Goal: Information Seeking & Learning: Learn about a topic

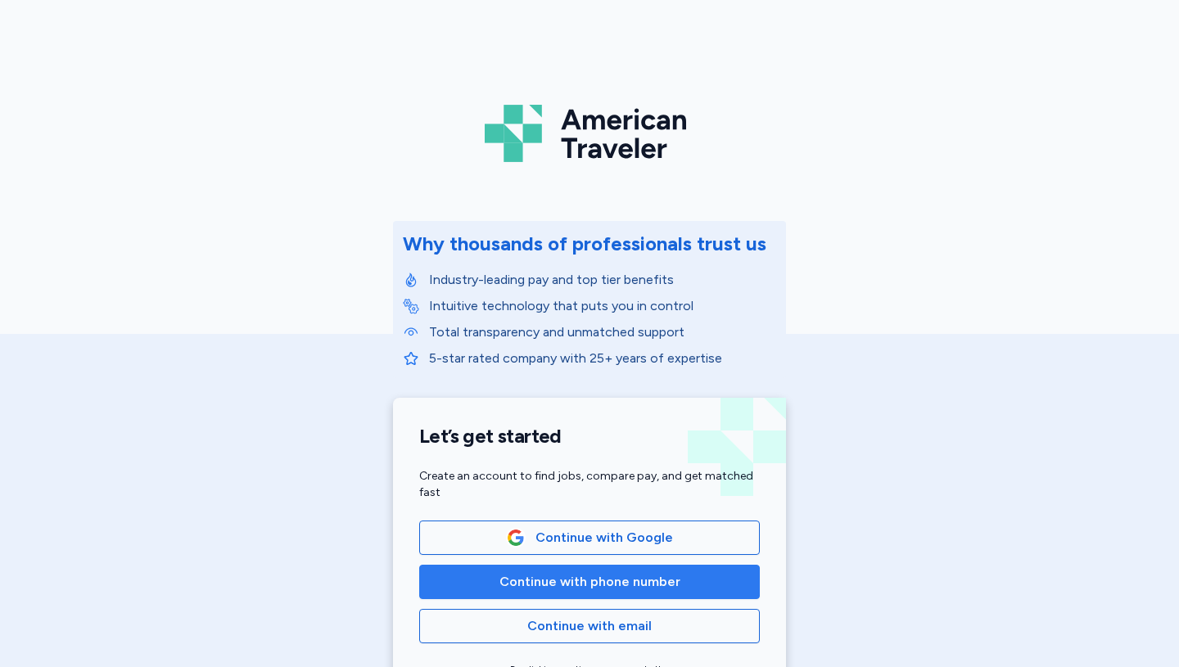
click at [606, 580] on span "Continue with phone number" at bounding box center [589, 582] width 181 height 20
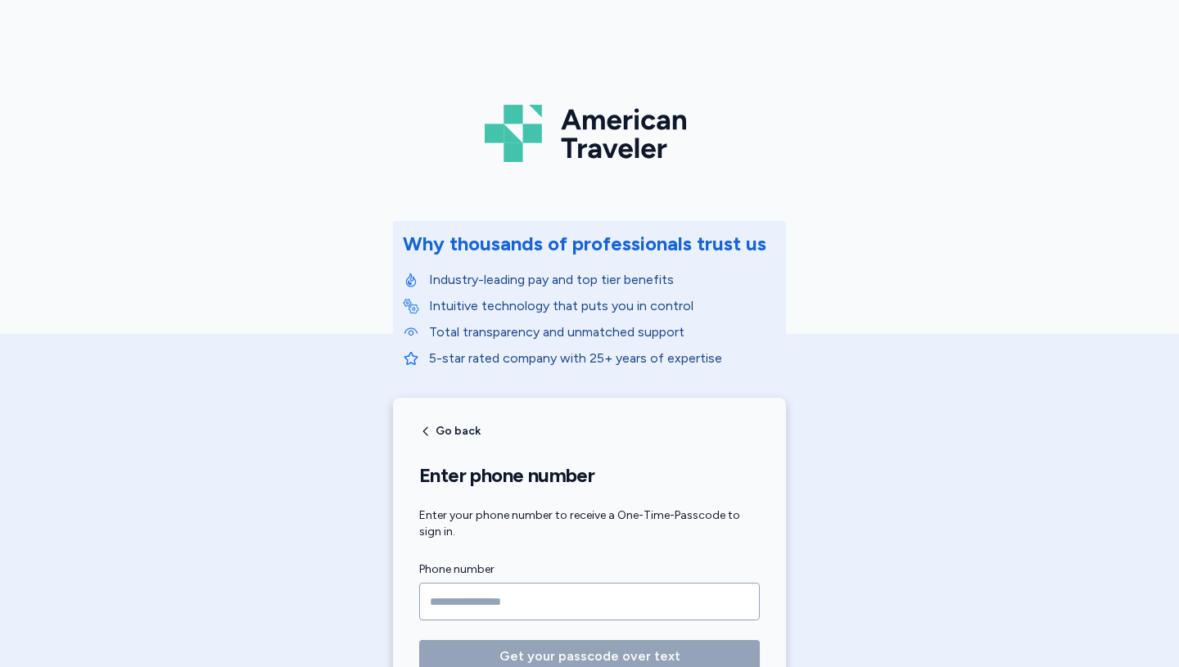
click at [461, 600] on input "Phone number" at bounding box center [589, 602] width 341 height 38
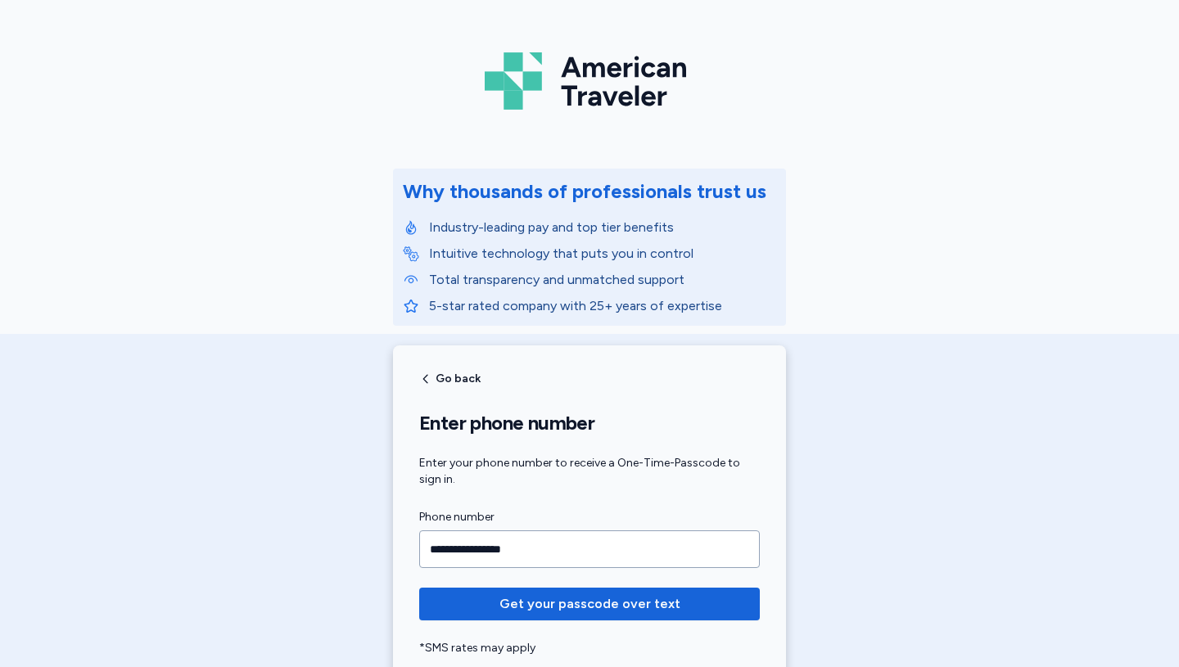
scroll to position [57, 0]
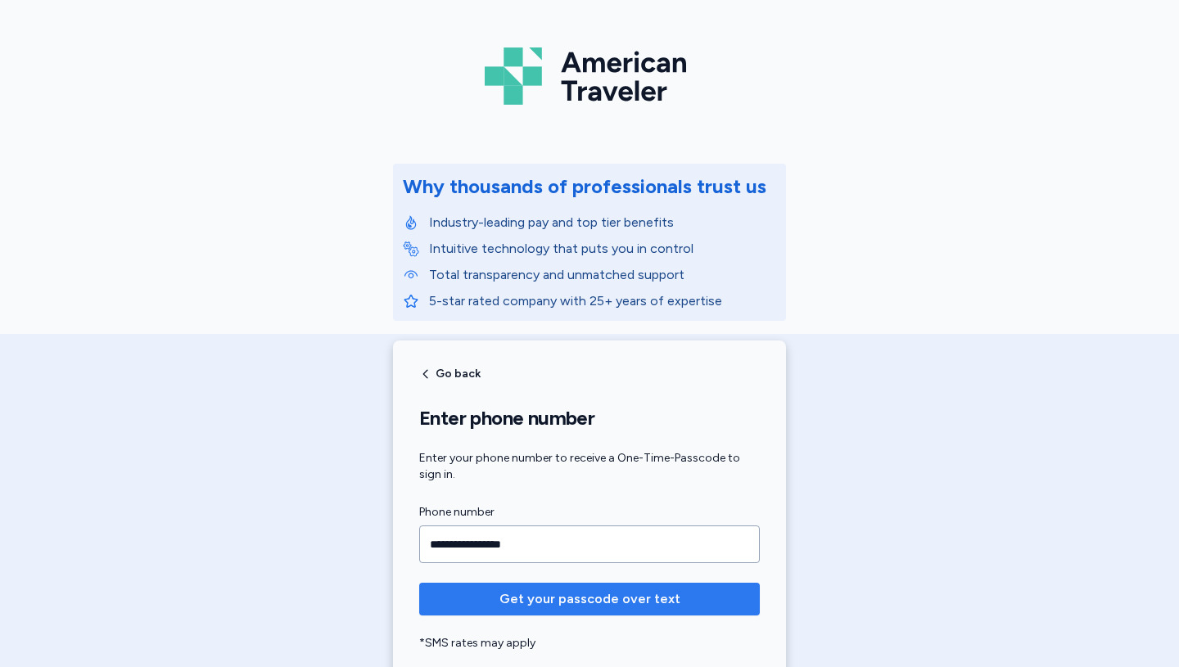
type input "**********"
click at [592, 594] on span "Get your passcode over text" at bounding box center [589, 600] width 181 height 20
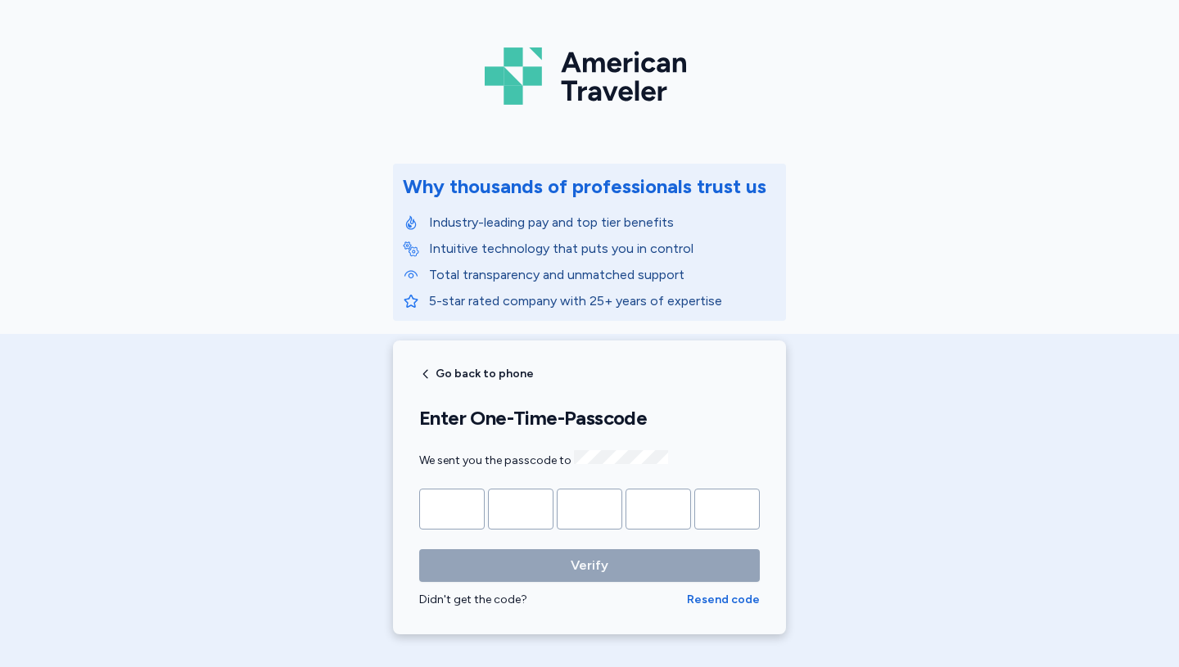
type input "*"
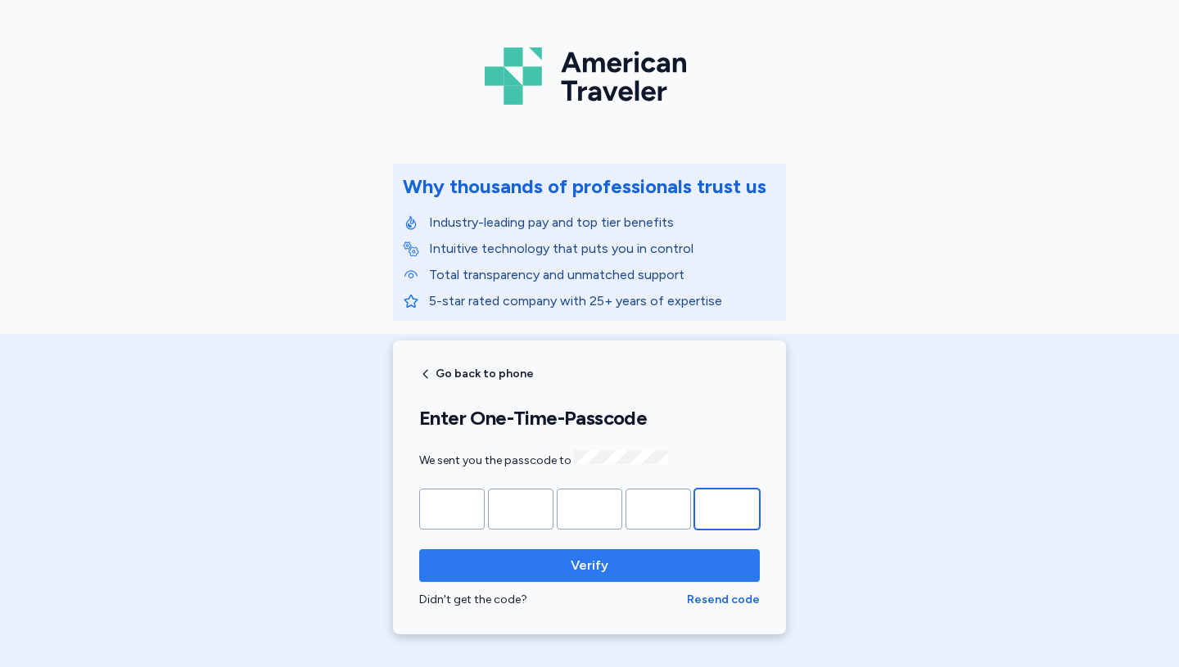
type input "*"
click at [590, 562] on span "Verify" at bounding box center [590, 566] width 38 height 20
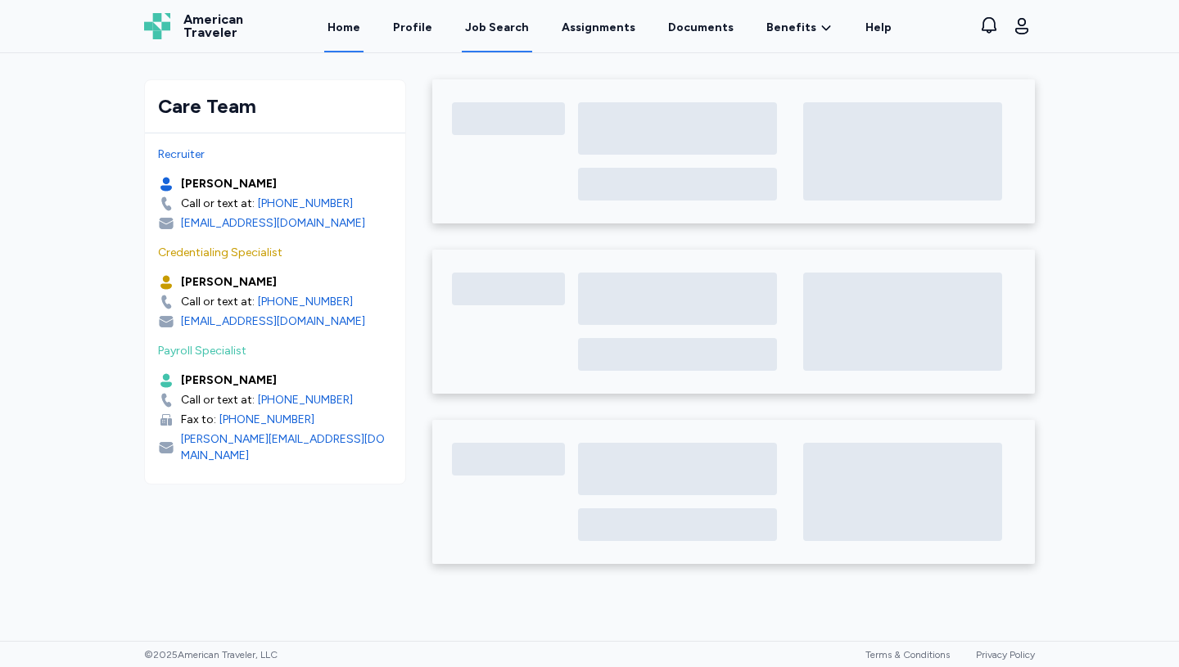
click at [504, 22] on div "Job Search" at bounding box center [497, 28] width 64 height 16
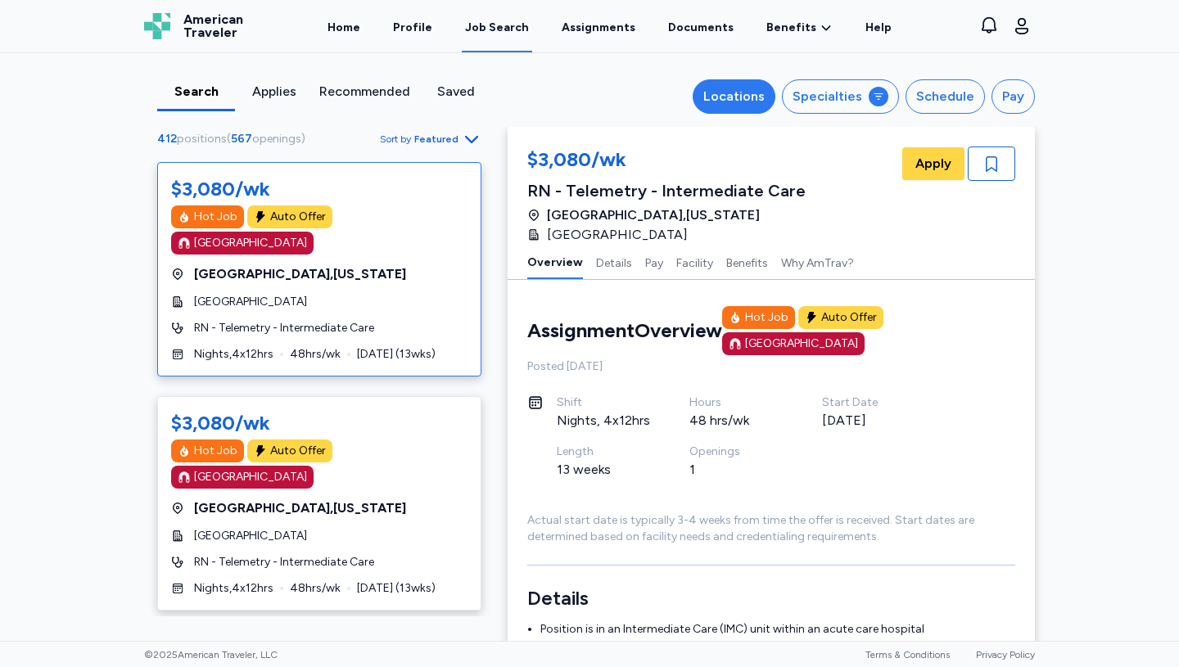
click at [745, 88] on div "Locations" at bounding box center [733, 97] width 61 height 20
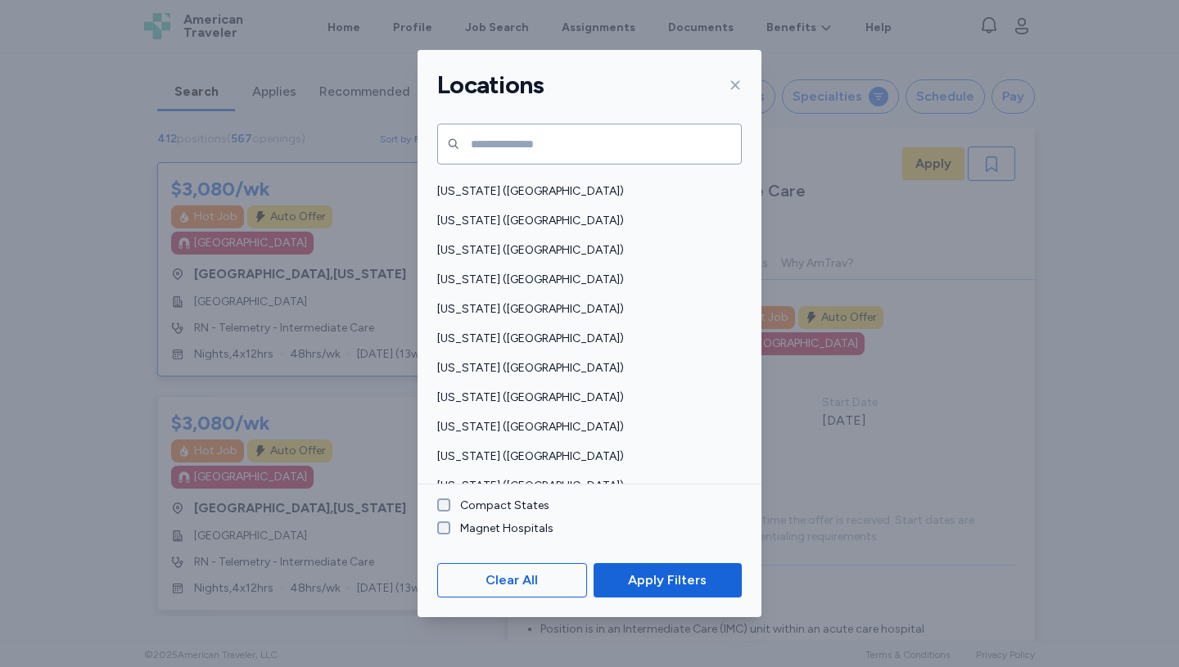
scroll to position [1092, 0]
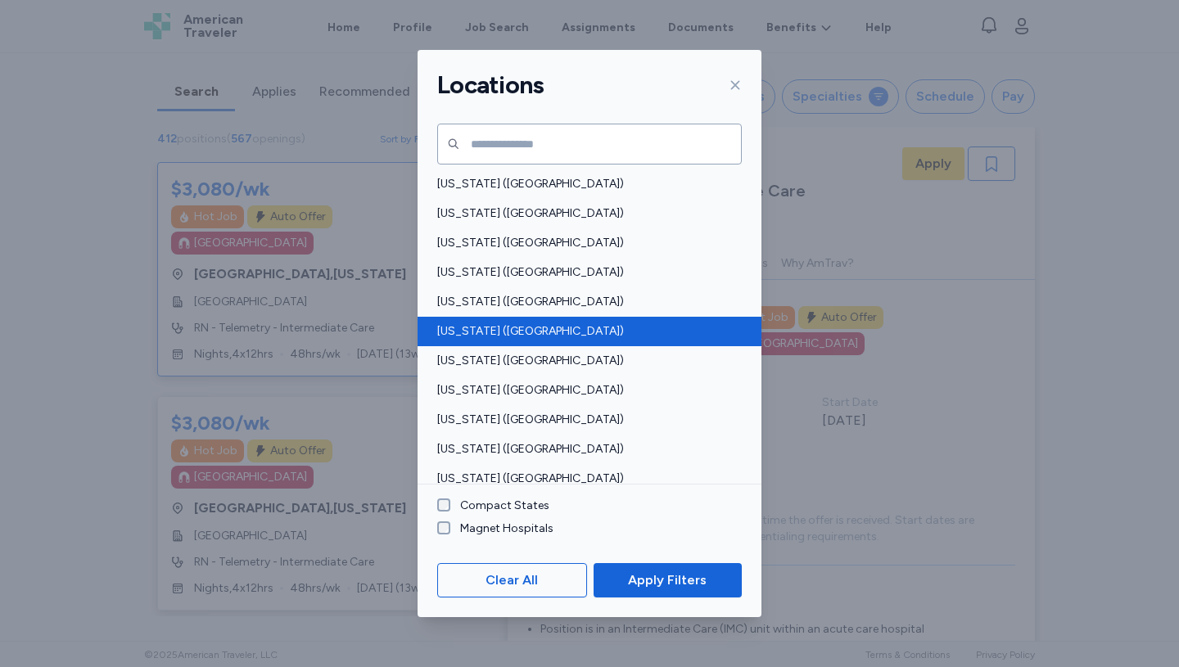
click at [501, 318] on div "[US_STATE] ([GEOGRAPHIC_DATA])" at bounding box center [590, 331] width 344 height 29
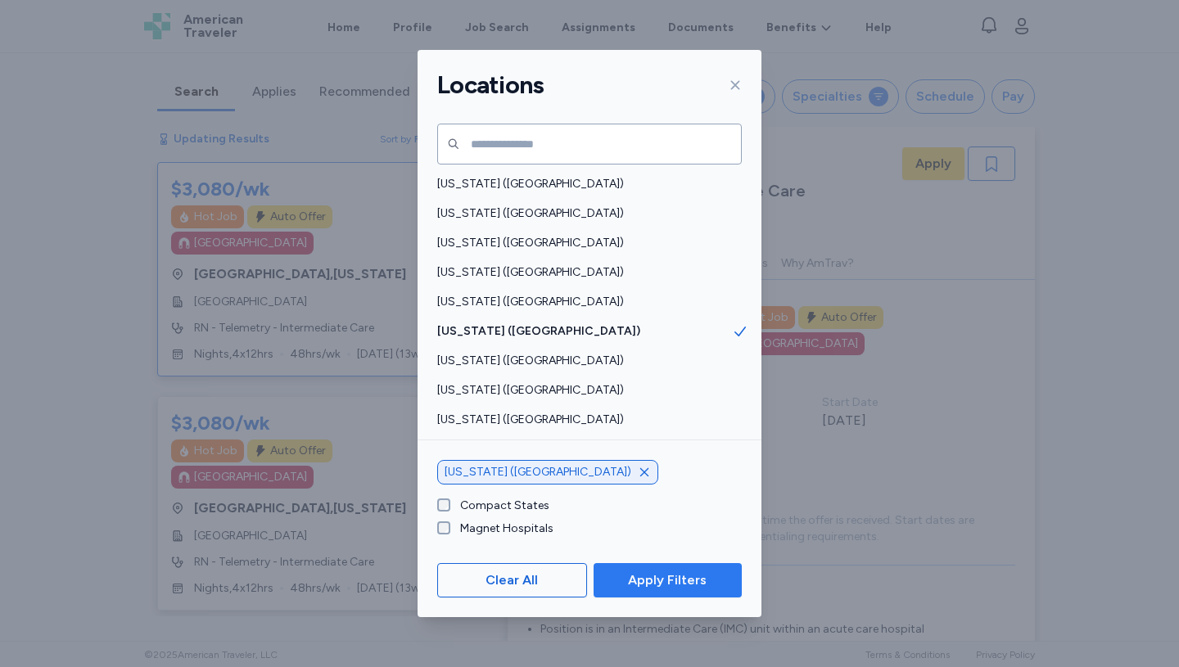
click at [668, 583] on span "Apply Filters" at bounding box center [667, 581] width 79 height 20
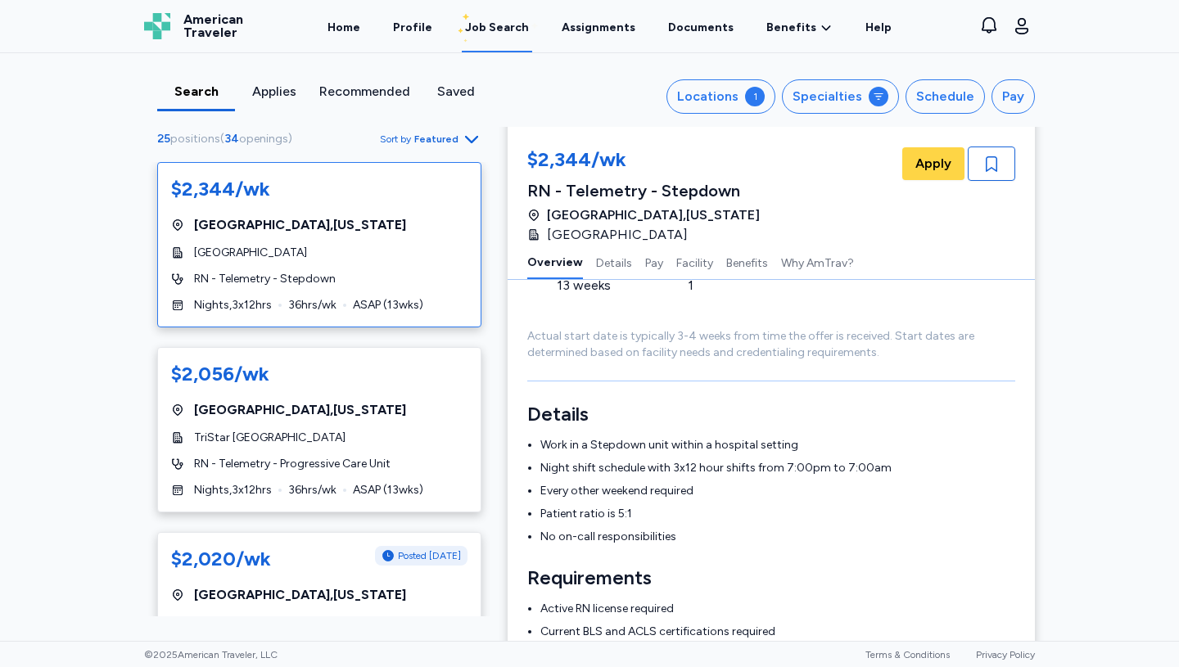
scroll to position [110, 0]
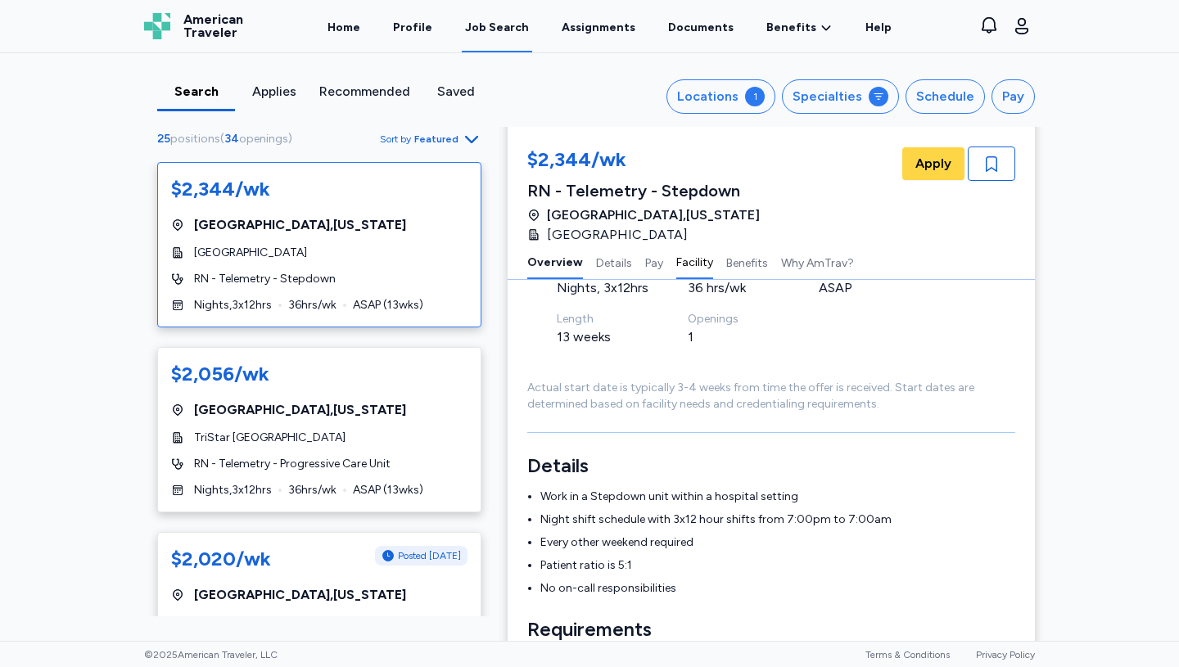
click at [693, 260] on button "Facility" at bounding box center [694, 262] width 37 height 34
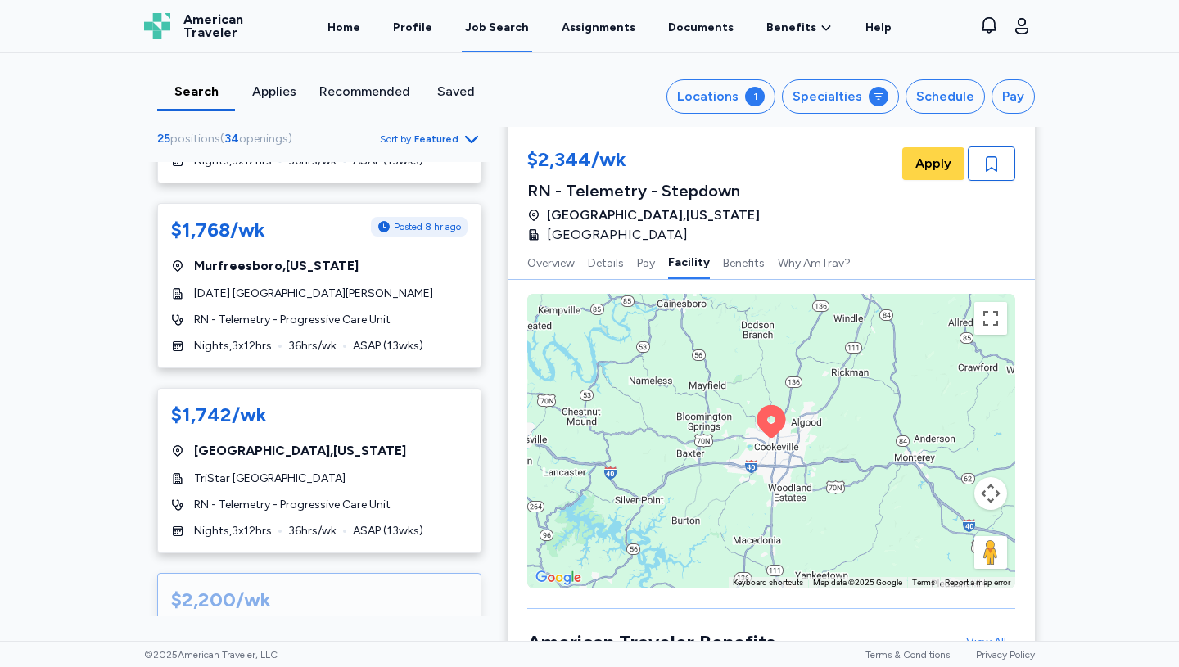
scroll to position [3631, 0]
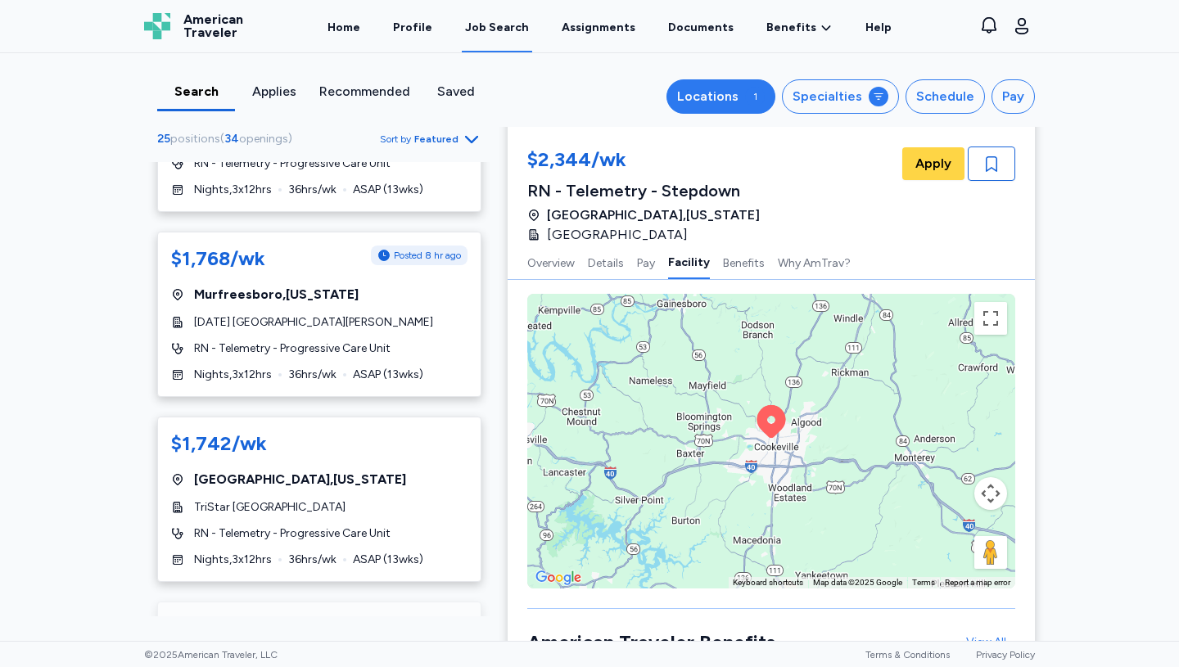
click at [752, 98] on button "Locations 1" at bounding box center [720, 96] width 109 height 34
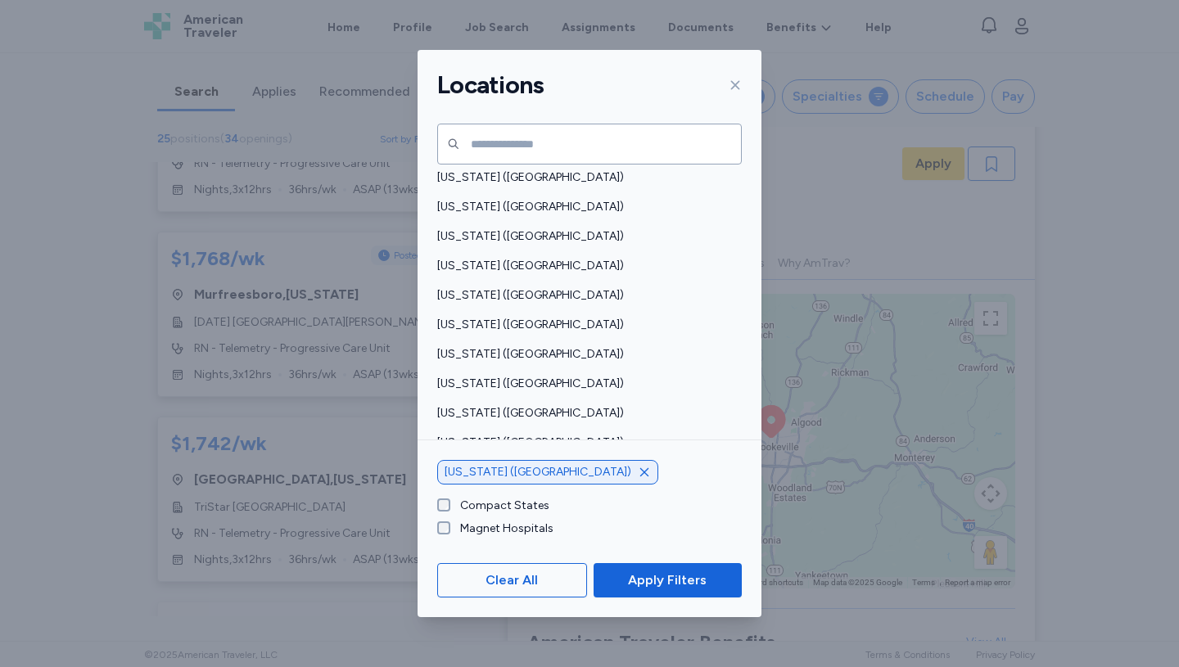
scroll to position [840, 0]
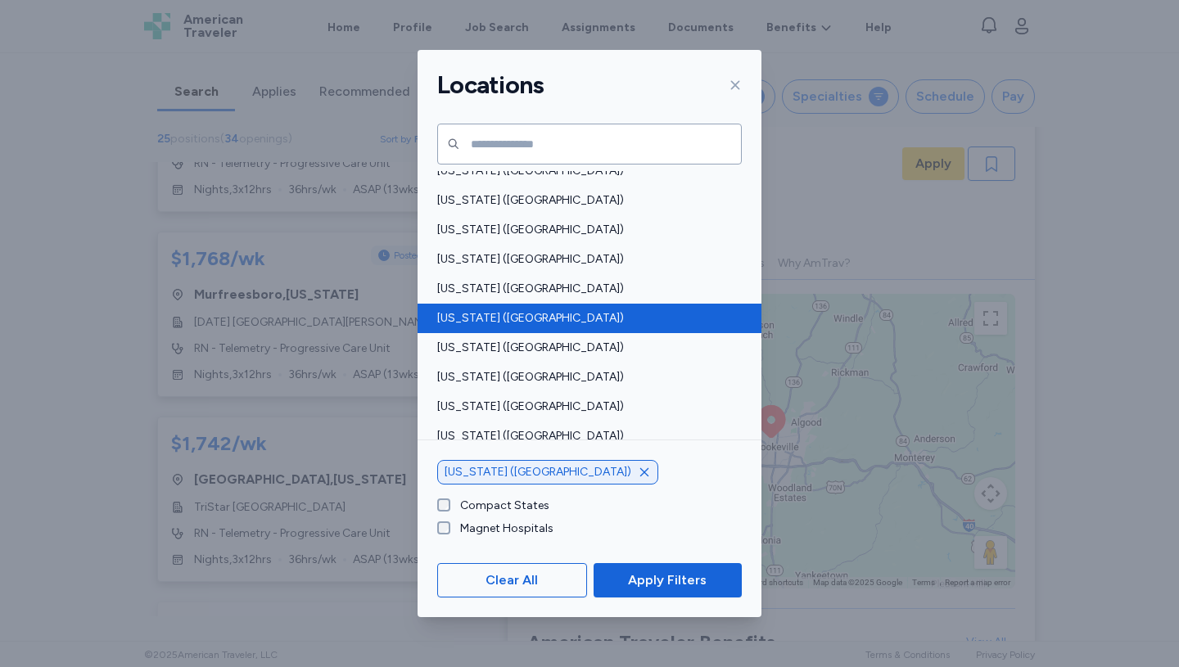
click at [501, 314] on span "[US_STATE] ([GEOGRAPHIC_DATA])" at bounding box center [584, 318] width 295 height 16
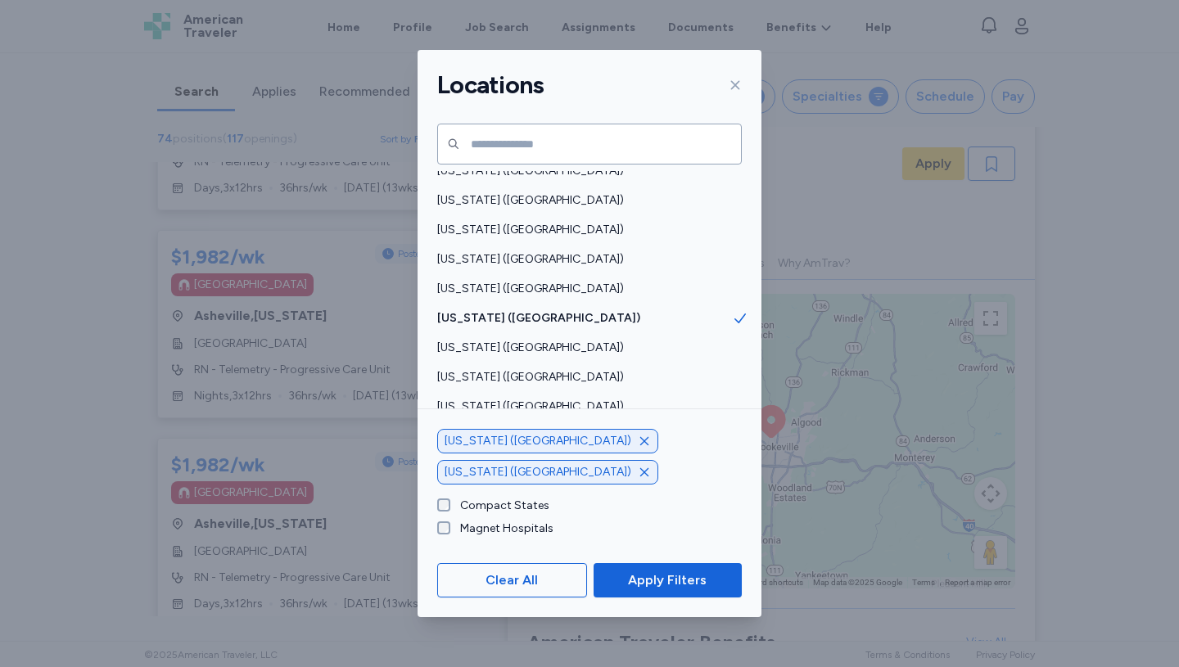
click at [640, 445] on icon "button" at bounding box center [644, 441] width 8 height 8
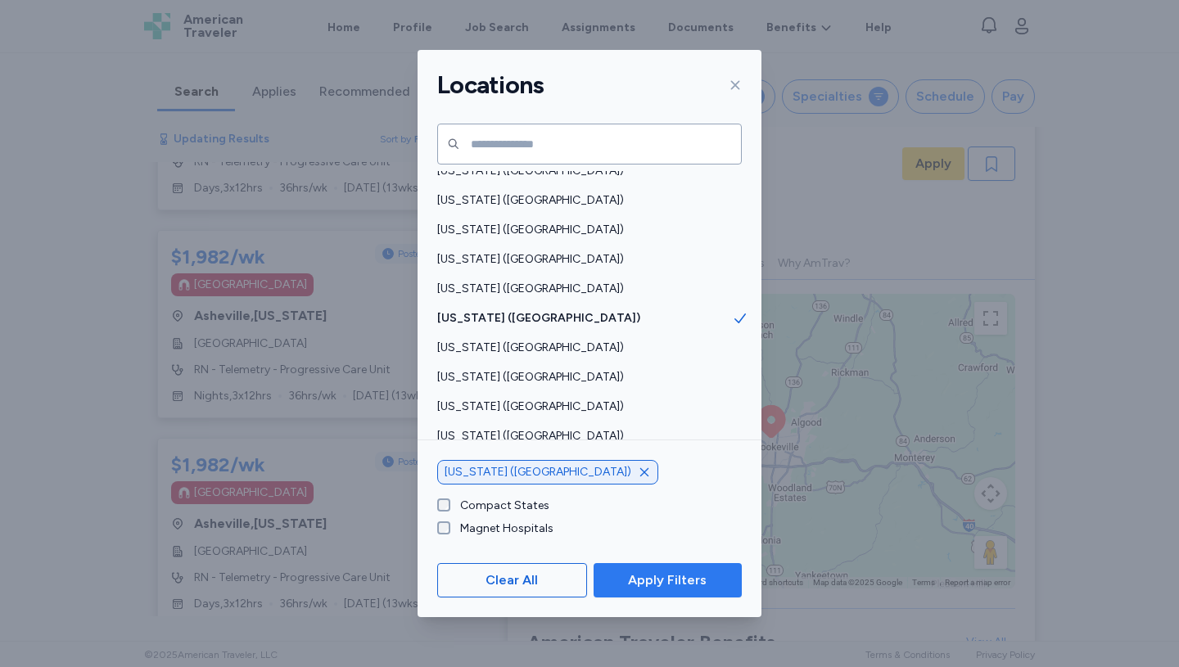
click at [666, 580] on span "Apply Filters" at bounding box center [667, 581] width 79 height 20
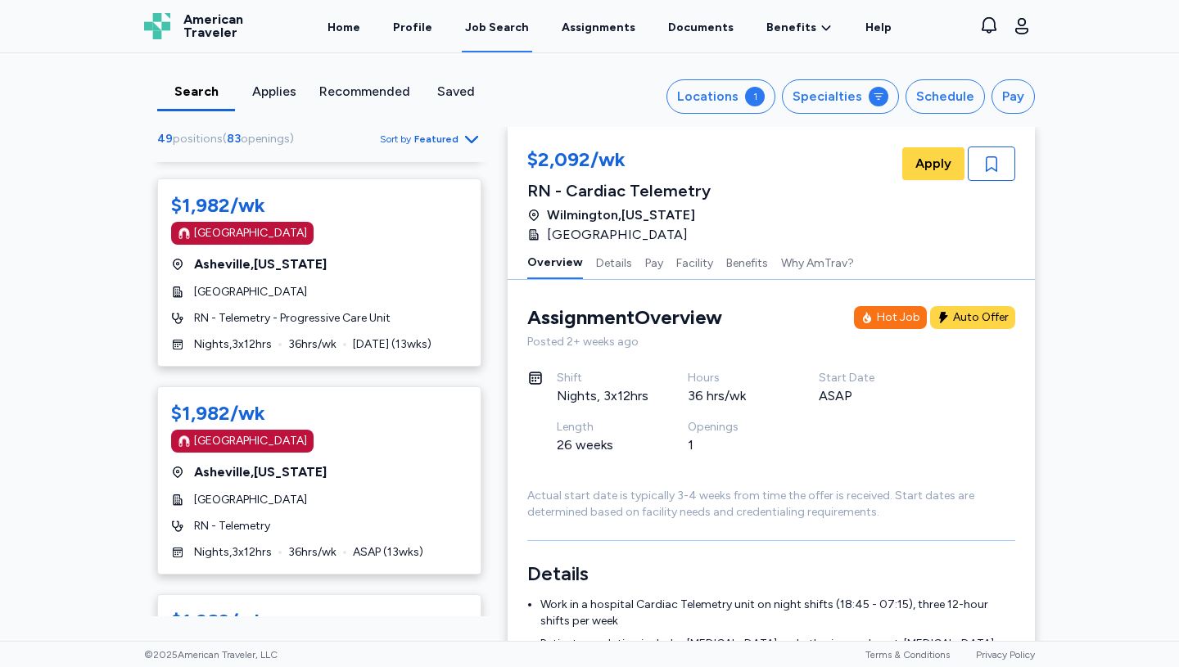
scroll to position [4084, 0]
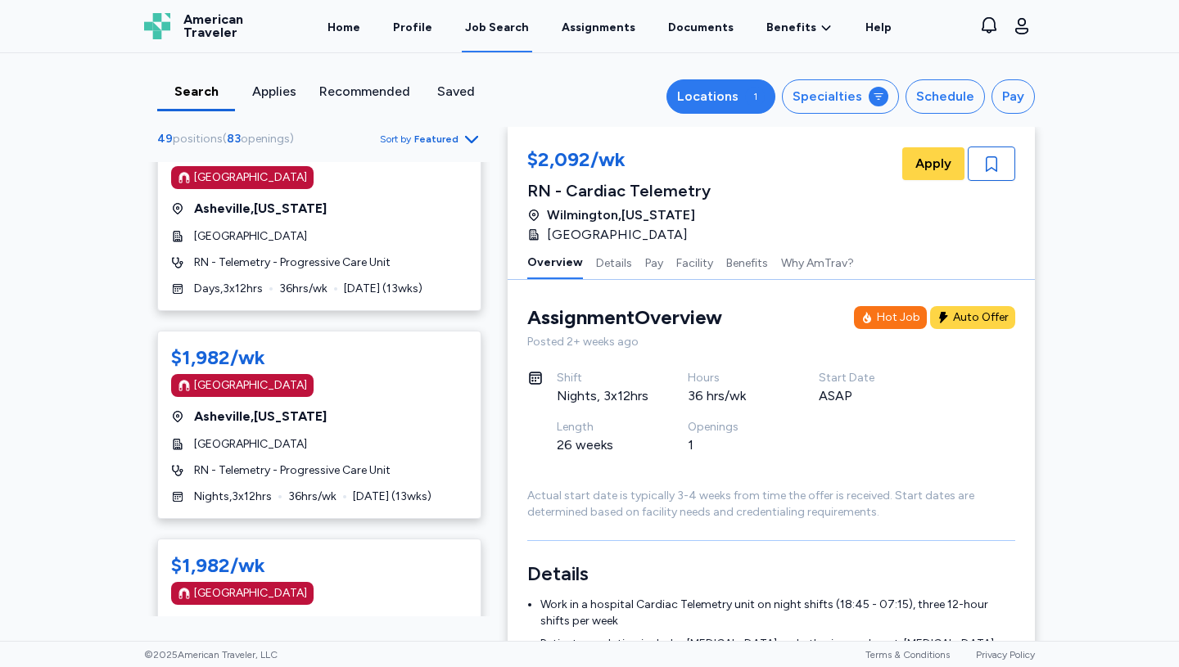
click at [736, 97] on div "Locations" at bounding box center [707, 97] width 61 height 20
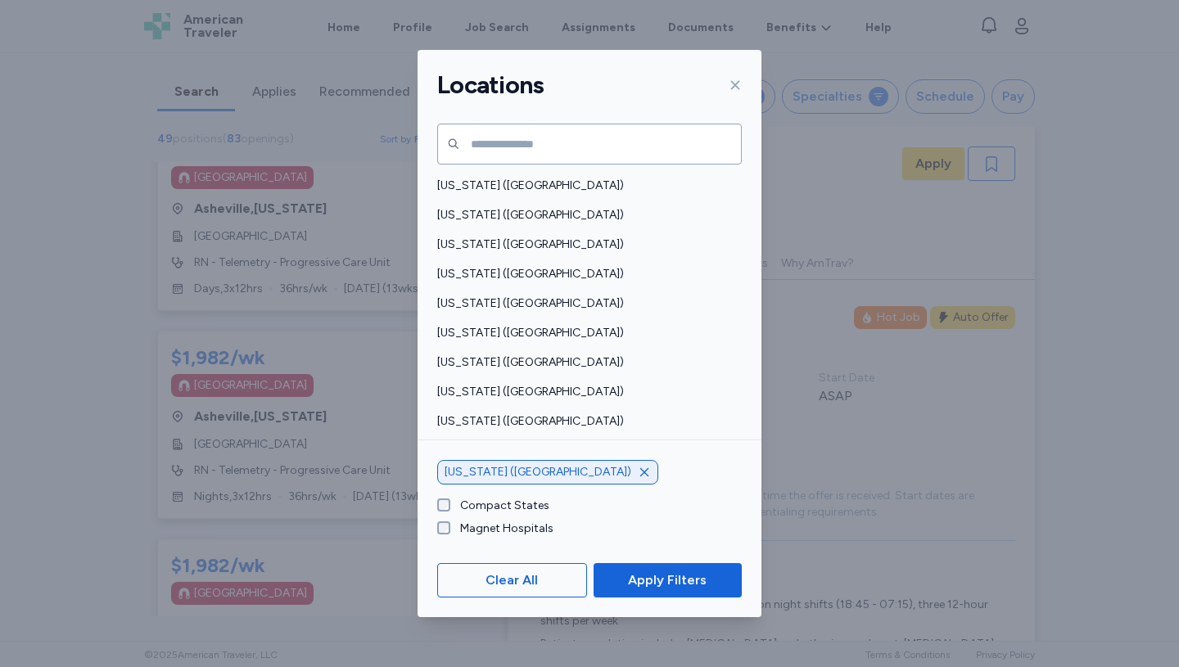
click at [638, 470] on icon "button" at bounding box center [644, 472] width 13 height 13
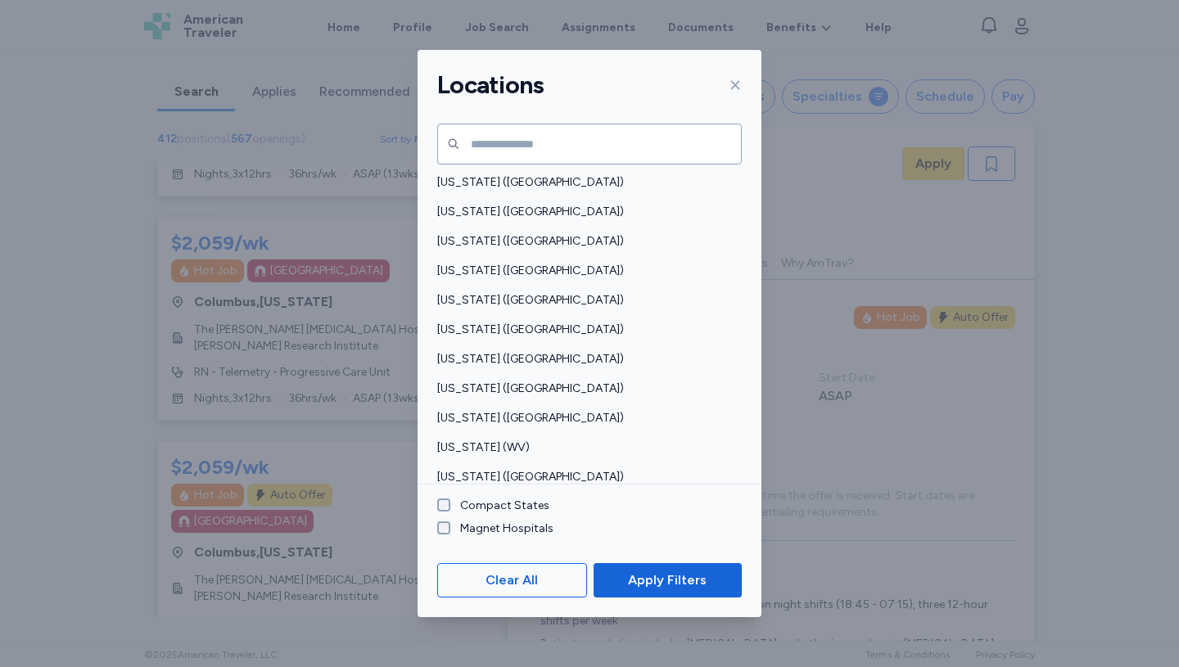
scroll to position [1151, 0]
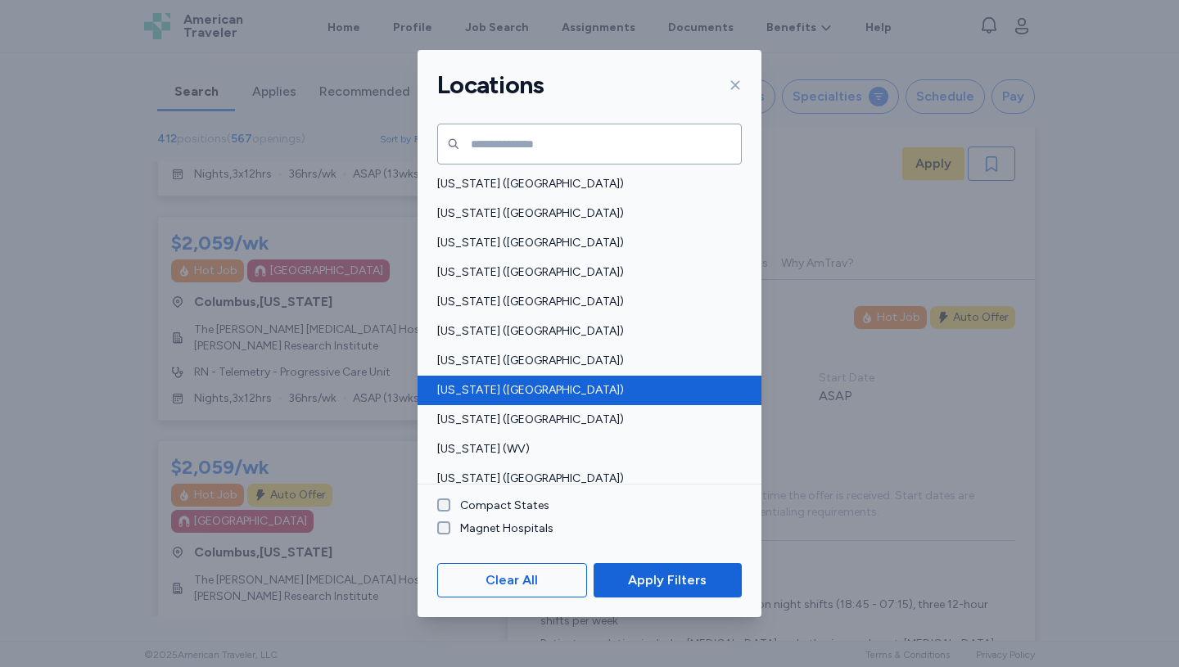
click at [475, 386] on span "[US_STATE] ([GEOGRAPHIC_DATA])" at bounding box center [584, 390] width 295 height 16
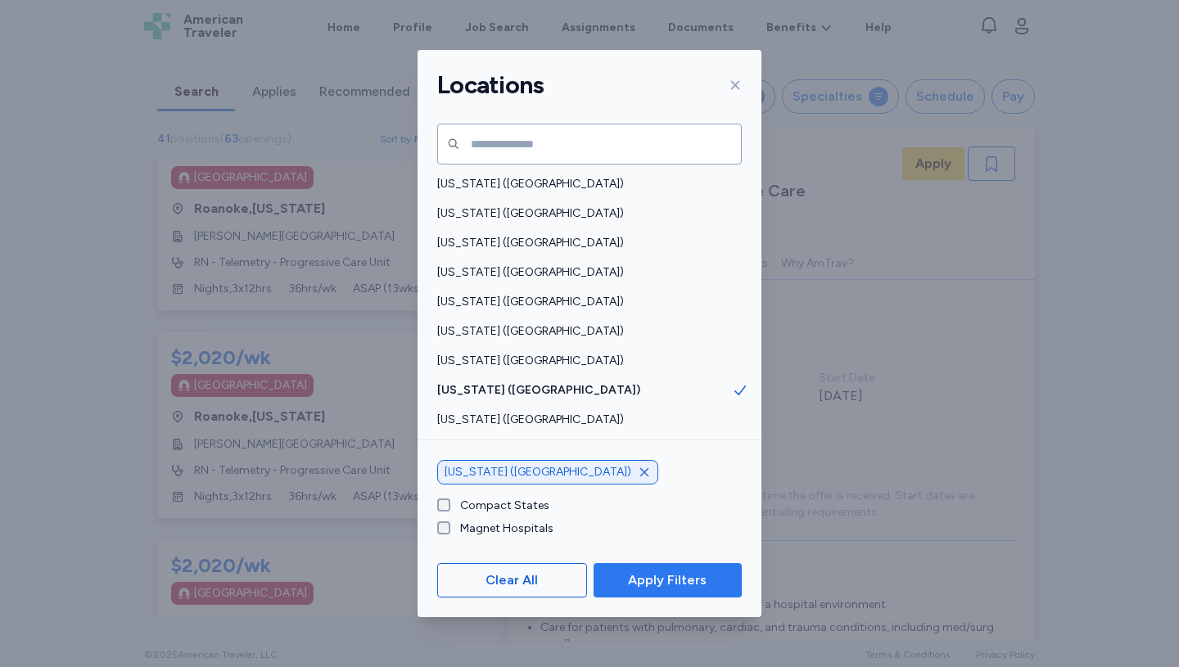
click at [675, 573] on span "Apply Filters" at bounding box center [667, 581] width 79 height 20
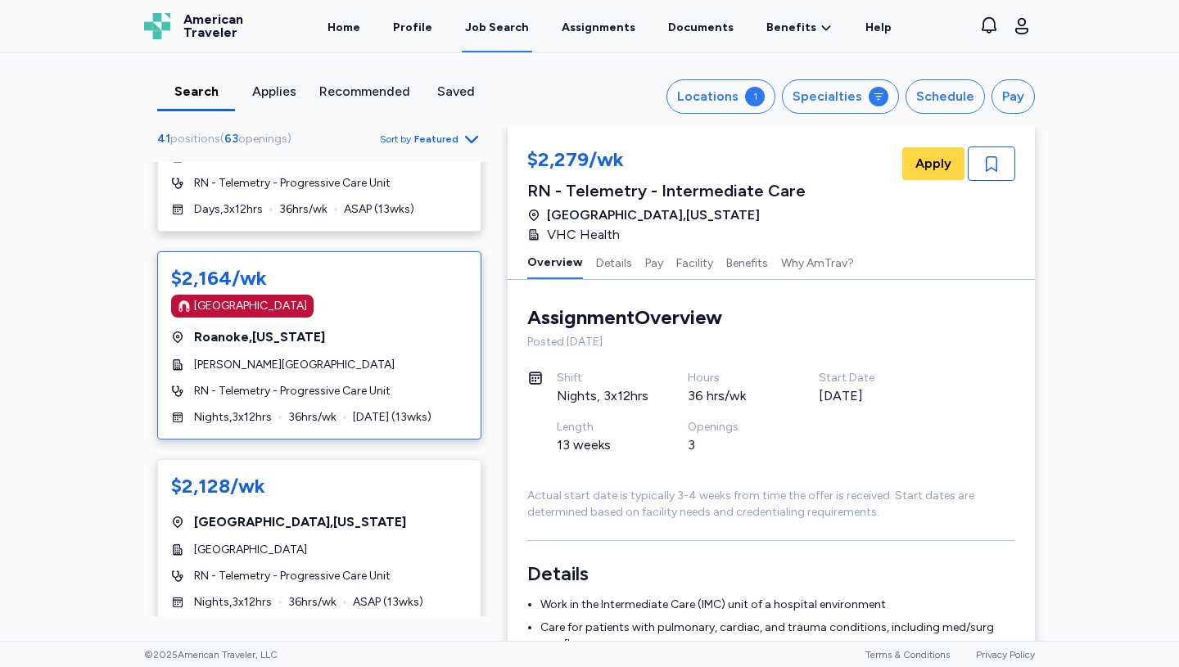
scroll to position [664, 0]
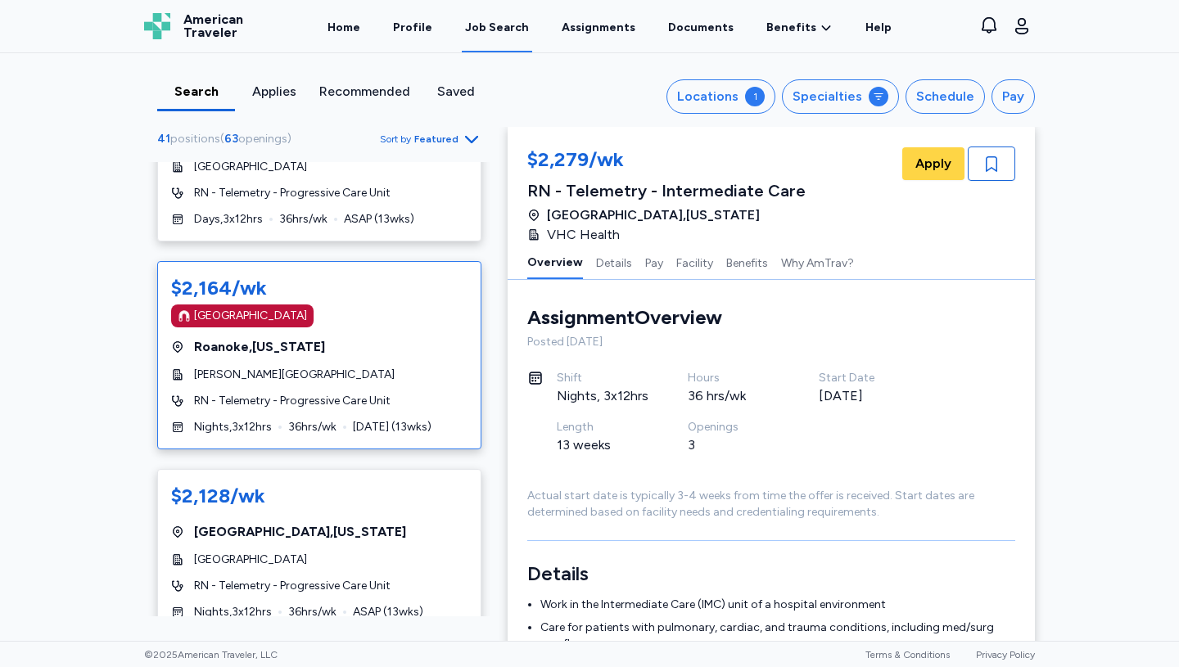
click at [323, 377] on span "[PERSON_NAME][GEOGRAPHIC_DATA]" at bounding box center [294, 375] width 201 height 16
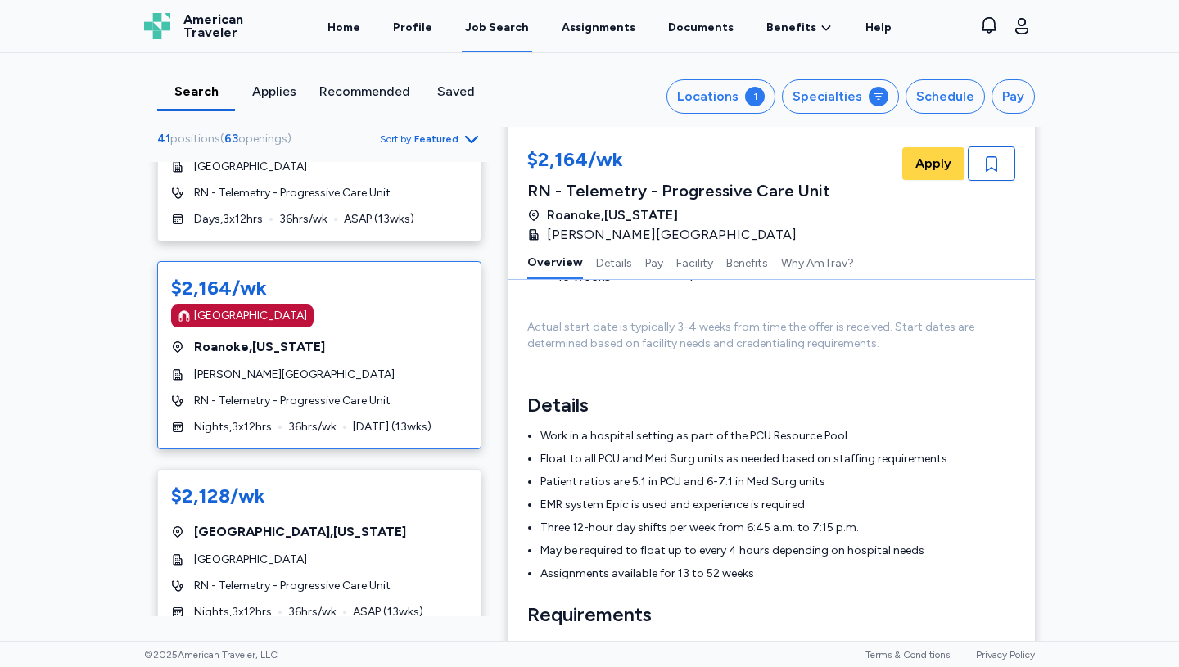
scroll to position [79, 0]
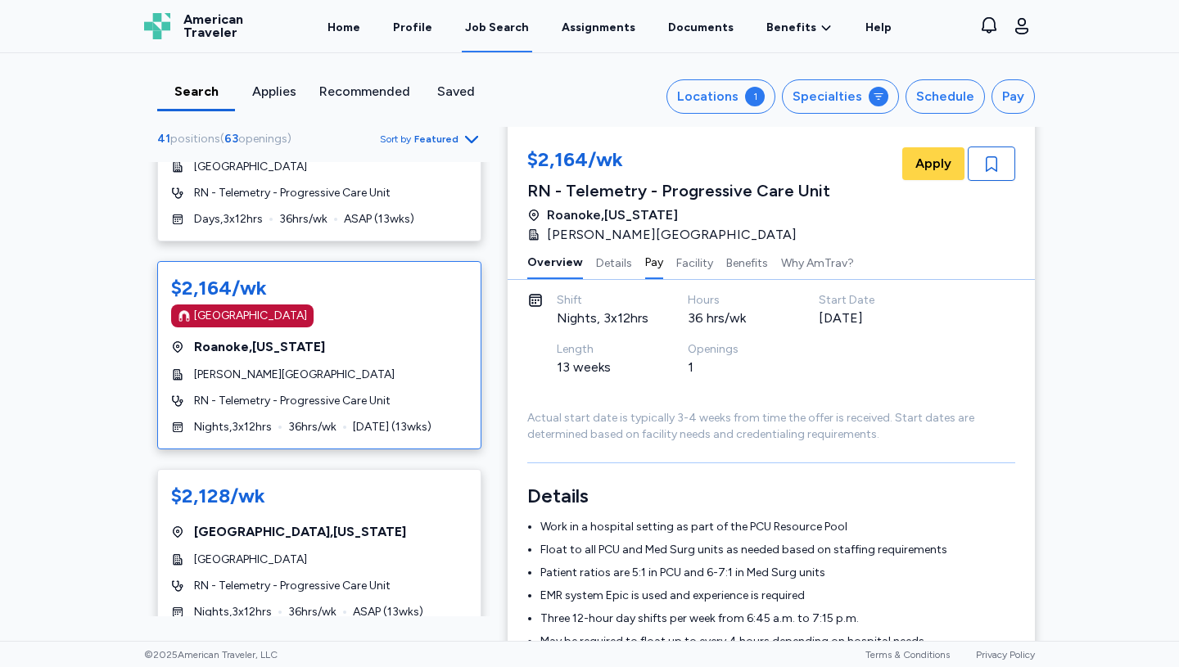
click at [649, 261] on button "Pay" at bounding box center [654, 262] width 18 height 34
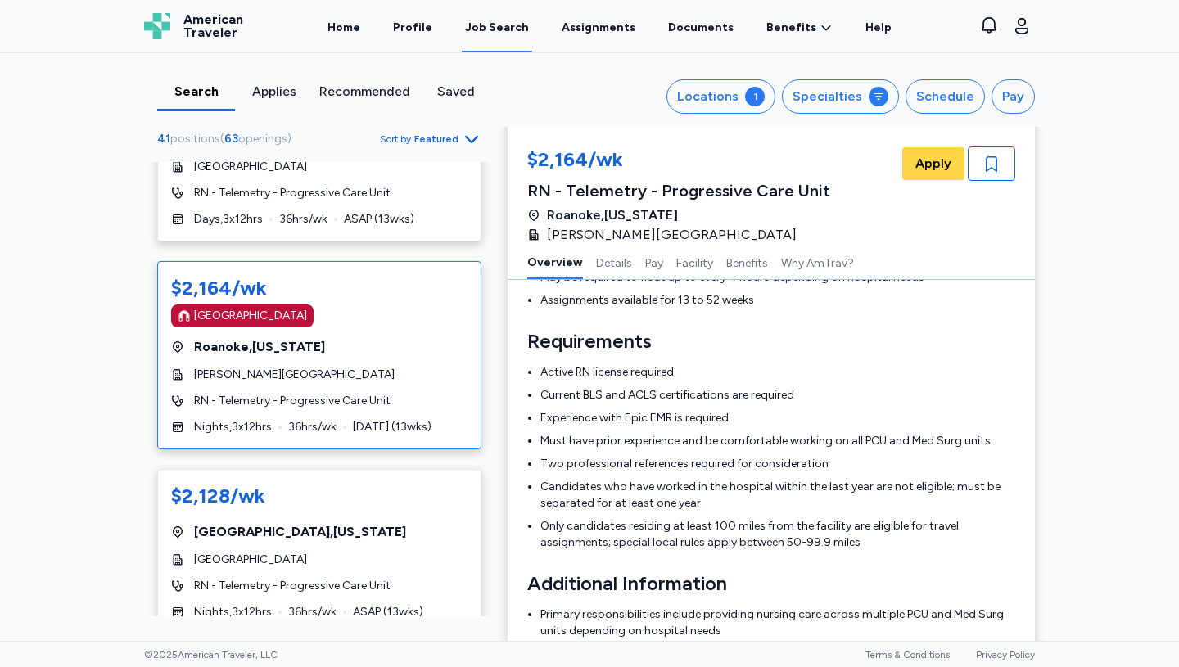
scroll to position [0, 0]
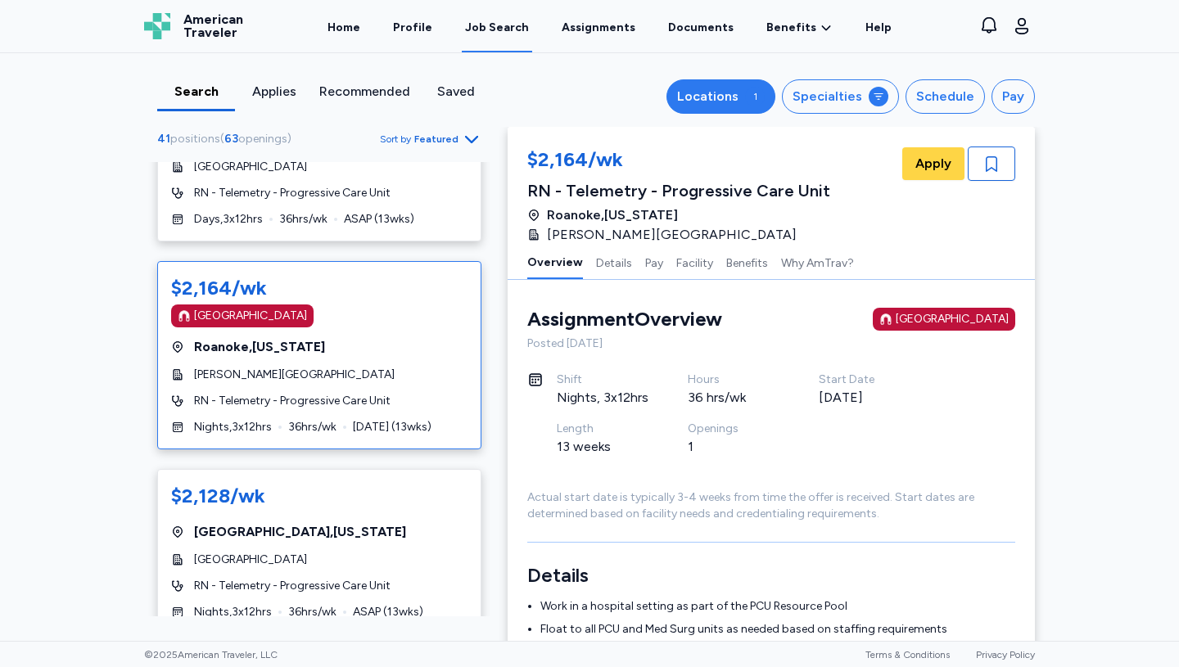
click at [761, 88] on div "1" at bounding box center [755, 97] width 20 height 20
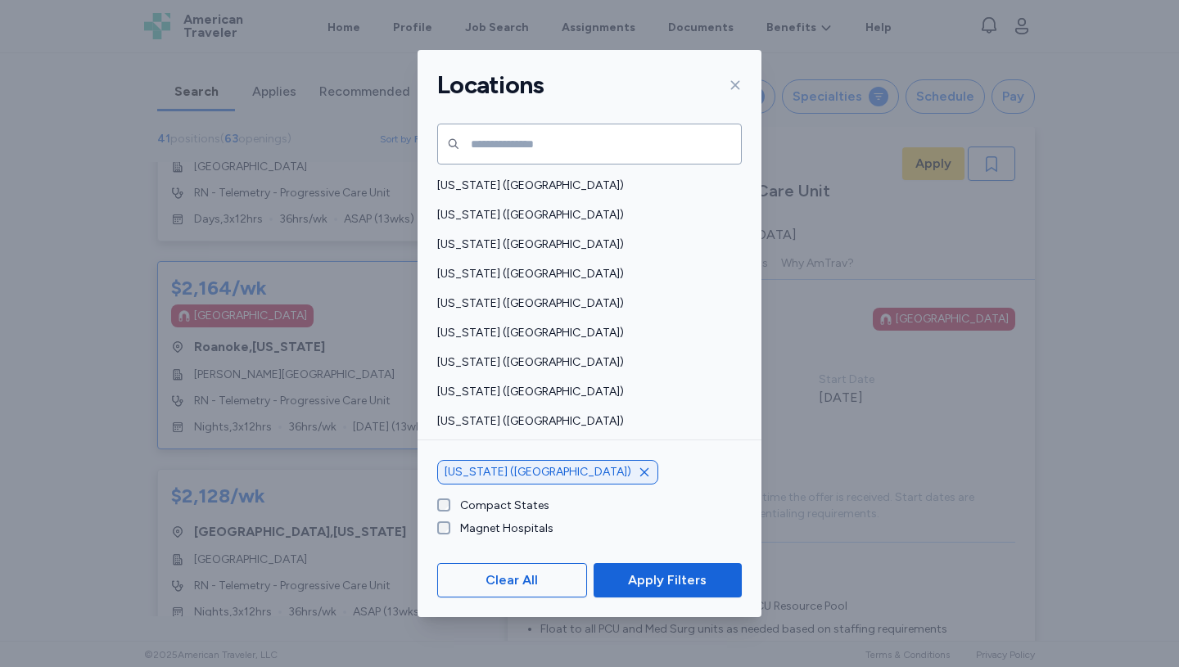
click at [733, 85] on icon at bounding box center [735, 85] width 13 height 13
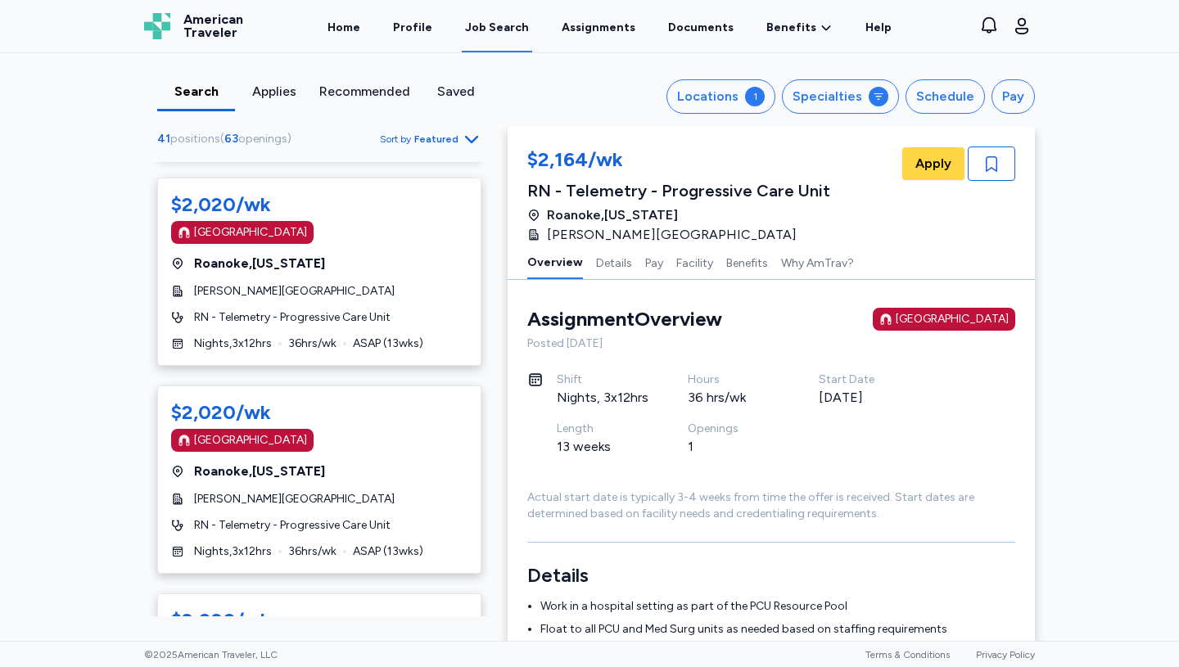
scroll to position [2256, 0]
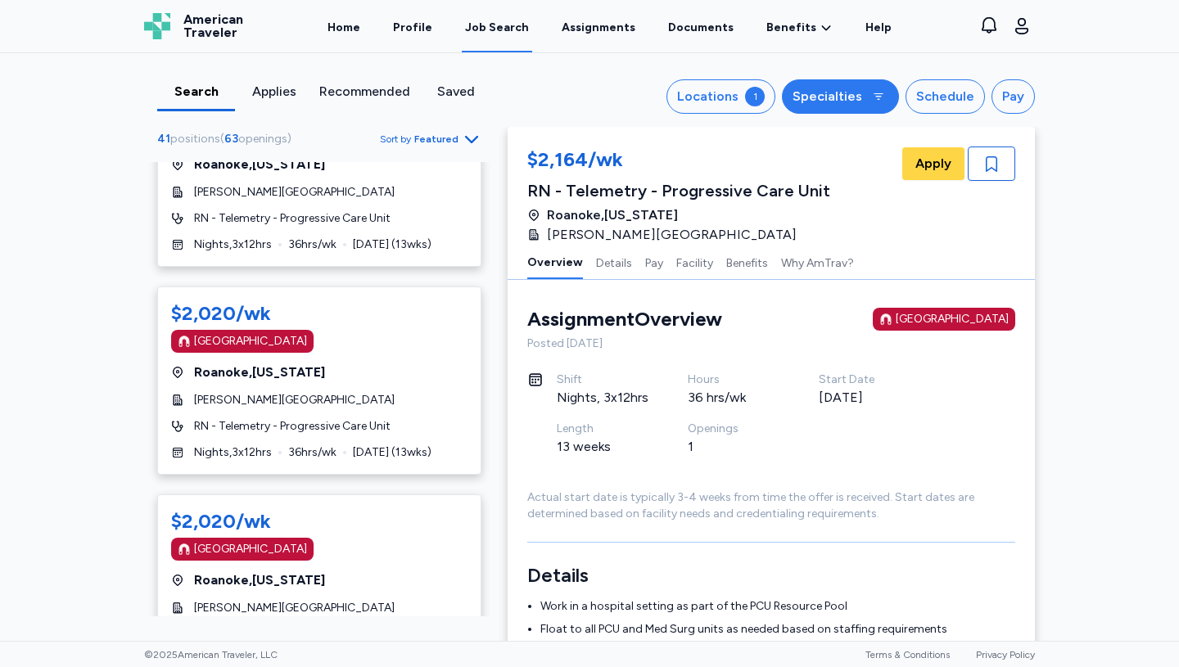
click at [835, 92] on div "Specialties" at bounding box center [828, 97] width 70 height 20
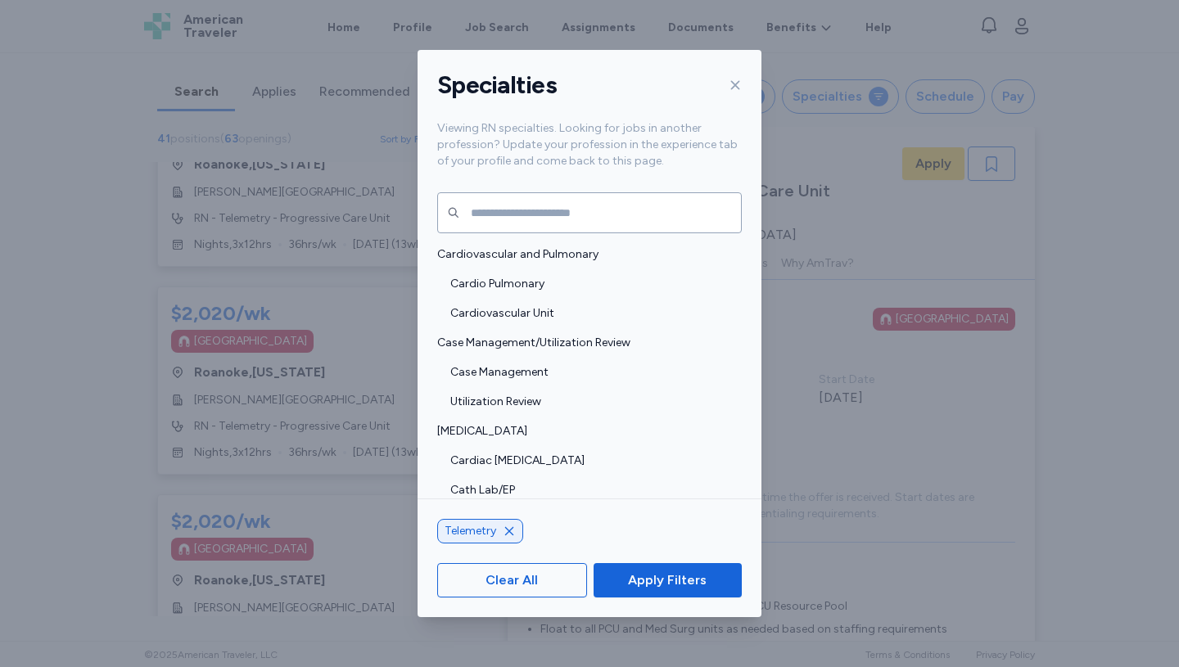
click at [510, 530] on icon "button" at bounding box center [509, 531] width 8 height 8
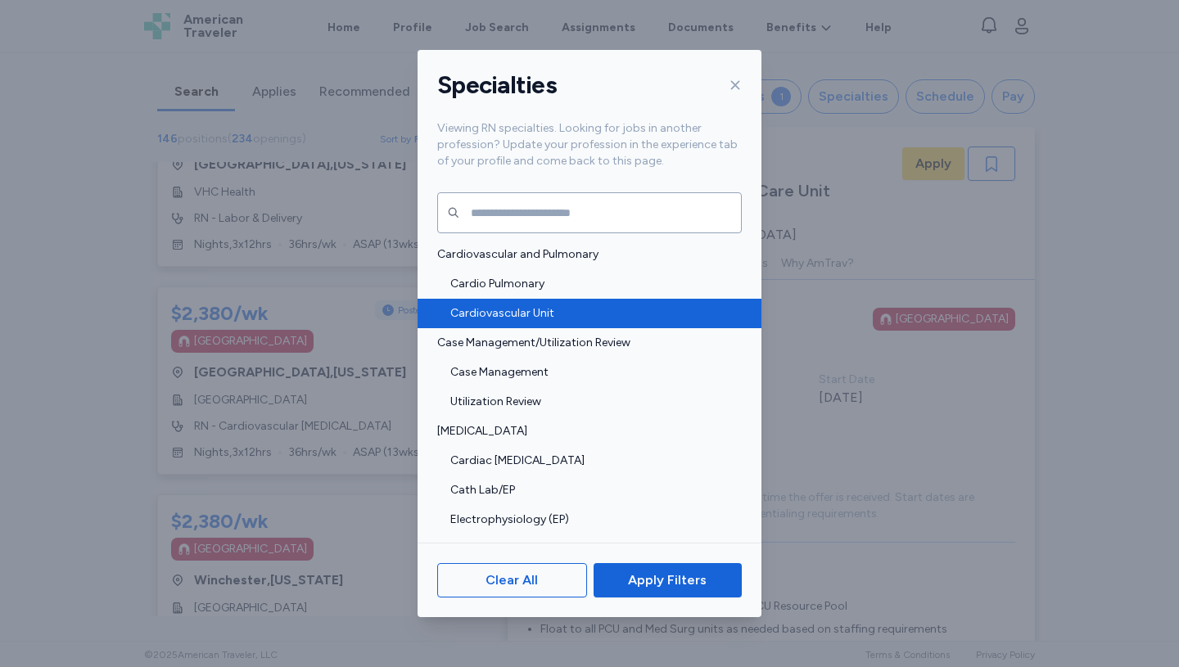
click at [513, 309] on span "Cardiovascular Unit" at bounding box center [591, 313] width 282 height 16
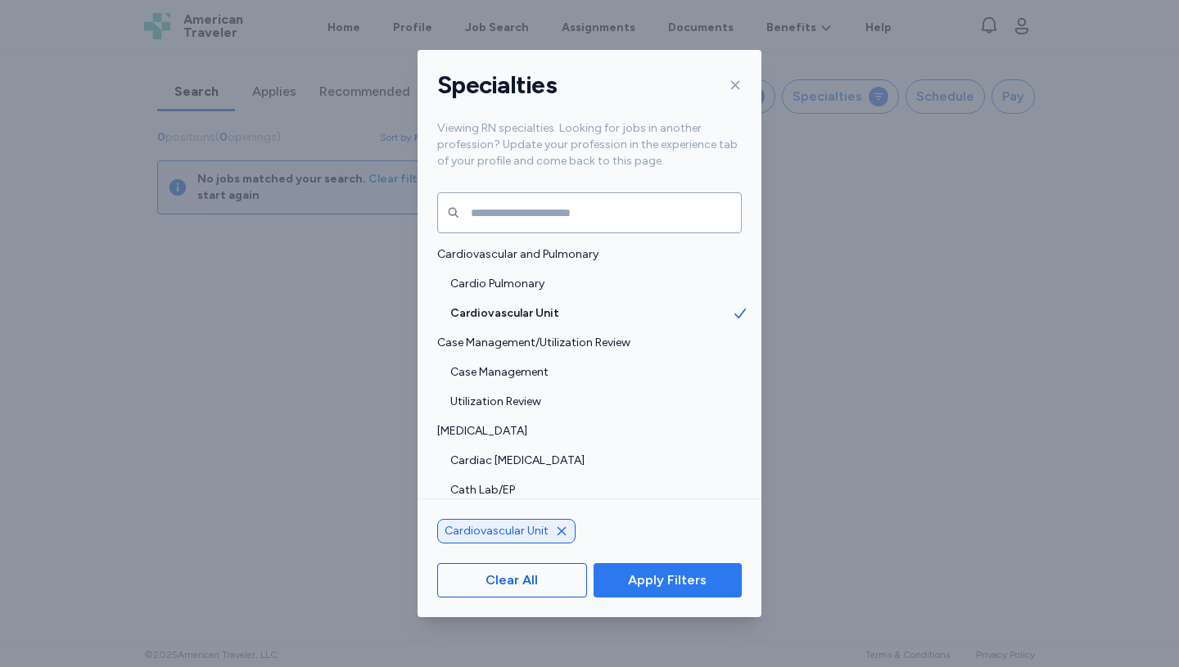
click at [660, 572] on span "Apply Filters" at bounding box center [667, 581] width 79 height 20
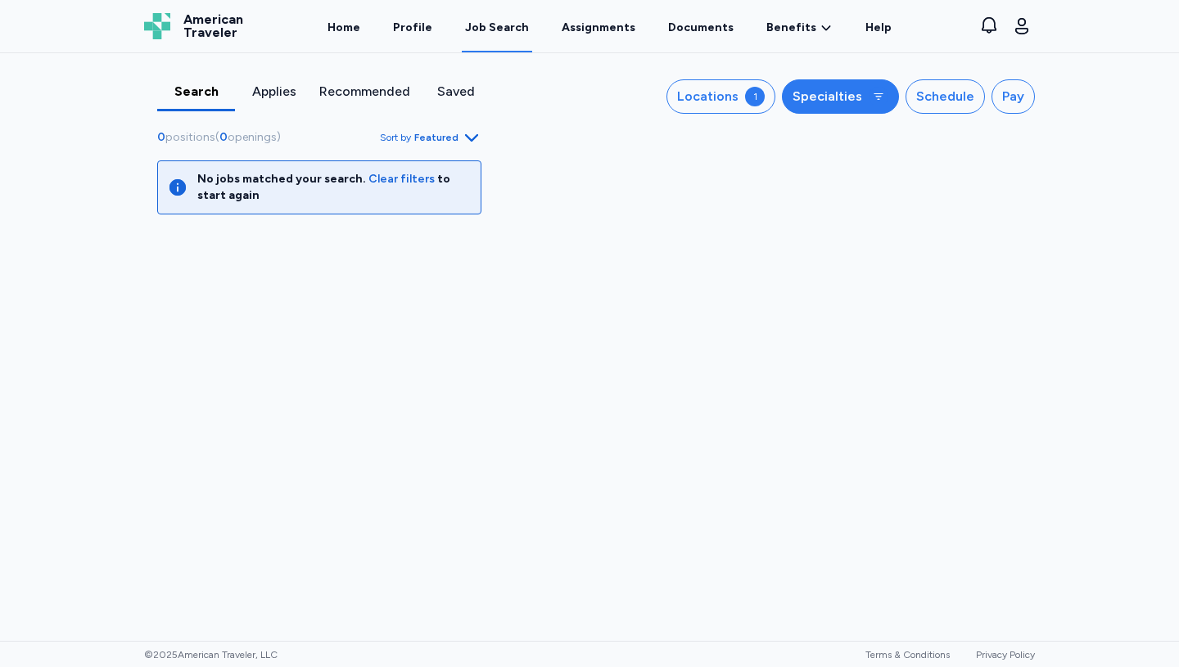
click at [838, 89] on div "Specialties" at bounding box center [828, 97] width 70 height 20
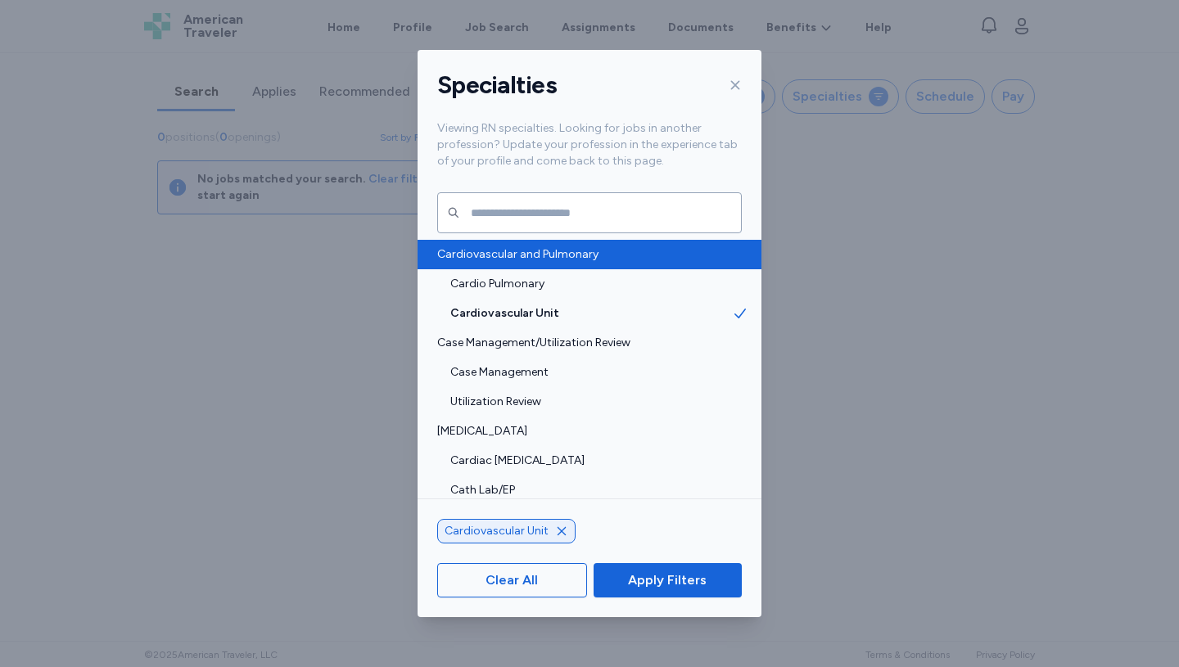
click at [531, 248] on span "Cardiovascular and Pulmonary" at bounding box center [584, 254] width 295 height 16
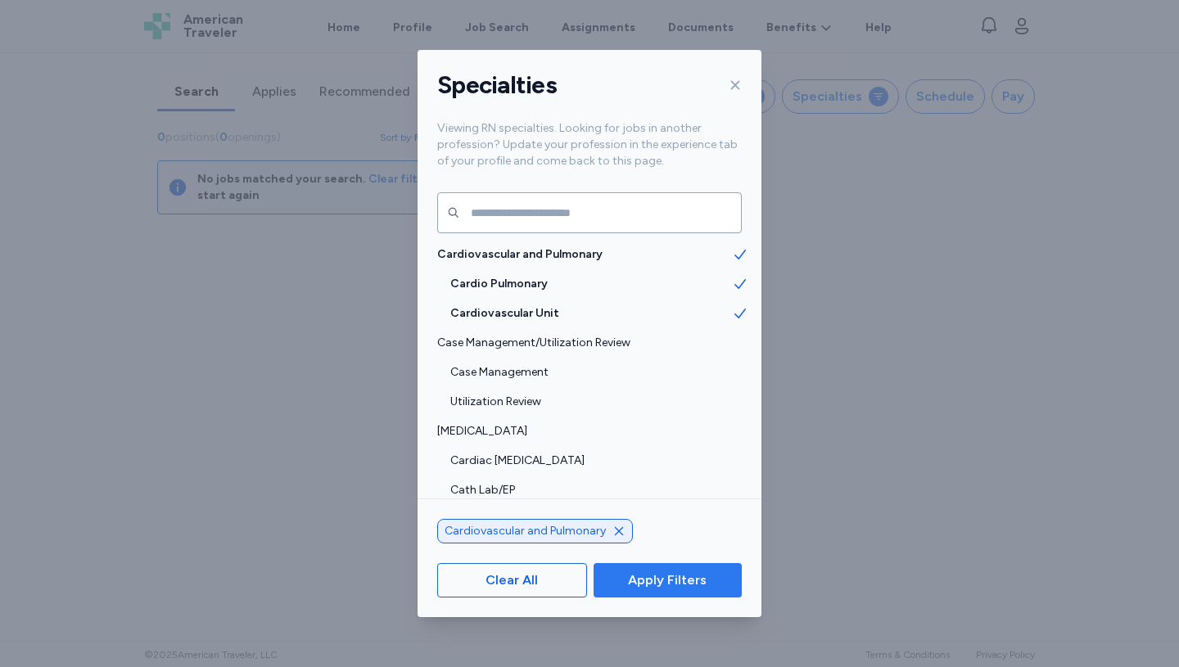
click at [663, 578] on span "Apply Filters" at bounding box center [667, 581] width 79 height 20
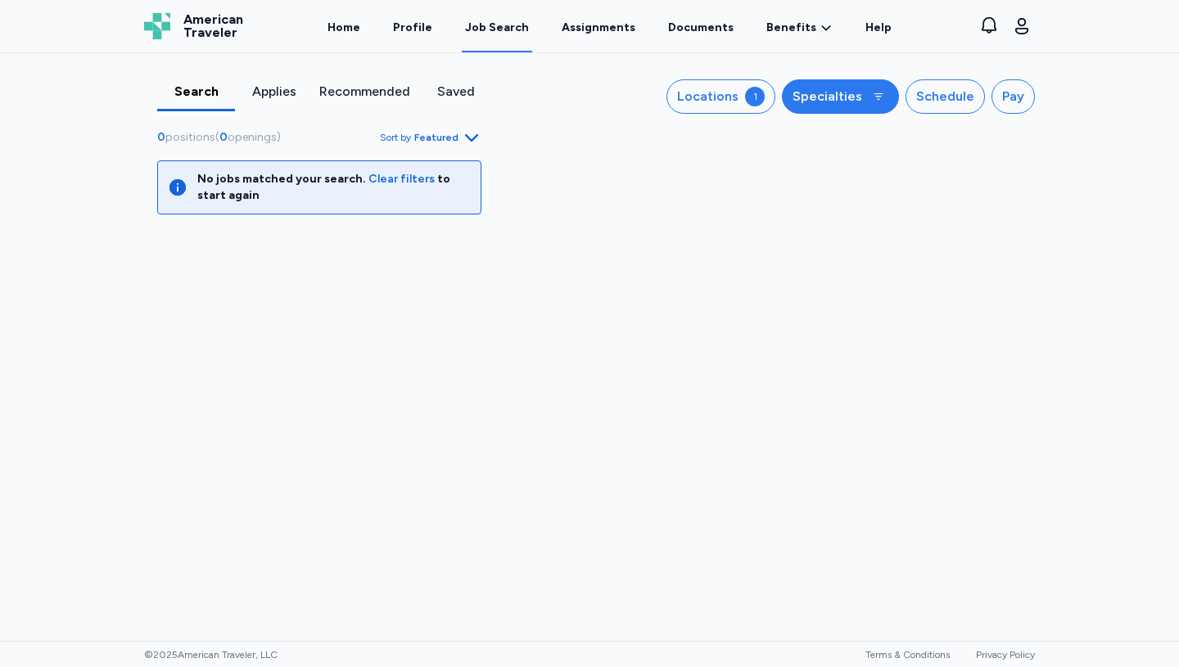
click at [849, 84] on button "Specialties" at bounding box center [840, 96] width 117 height 34
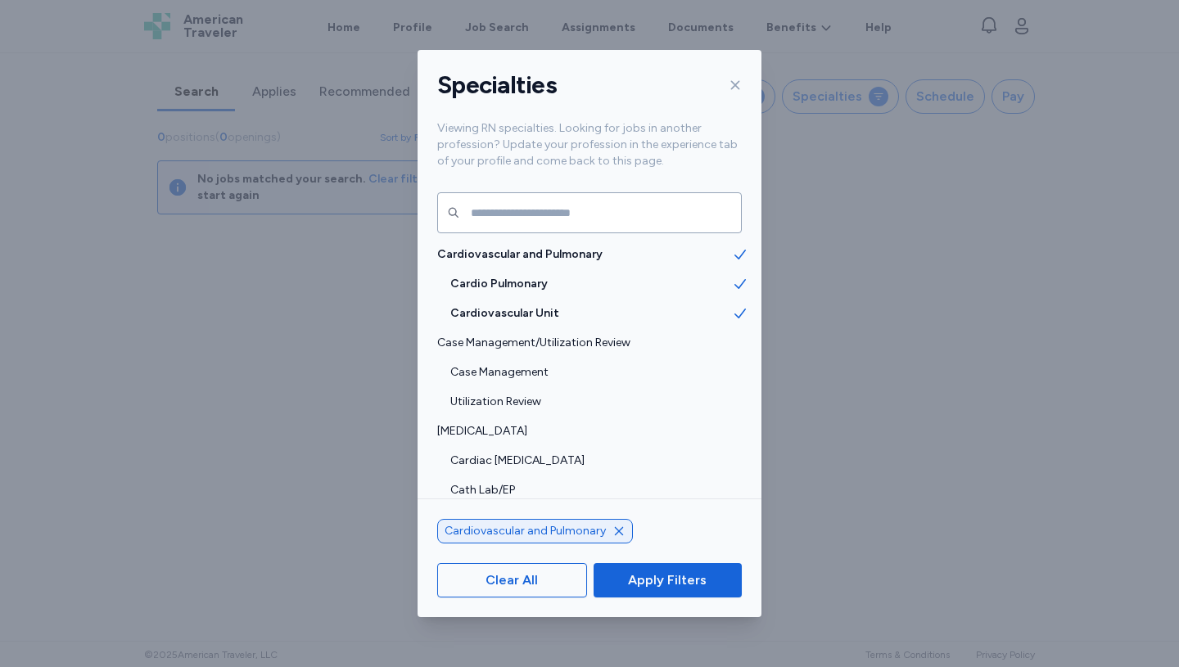
click at [615, 530] on icon "button" at bounding box center [618, 531] width 13 height 13
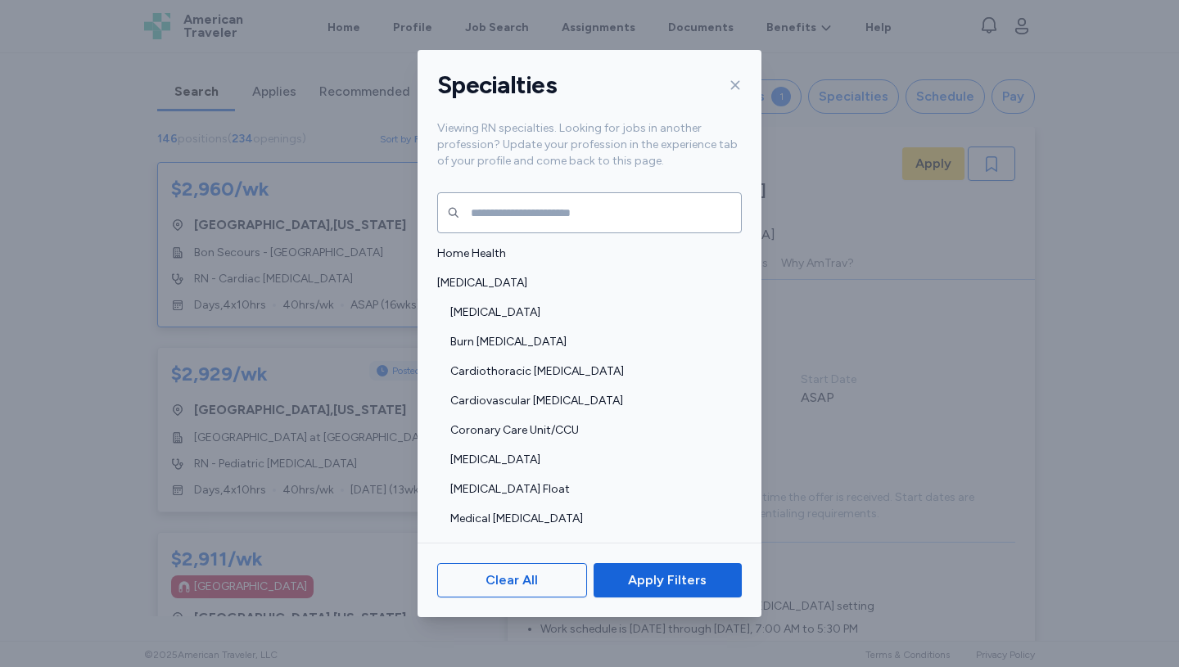
scroll to position [743, 0]
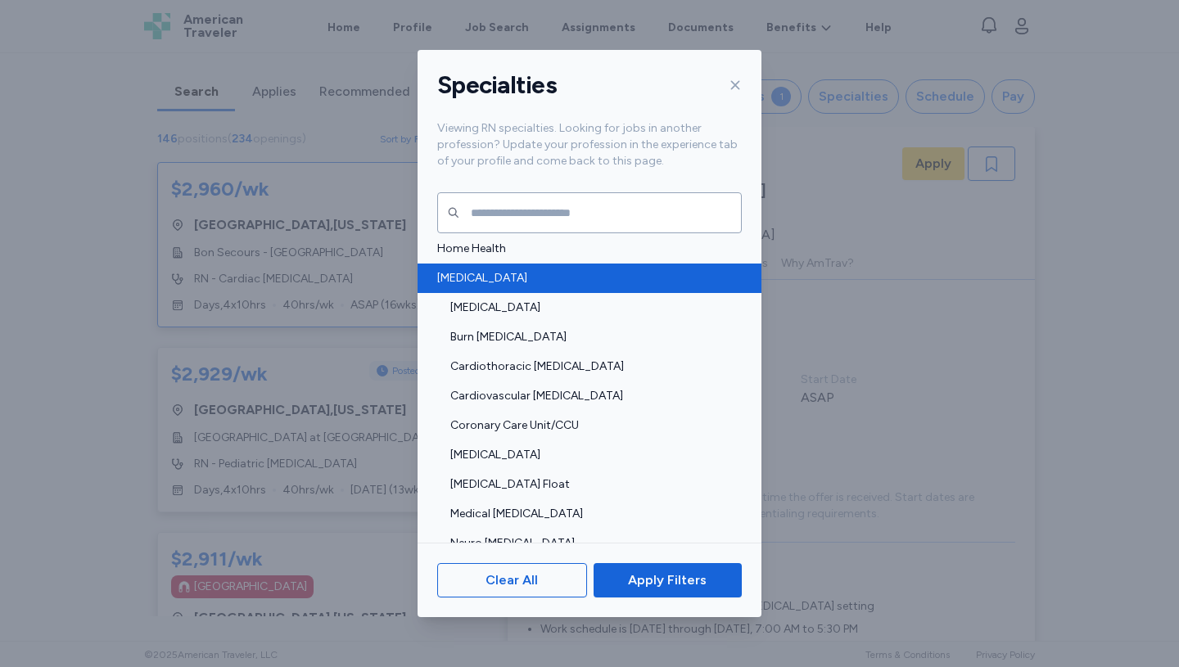
click at [464, 274] on span "[MEDICAL_DATA]" at bounding box center [584, 278] width 295 height 16
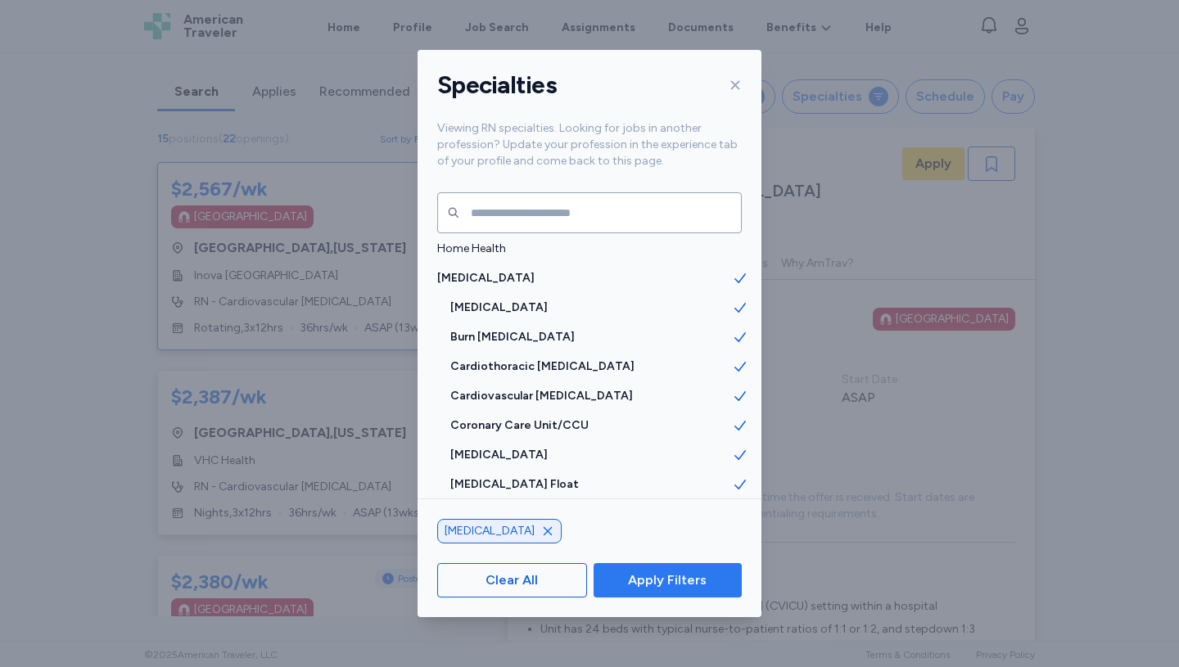
scroll to position [2, 0]
click at [674, 576] on span "Apply Filters" at bounding box center [667, 581] width 79 height 20
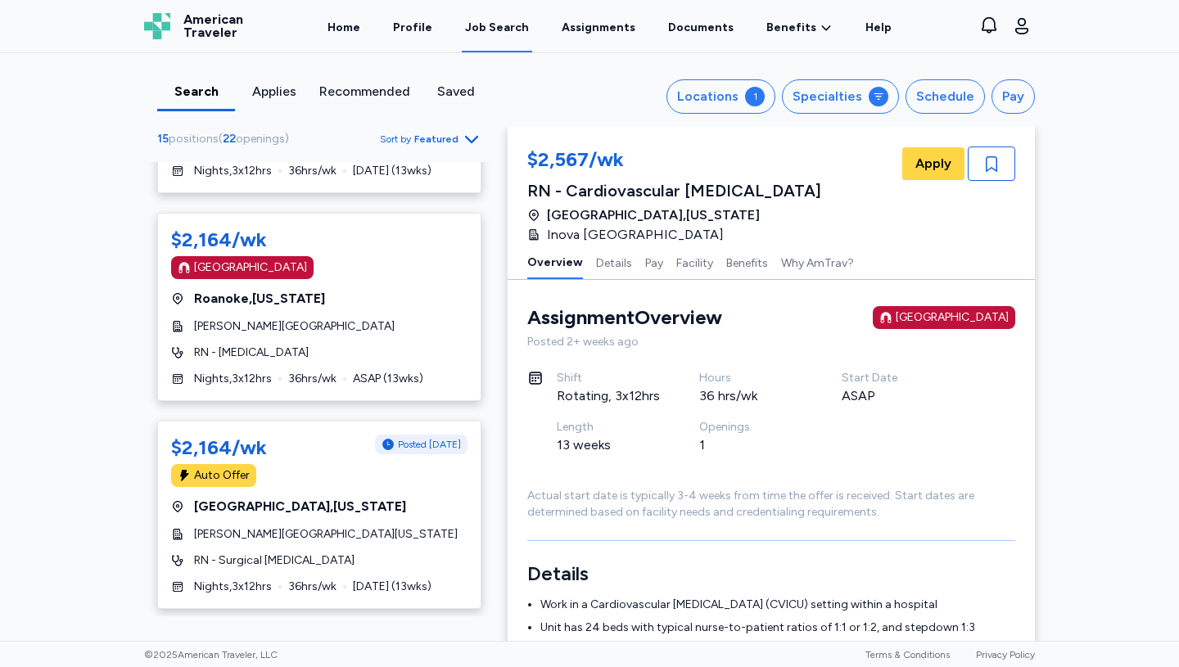
scroll to position [964, 0]
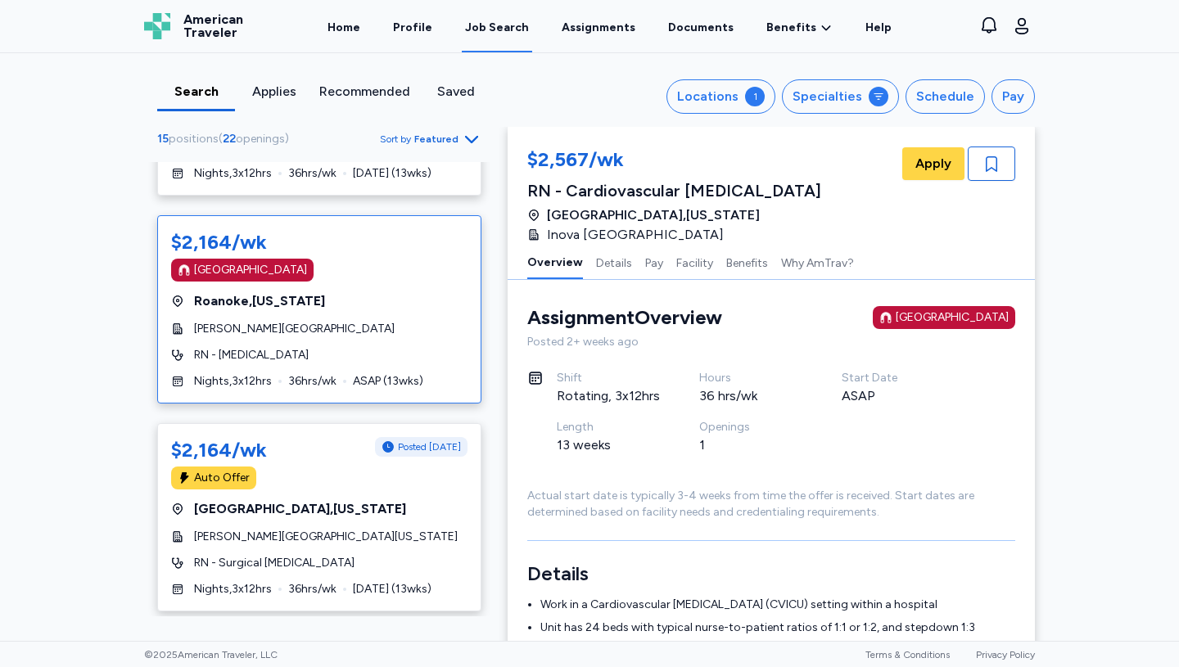
click at [355, 293] on div "[GEOGRAPHIC_DATA] , [US_STATE]" at bounding box center [319, 301] width 296 height 20
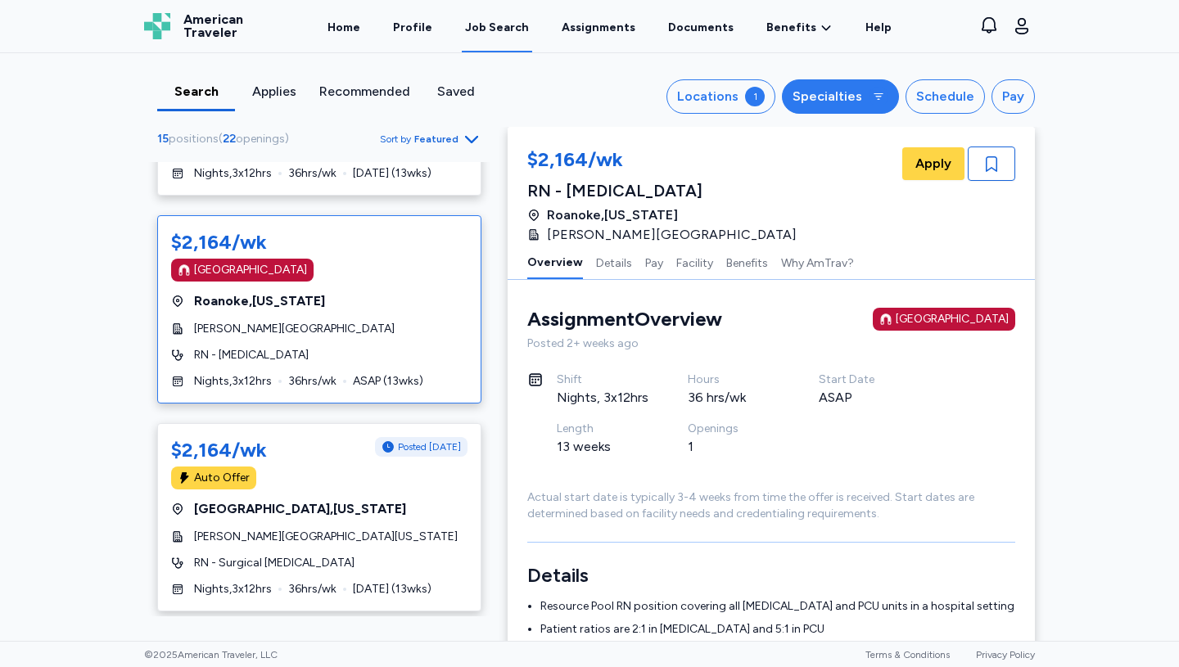
click at [847, 100] on div "Specialties" at bounding box center [828, 97] width 70 height 20
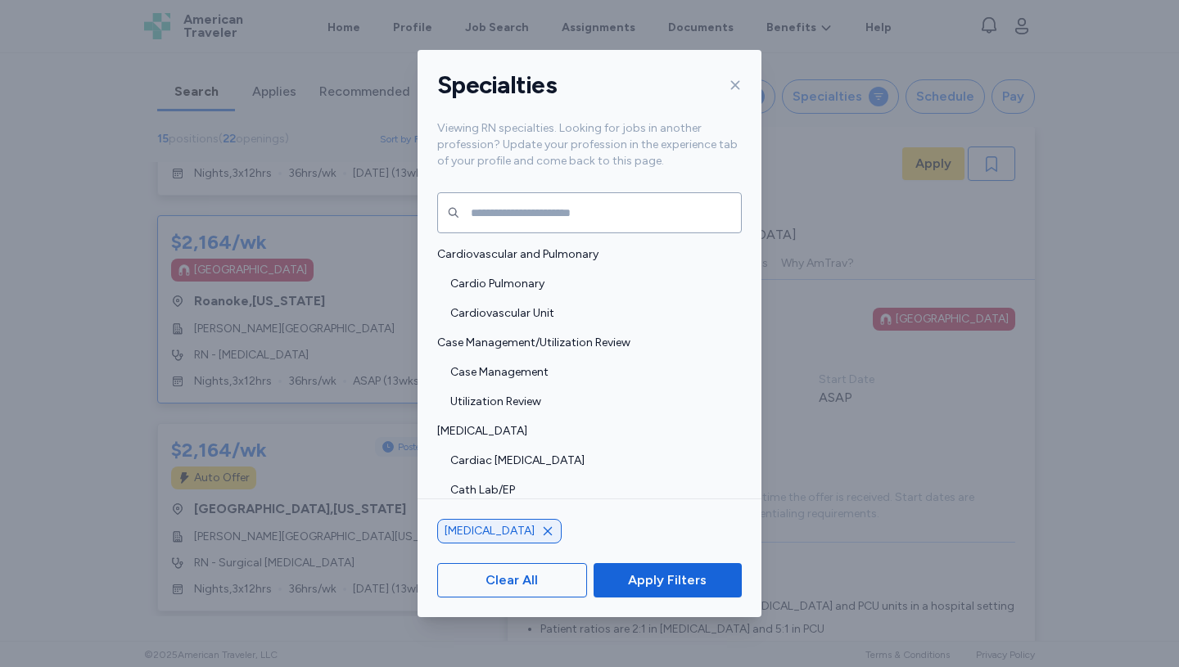
click at [544, 532] on icon "button" at bounding box center [548, 531] width 8 height 8
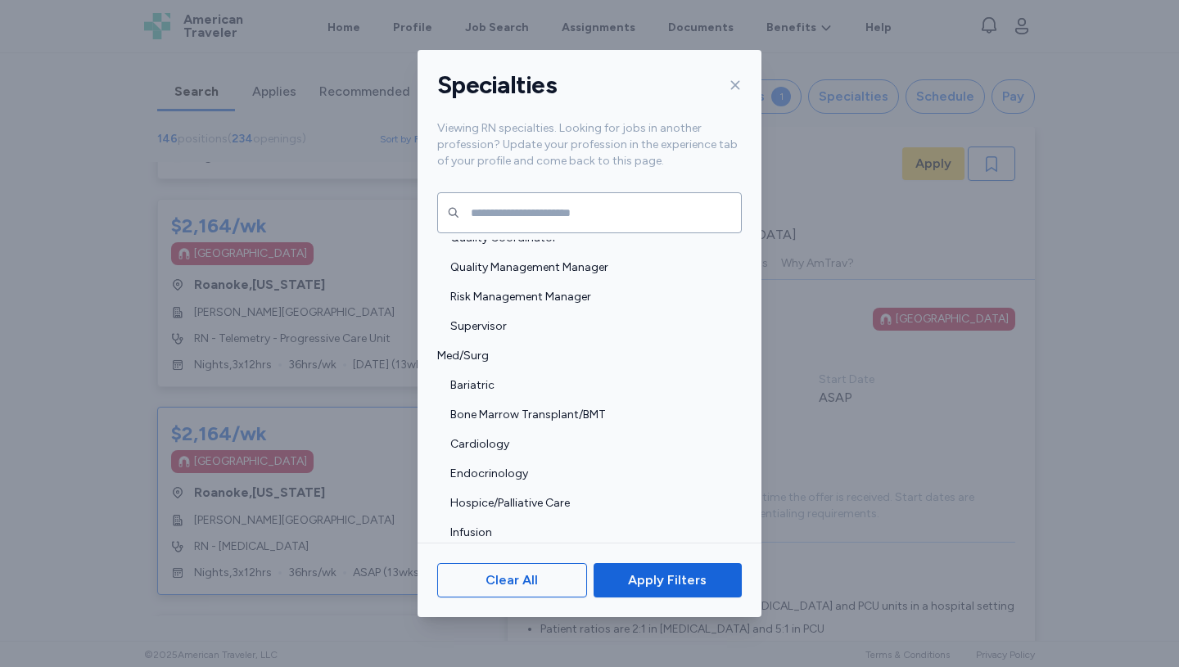
scroll to position [1536, 0]
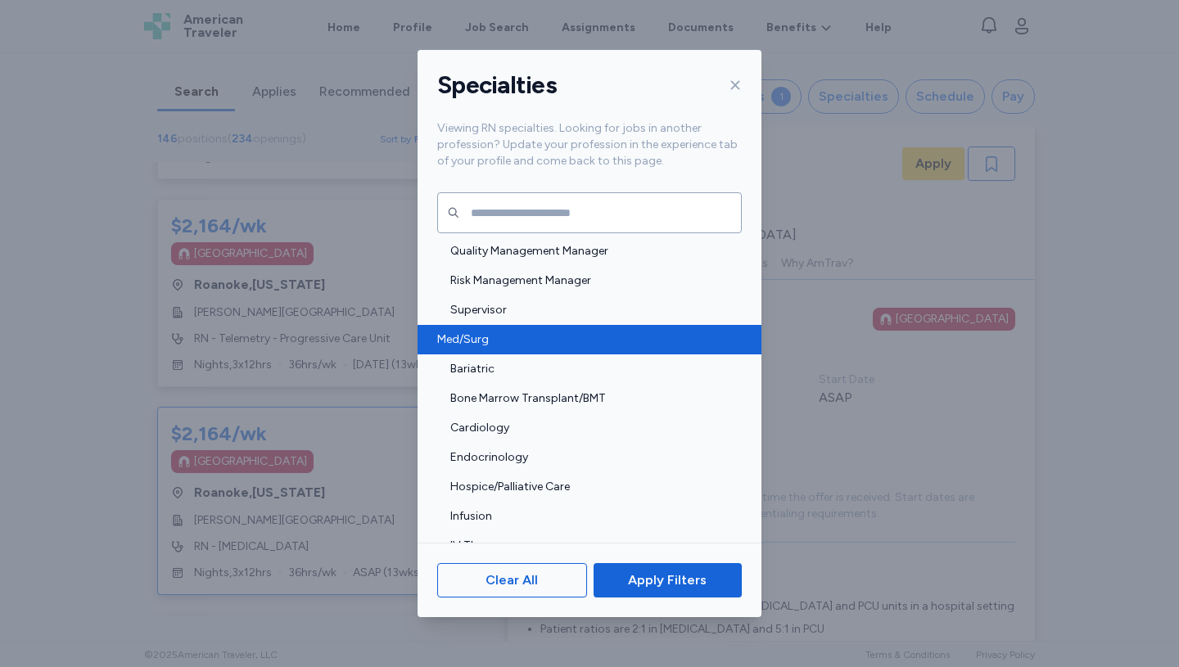
click at [480, 335] on span "Med/Surg" at bounding box center [584, 340] width 295 height 16
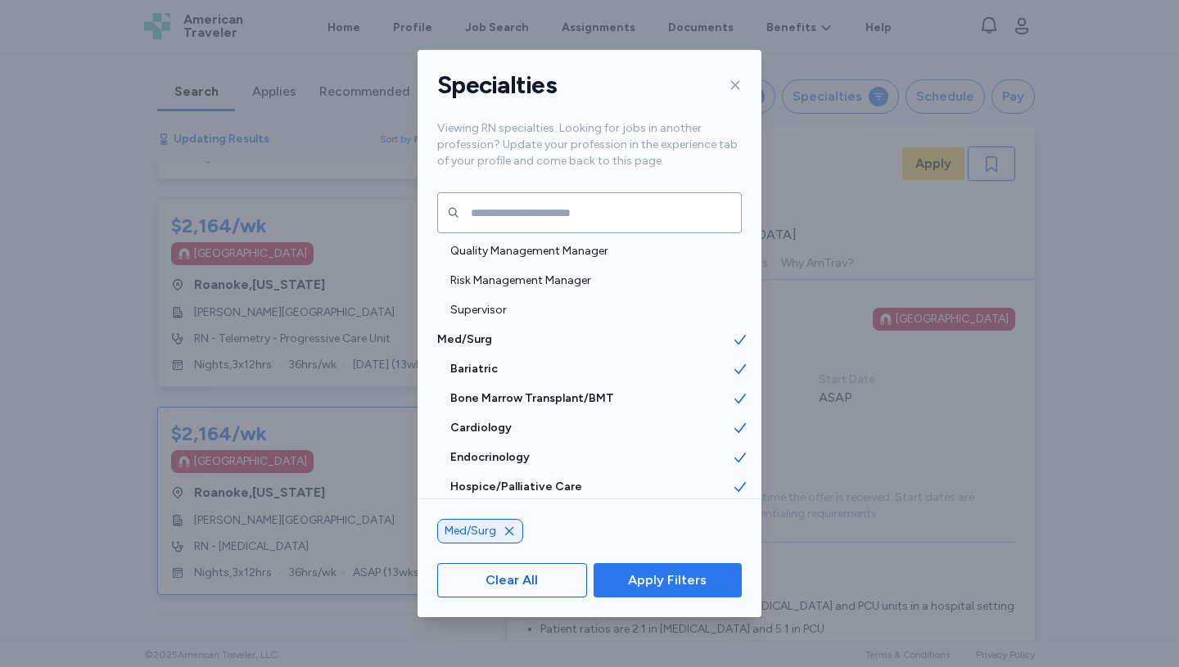
click at [672, 578] on span "Apply Filters" at bounding box center [667, 581] width 79 height 20
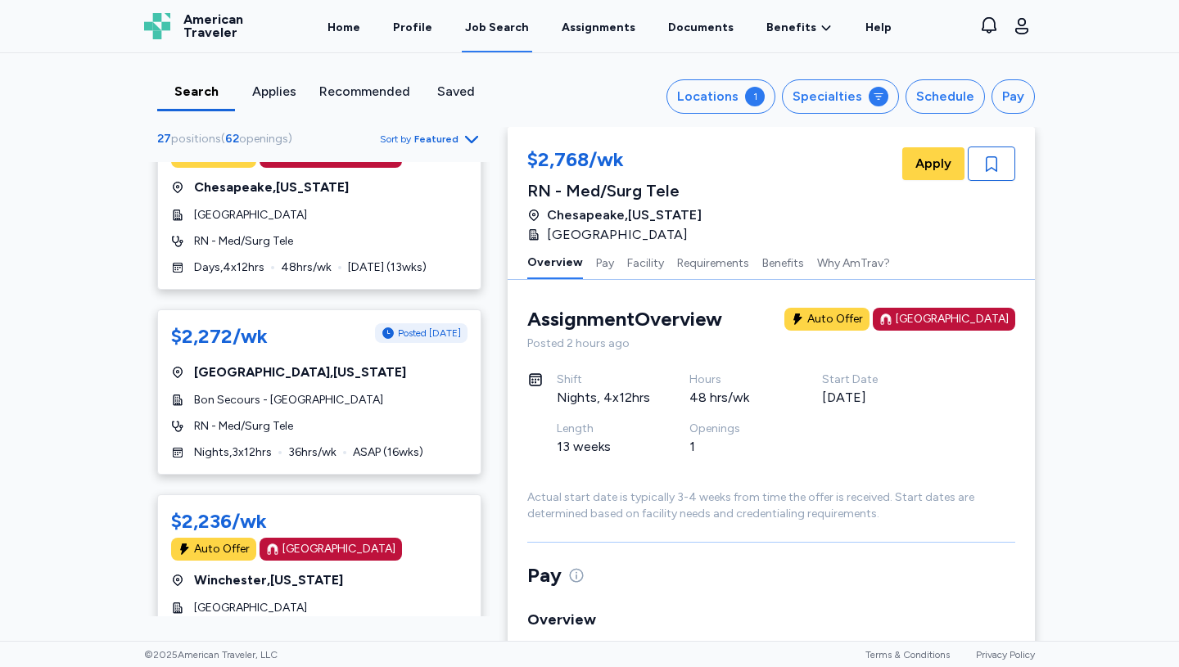
scroll to position [279, 0]
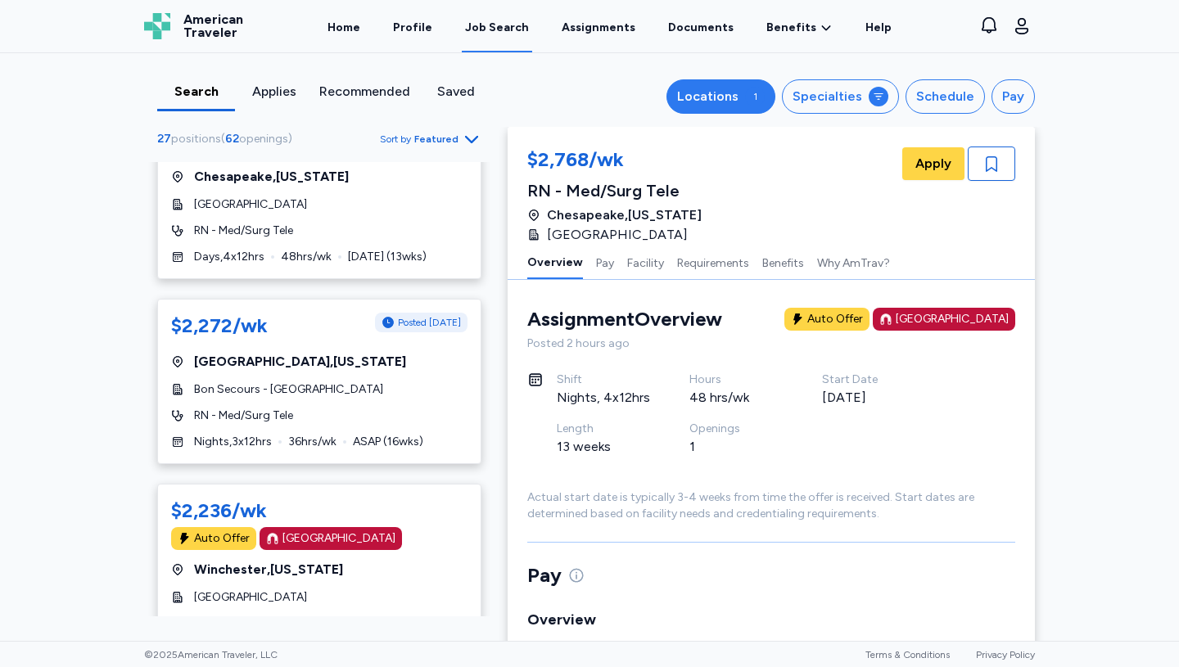
click at [733, 90] on div "Locations" at bounding box center [707, 97] width 61 height 20
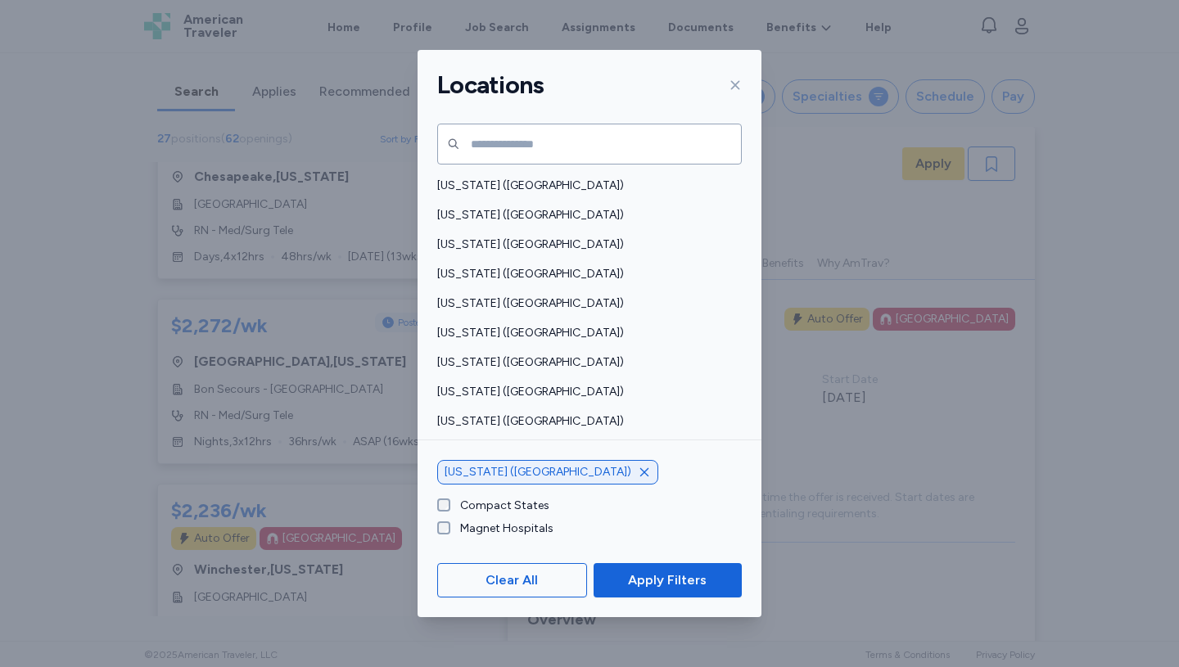
click at [638, 473] on icon "button" at bounding box center [644, 472] width 13 height 13
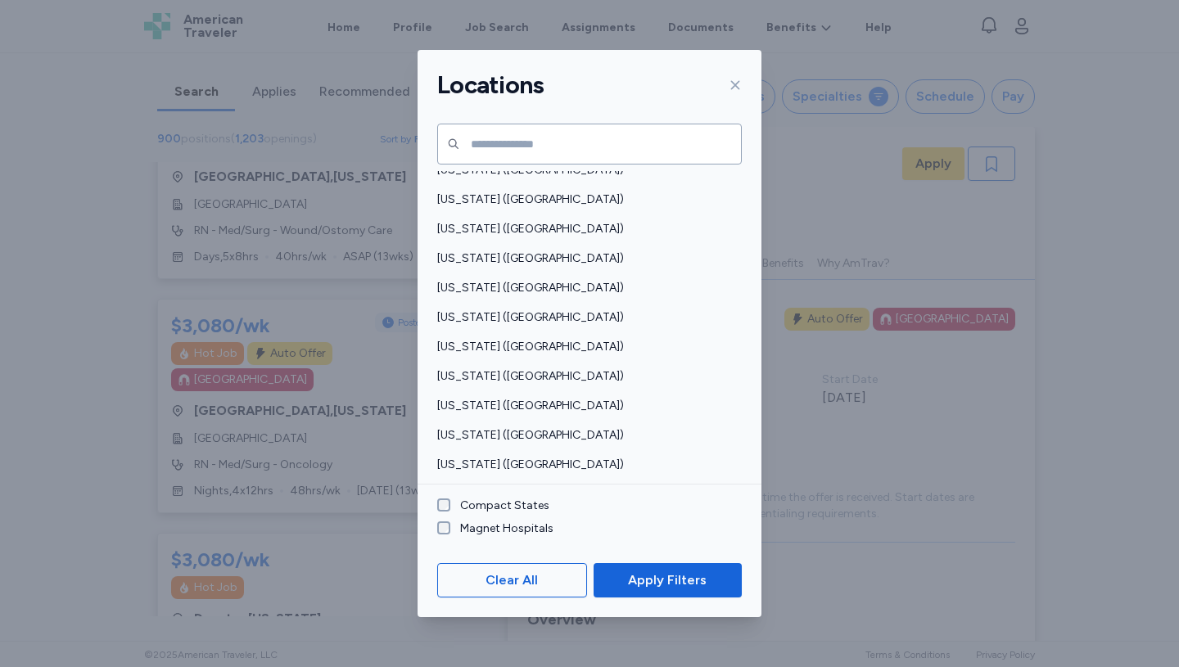
scroll to position [1190, 0]
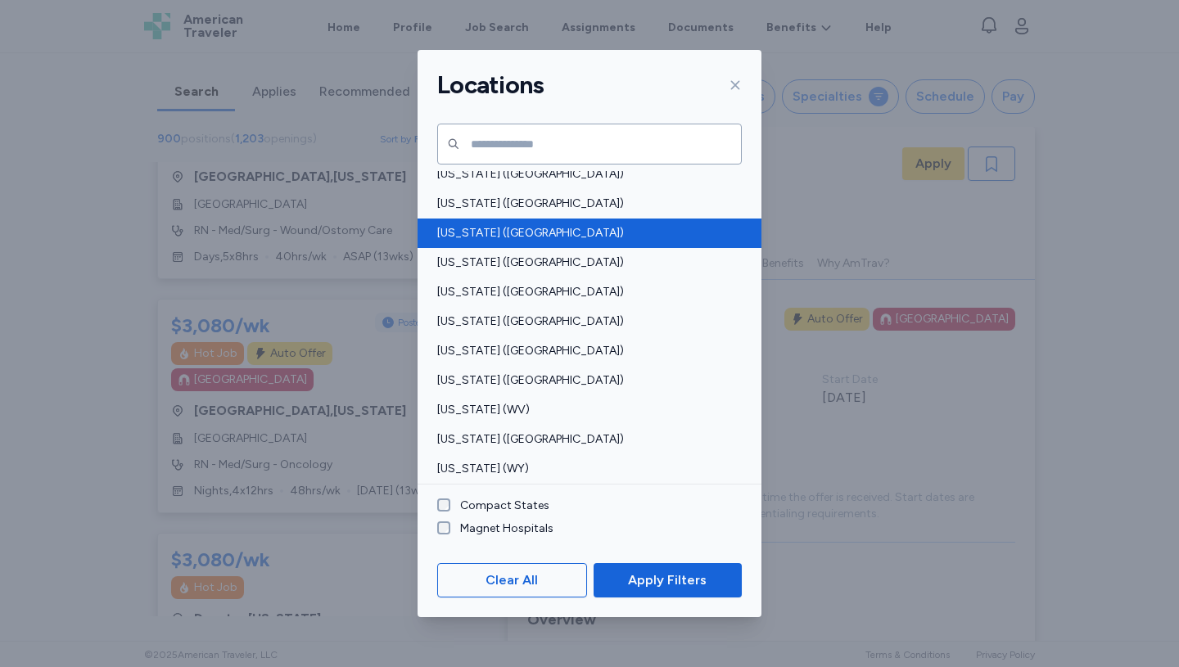
click at [477, 228] on span "[US_STATE] ([GEOGRAPHIC_DATA])" at bounding box center [584, 233] width 295 height 16
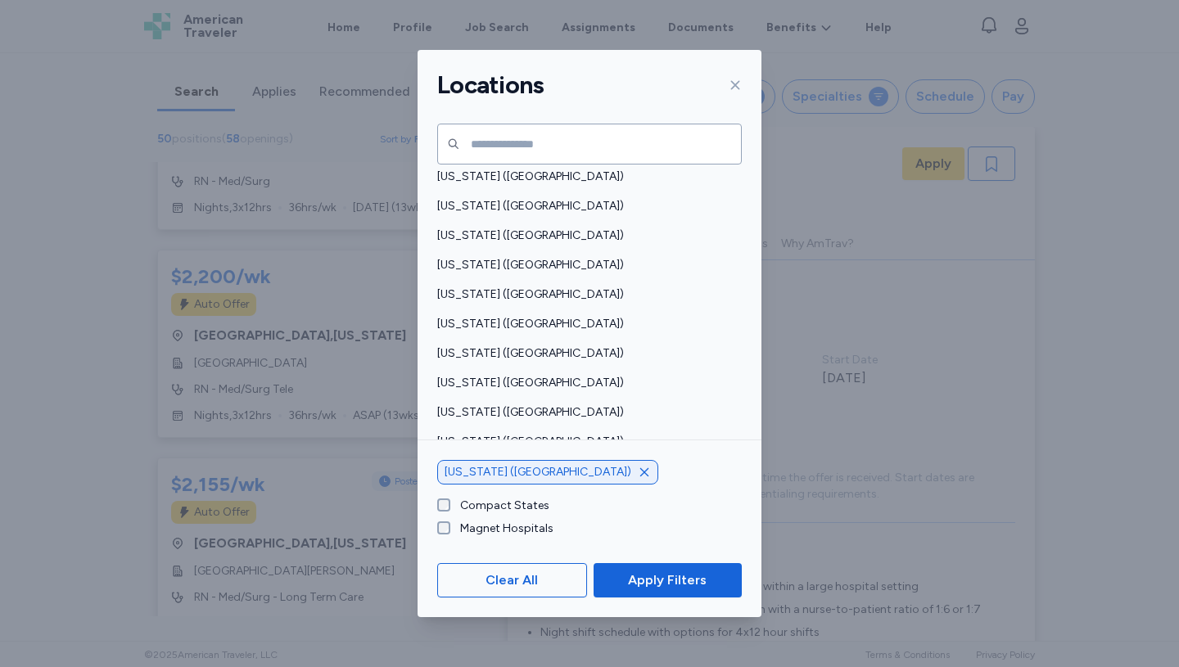
scroll to position [883, 0]
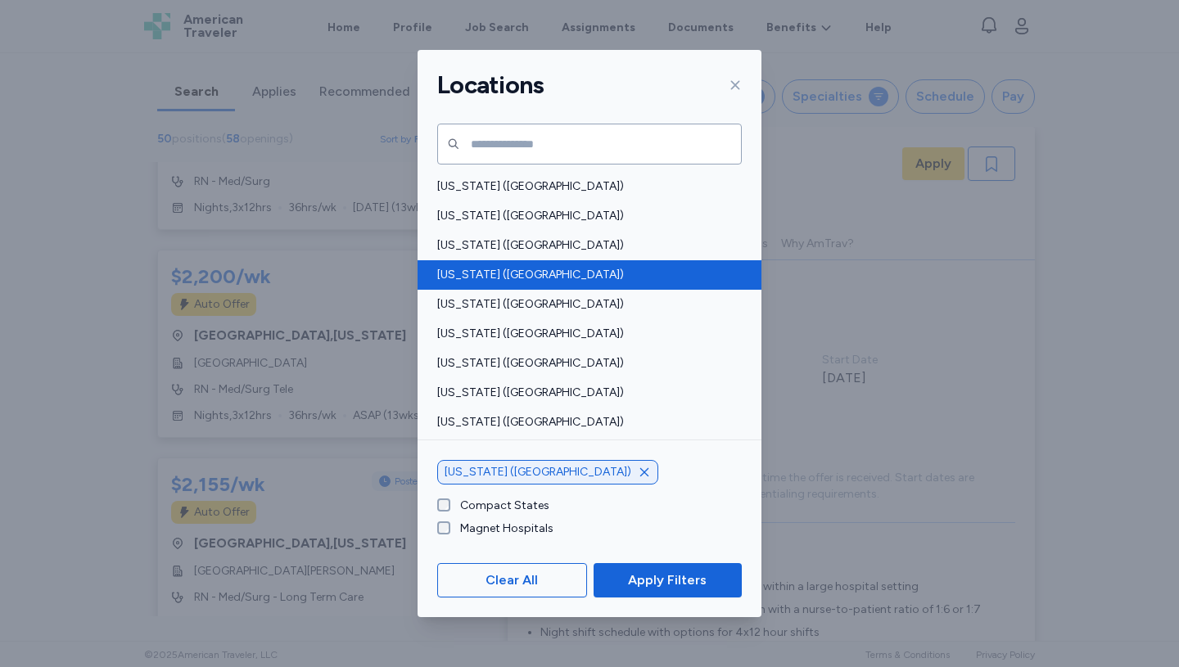
click at [510, 277] on span "[US_STATE] ([GEOGRAPHIC_DATA])" at bounding box center [584, 275] width 295 height 16
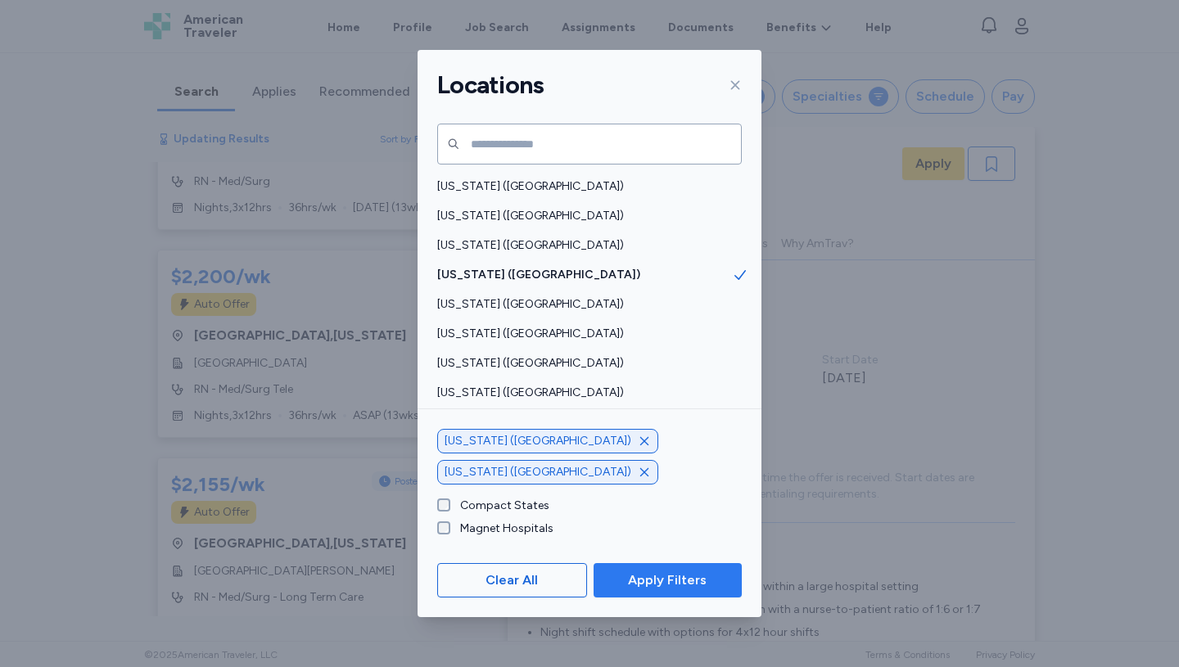
click at [671, 580] on span "Apply Filters" at bounding box center [667, 581] width 79 height 20
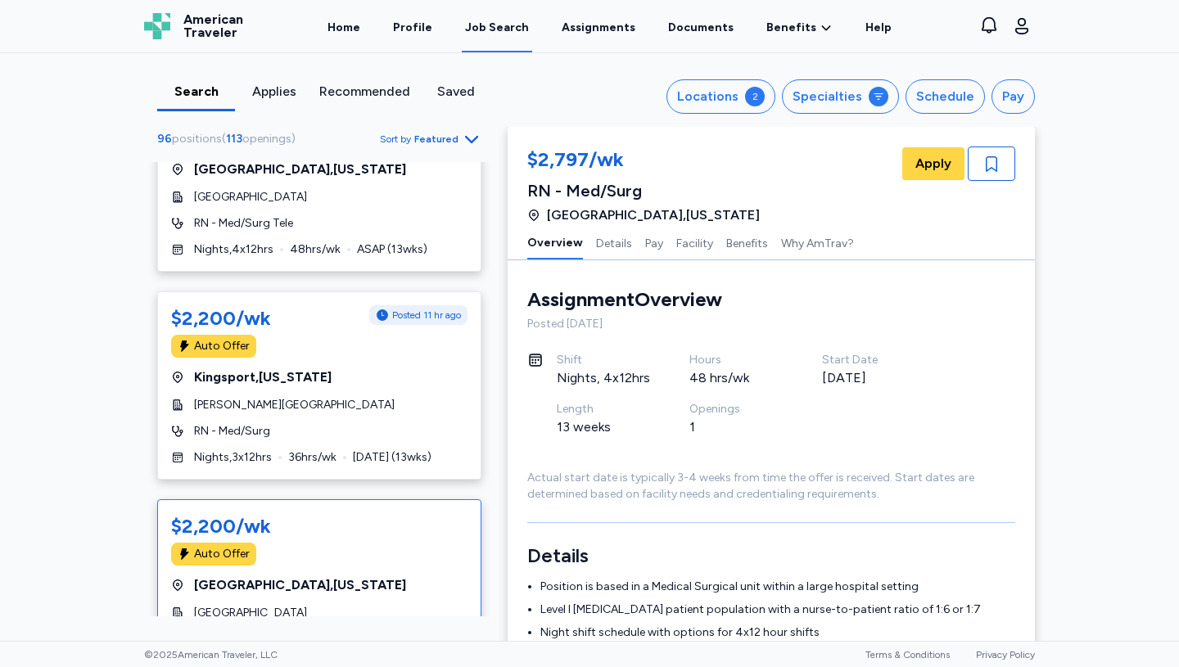
scroll to position [2142, 0]
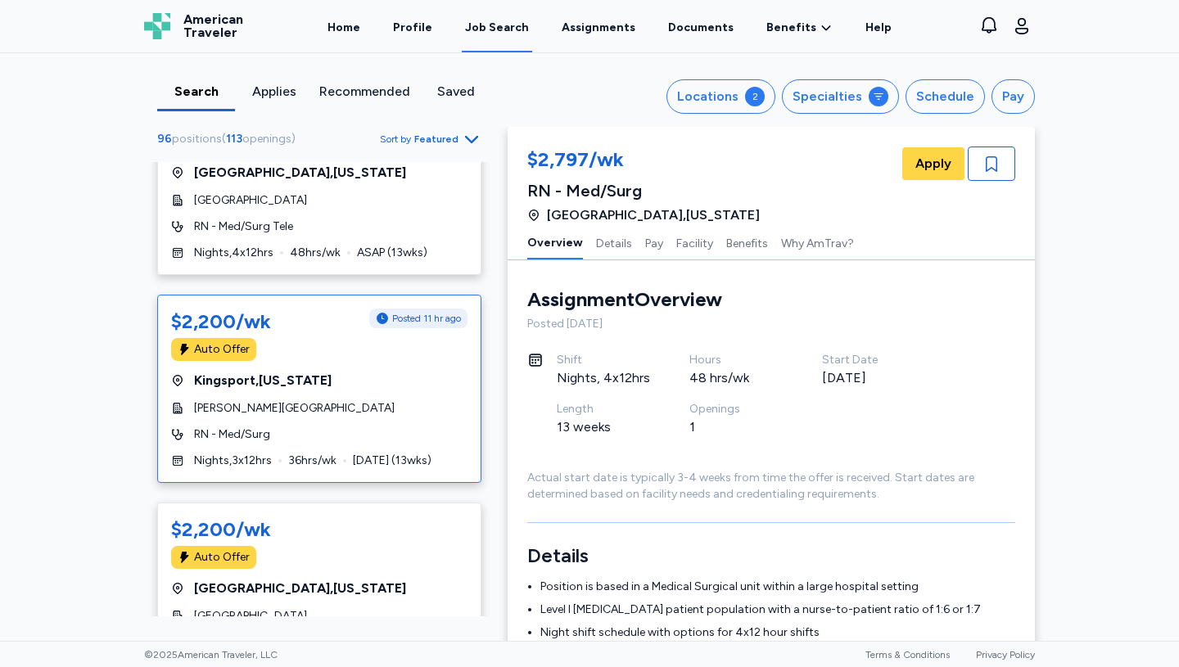
click at [299, 400] on span "[PERSON_NAME][GEOGRAPHIC_DATA]" at bounding box center [294, 408] width 201 height 16
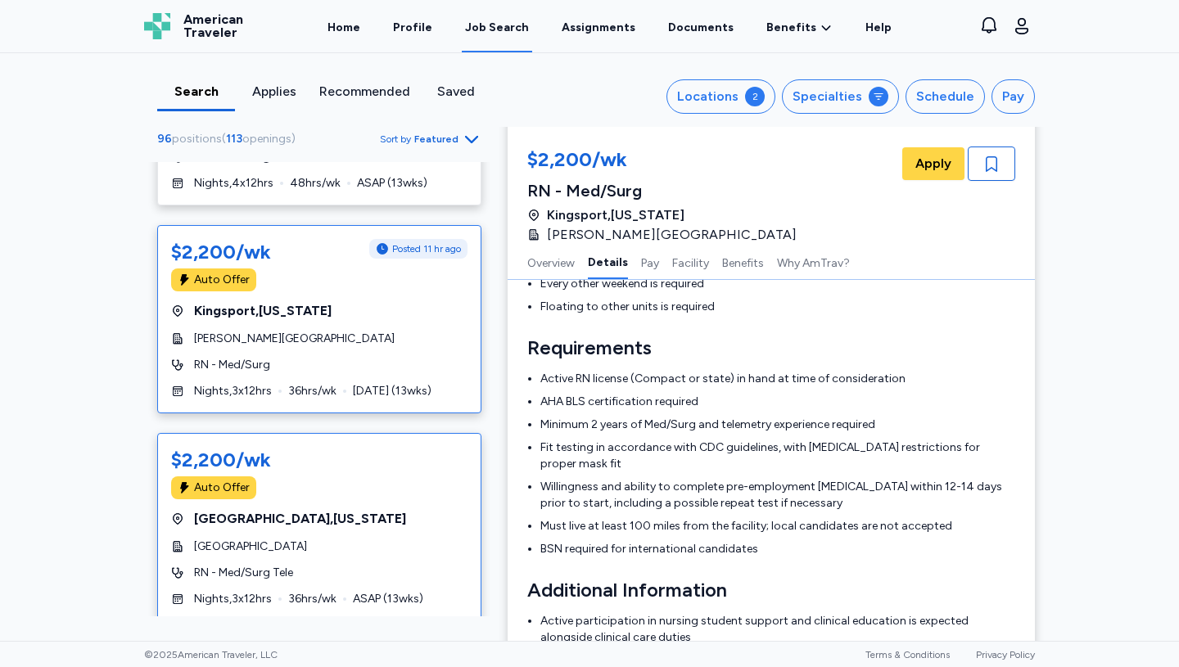
scroll to position [2240, 0]
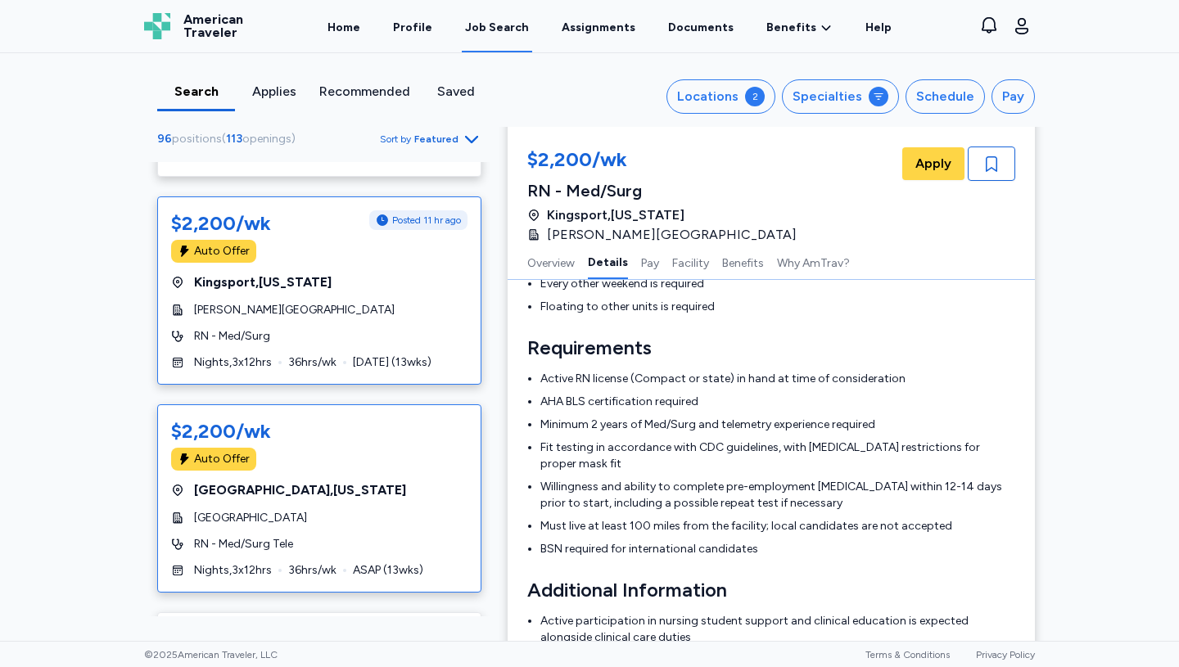
click at [321, 481] on div "[GEOGRAPHIC_DATA] , [US_STATE]" at bounding box center [319, 491] width 296 height 20
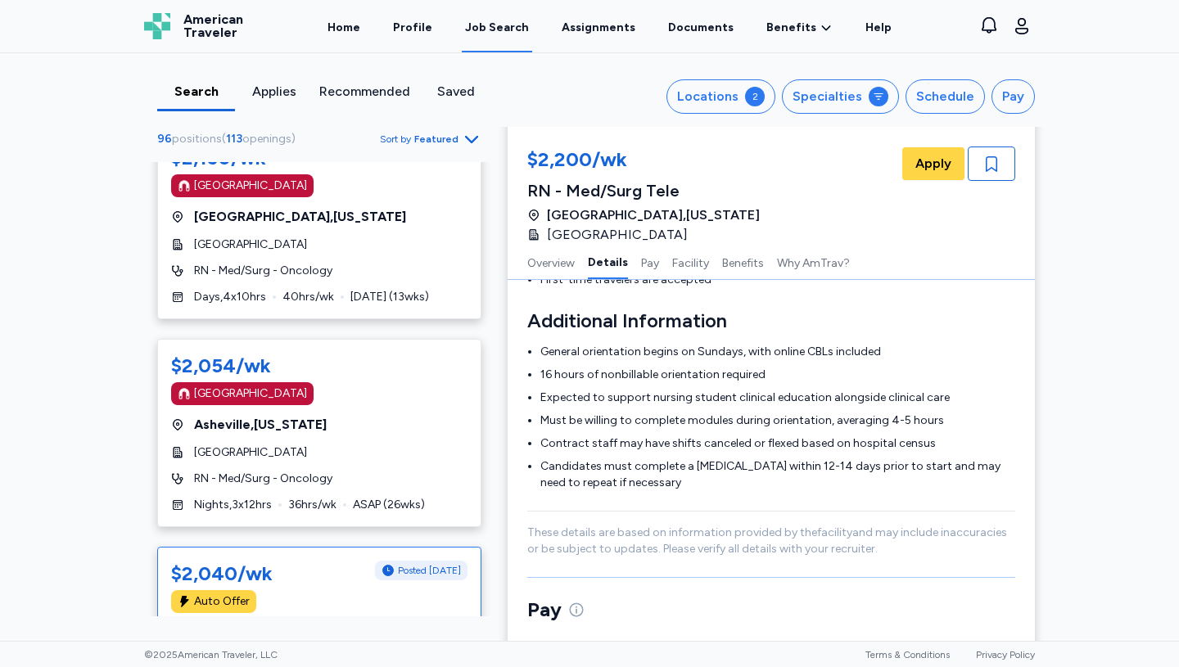
scroll to position [2921, 0]
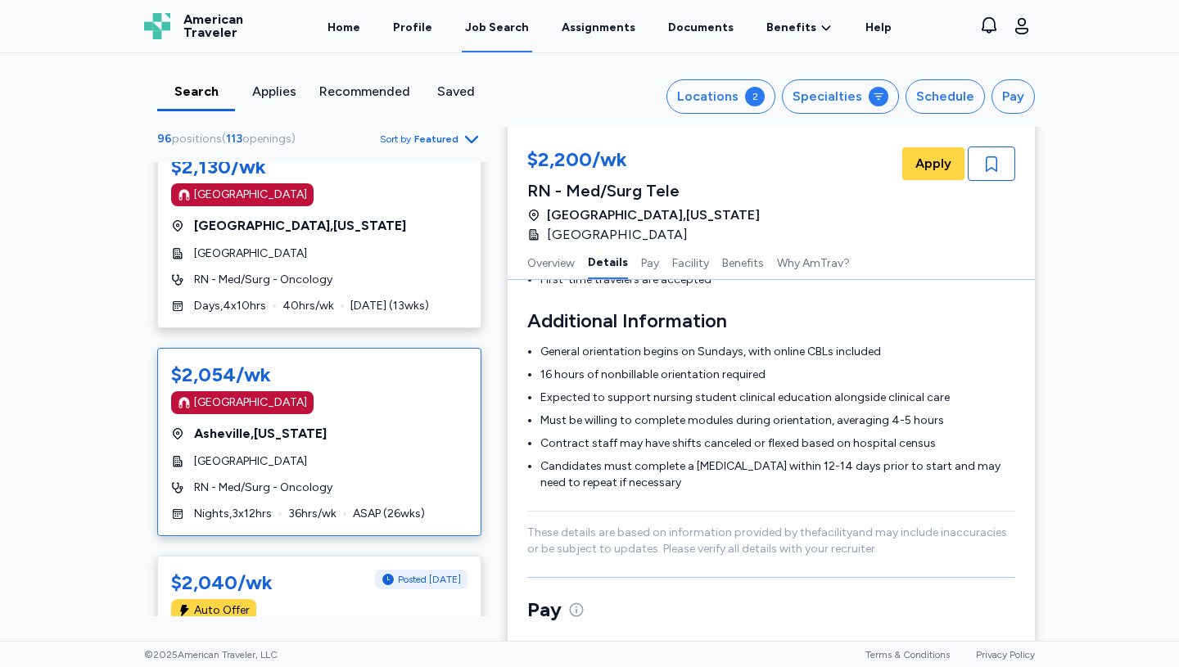
click at [316, 424] on span "[GEOGRAPHIC_DATA] , [US_STATE]" at bounding box center [260, 434] width 133 height 20
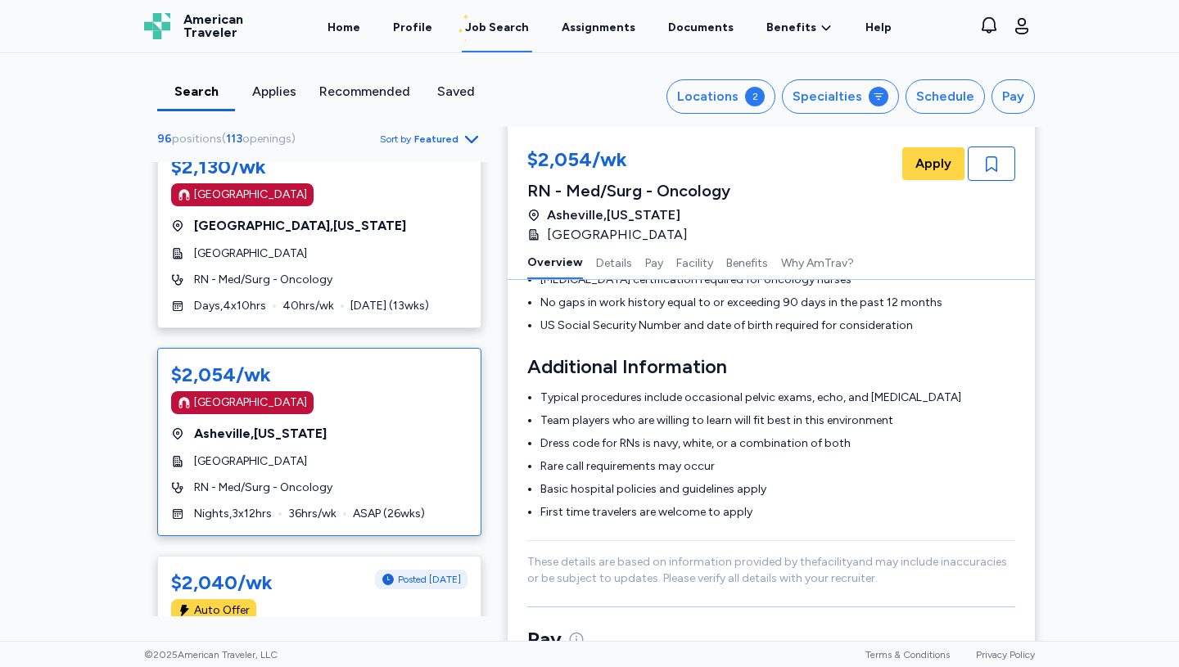
scroll to position [2, 0]
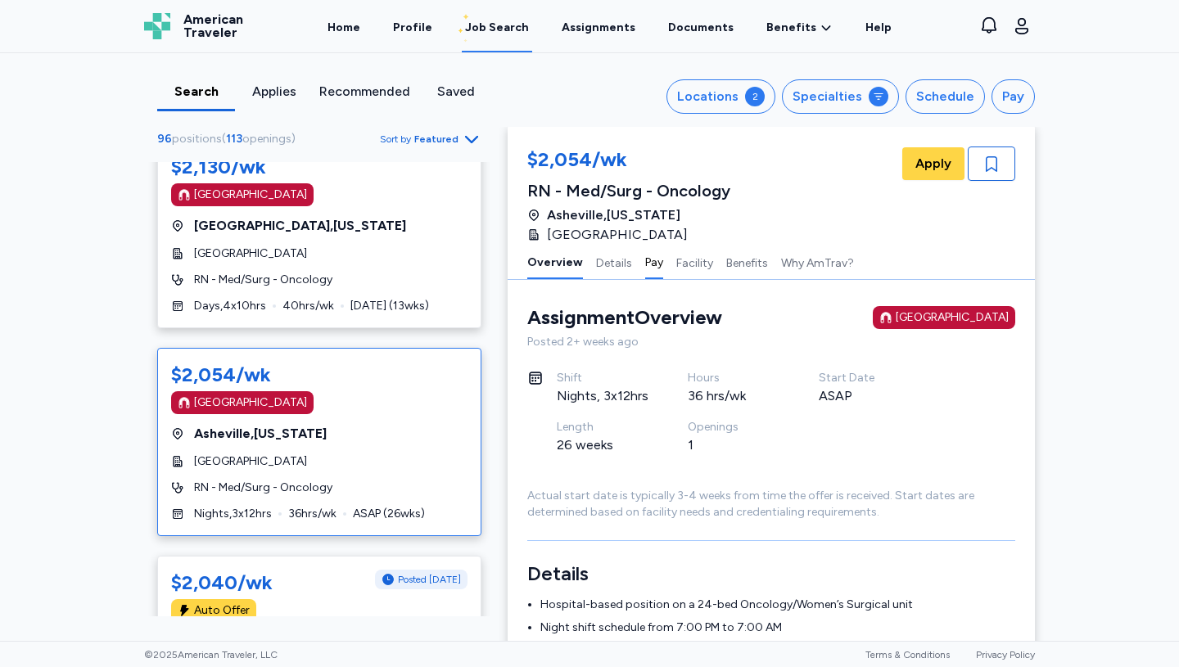
click at [653, 257] on button "Pay" at bounding box center [654, 262] width 18 height 34
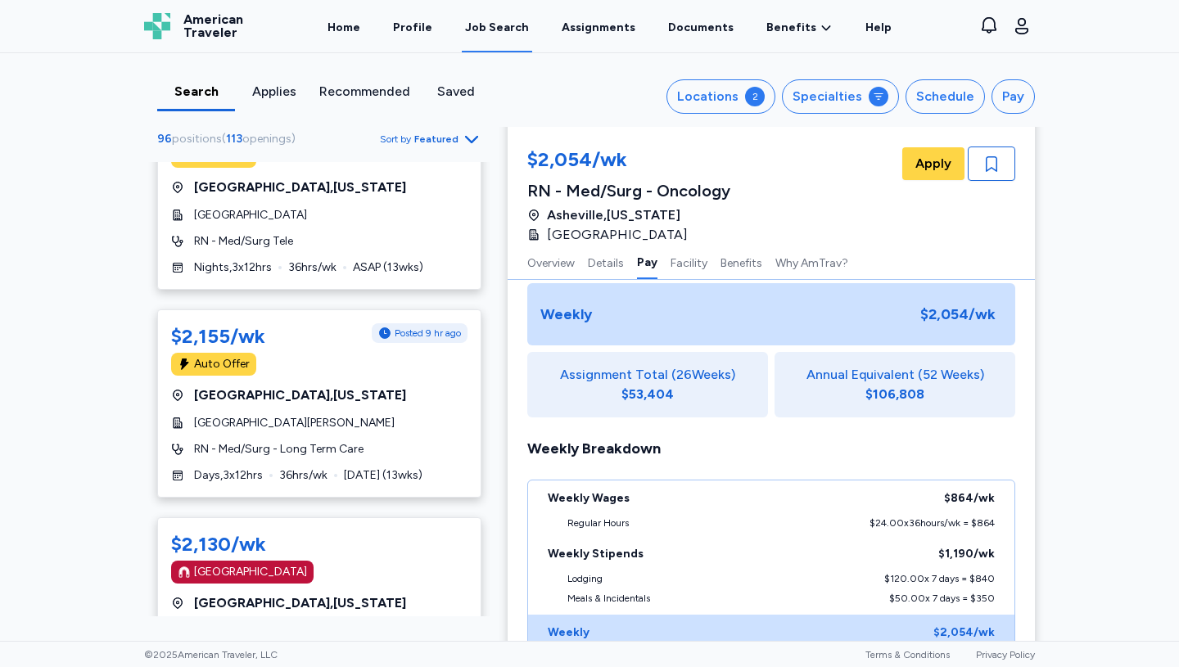
scroll to position [2502, 0]
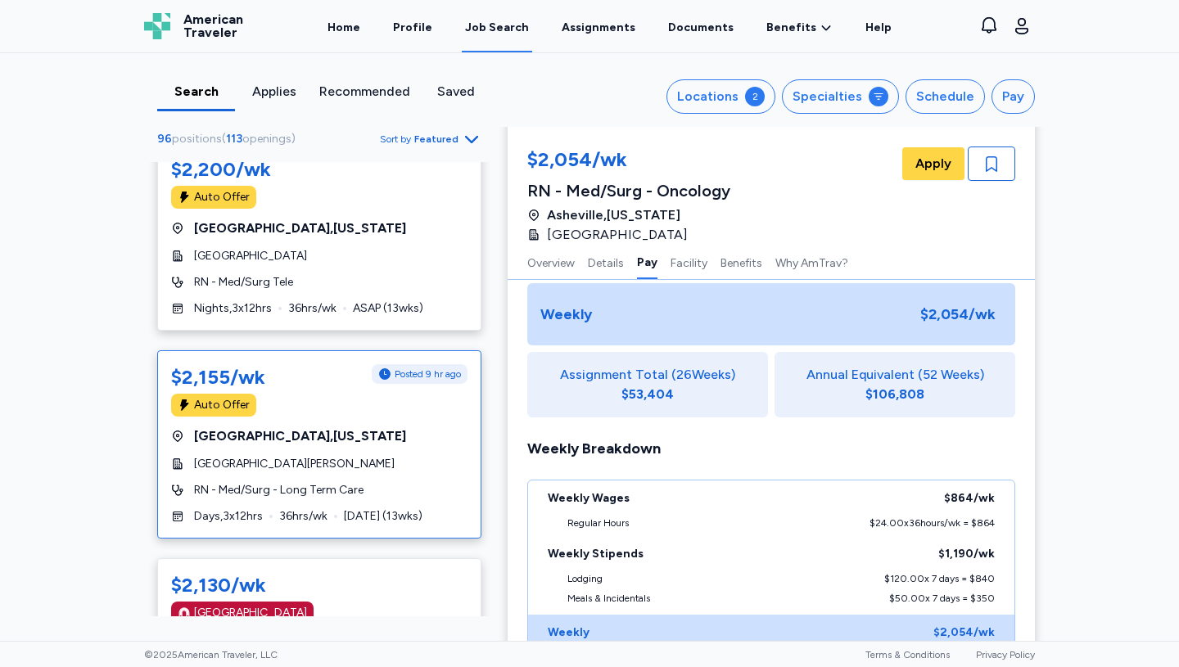
click at [280, 368] on div "$2,155/wk Posted 9 hr ago Auto Offer [GEOGRAPHIC_DATA] , [US_STATE] [GEOGRAPHIC…" at bounding box center [319, 444] width 324 height 188
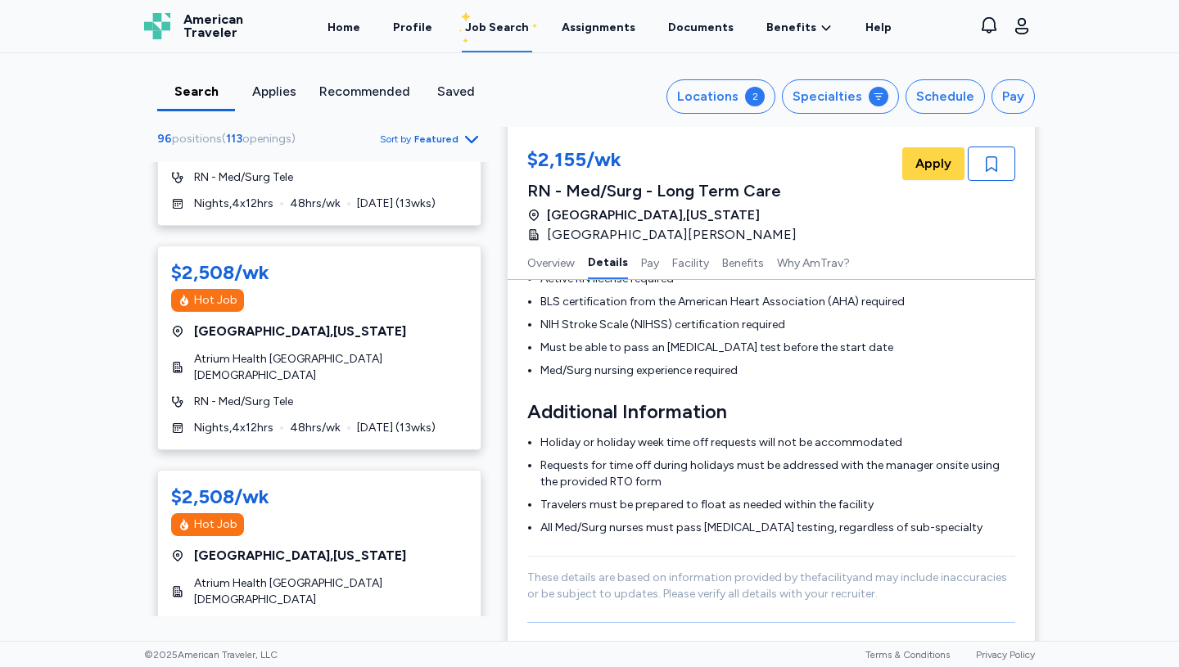
scroll to position [332, 0]
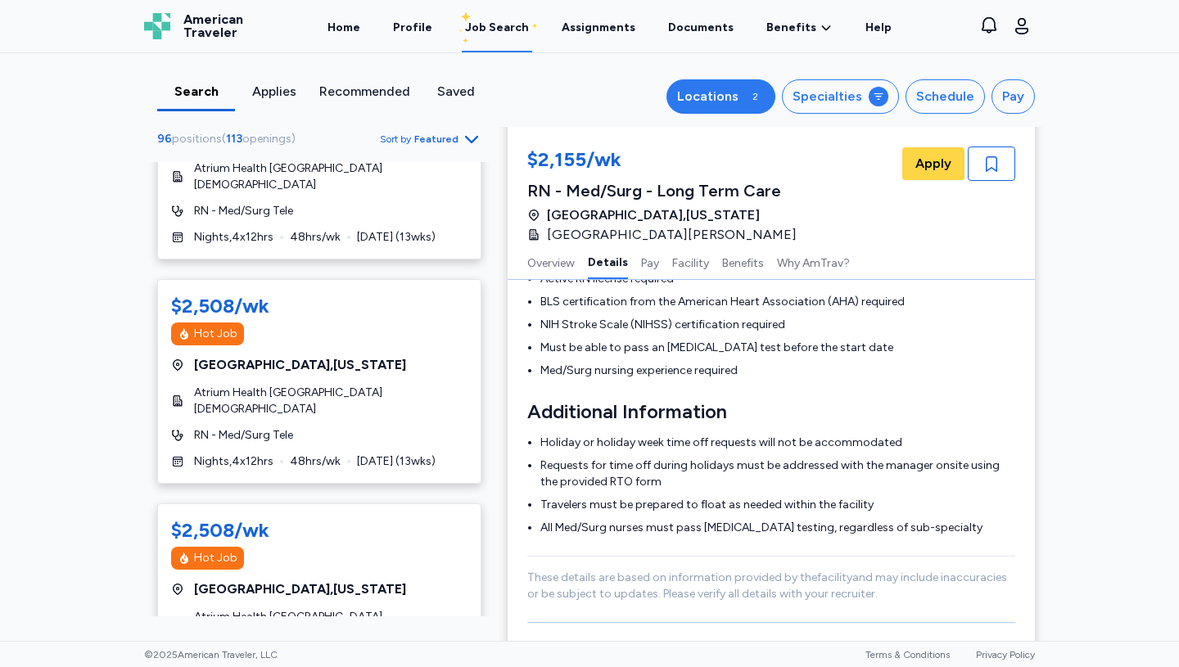
click at [739, 99] on div "Locations" at bounding box center [707, 97] width 61 height 20
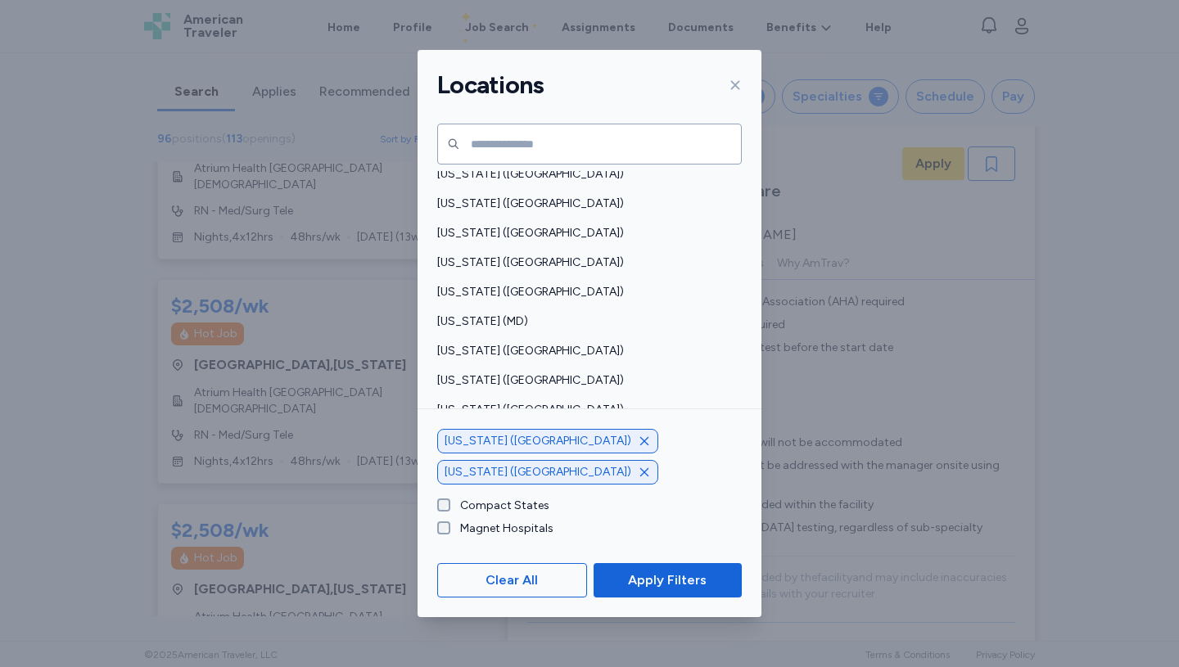
scroll to position [1235, 0]
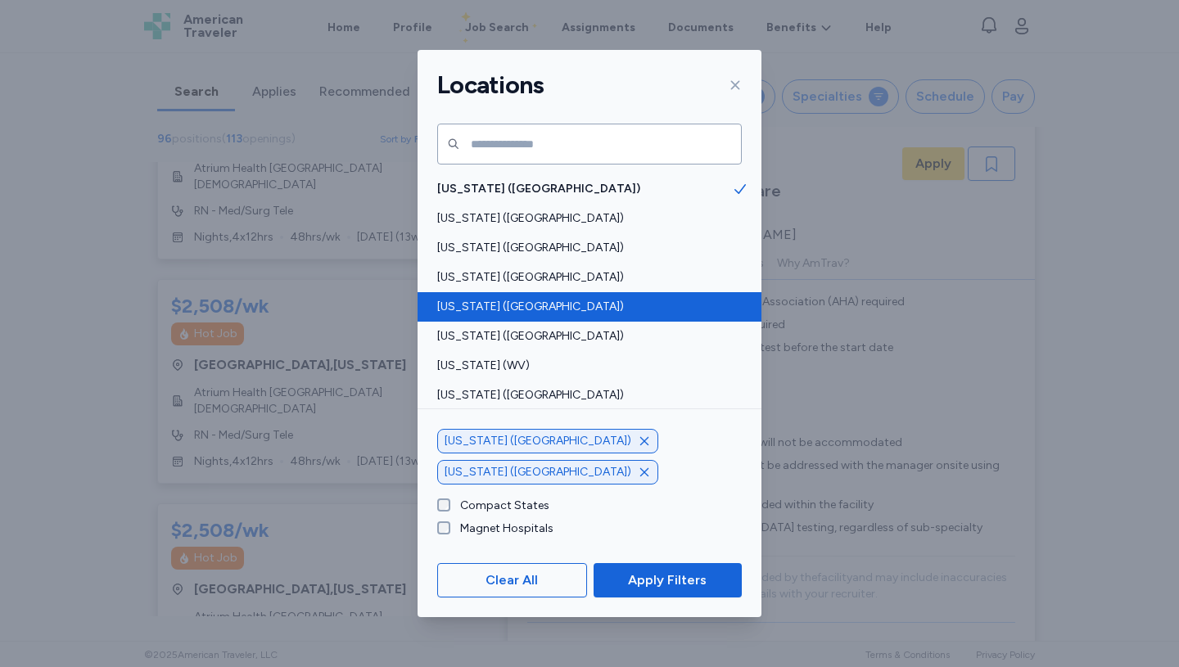
click at [469, 300] on span "[US_STATE] ([GEOGRAPHIC_DATA])" at bounding box center [584, 307] width 295 height 16
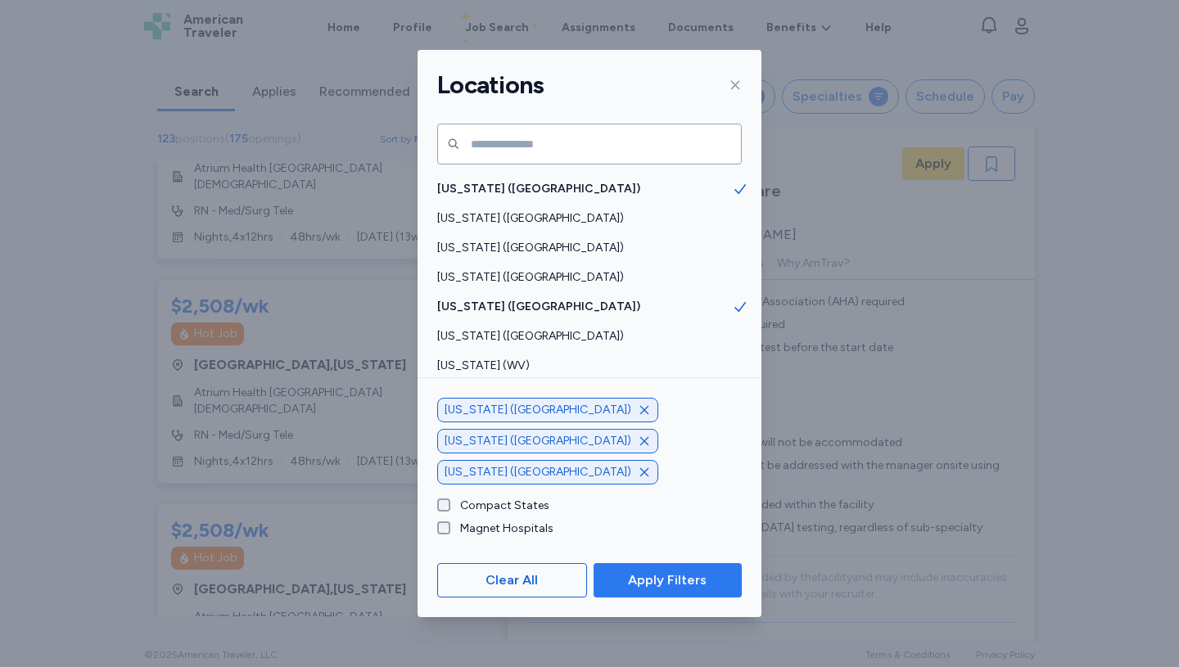
click at [686, 580] on span "Apply Filters" at bounding box center [667, 581] width 79 height 20
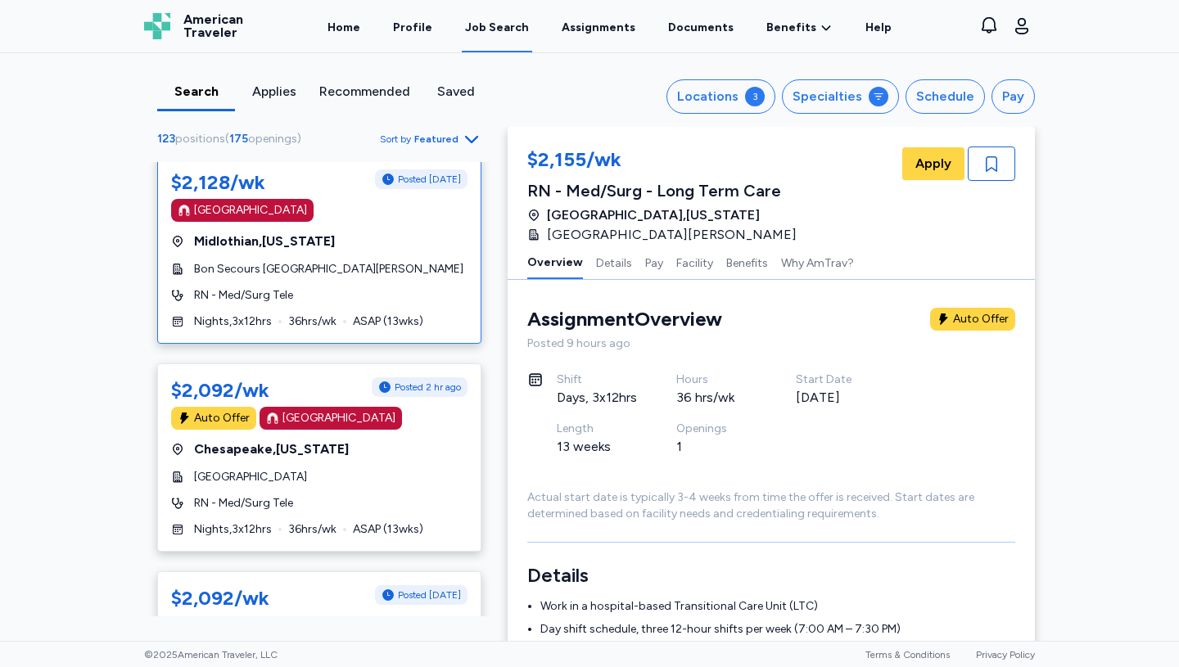
scroll to position [4583, 0]
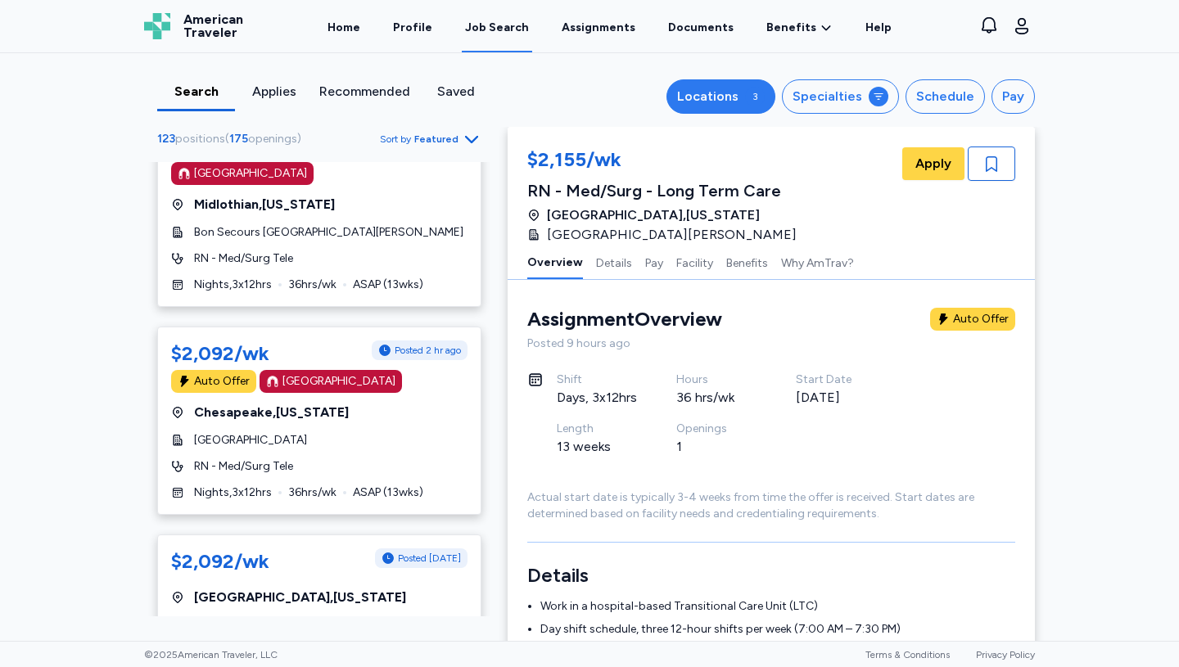
click at [754, 96] on div "3" at bounding box center [755, 97] width 20 height 20
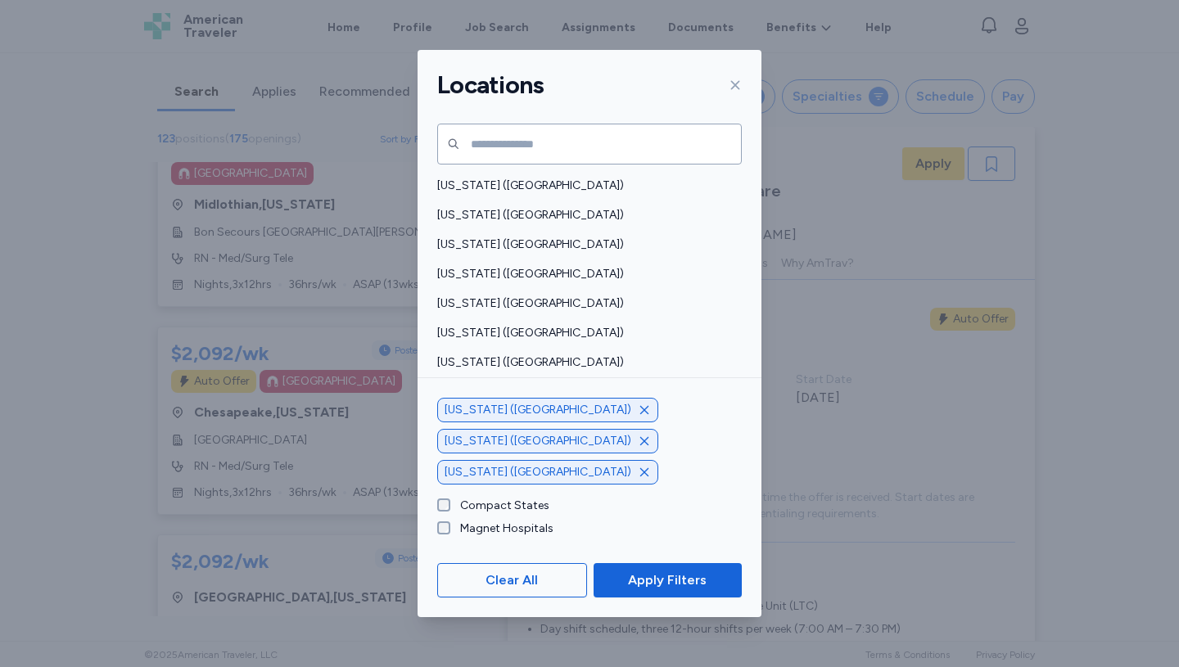
click at [640, 414] on icon "button" at bounding box center [644, 410] width 8 height 8
click at [638, 448] on icon "button" at bounding box center [644, 441] width 13 height 13
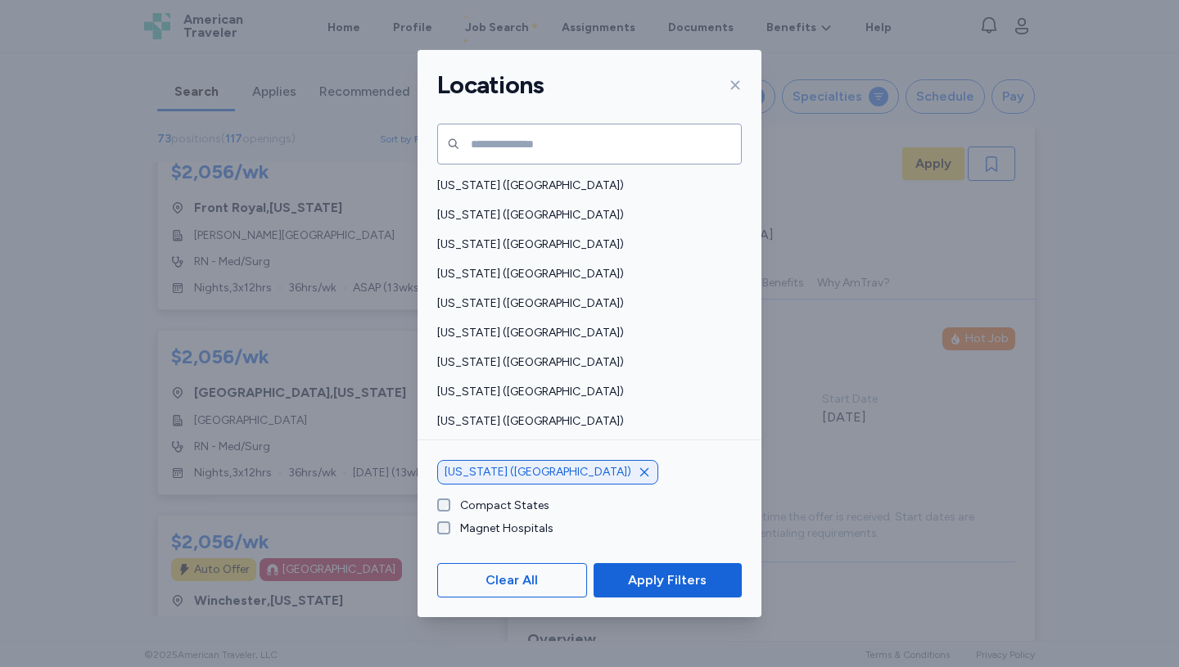
scroll to position [2, 0]
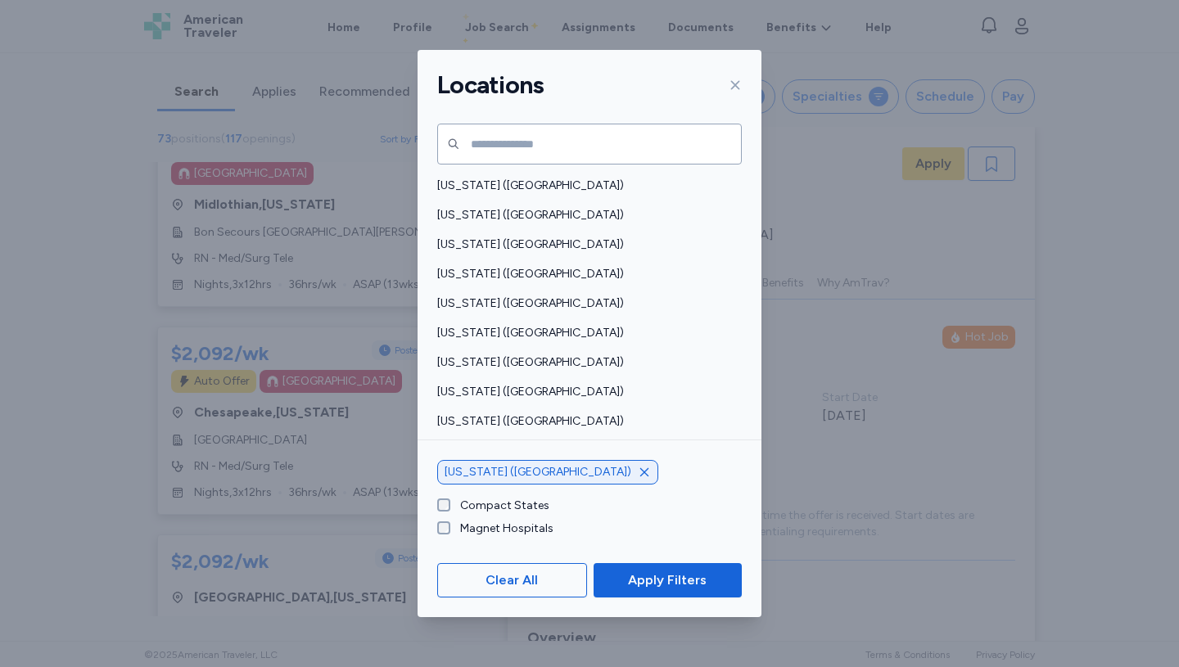
click at [638, 468] on icon "button" at bounding box center [644, 472] width 13 height 13
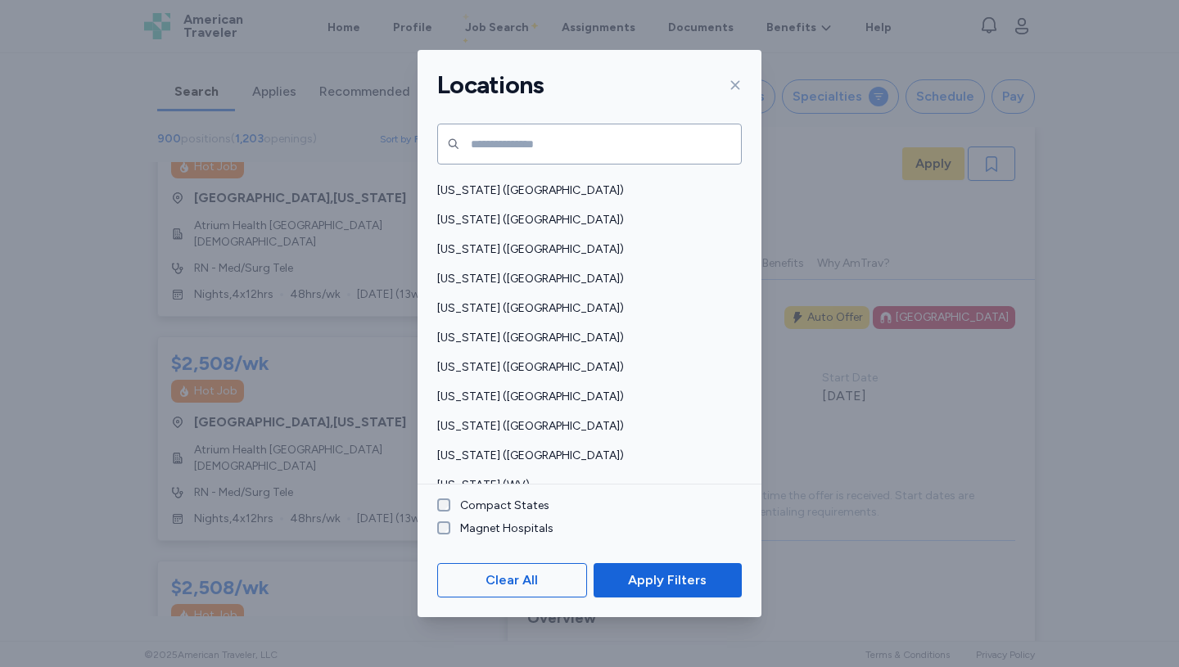
scroll to position [1088, 0]
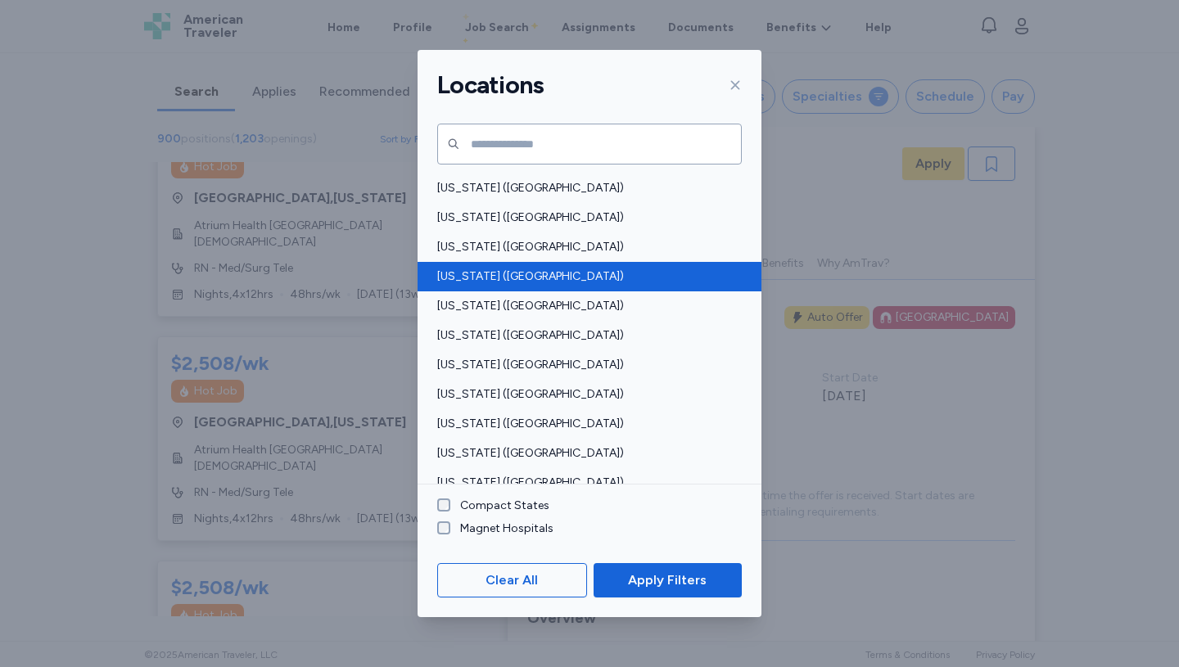
click at [493, 273] on span "[US_STATE] ([GEOGRAPHIC_DATA])" at bounding box center [584, 277] width 295 height 16
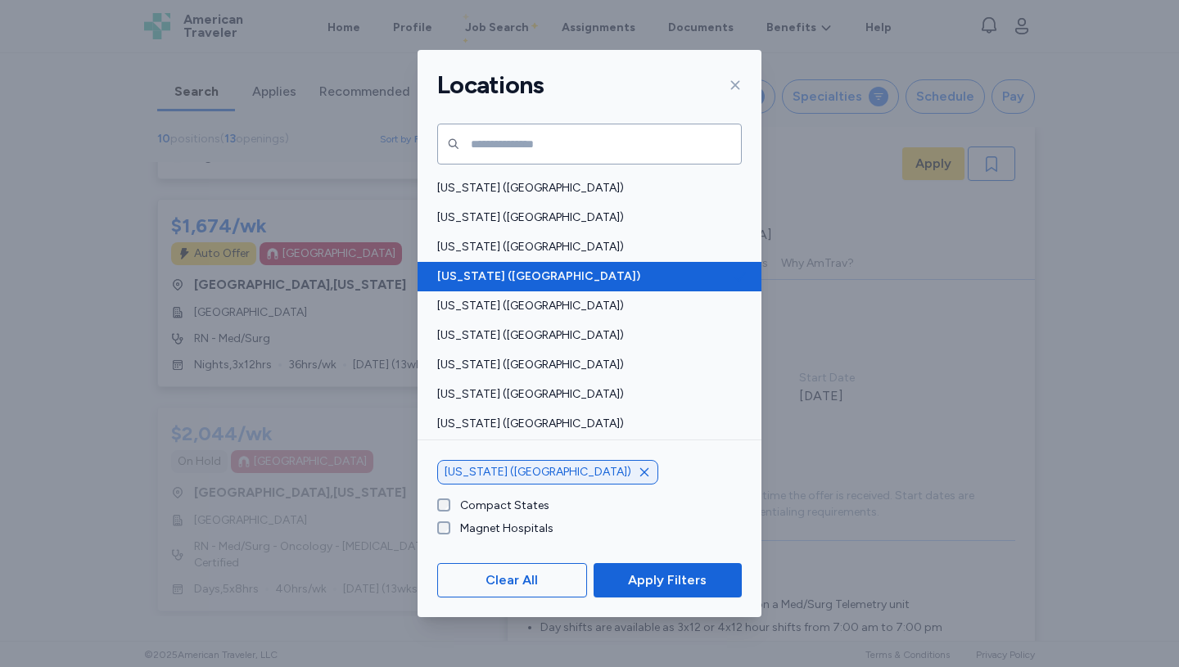
scroll to position [1556, 0]
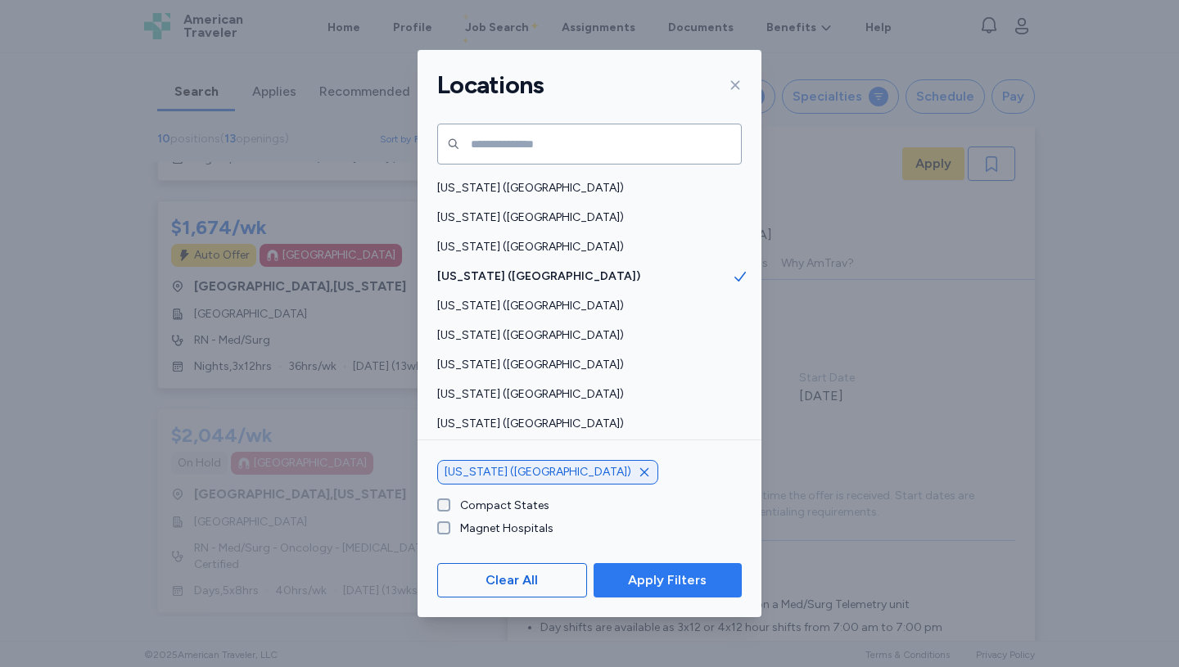
click at [673, 576] on span "Apply Filters" at bounding box center [667, 581] width 79 height 20
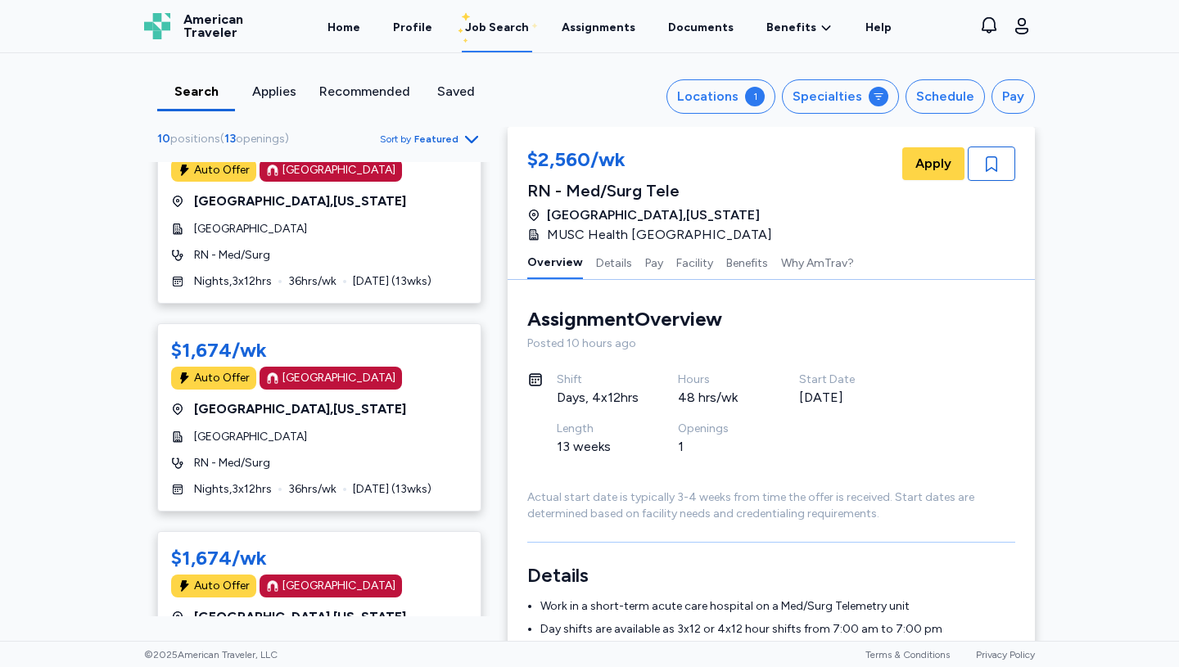
scroll to position [1228, 0]
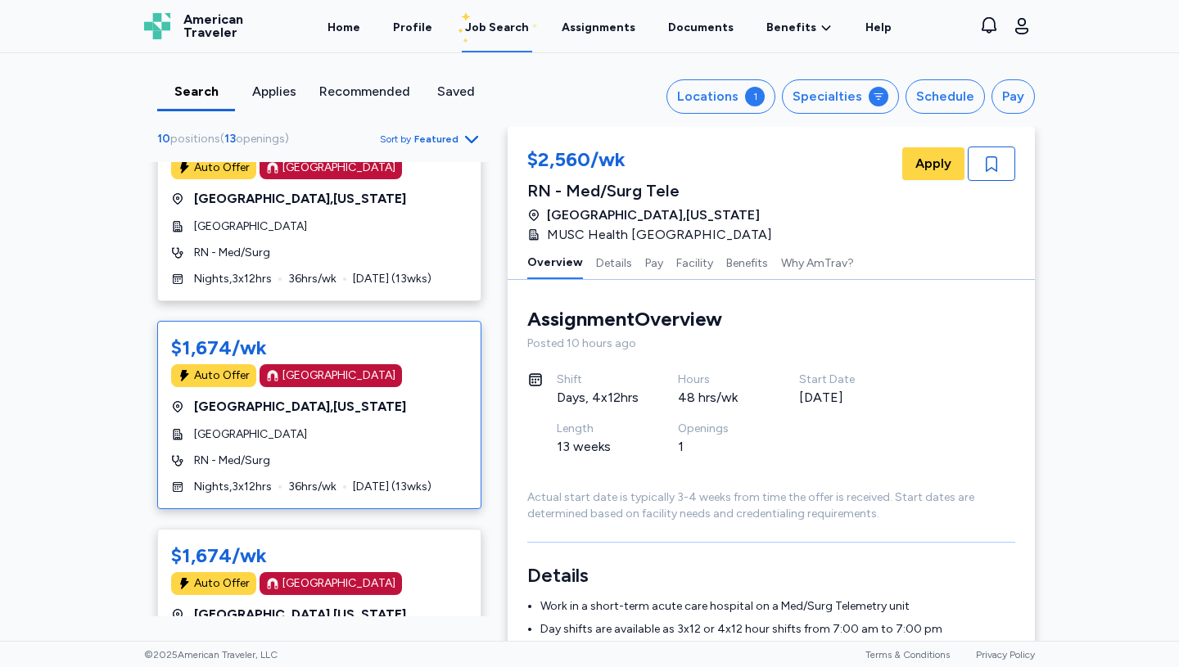
click at [325, 425] on div "$1,674/wk Auto Offer [GEOGRAPHIC_DATA] [GEOGRAPHIC_DATA] , [US_STATE][GEOGRAPHI…" at bounding box center [319, 415] width 324 height 188
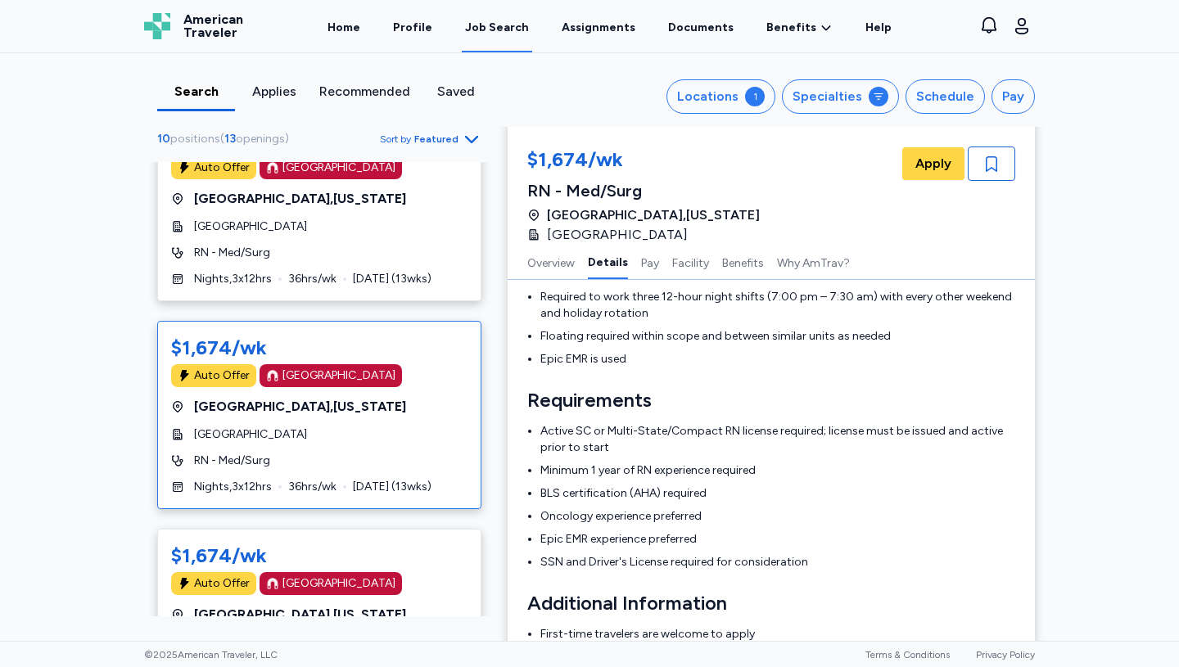
scroll to position [542, 0]
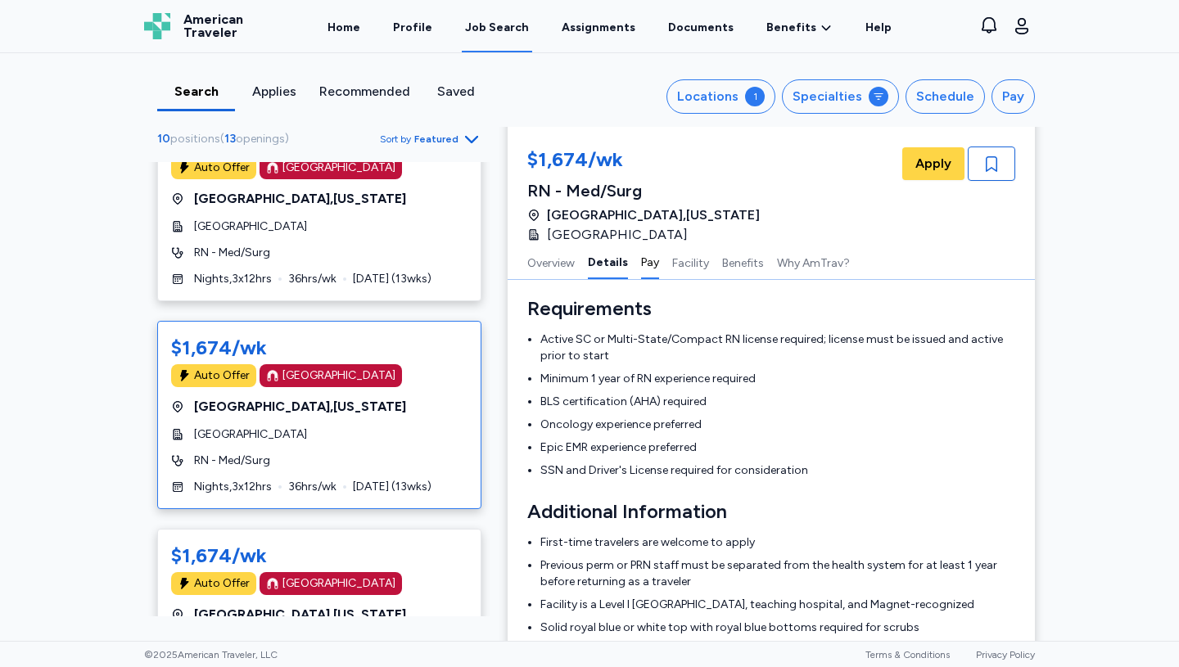
click at [643, 263] on button "Pay" at bounding box center [650, 262] width 18 height 34
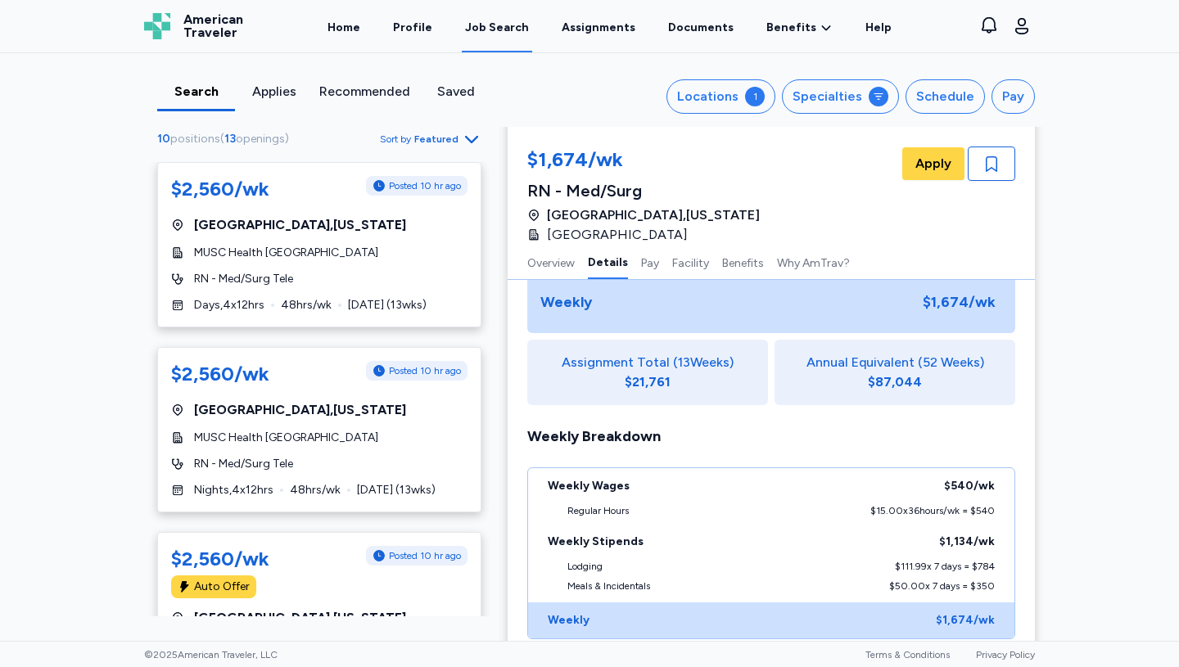
scroll to position [0, 0]
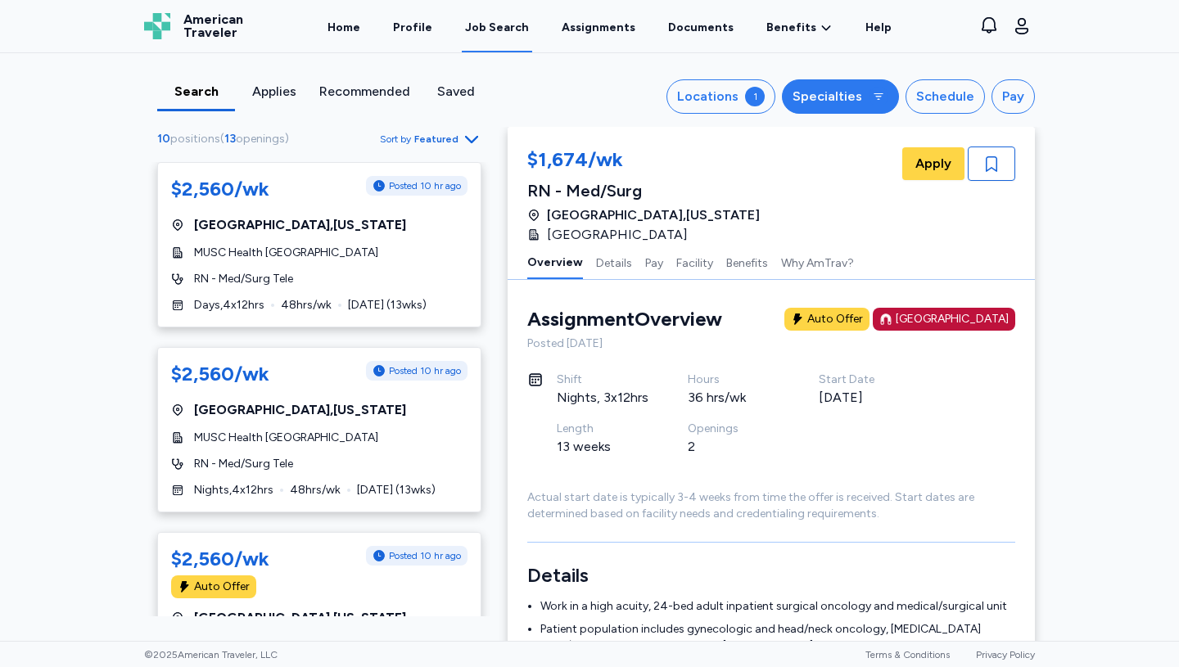
click at [869, 103] on button "Specialties" at bounding box center [840, 96] width 117 height 34
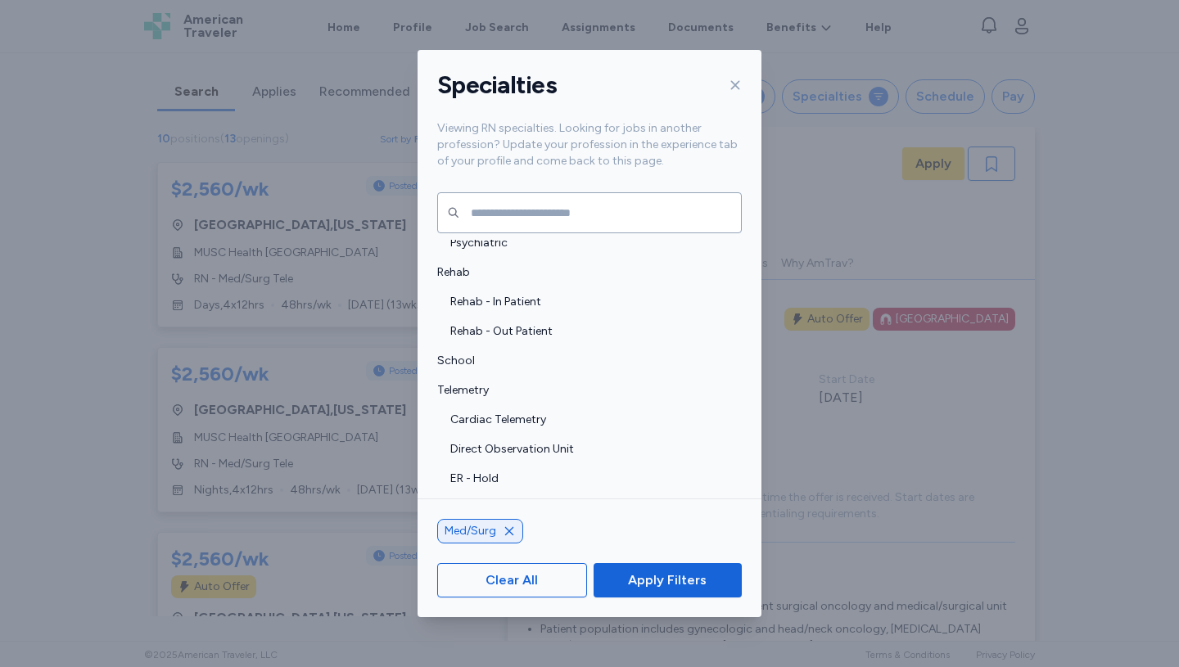
scroll to position [3490, 0]
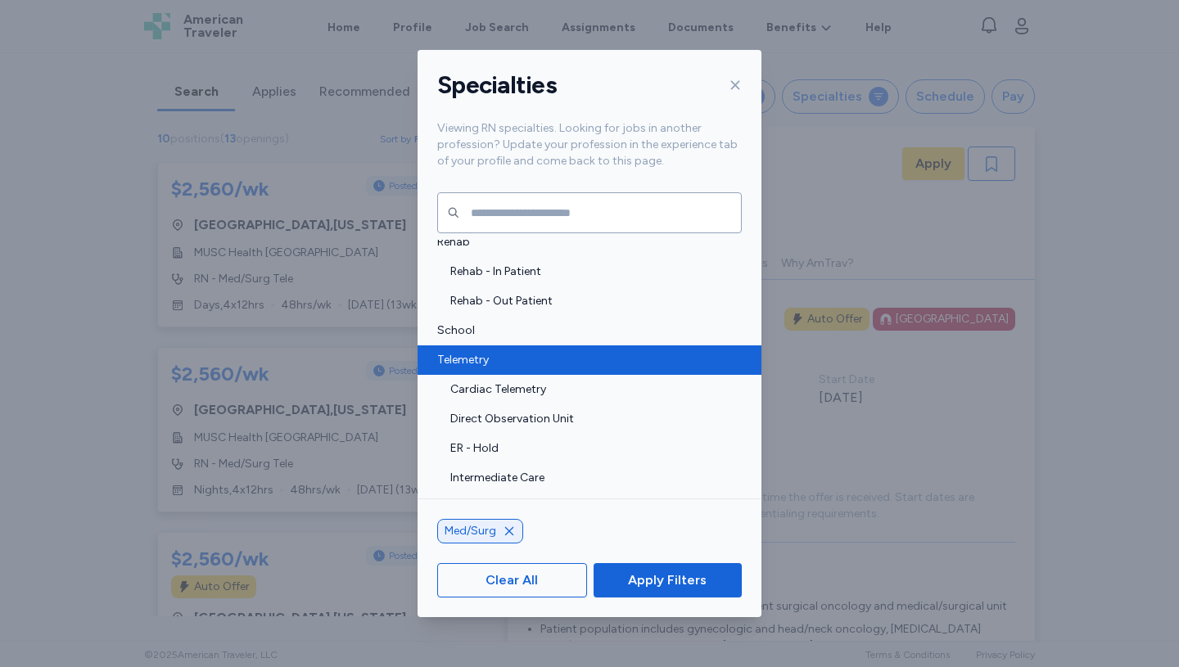
click at [479, 357] on span "Telemetry" at bounding box center [584, 360] width 295 height 16
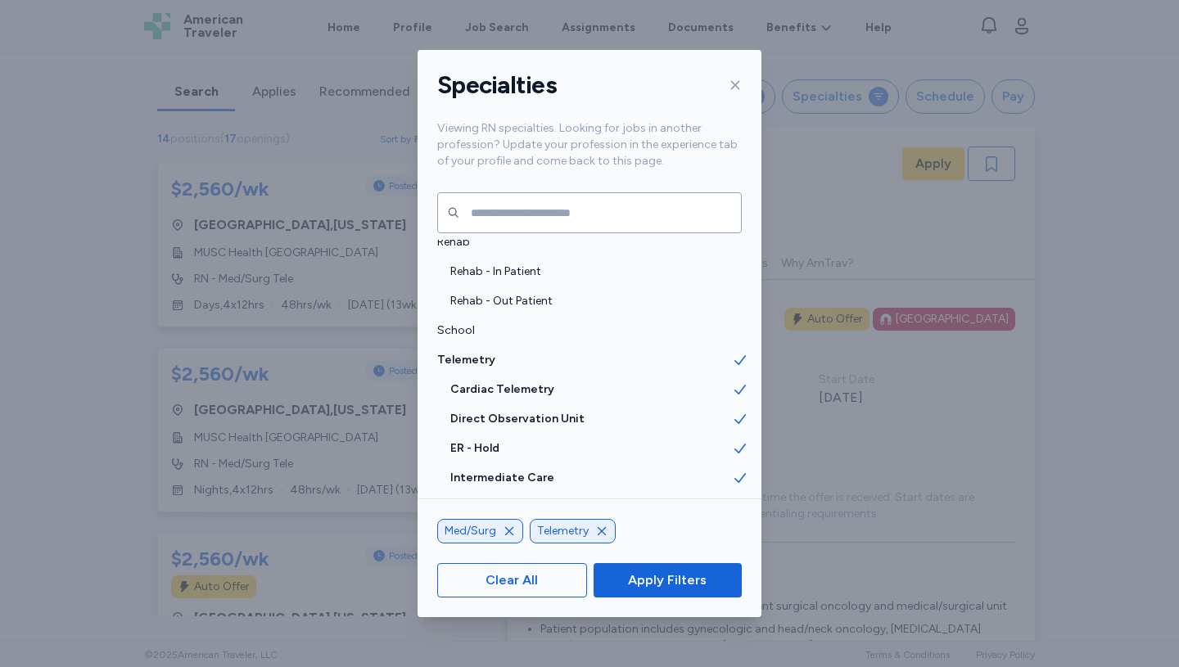
click at [507, 531] on icon "button" at bounding box center [509, 531] width 13 height 13
click at [665, 576] on span "Apply Filters" at bounding box center [667, 581] width 79 height 20
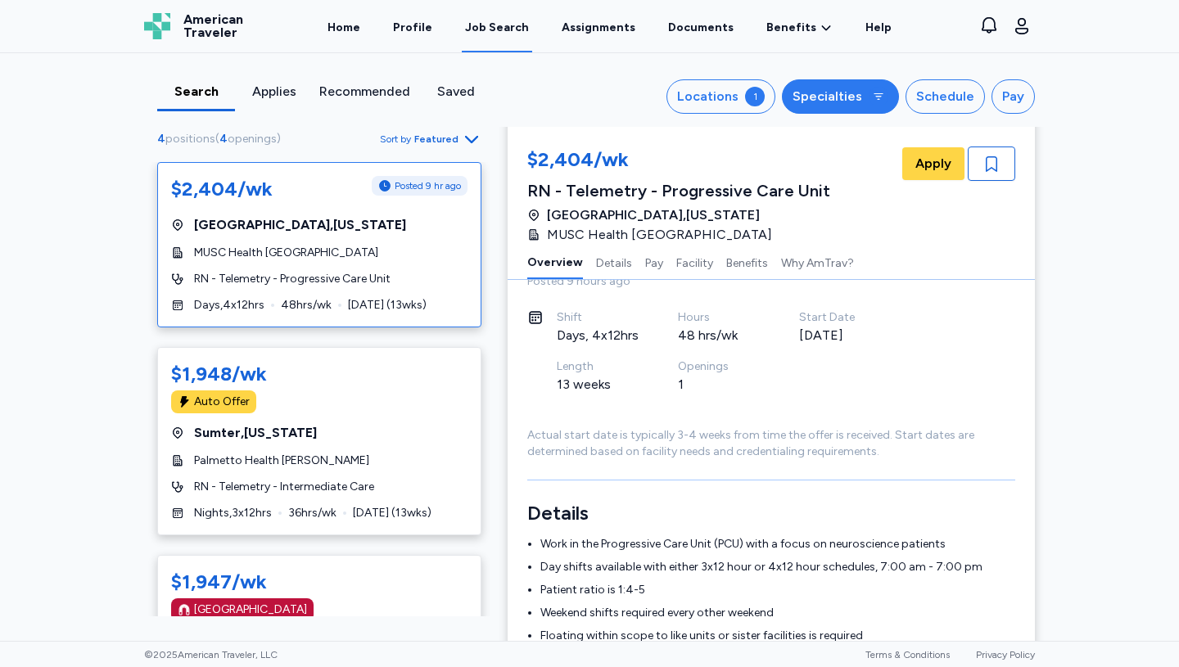
click at [849, 96] on div "Specialties" at bounding box center [828, 97] width 70 height 20
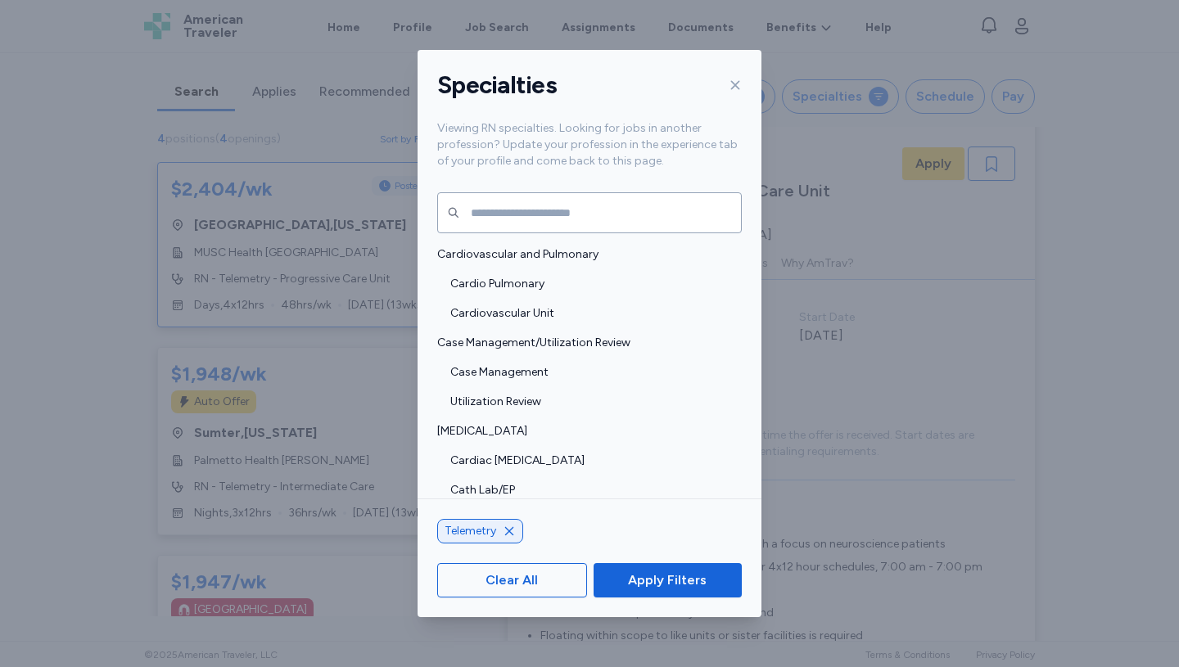
click at [505, 526] on icon "button" at bounding box center [509, 531] width 13 height 13
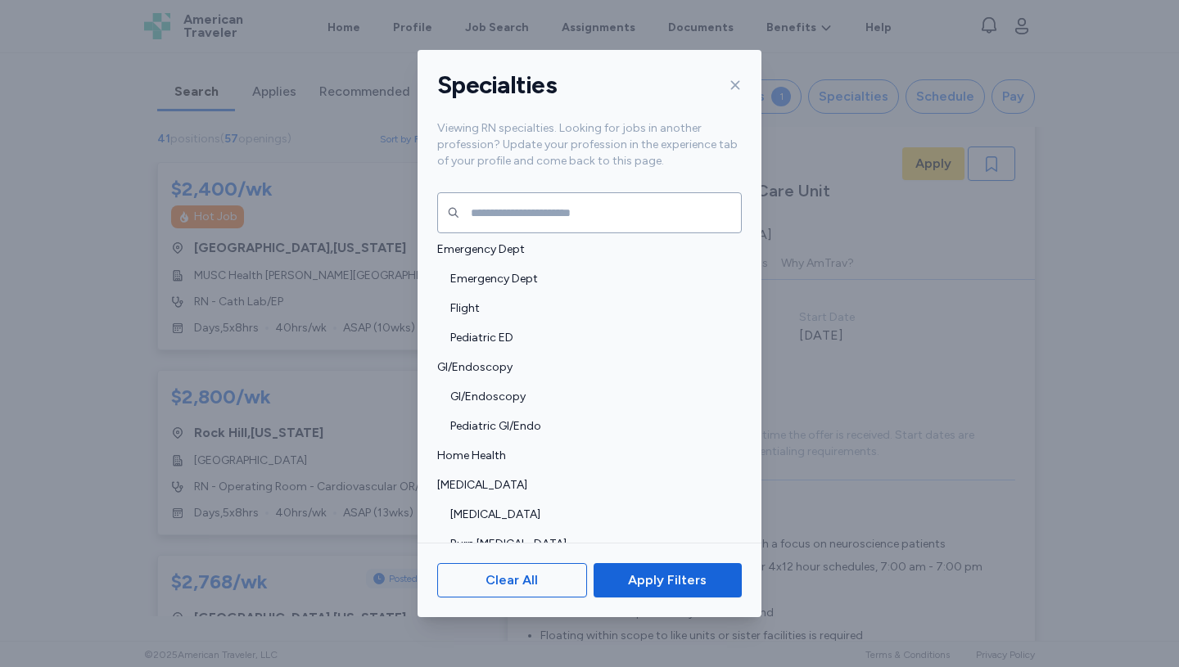
scroll to position [495, 0]
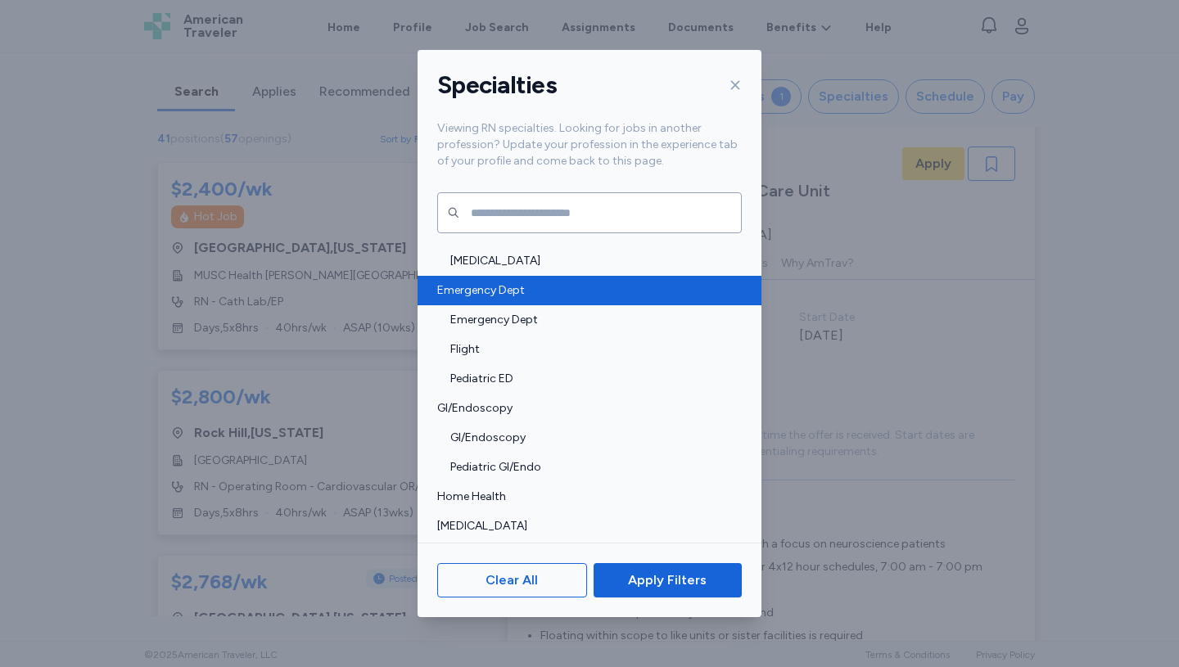
click at [482, 284] on span "Emergency Dept" at bounding box center [584, 290] width 295 height 16
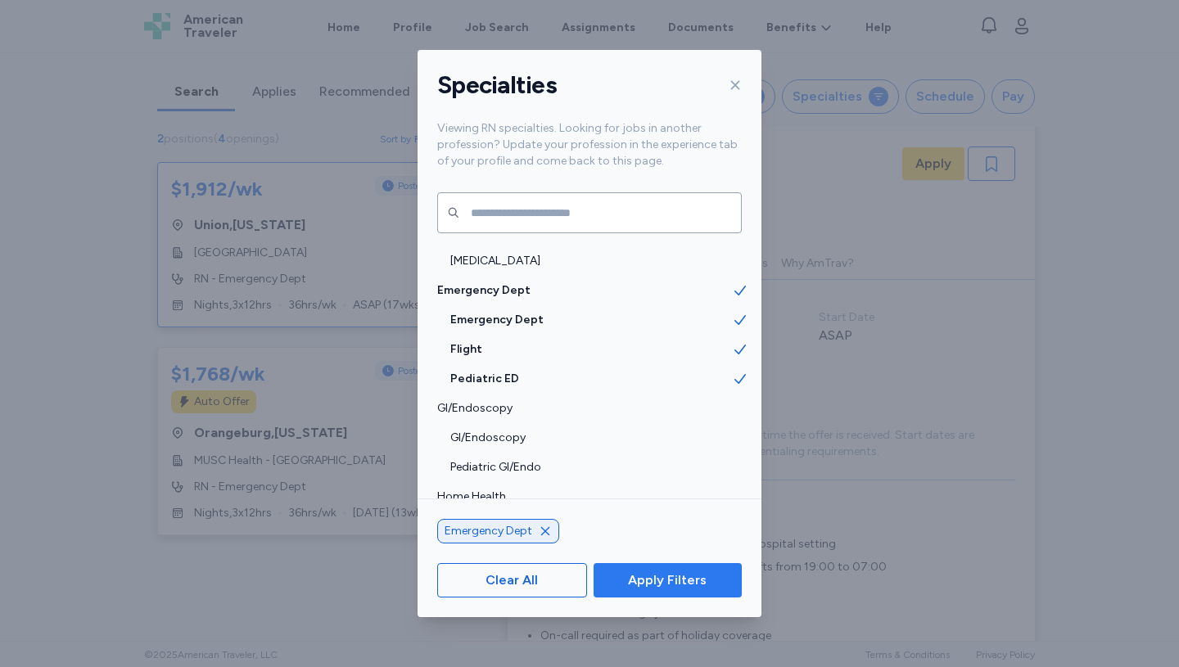
scroll to position [2, 0]
click at [687, 578] on span "Apply Filters" at bounding box center [667, 581] width 79 height 20
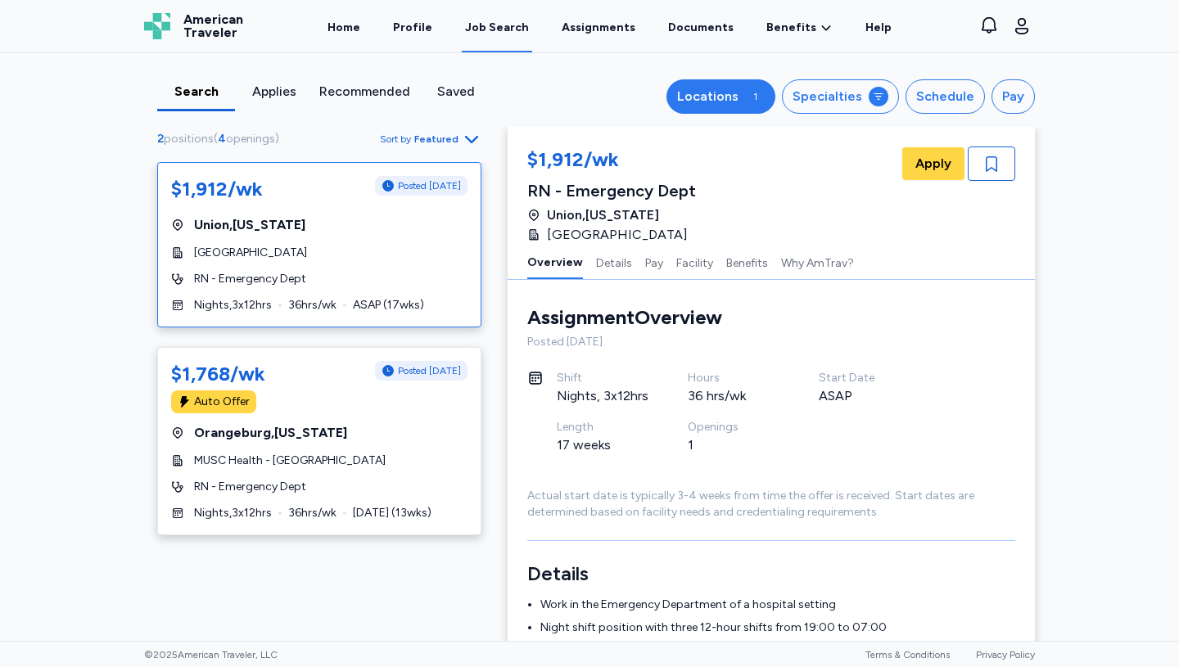
click at [751, 91] on button "Locations 1" at bounding box center [720, 96] width 109 height 34
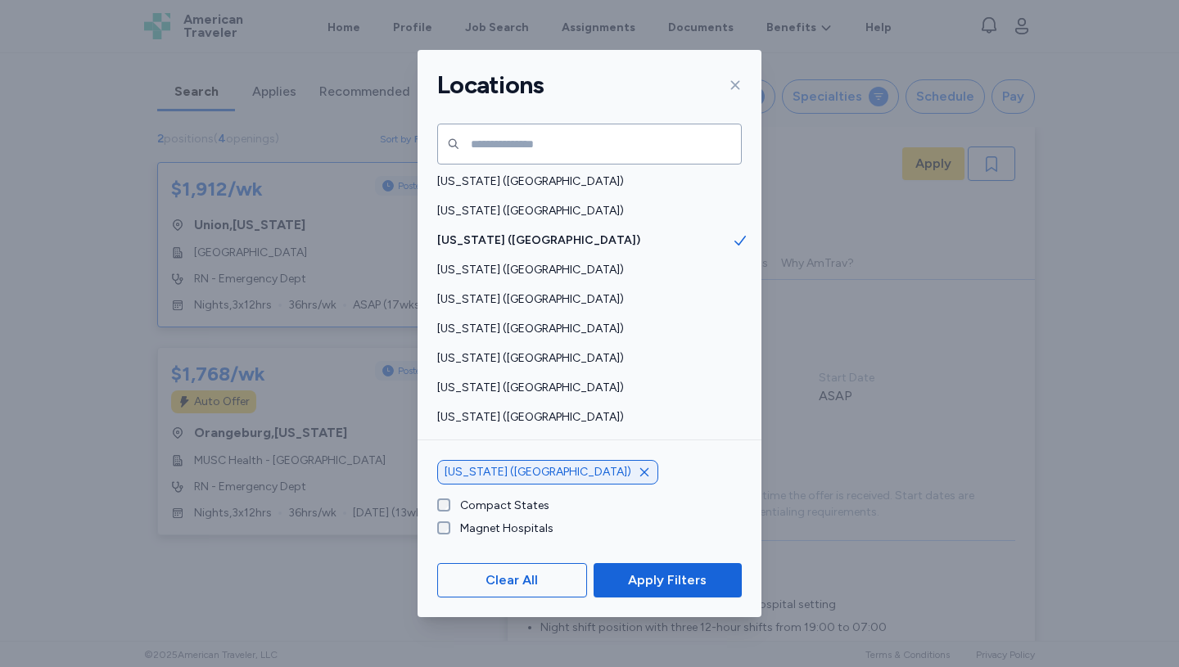
scroll to position [1120, 0]
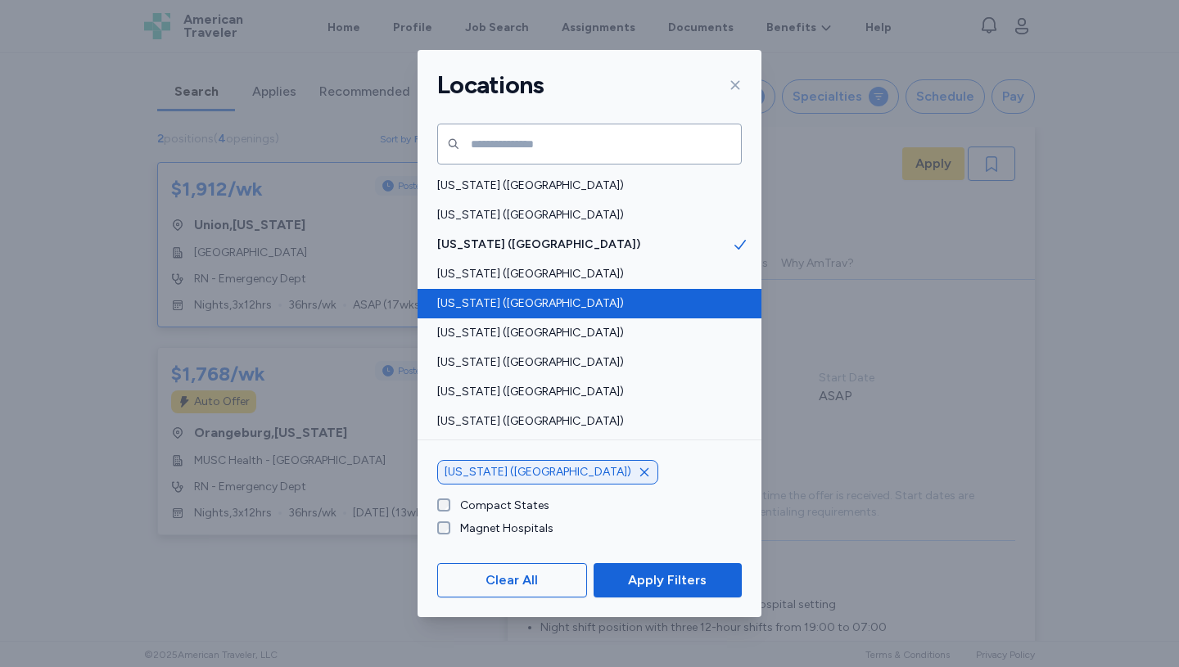
click at [493, 296] on span "[US_STATE] ([GEOGRAPHIC_DATA])" at bounding box center [584, 304] width 295 height 16
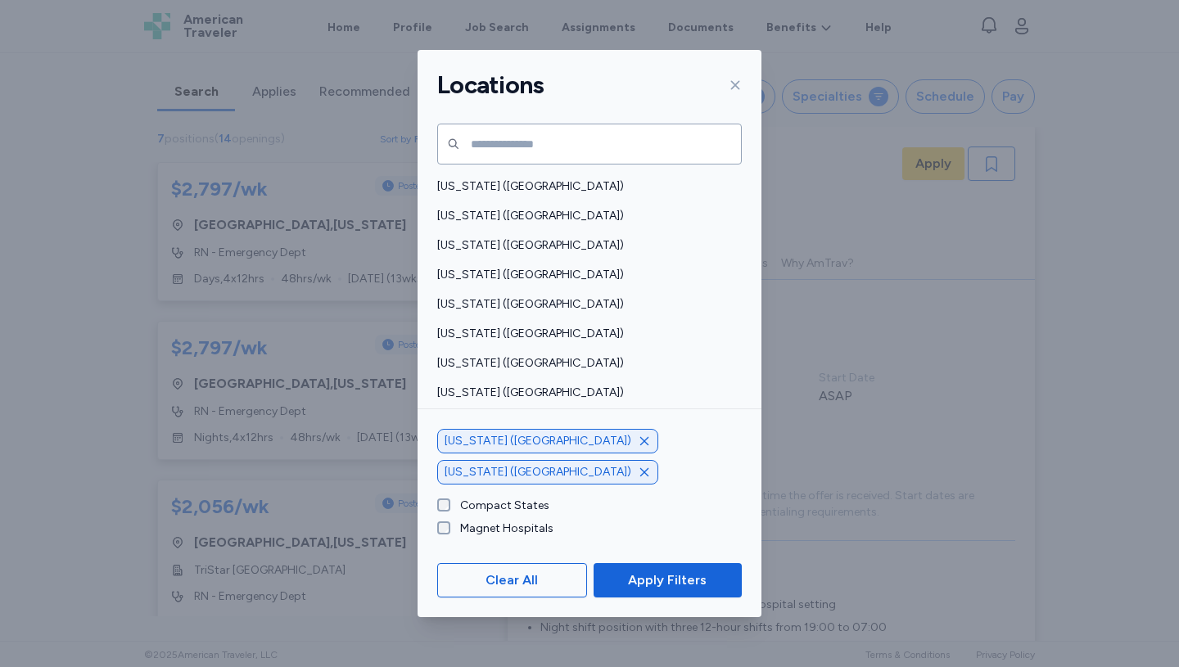
scroll to position [845, 0]
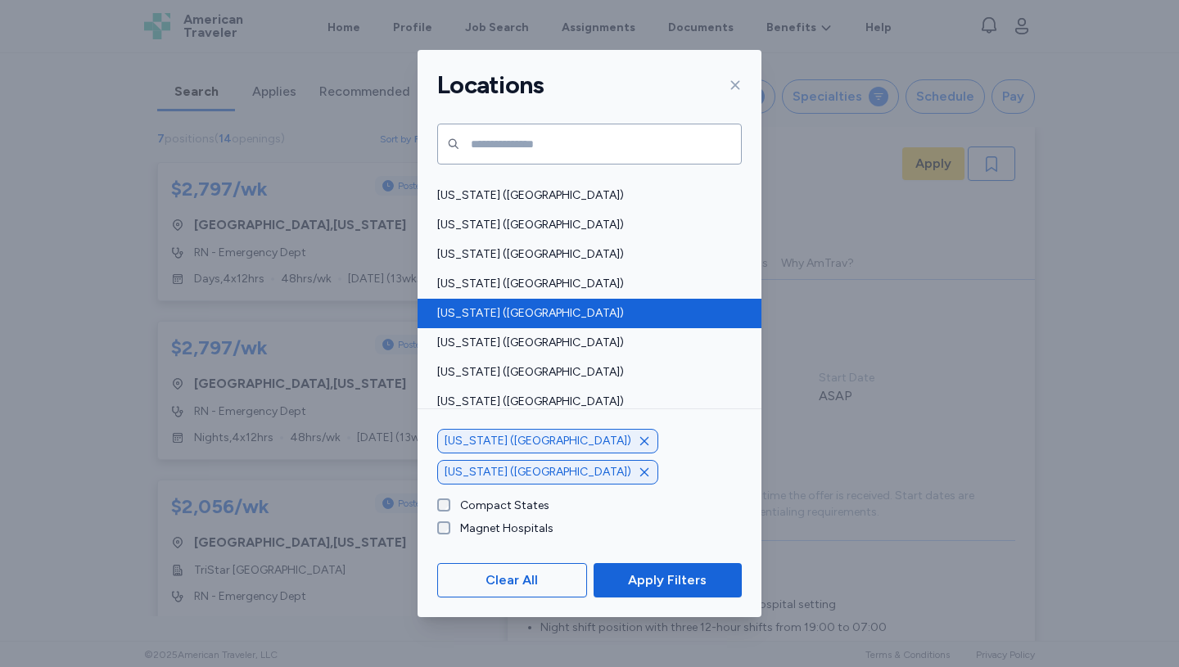
click at [503, 316] on span "[US_STATE] ([GEOGRAPHIC_DATA])" at bounding box center [584, 313] width 295 height 16
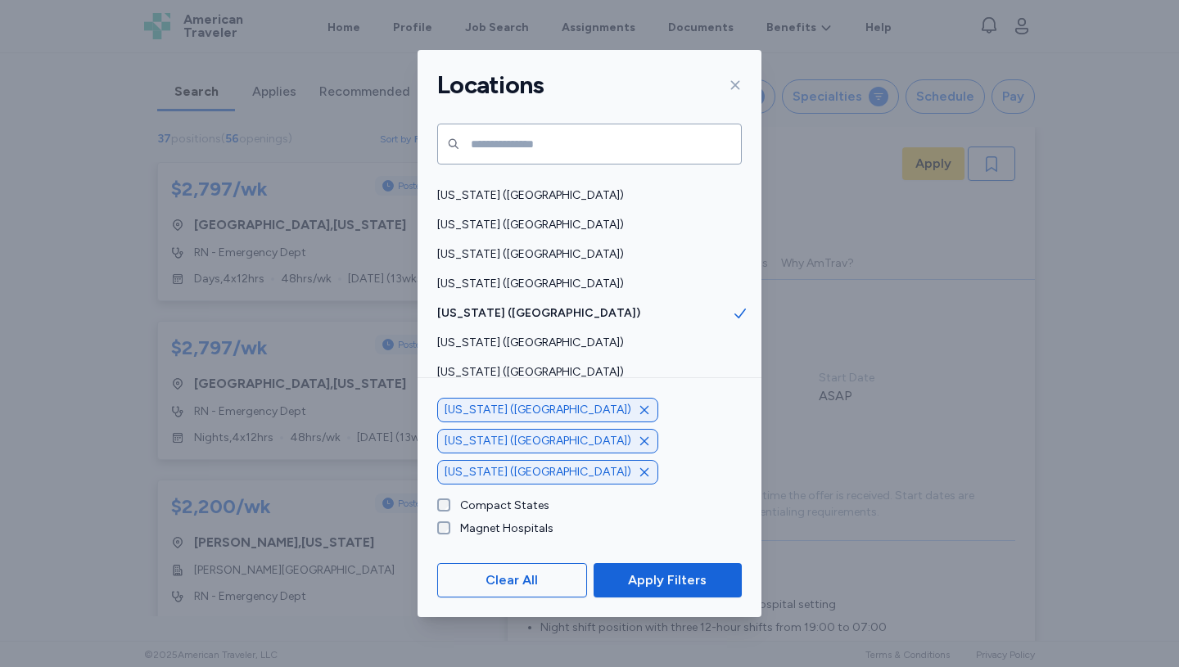
click at [638, 417] on icon "button" at bounding box center [644, 410] width 13 height 13
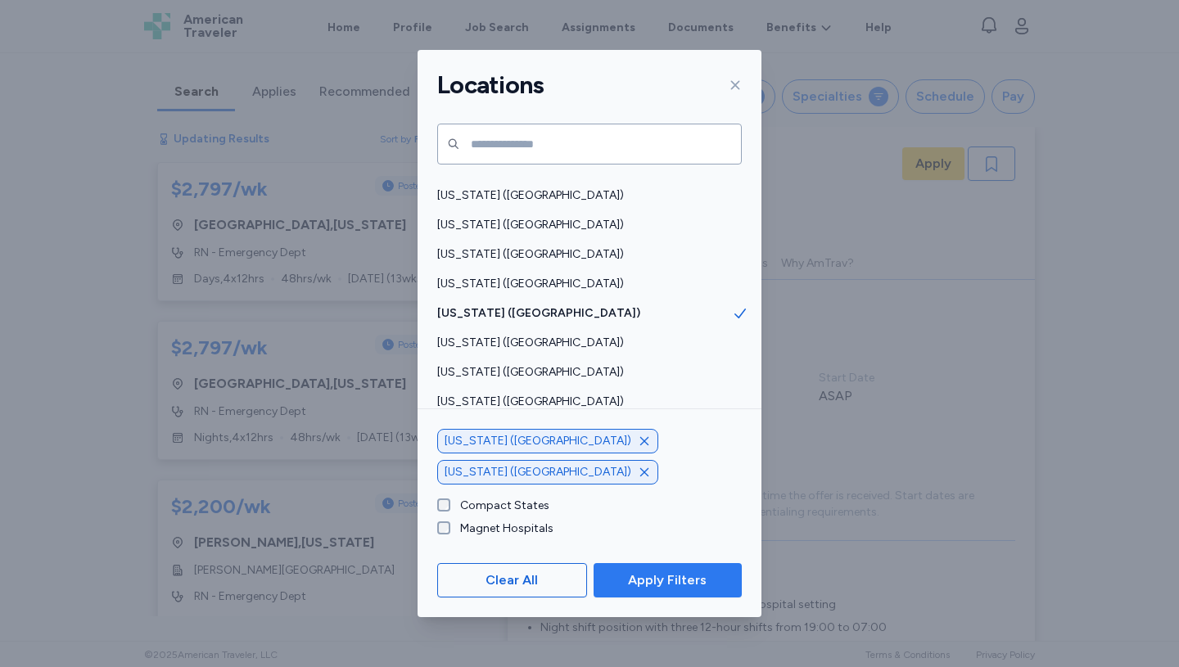
click at [666, 575] on span "Apply Filters" at bounding box center [667, 581] width 79 height 20
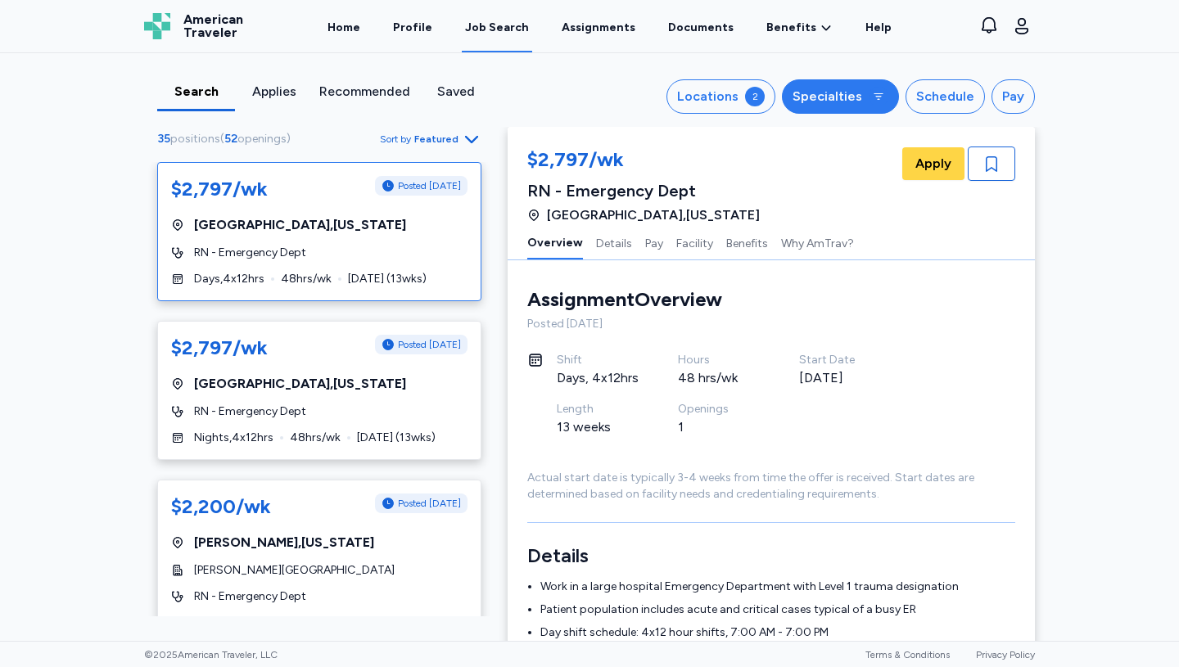
click at [861, 87] on div "Specialties" at bounding box center [828, 97] width 70 height 20
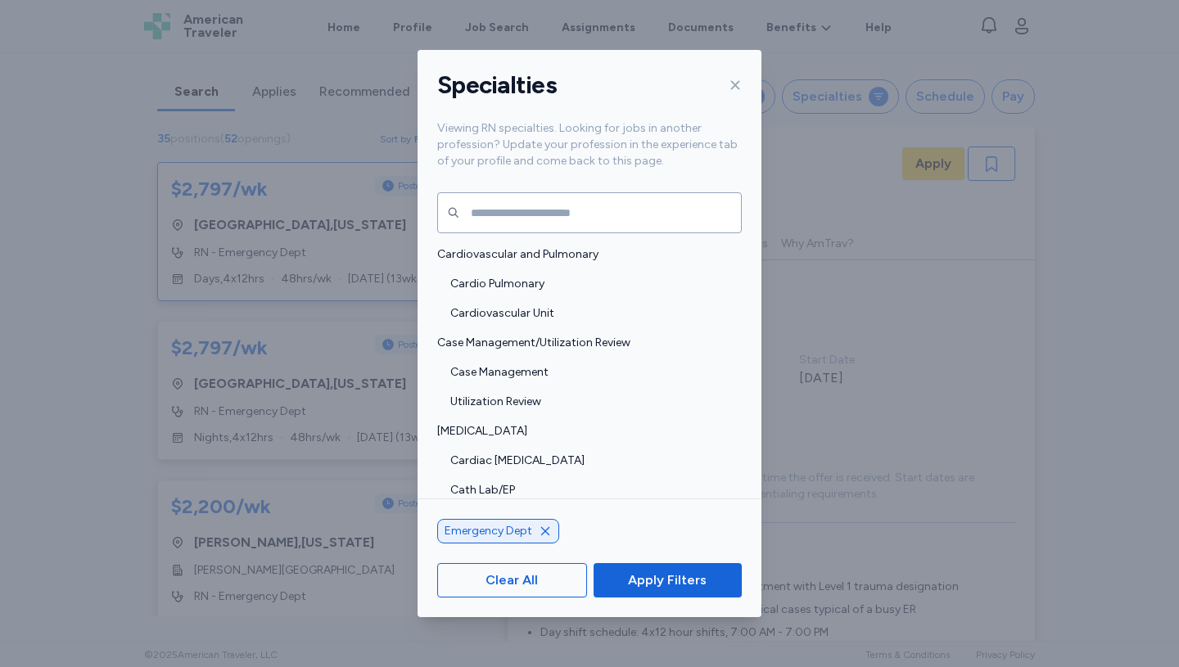
click at [544, 526] on icon "button" at bounding box center [545, 531] width 13 height 13
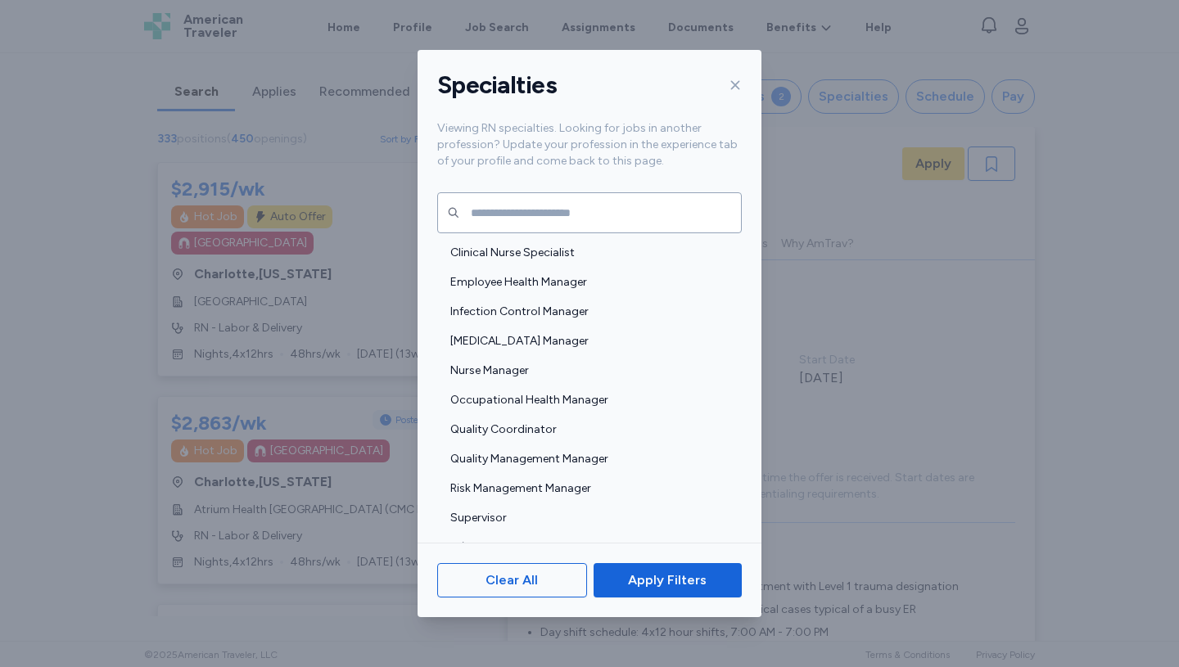
scroll to position [1355, 0]
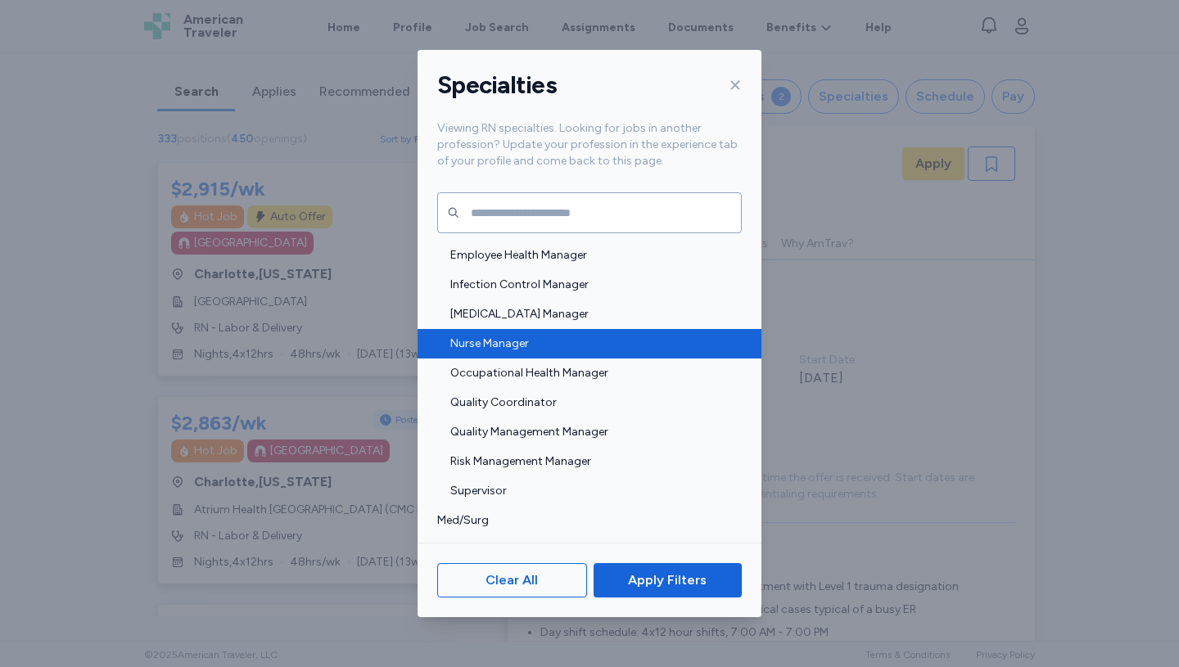
click at [486, 342] on span "Nurse Manager" at bounding box center [591, 344] width 282 height 16
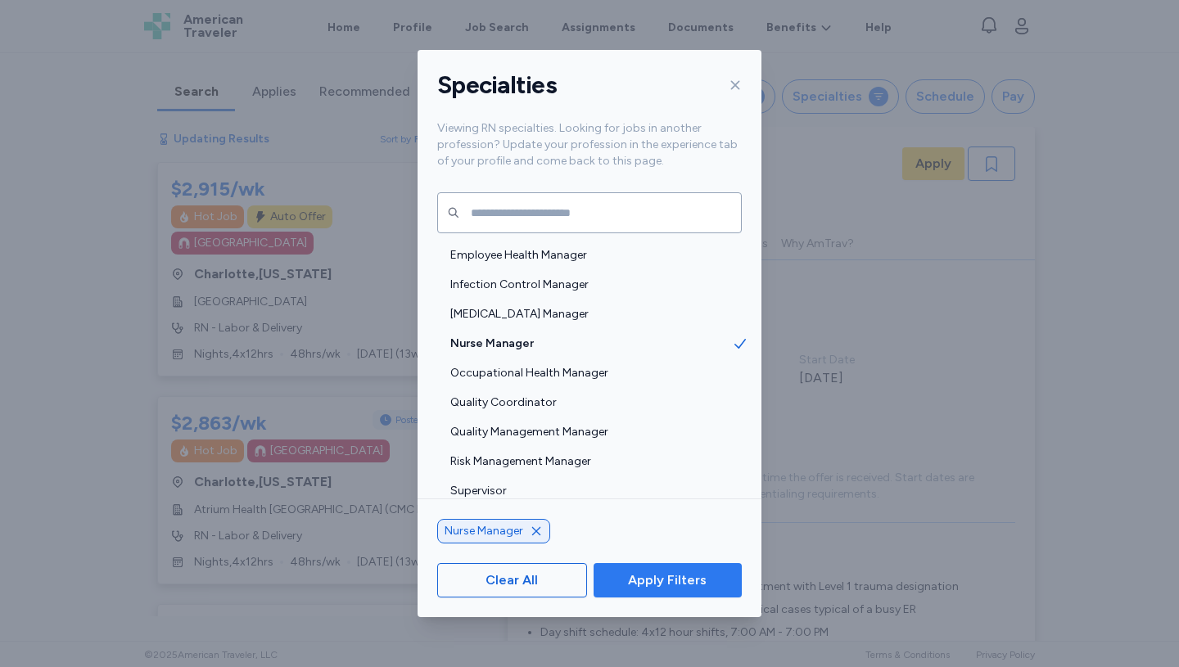
click at [676, 573] on span "Apply Filters" at bounding box center [667, 581] width 79 height 20
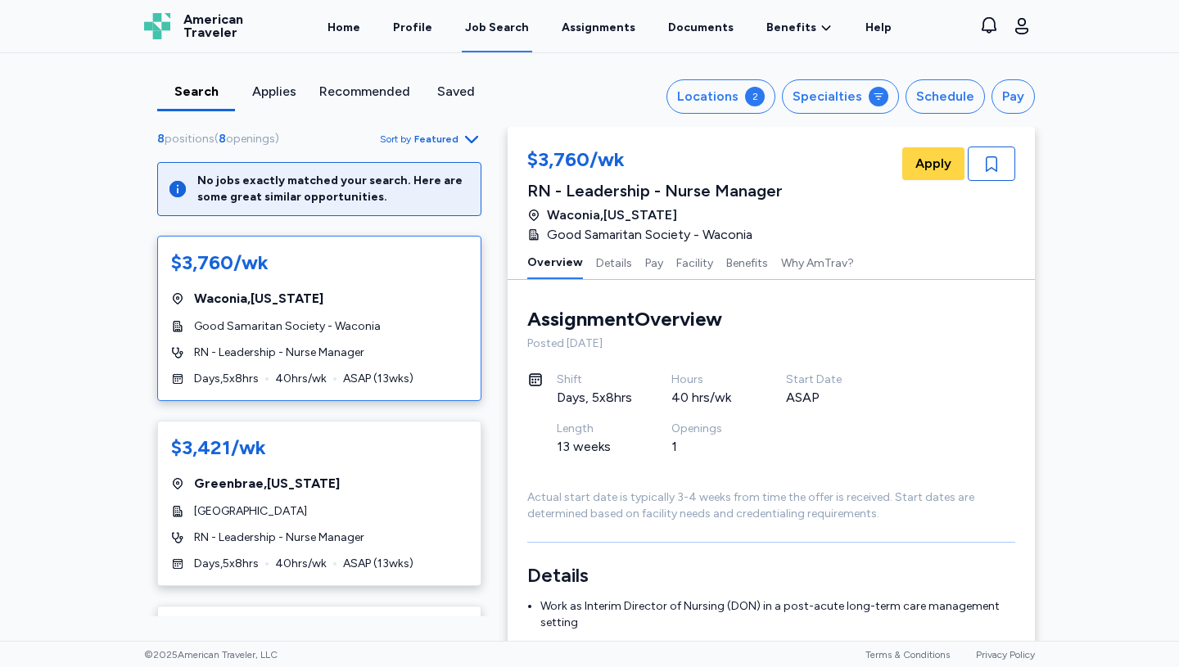
scroll to position [21, 0]
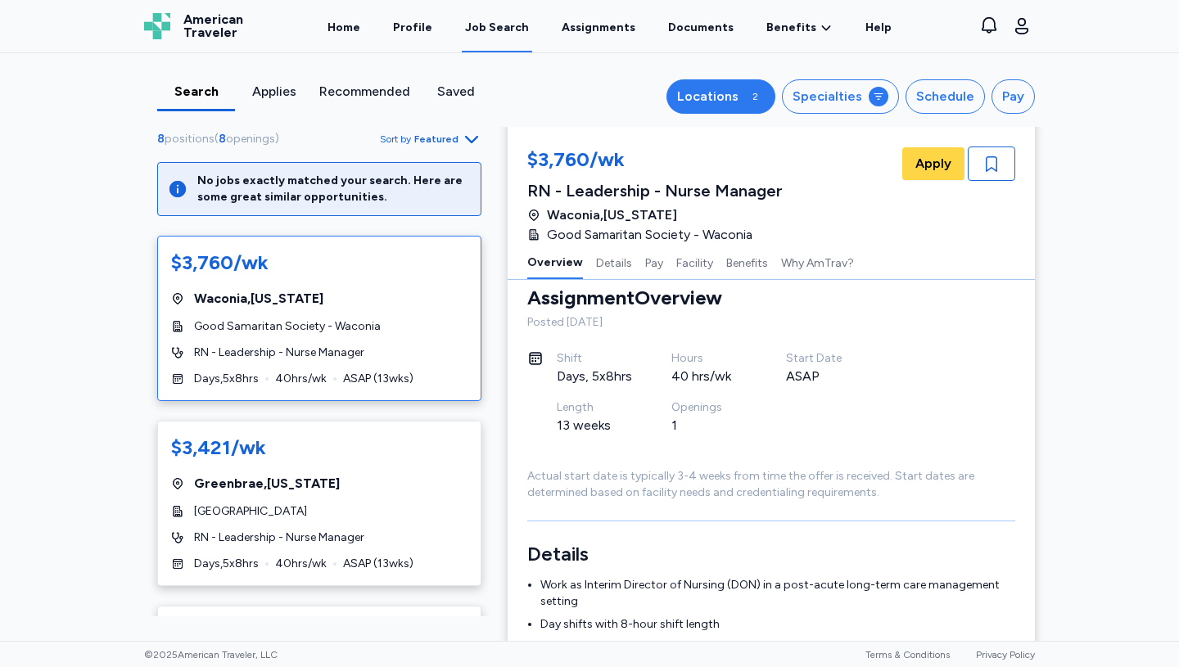
click at [739, 96] on div "Locations" at bounding box center [707, 97] width 61 height 20
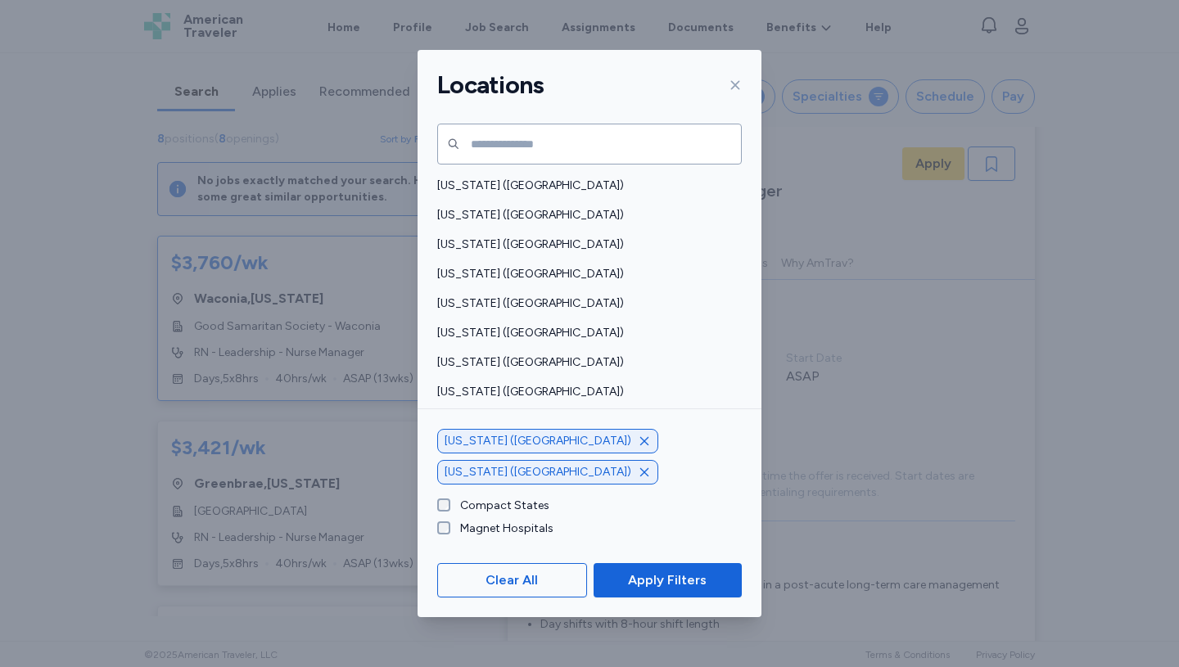
click at [739, 81] on icon at bounding box center [735, 85] width 9 height 9
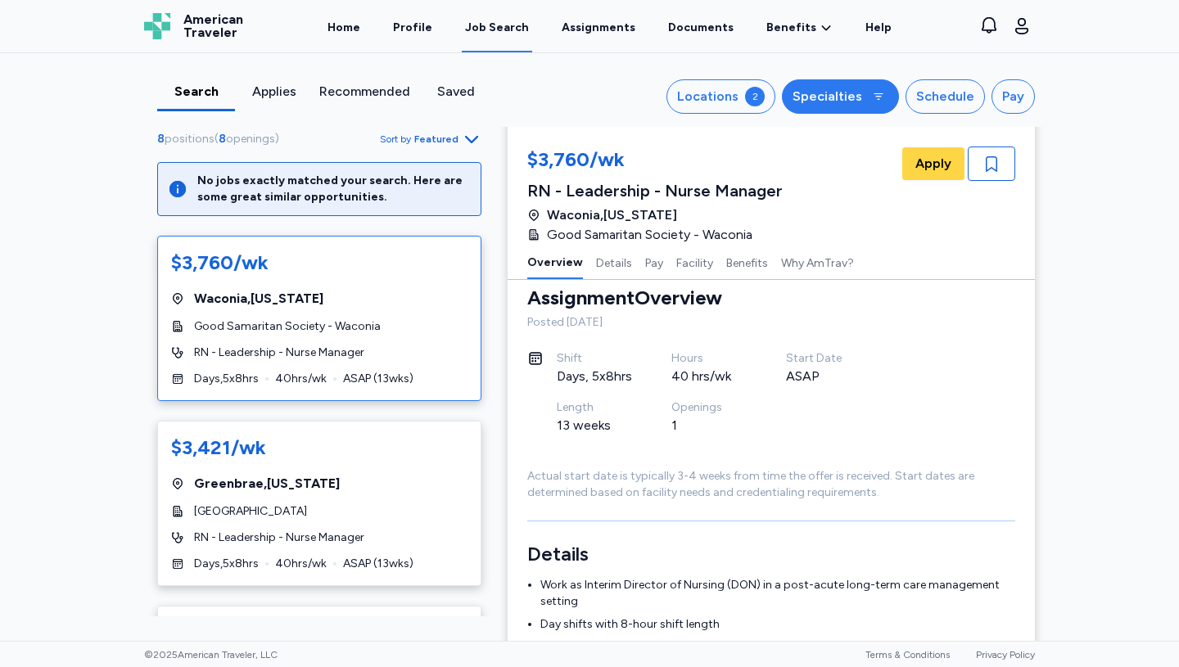
click at [828, 90] on div "Specialties" at bounding box center [828, 97] width 70 height 20
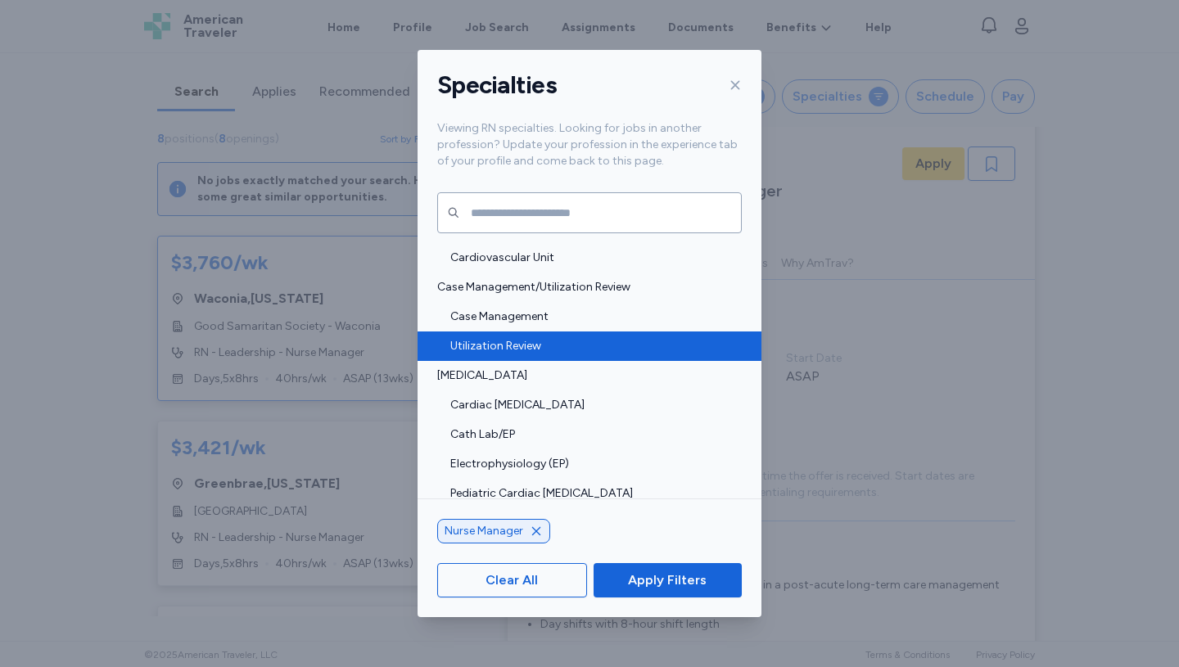
scroll to position [19, 0]
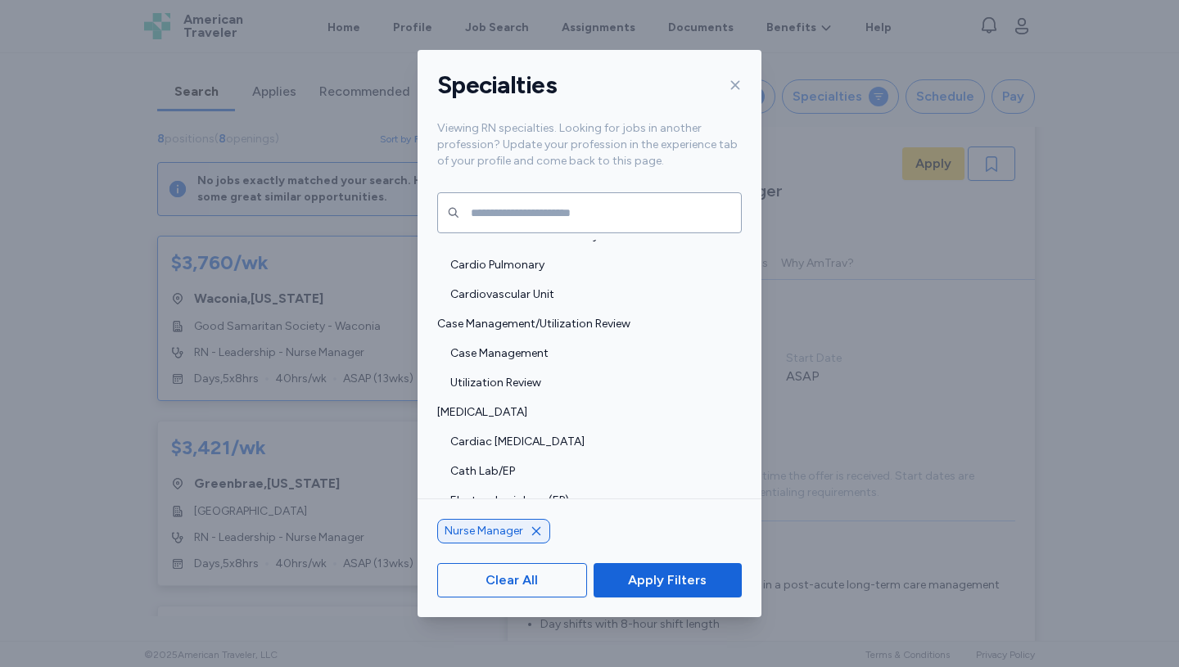
click at [540, 533] on icon "button" at bounding box center [536, 531] width 13 height 13
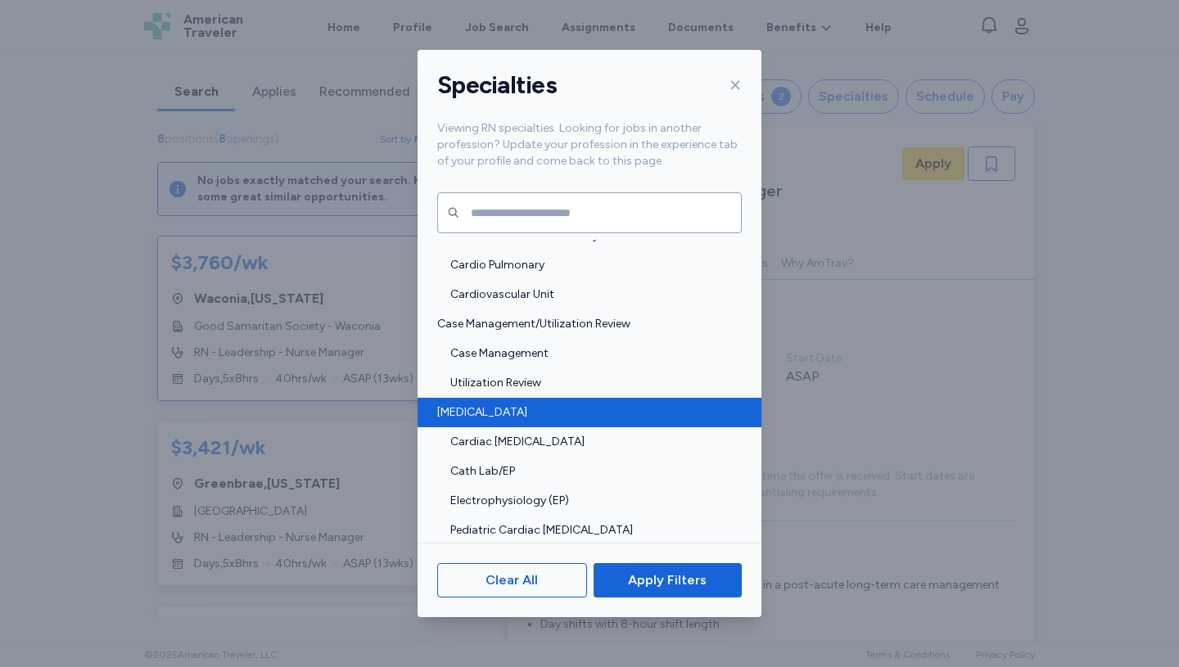
scroll to position [389, 0]
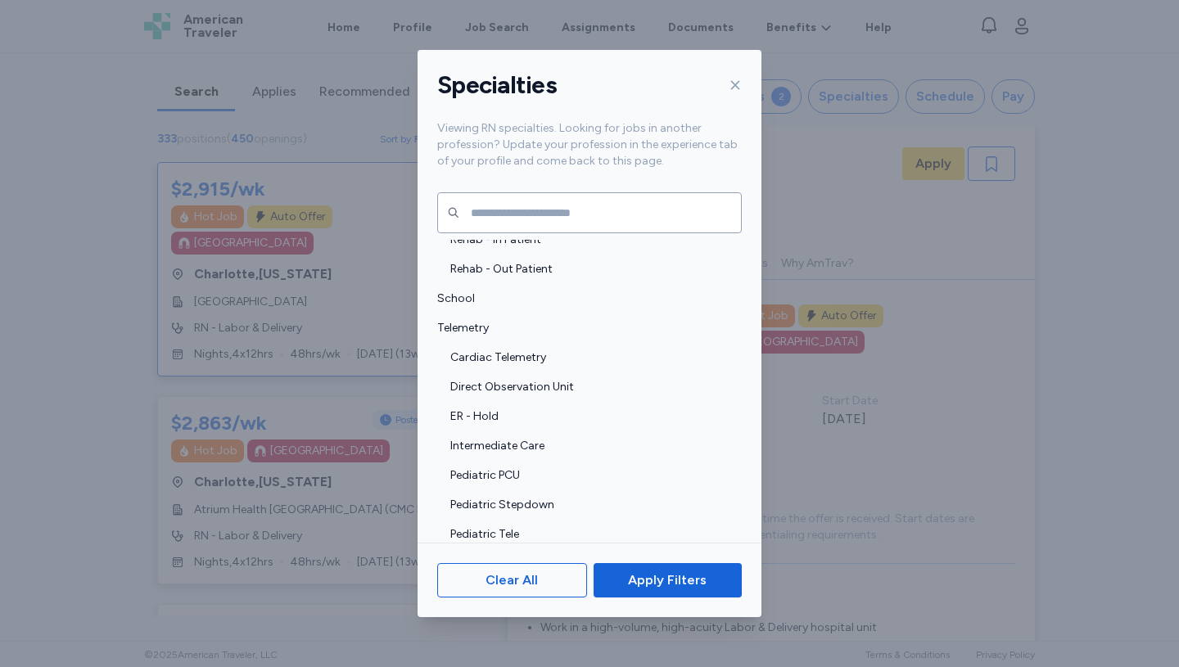
scroll to position [3539, 0]
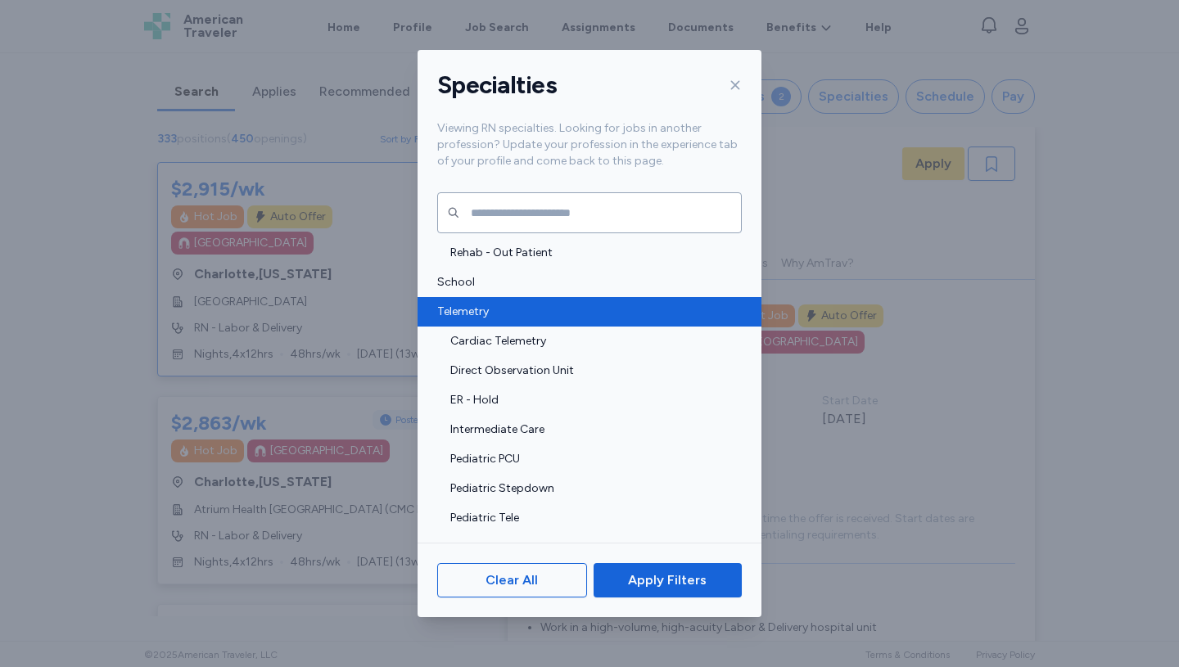
click at [468, 305] on span "Telemetry" at bounding box center [584, 312] width 295 height 16
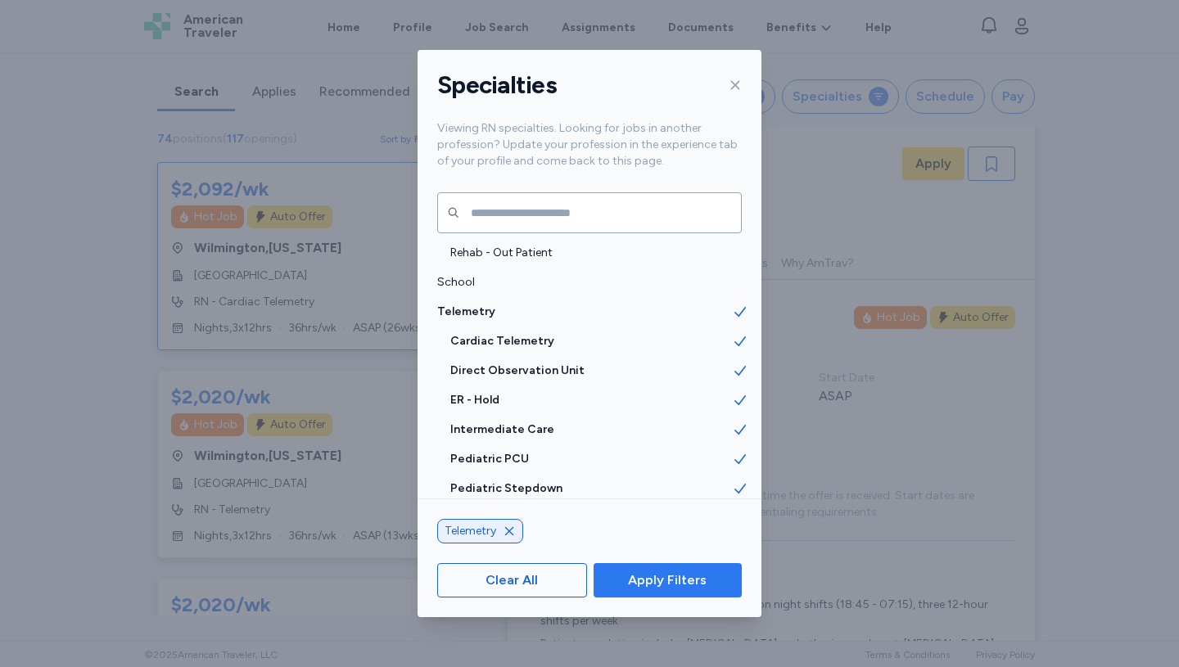
click at [678, 583] on span "Apply Filters" at bounding box center [667, 581] width 79 height 20
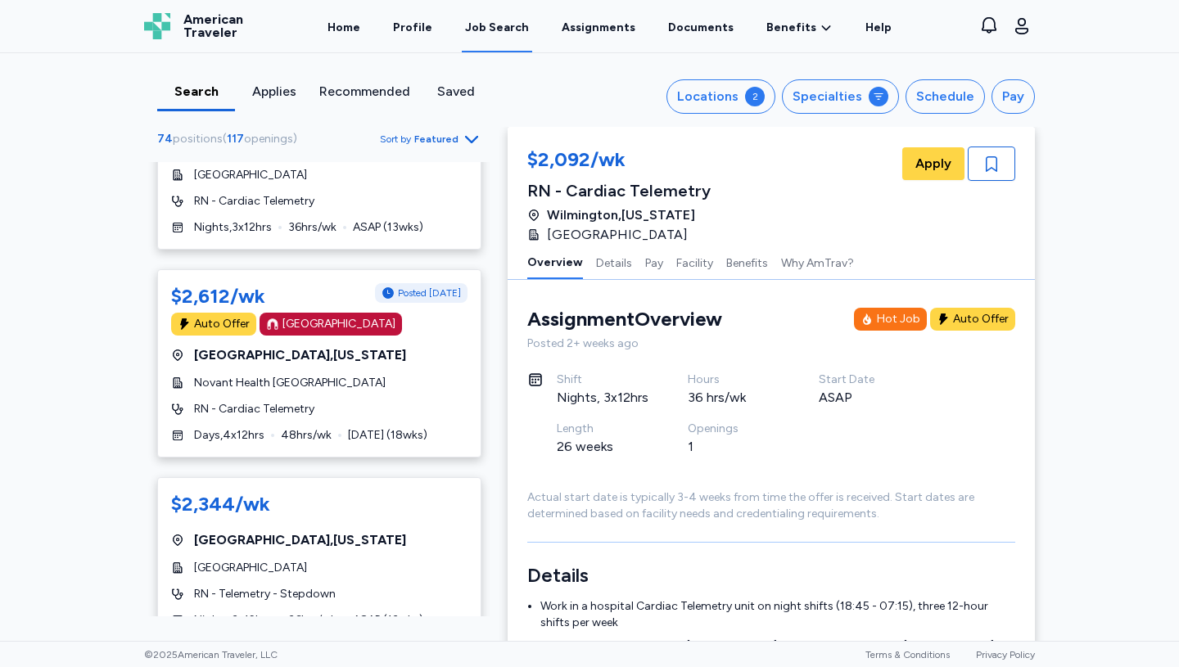
scroll to position [531, 0]
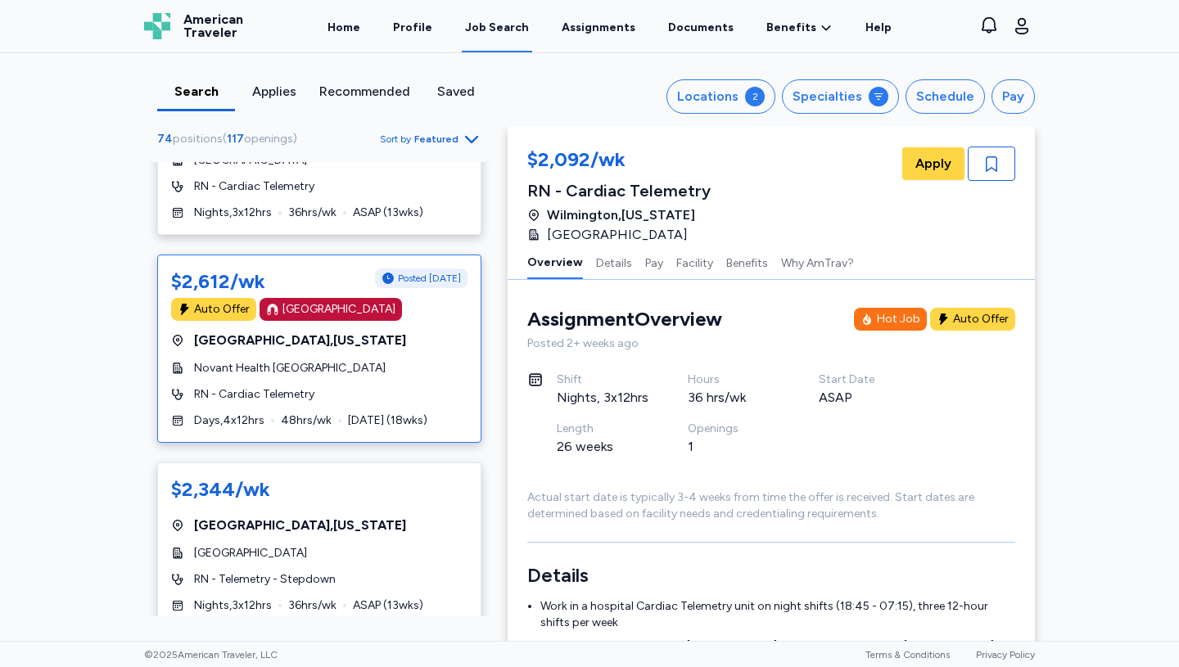
click at [291, 364] on span "Novant Health [GEOGRAPHIC_DATA]" at bounding box center [290, 368] width 192 height 16
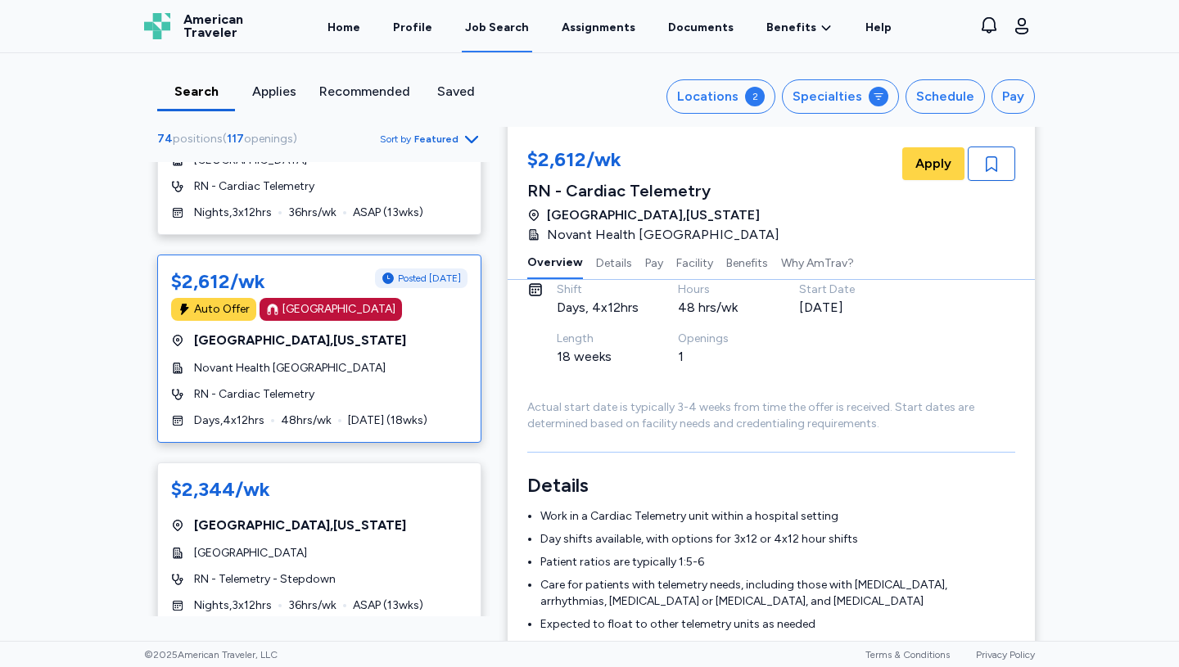
scroll to position [117, 0]
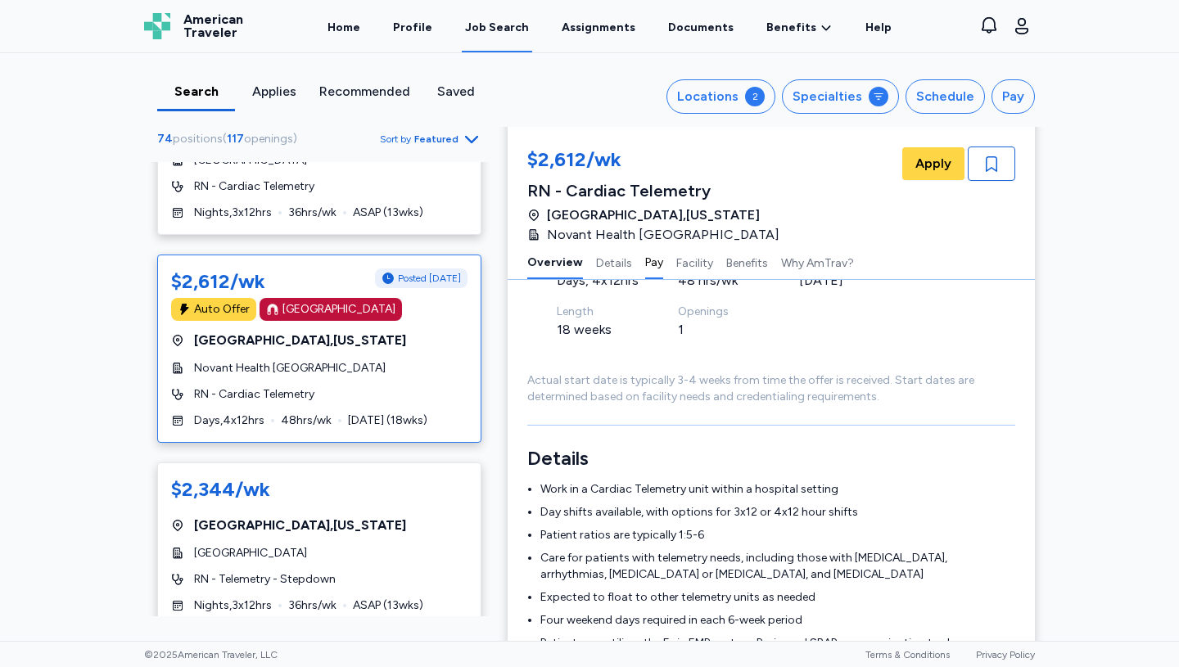
click at [651, 260] on button "Pay" at bounding box center [654, 262] width 18 height 34
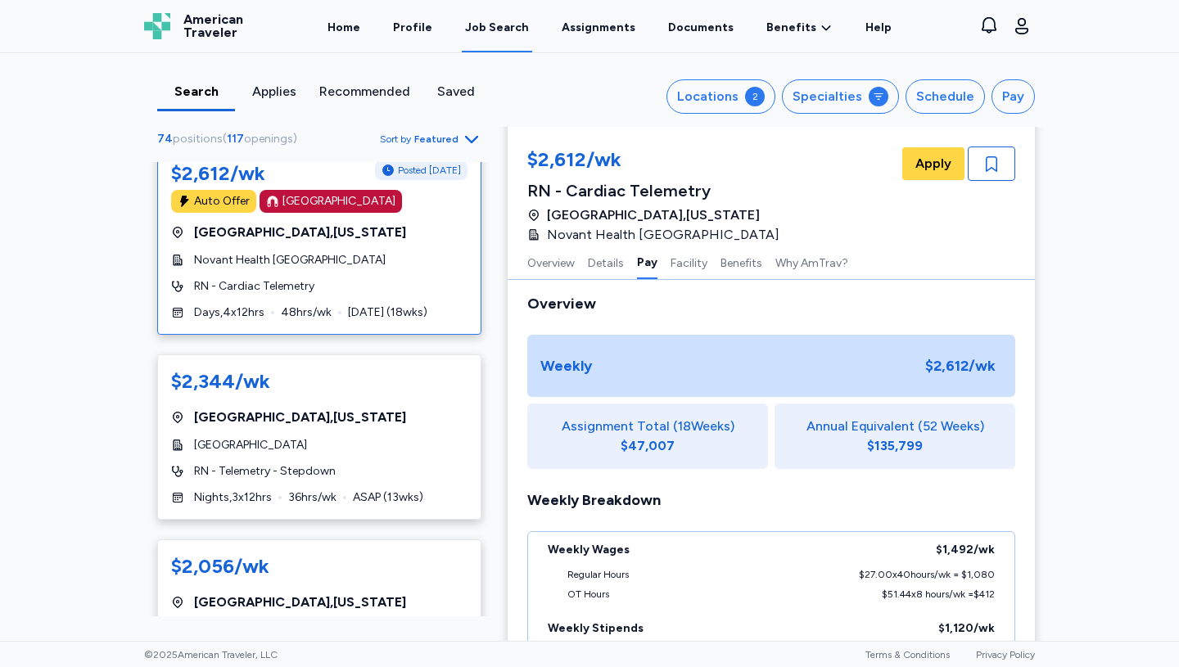
scroll to position [707, 0]
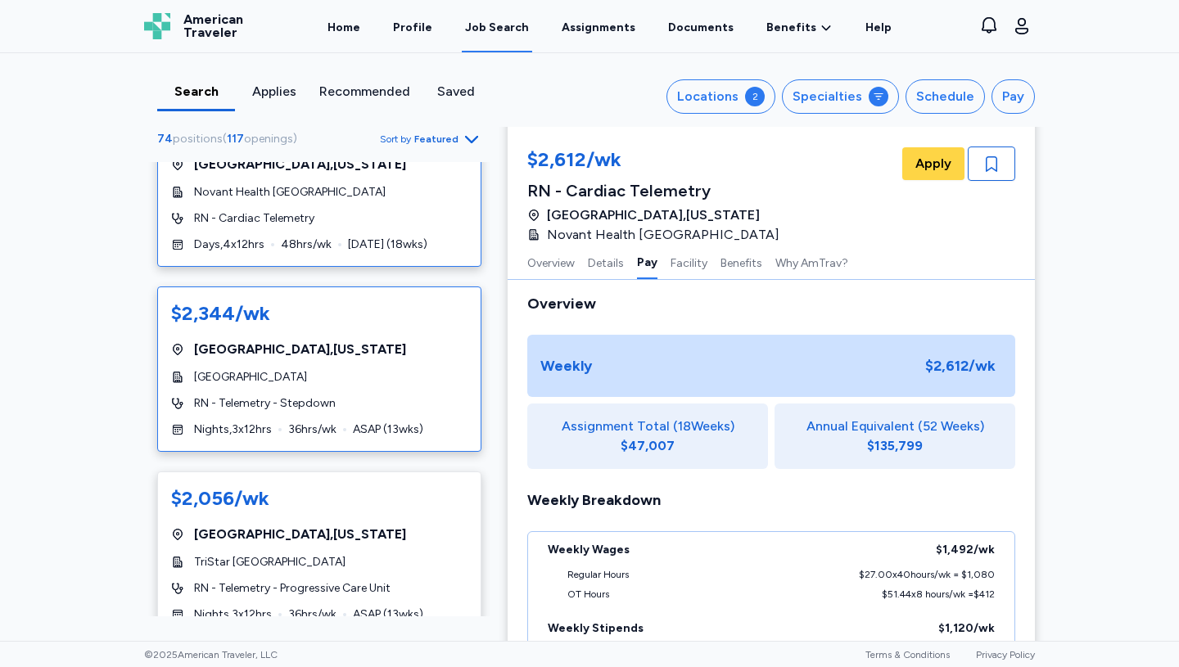
click at [282, 390] on div "$2,344/wk [GEOGRAPHIC_DATA] , [US_STATE] [GEOGRAPHIC_DATA] RN - Telemetry - Ste…" at bounding box center [319, 369] width 324 height 165
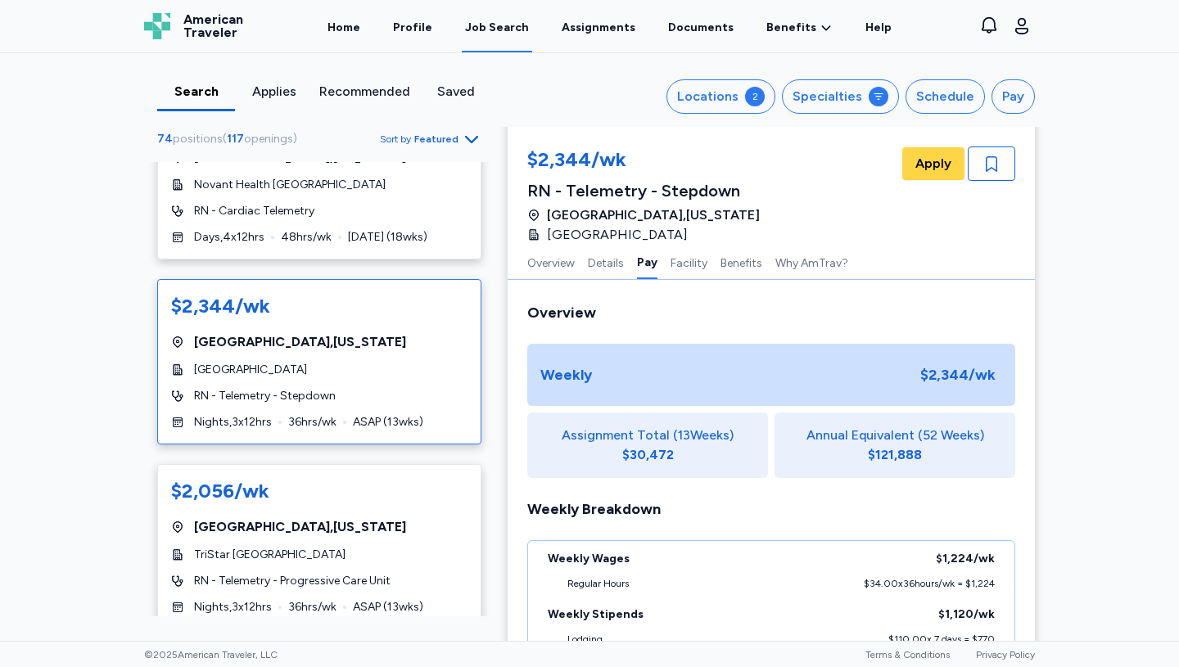
scroll to position [809, 0]
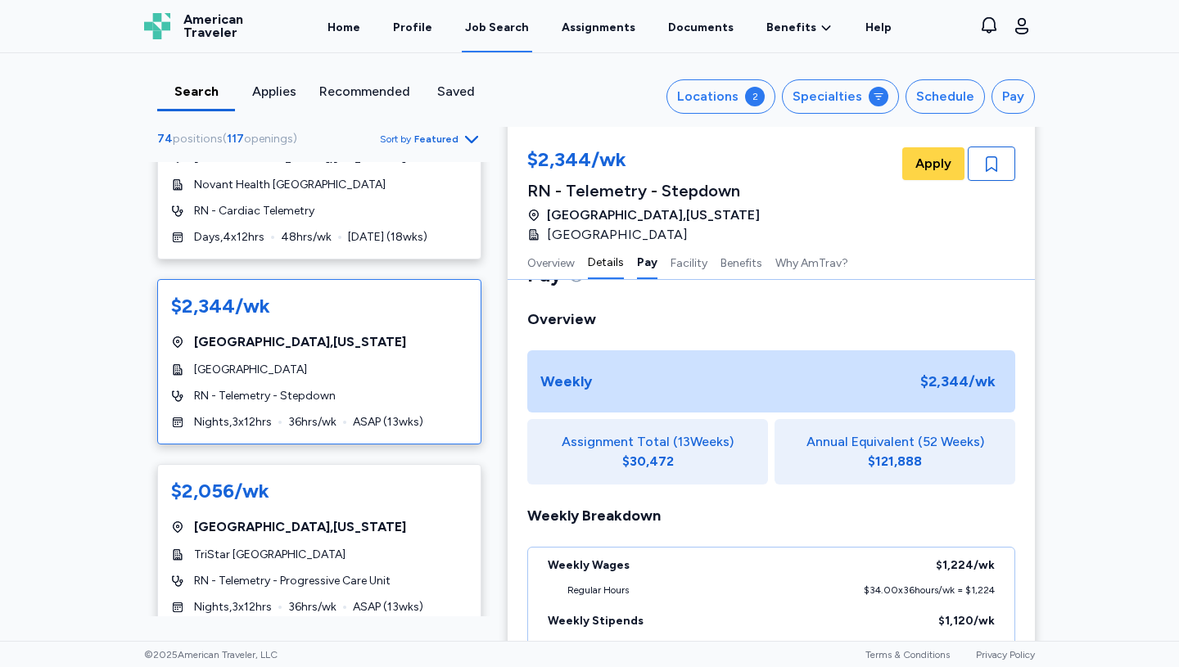
click at [600, 258] on button "Details" at bounding box center [606, 262] width 36 height 34
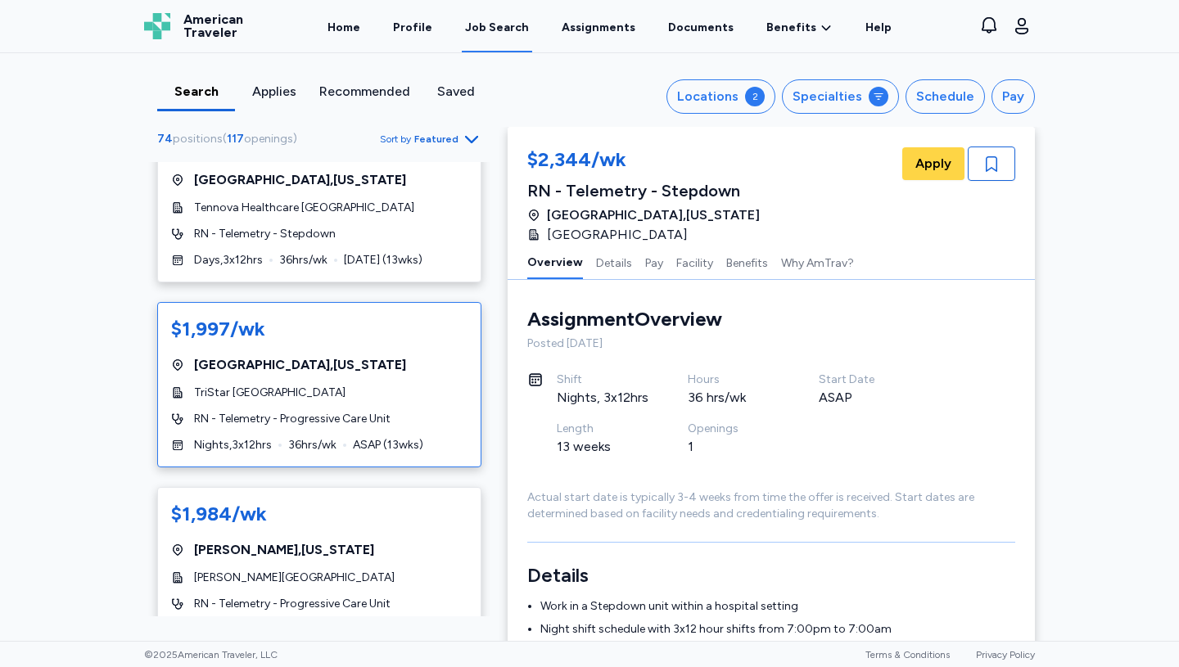
scroll to position [1623, 0]
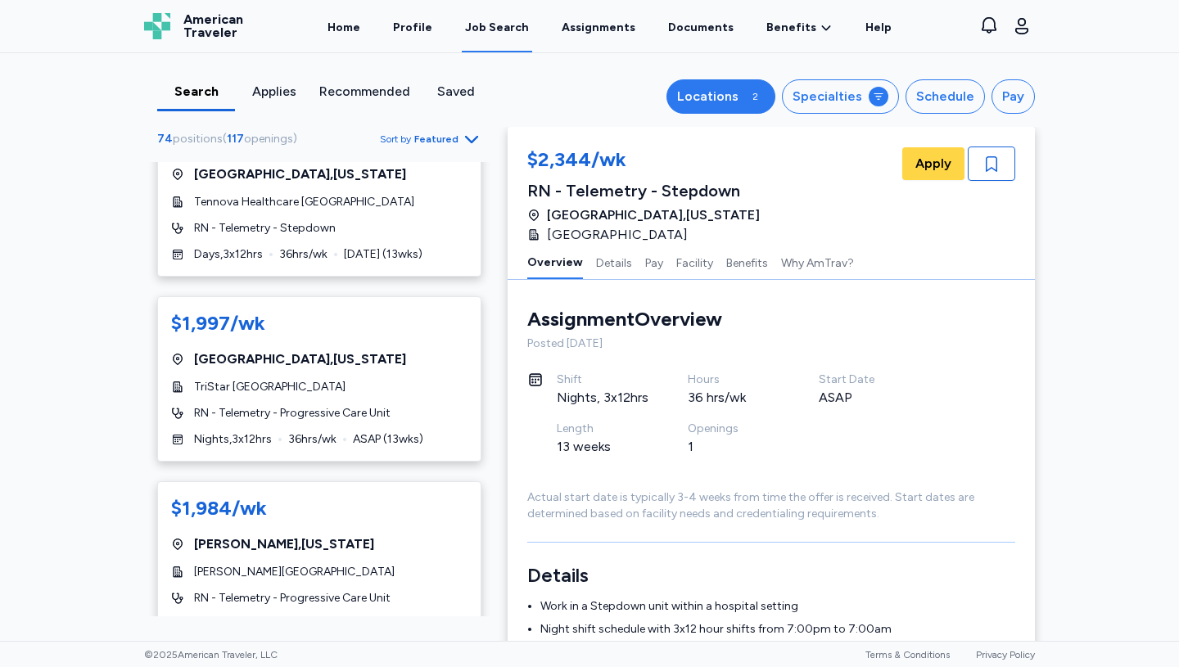
click at [728, 98] on div "Locations" at bounding box center [707, 97] width 61 height 20
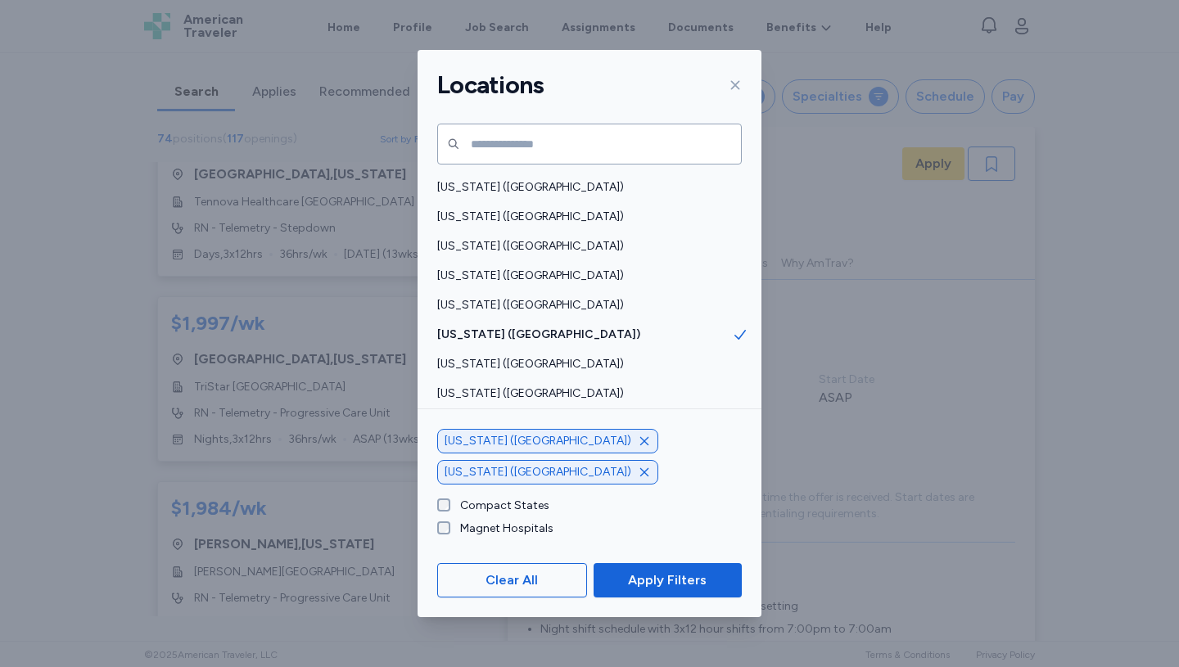
scroll to position [1067, 0]
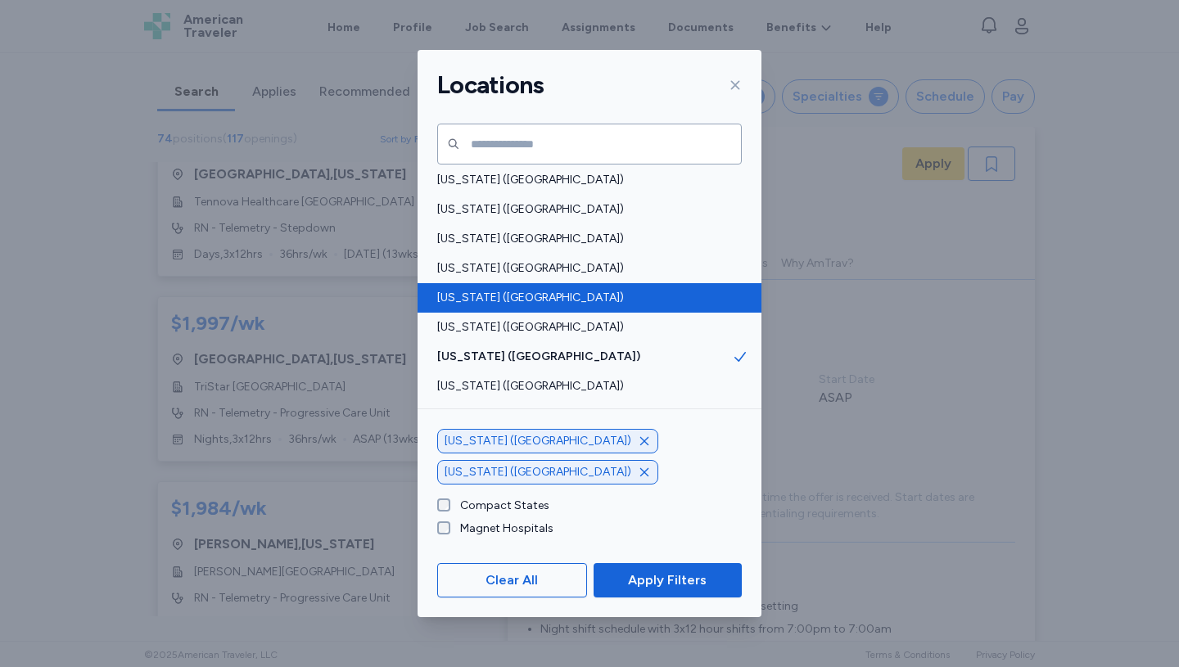
click at [498, 290] on span "[US_STATE] ([GEOGRAPHIC_DATA])" at bounding box center [584, 298] width 295 height 16
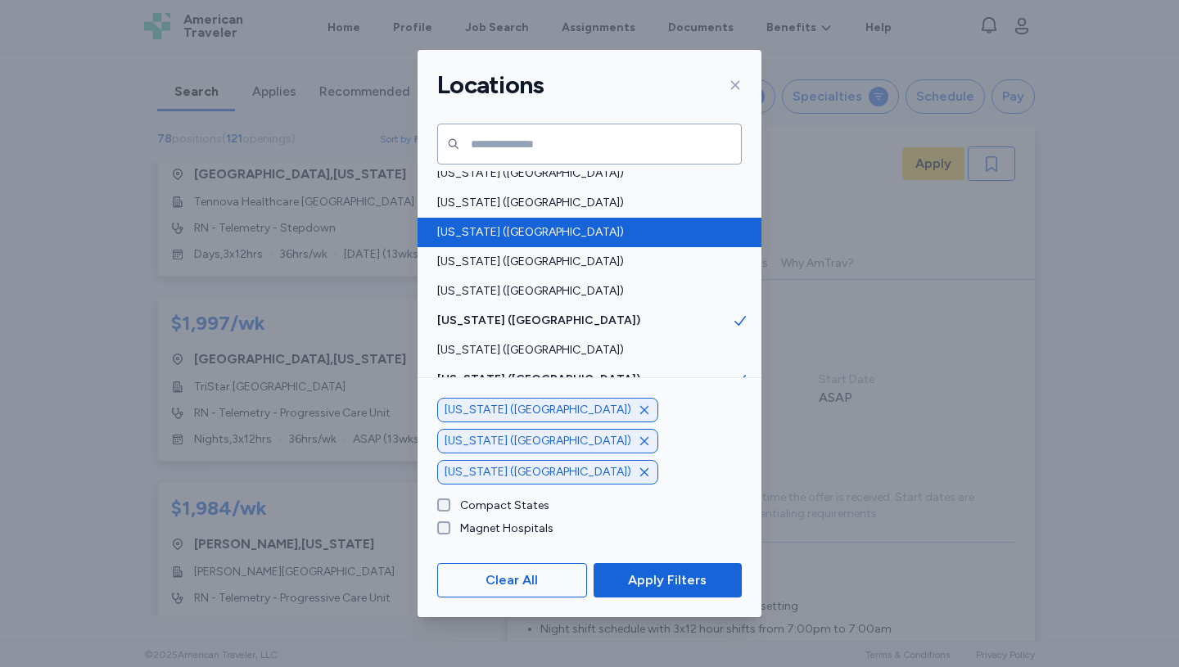
scroll to position [1266, 0]
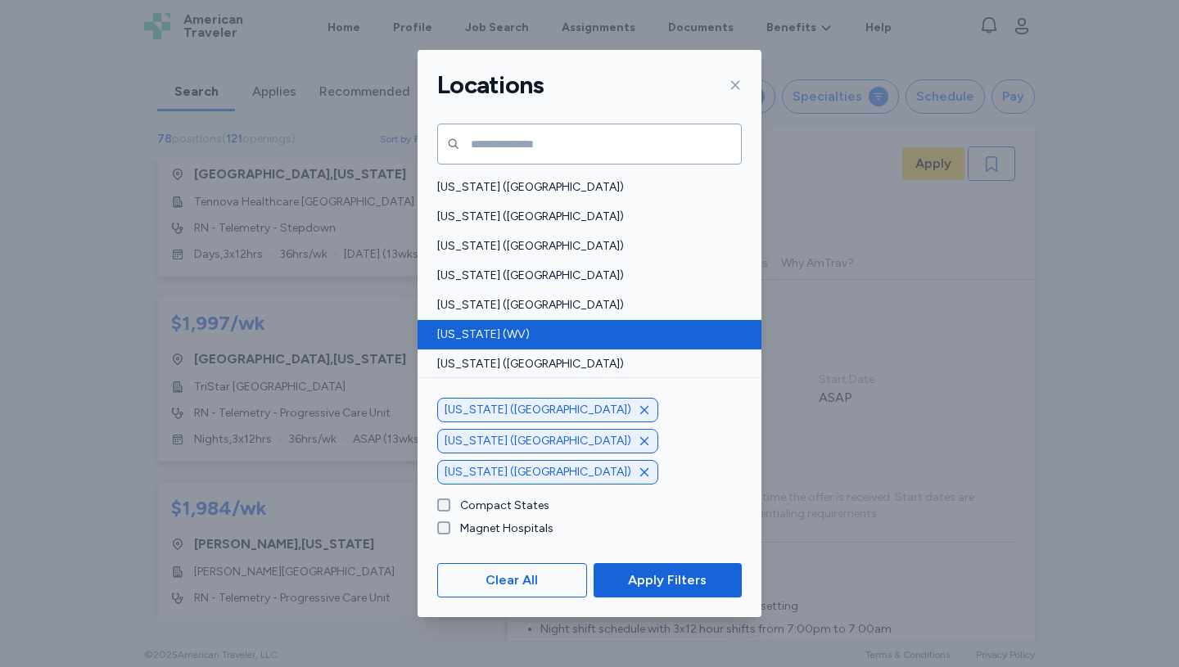
click at [486, 327] on span "[US_STATE] (WV)" at bounding box center [584, 335] width 295 height 16
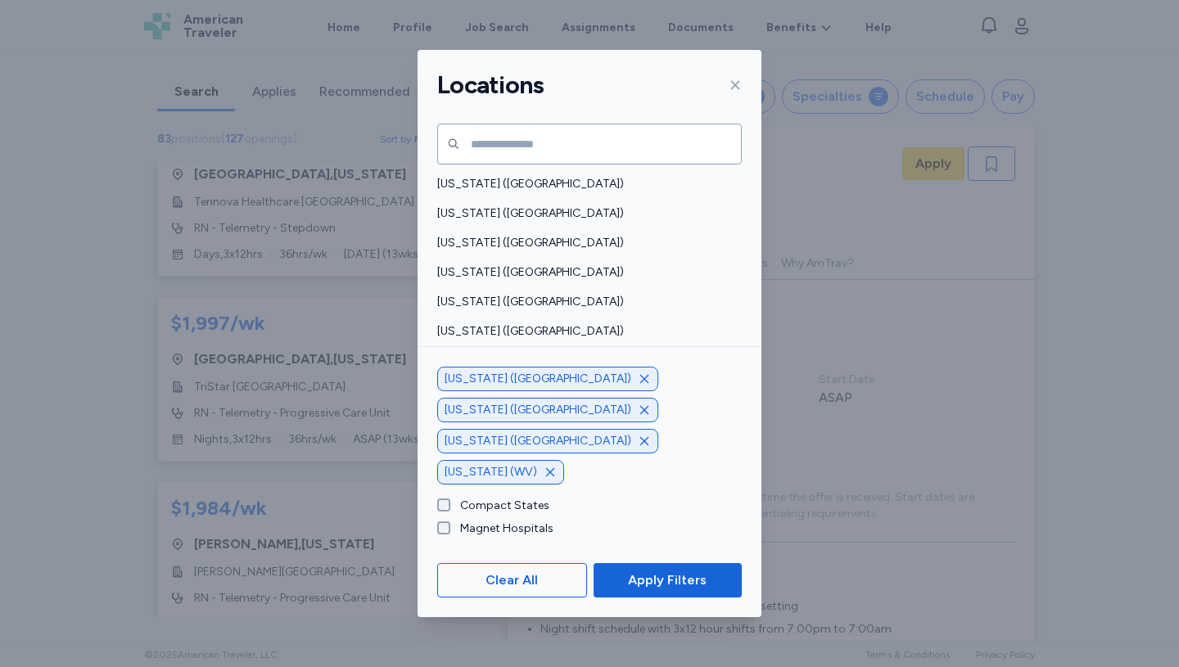
scroll to position [174, 0]
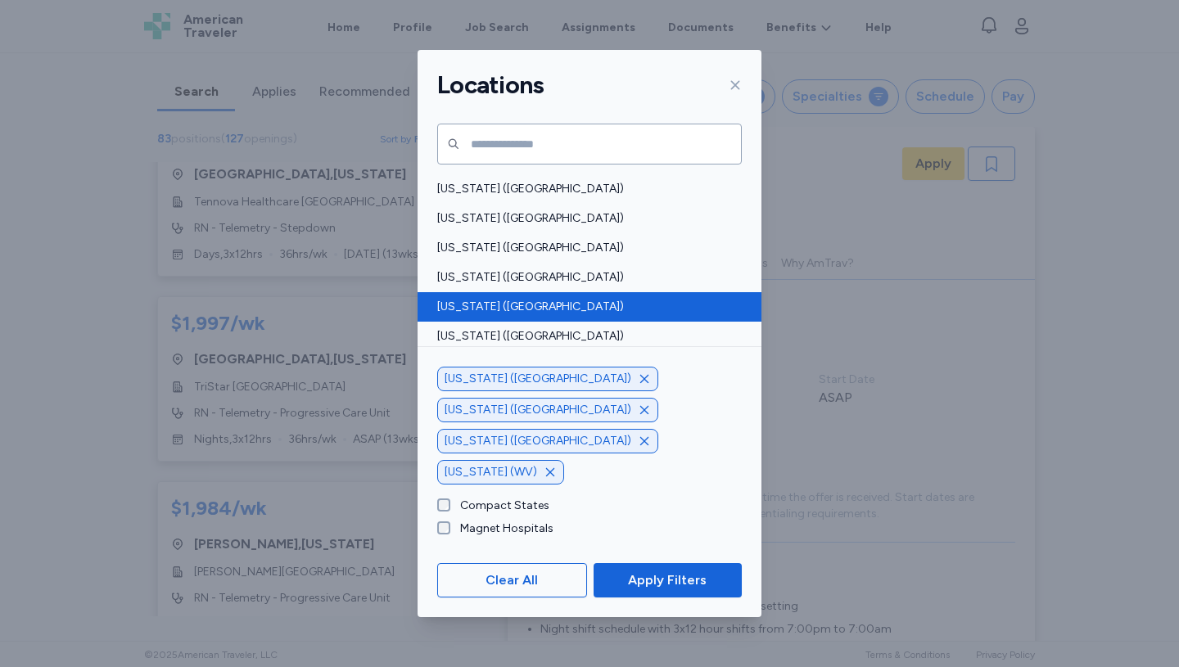
click at [472, 305] on span "[US_STATE] ([GEOGRAPHIC_DATA])" at bounding box center [584, 307] width 295 height 16
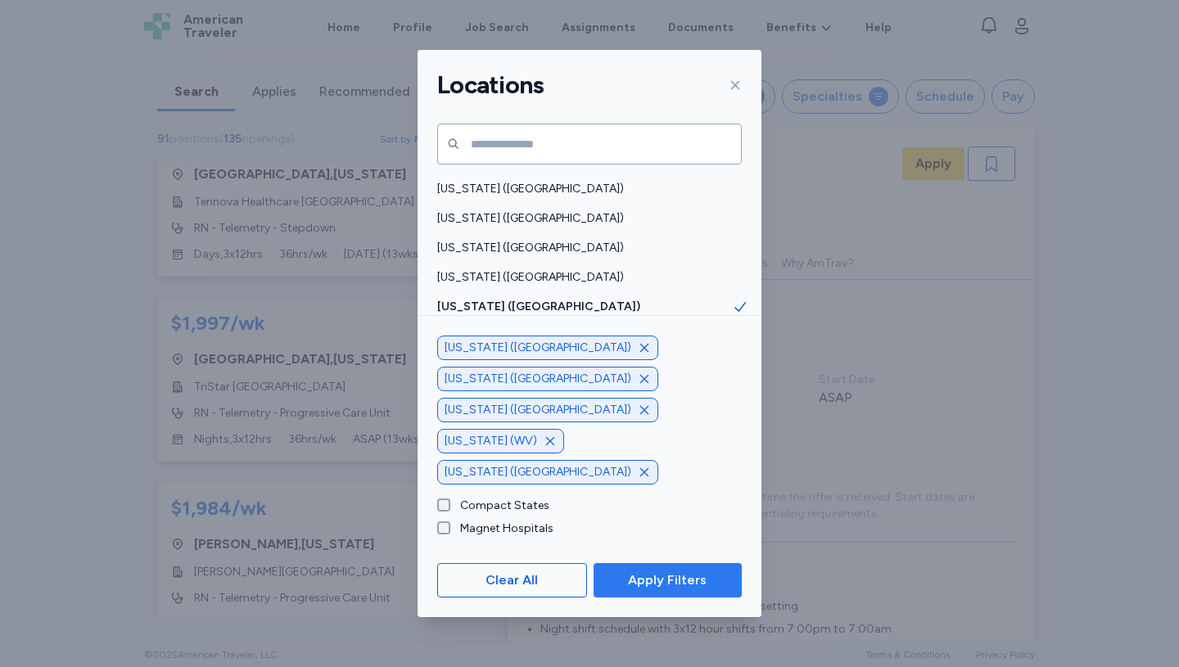
click at [670, 581] on span "Apply Filters" at bounding box center [667, 581] width 79 height 20
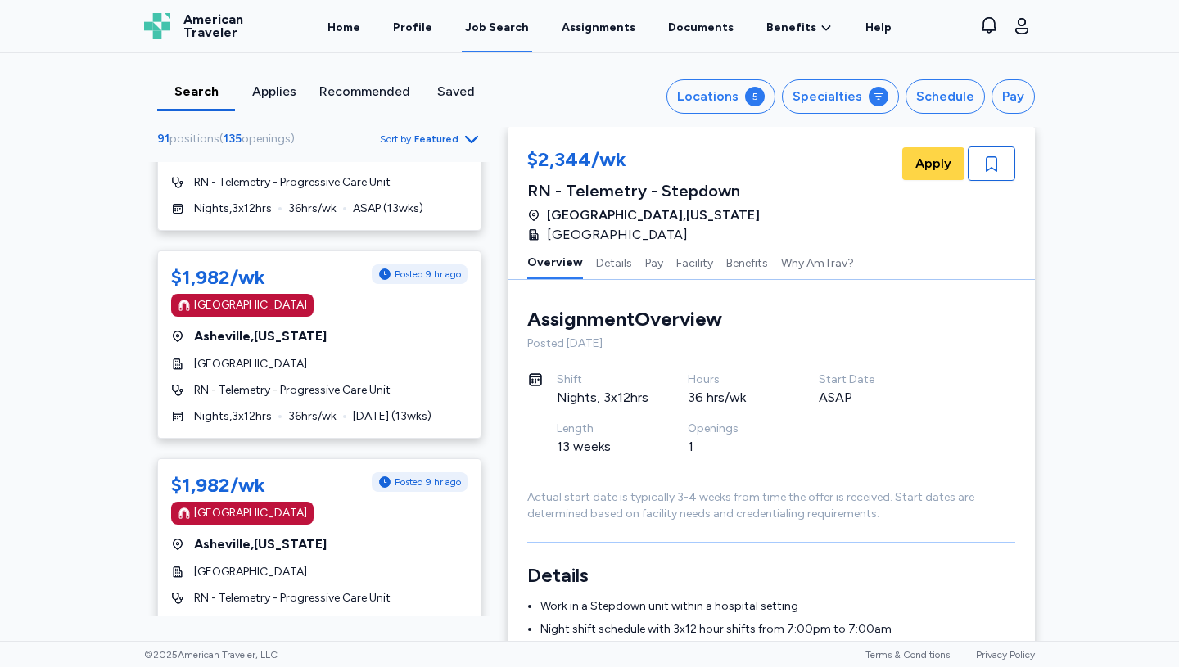
scroll to position [3913, 0]
click at [307, 359] on div "[GEOGRAPHIC_DATA]" at bounding box center [319, 363] width 296 height 16
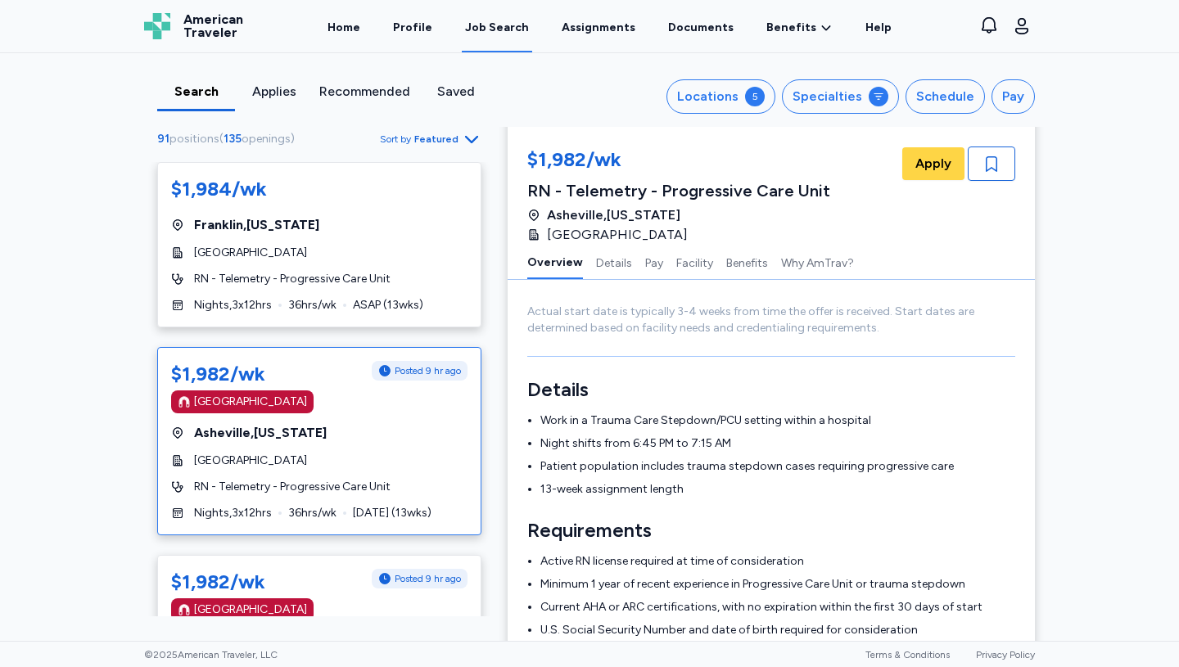
scroll to position [3869, 0]
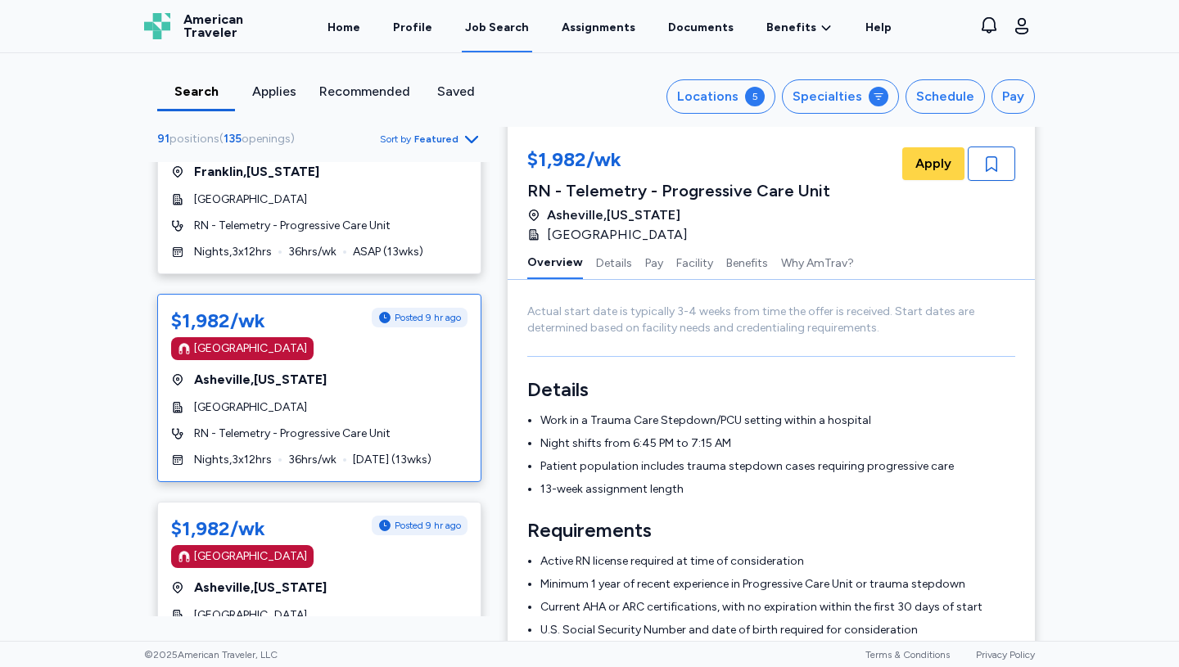
click at [318, 418] on div "$1,982/wk Posted 9 hr ago [GEOGRAPHIC_DATA] [GEOGRAPHIC_DATA] , [US_STATE][GEOG…" at bounding box center [319, 388] width 324 height 188
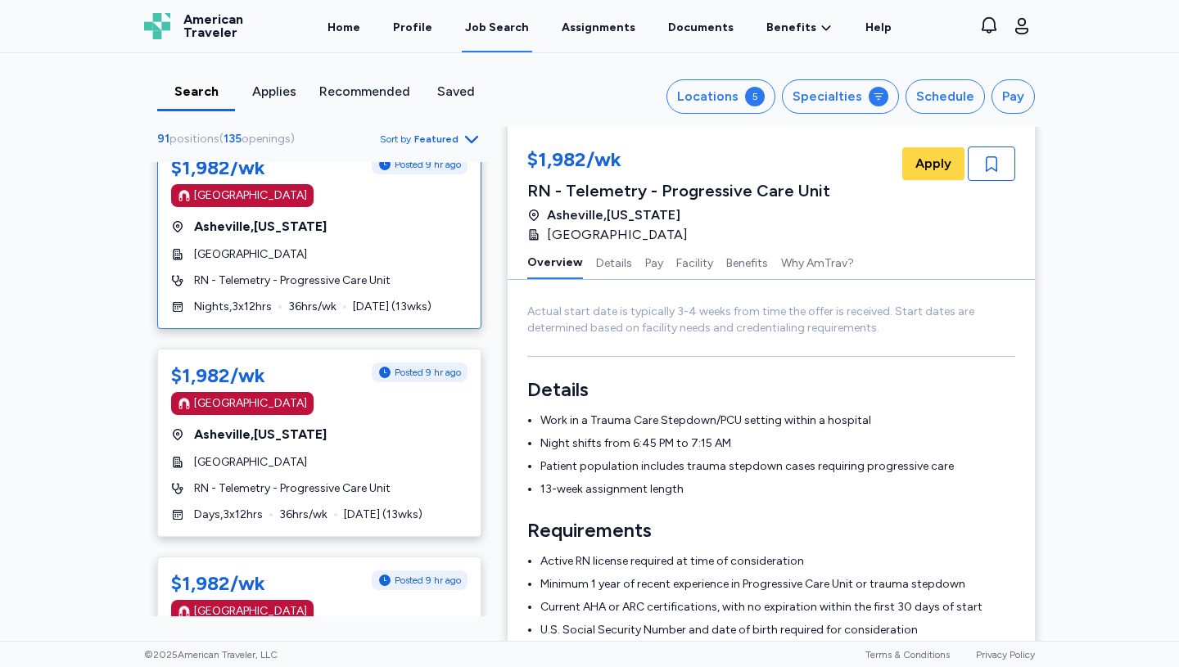
scroll to position [4082, 0]
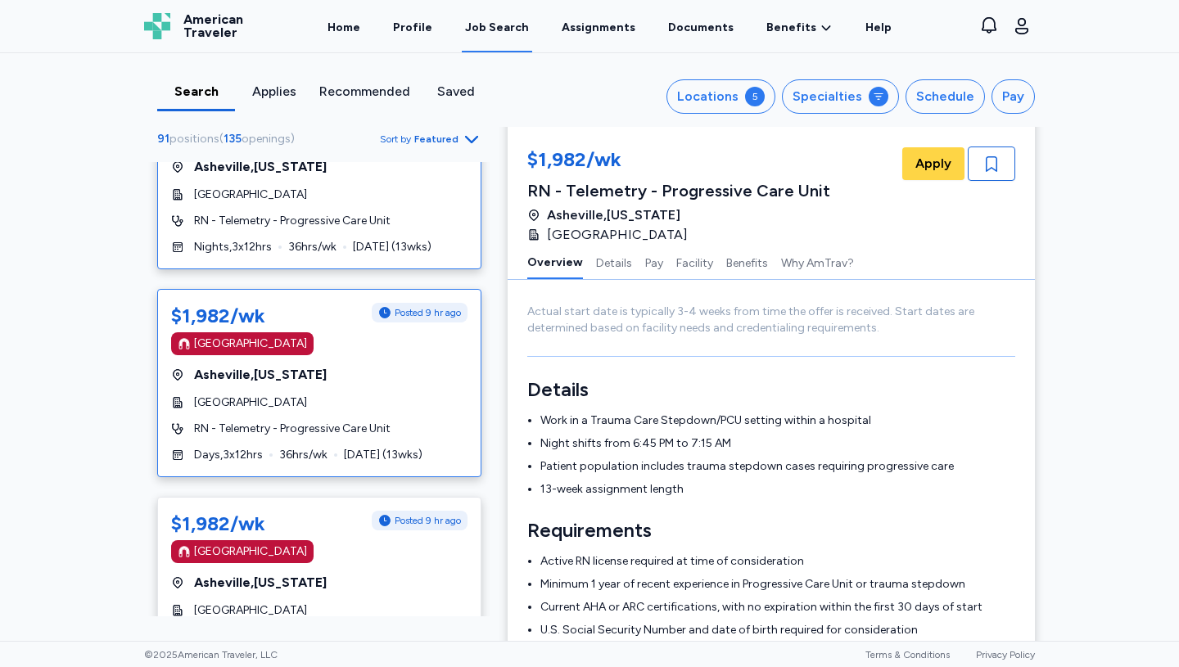
click at [314, 395] on div "[GEOGRAPHIC_DATA]" at bounding box center [319, 403] width 296 height 16
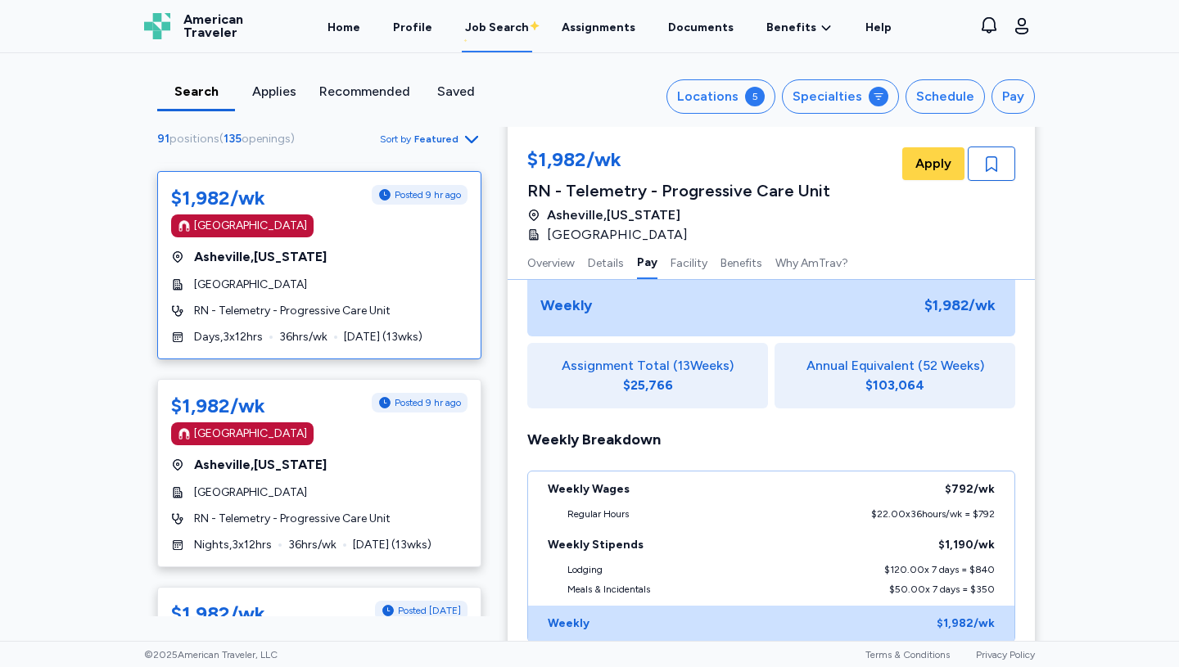
scroll to position [4204, 0]
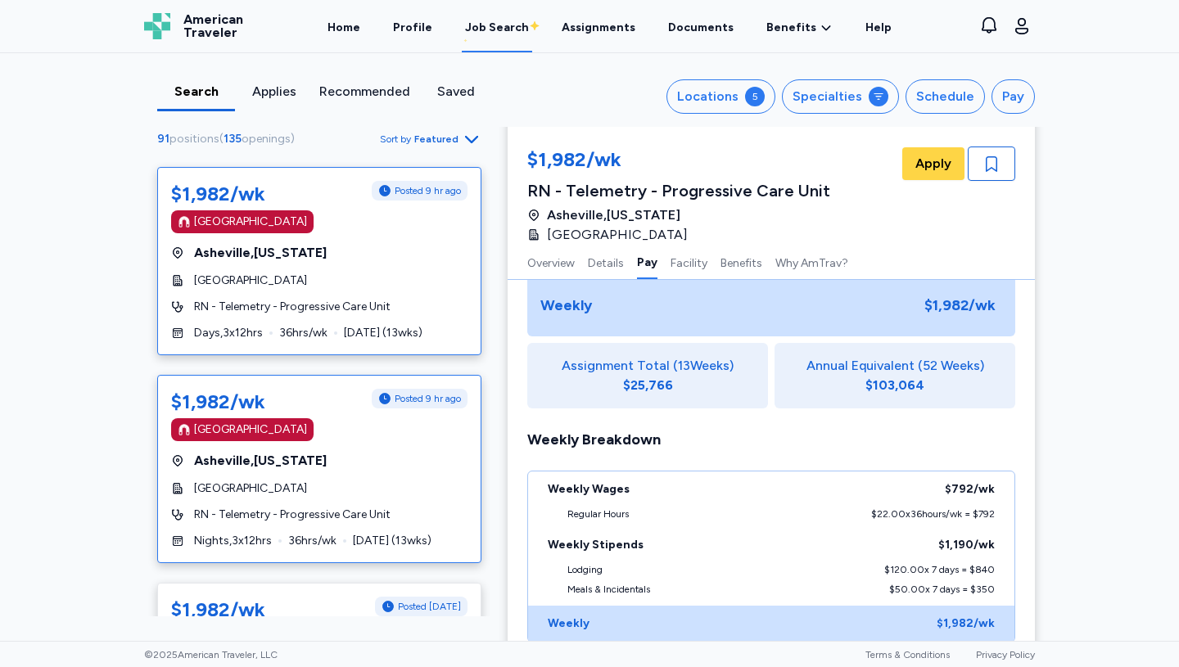
click at [324, 455] on span "[GEOGRAPHIC_DATA] , [US_STATE]" at bounding box center [260, 461] width 133 height 20
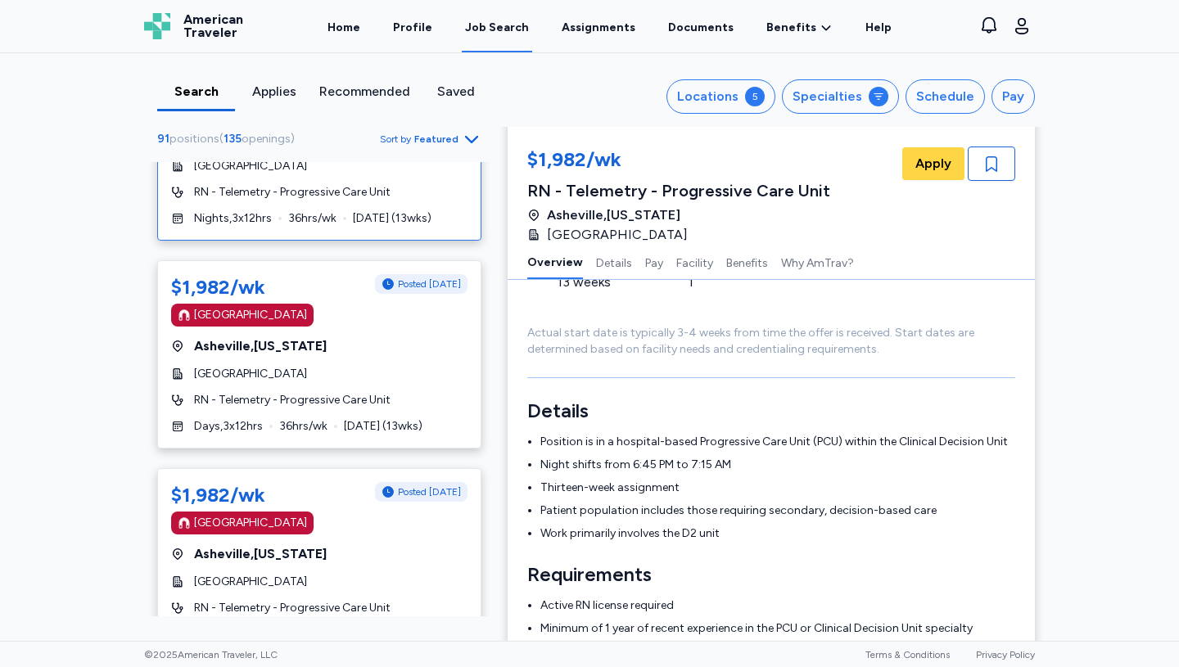
scroll to position [4549, 0]
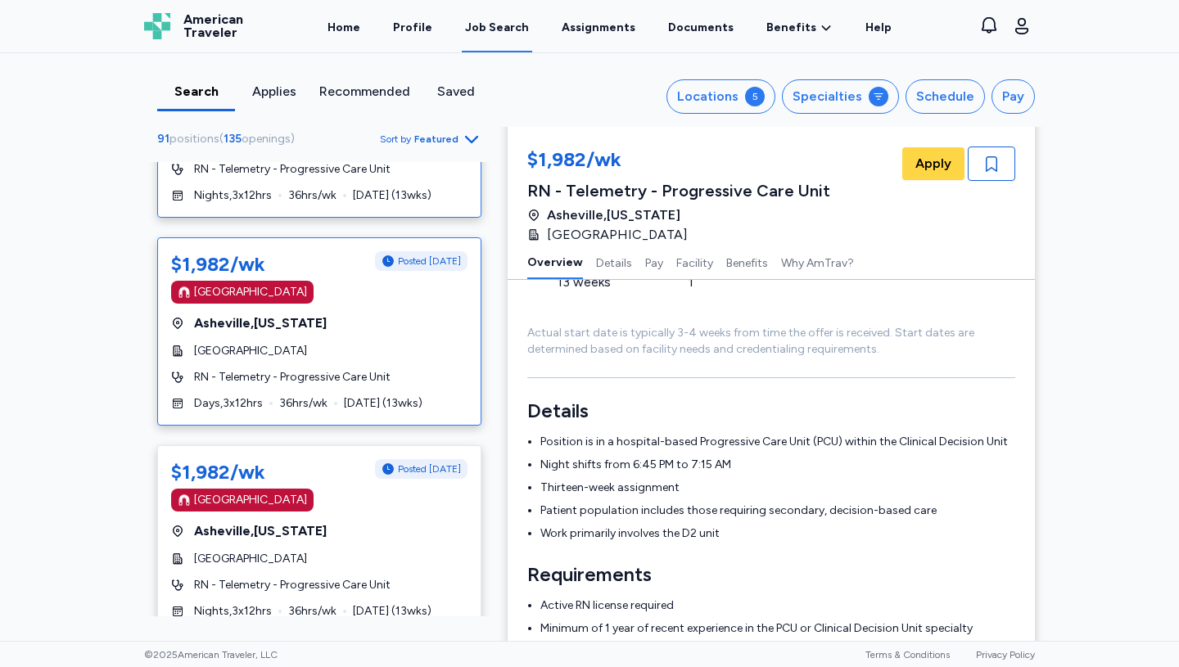
click at [312, 343] on div "[GEOGRAPHIC_DATA]" at bounding box center [319, 351] width 296 height 16
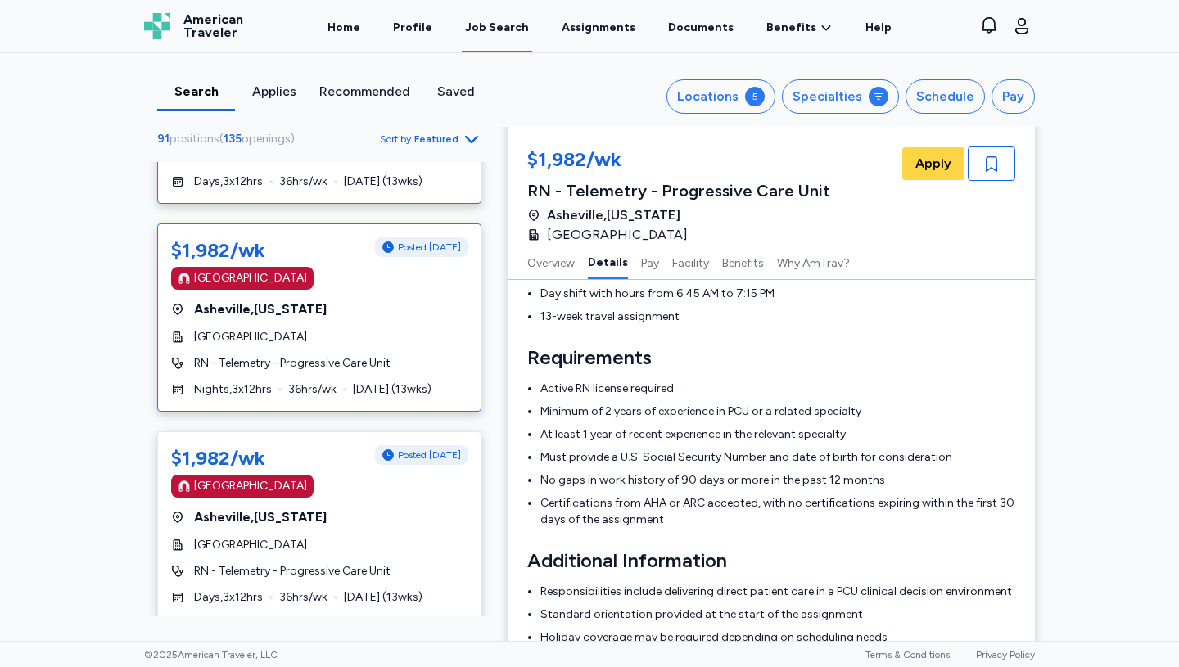
scroll to position [4772, 0]
click at [319, 345] on div "$1,982/wk Posted [DATE] [GEOGRAPHIC_DATA] [GEOGRAPHIC_DATA] , [US_STATE][GEOGRA…" at bounding box center [319, 317] width 324 height 188
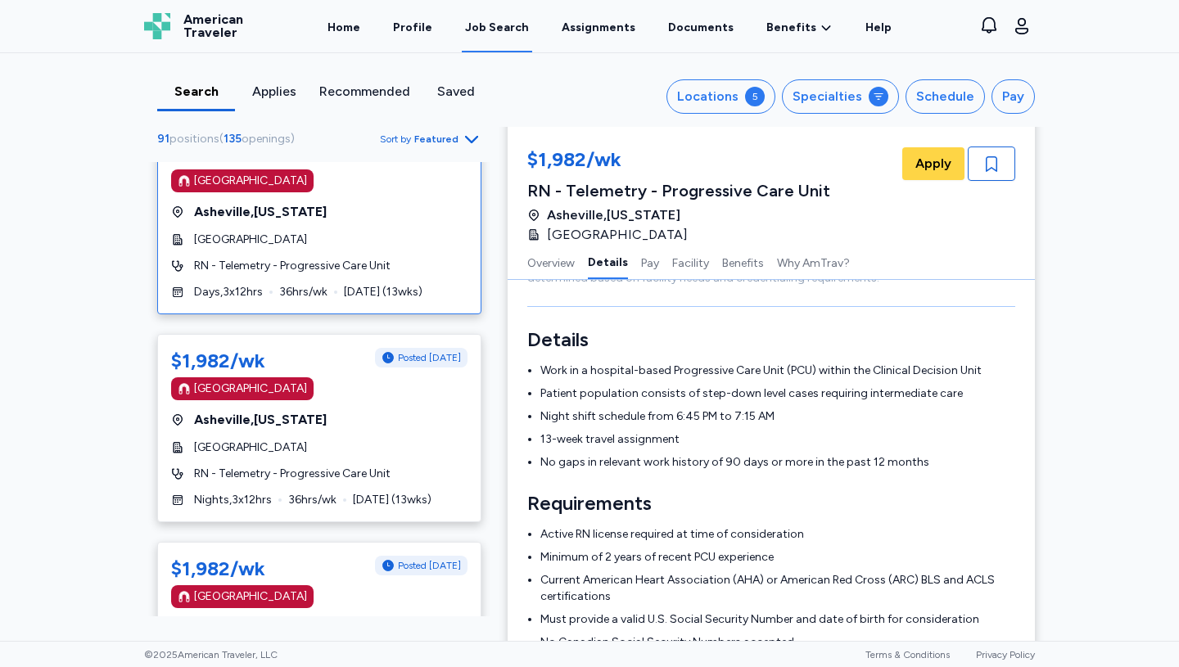
scroll to position [5078, 0]
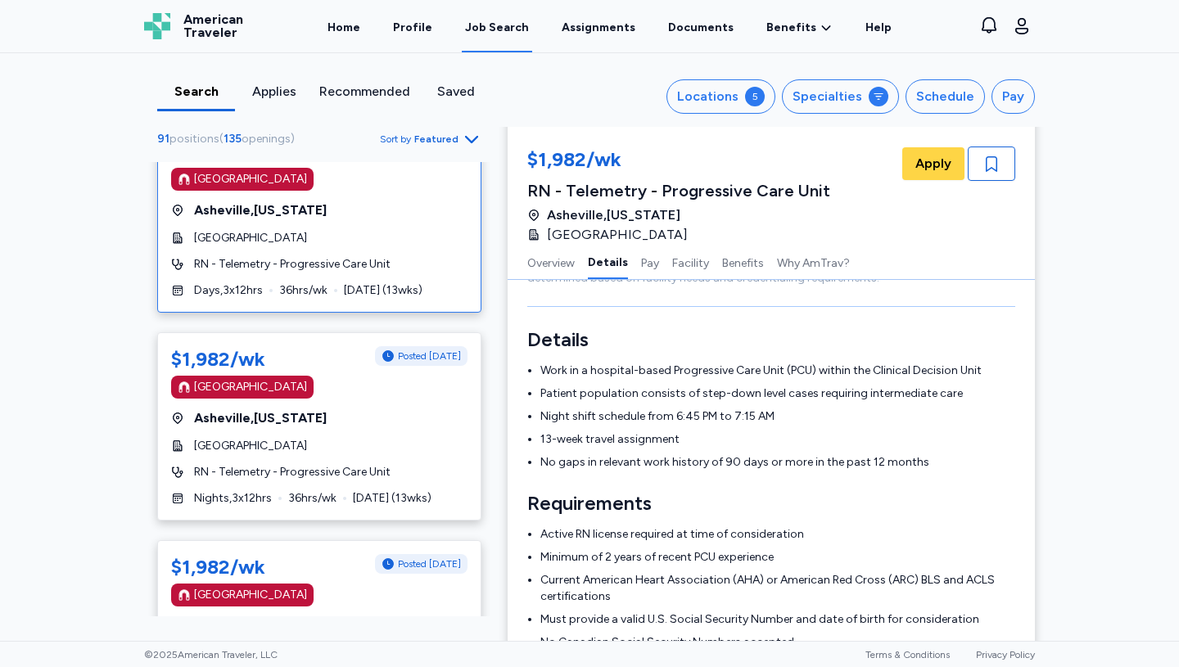
click at [330, 497] on span "36 hrs/wk" at bounding box center [312, 498] width 48 height 16
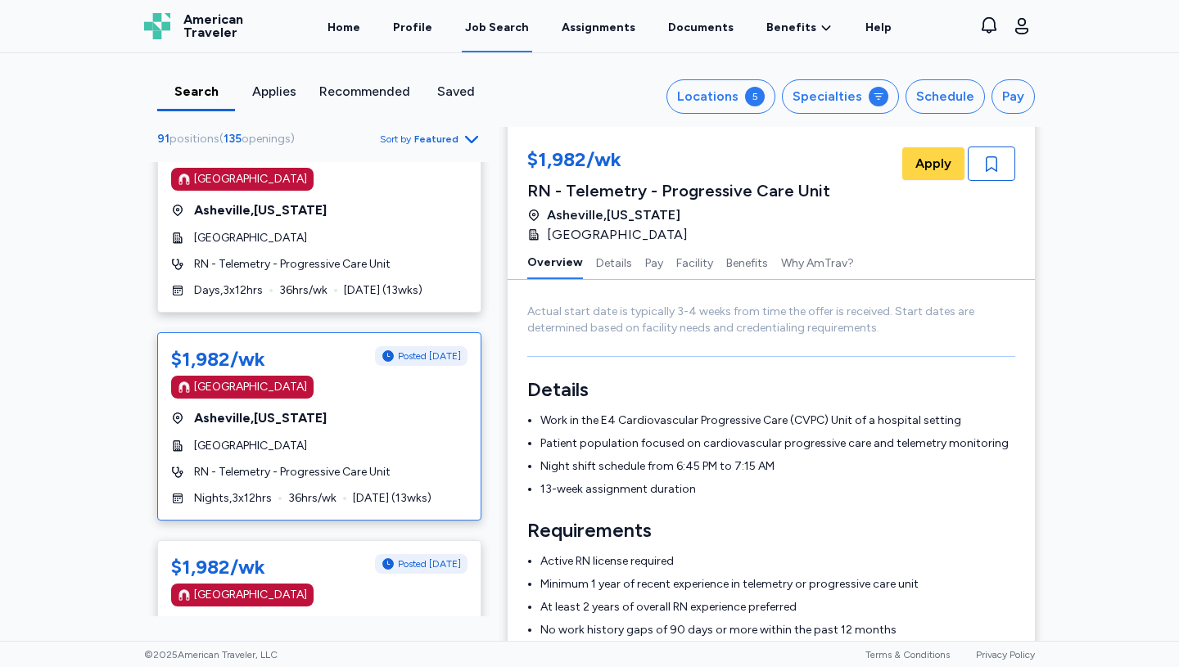
scroll to position [191, 0]
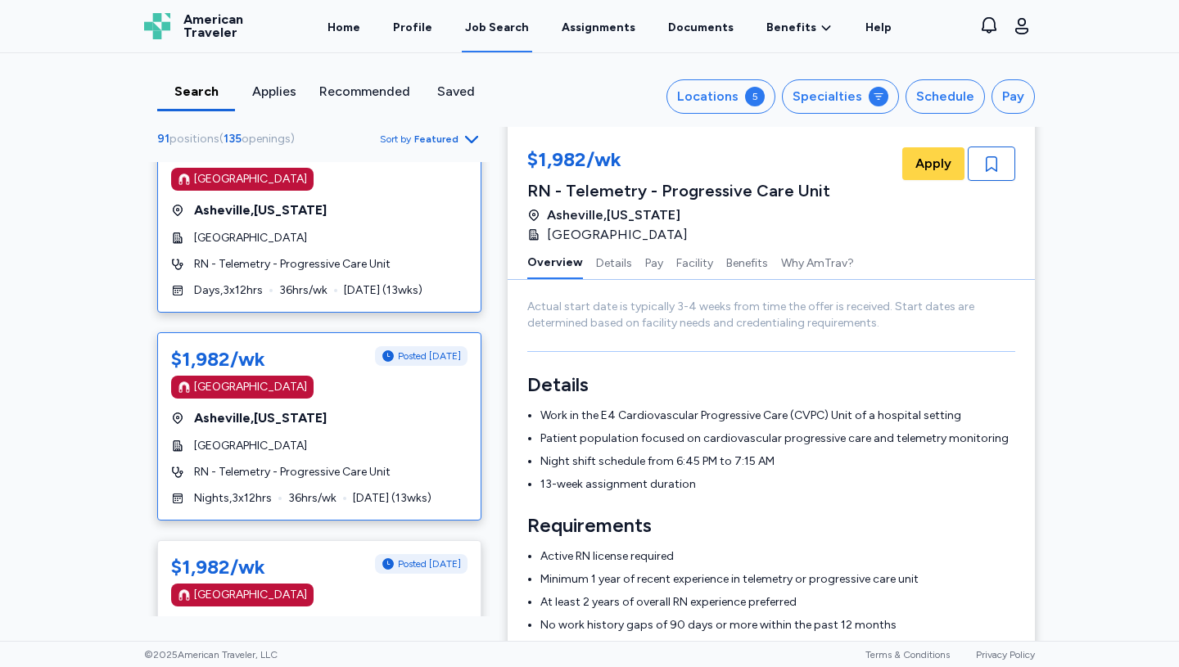
click at [297, 224] on div "$1,982/wk Posted [DATE] [GEOGRAPHIC_DATA] [GEOGRAPHIC_DATA] , [US_STATE][GEOGRA…" at bounding box center [319, 218] width 324 height 188
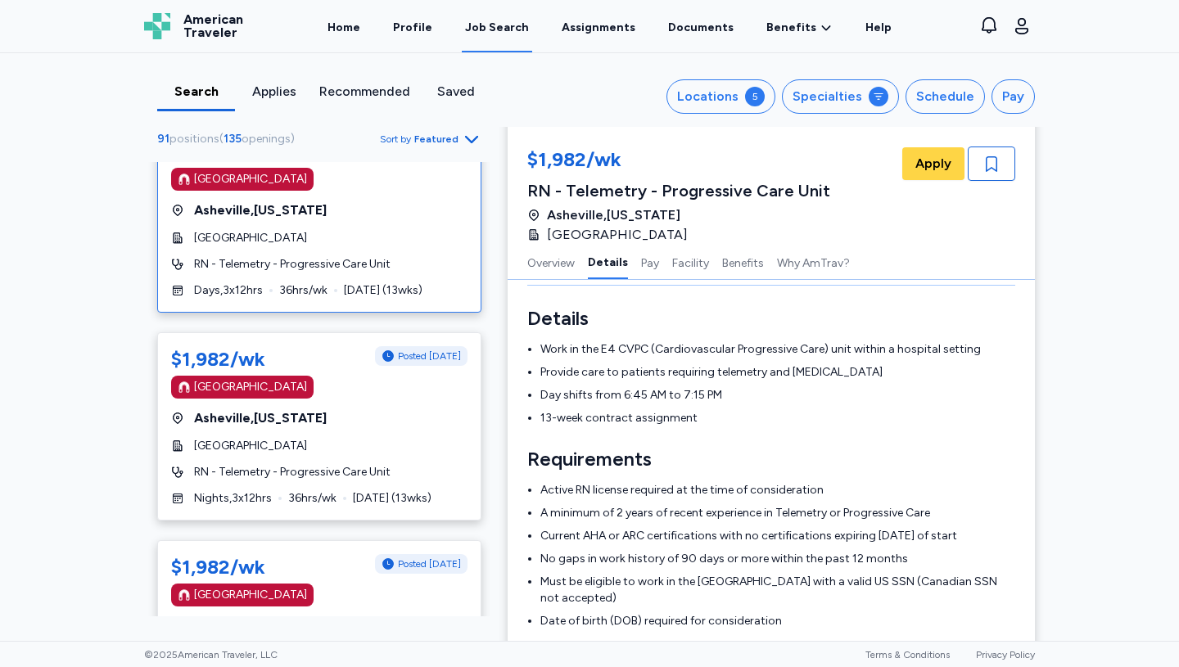
scroll to position [289, 0]
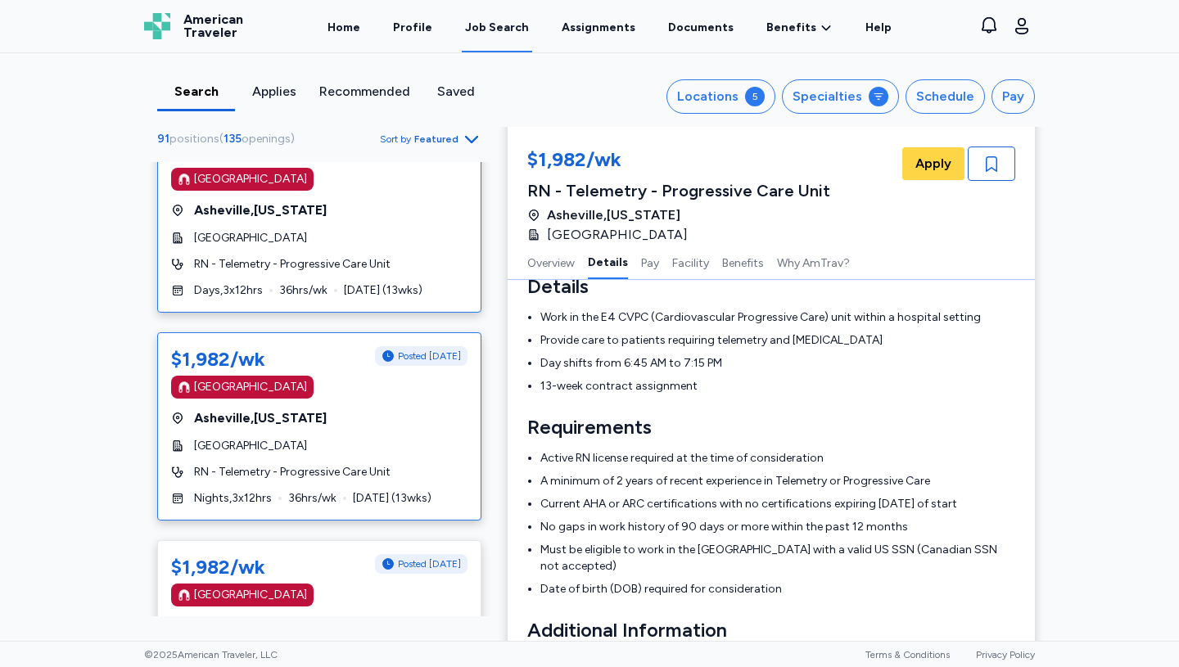
click at [319, 447] on div "[GEOGRAPHIC_DATA]" at bounding box center [319, 446] width 296 height 16
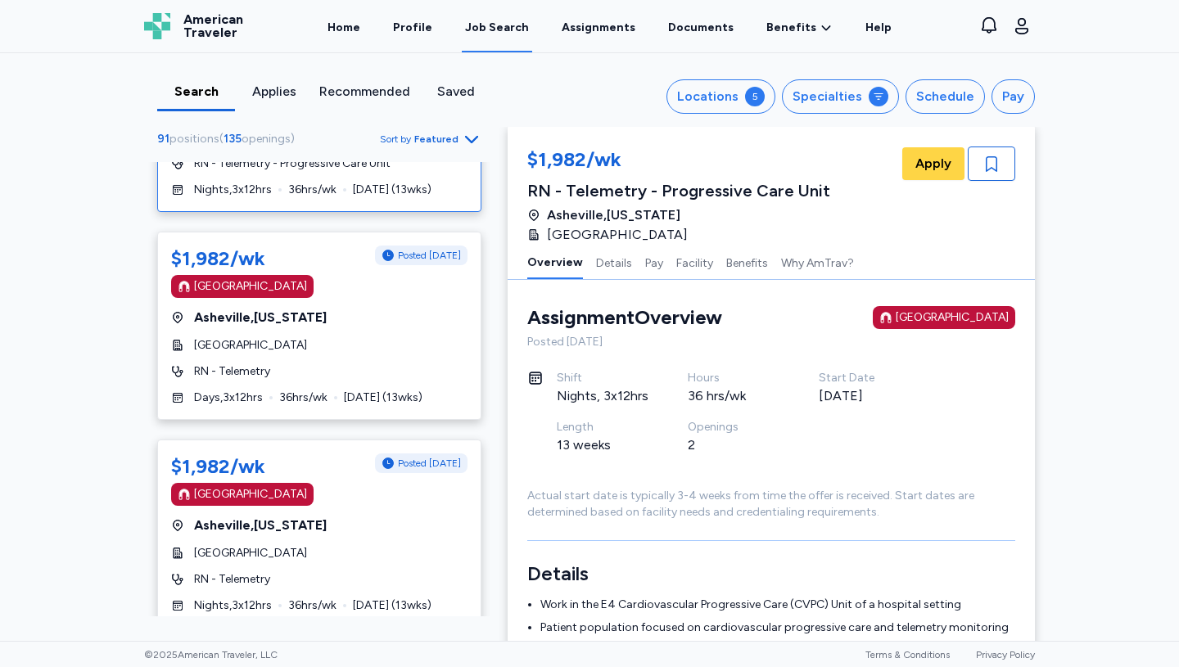
scroll to position [5389, 0]
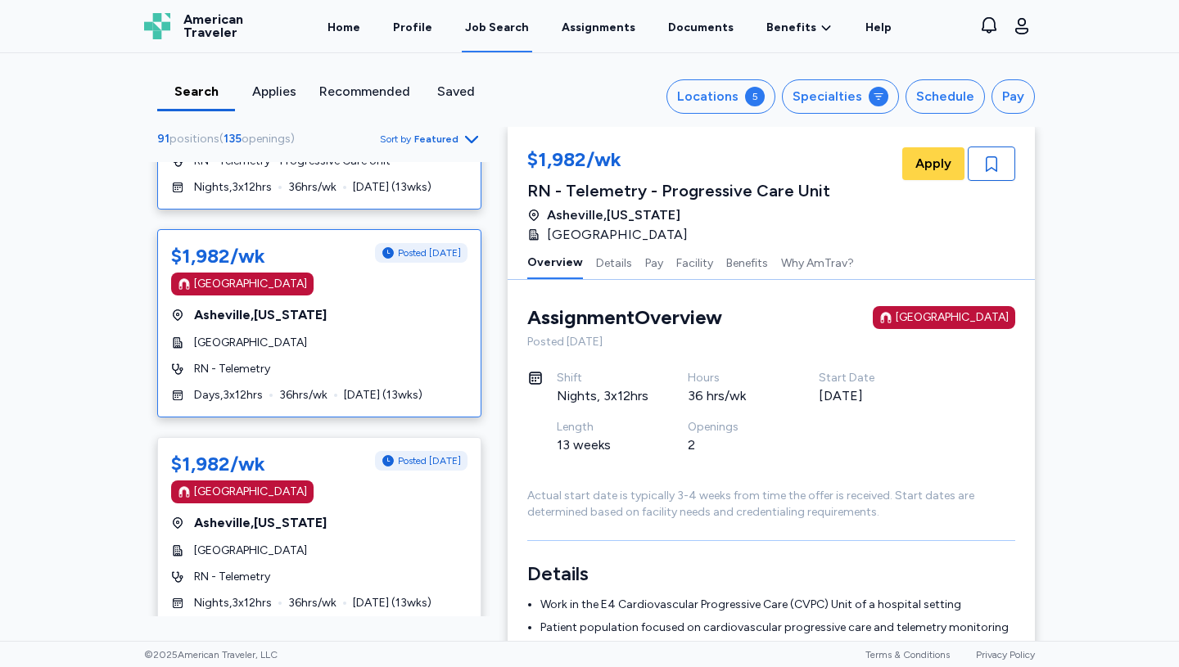
click at [309, 327] on div "$1,982/wk Posted [DATE] [GEOGRAPHIC_DATA] [GEOGRAPHIC_DATA] , [US_STATE][GEOGRA…" at bounding box center [319, 323] width 324 height 188
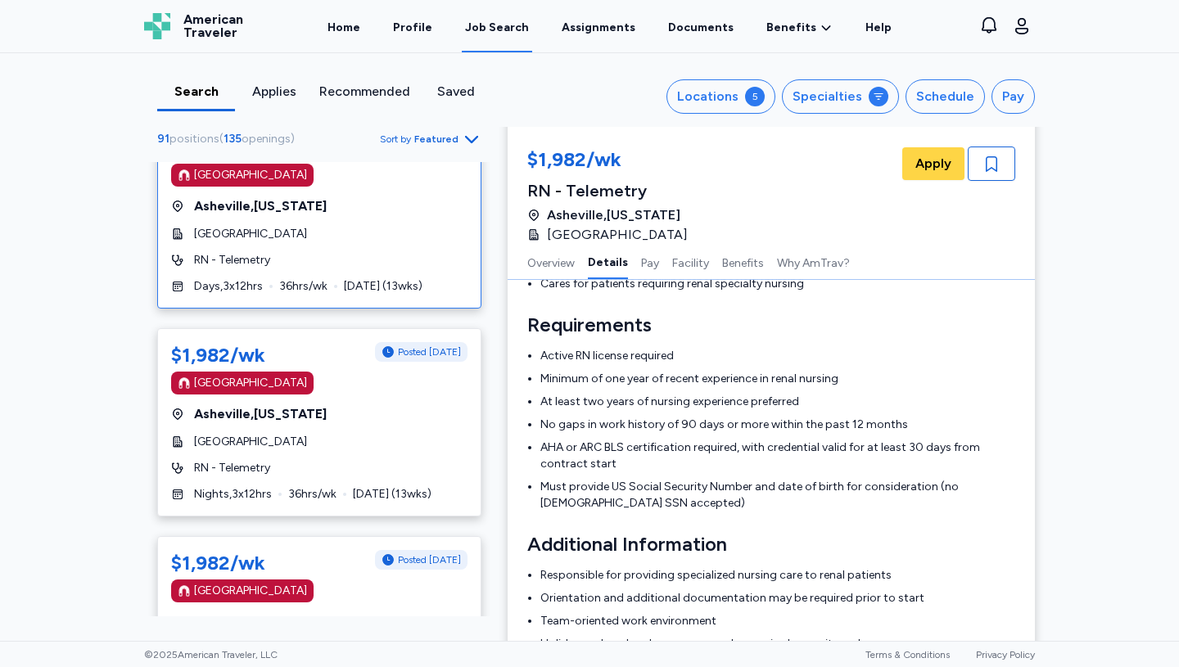
scroll to position [5503, 0]
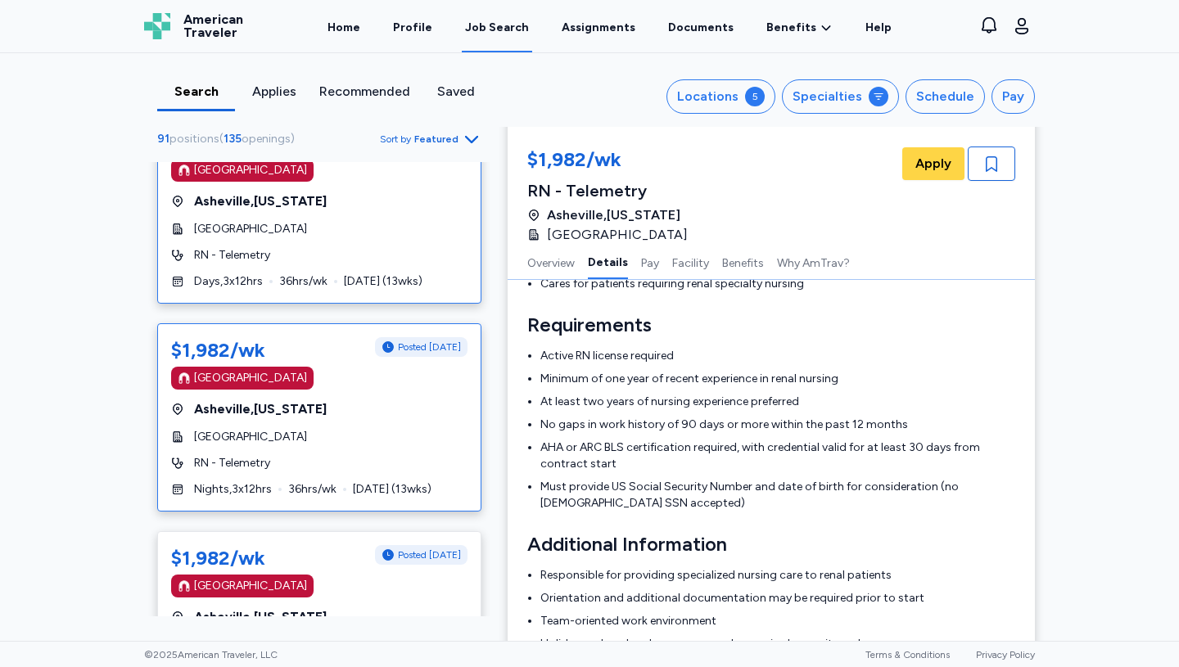
click at [275, 438] on span "[GEOGRAPHIC_DATA]" at bounding box center [250, 437] width 113 height 16
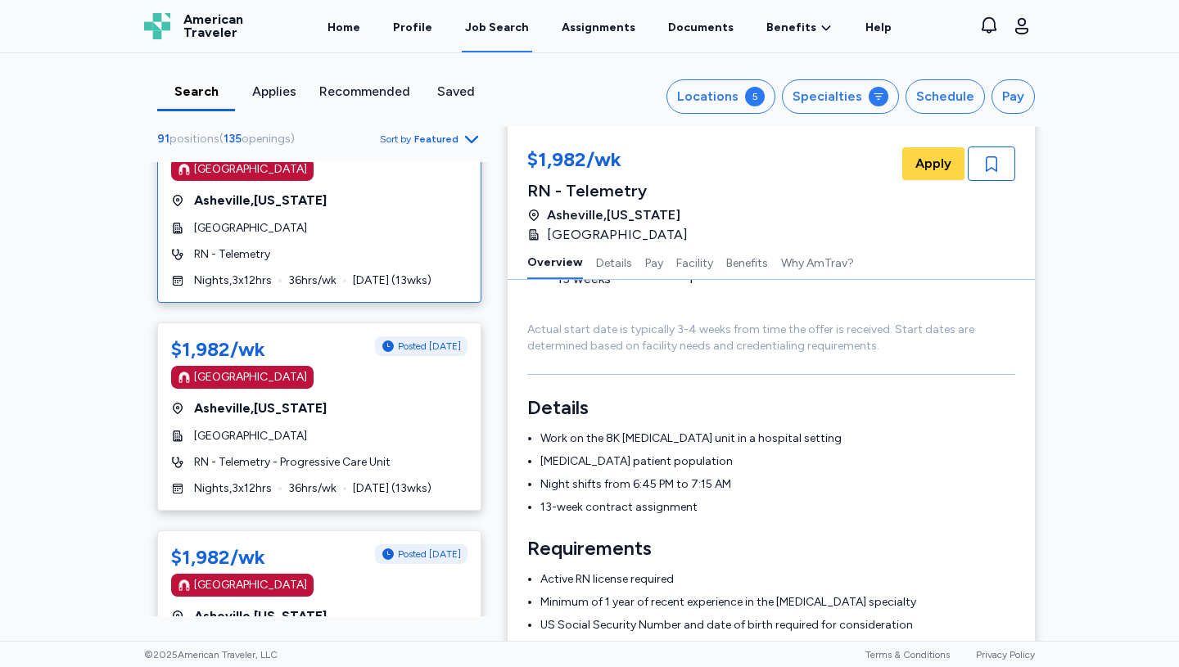
scroll to position [5715, 0]
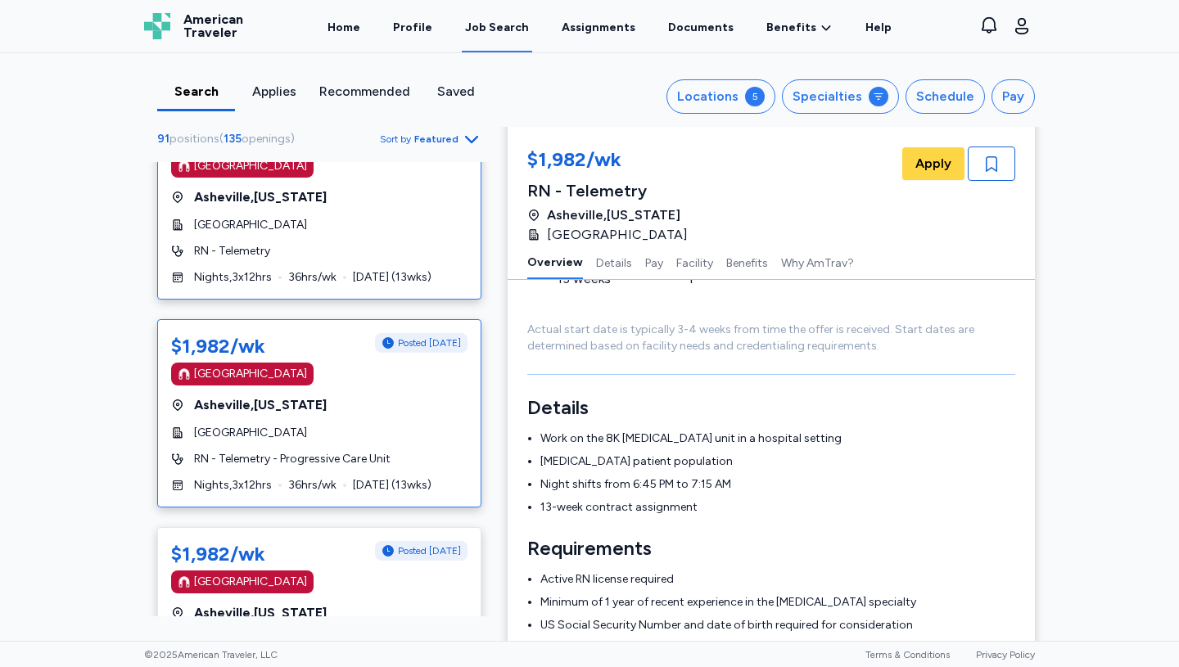
click at [324, 436] on div "[GEOGRAPHIC_DATA]" at bounding box center [319, 433] width 296 height 16
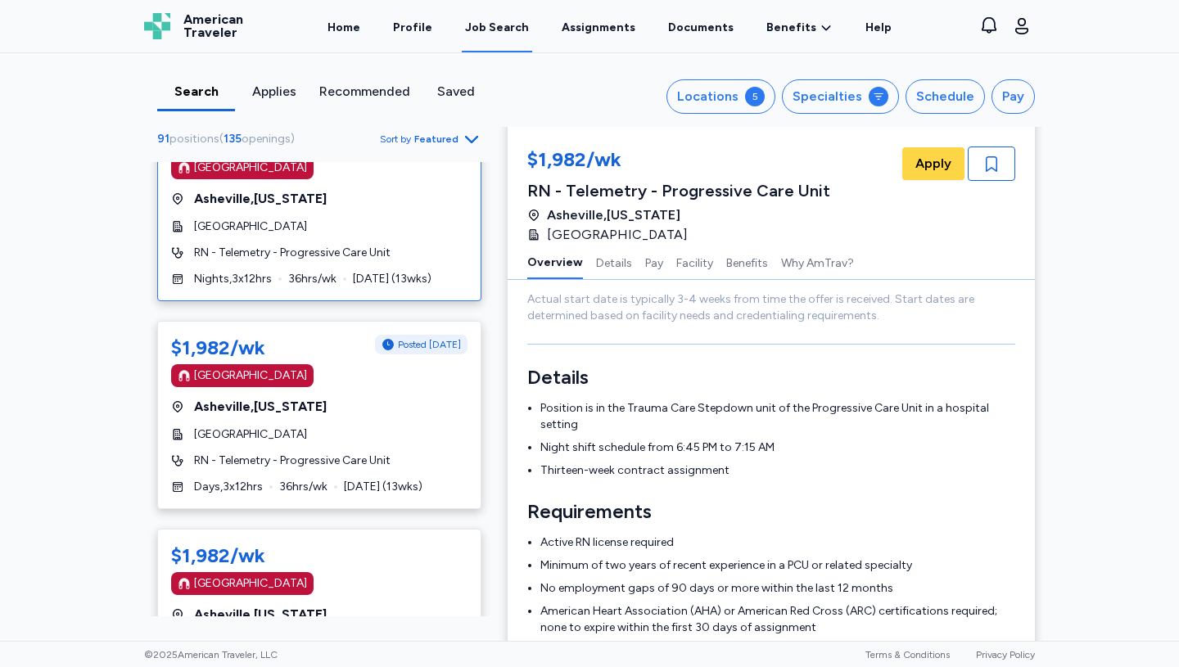
scroll to position [5961, 0]
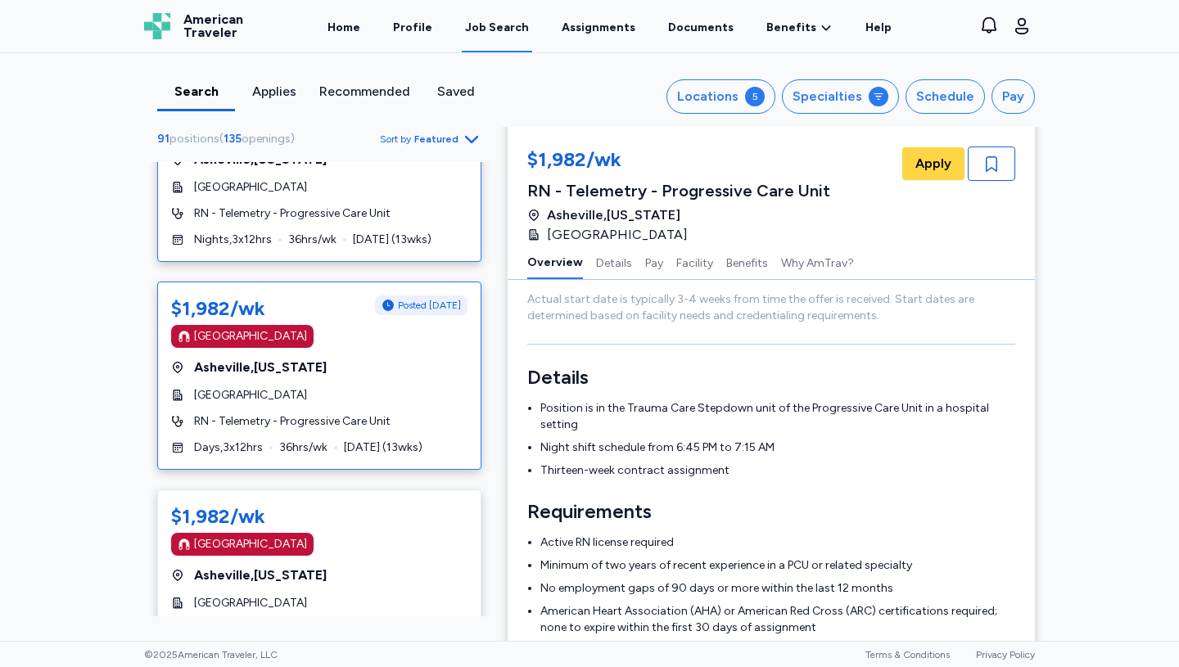
click at [322, 377] on span "[GEOGRAPHIC_DATA] , [US_STATE]" at bounding box center [260, 368] width 133 height 20
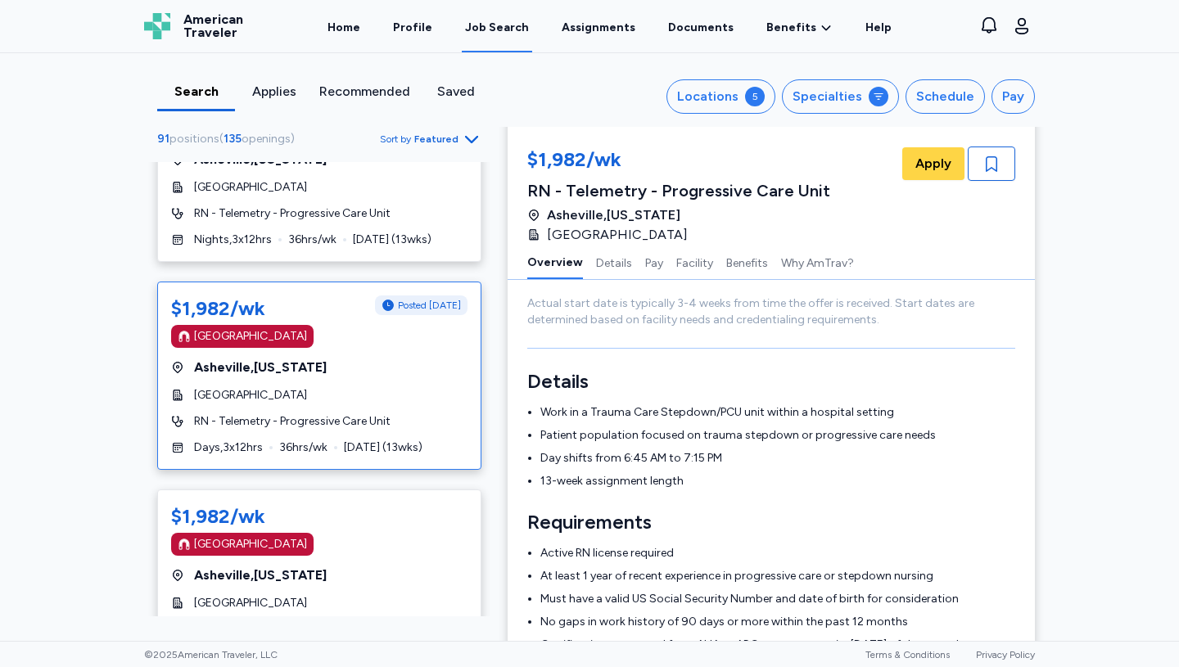
scroll to position [202, 0]
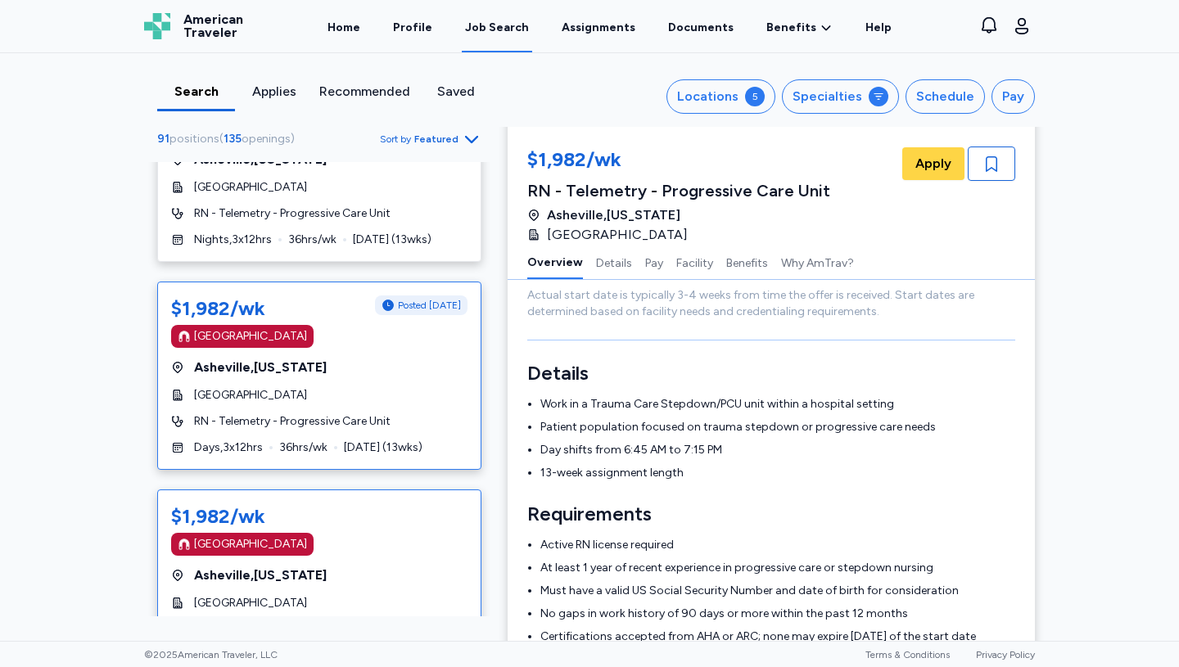
click at [342, 551] on div "[GEOGRAPHIC_DATA]" at bounding box center [319, 544] width 296 height 23
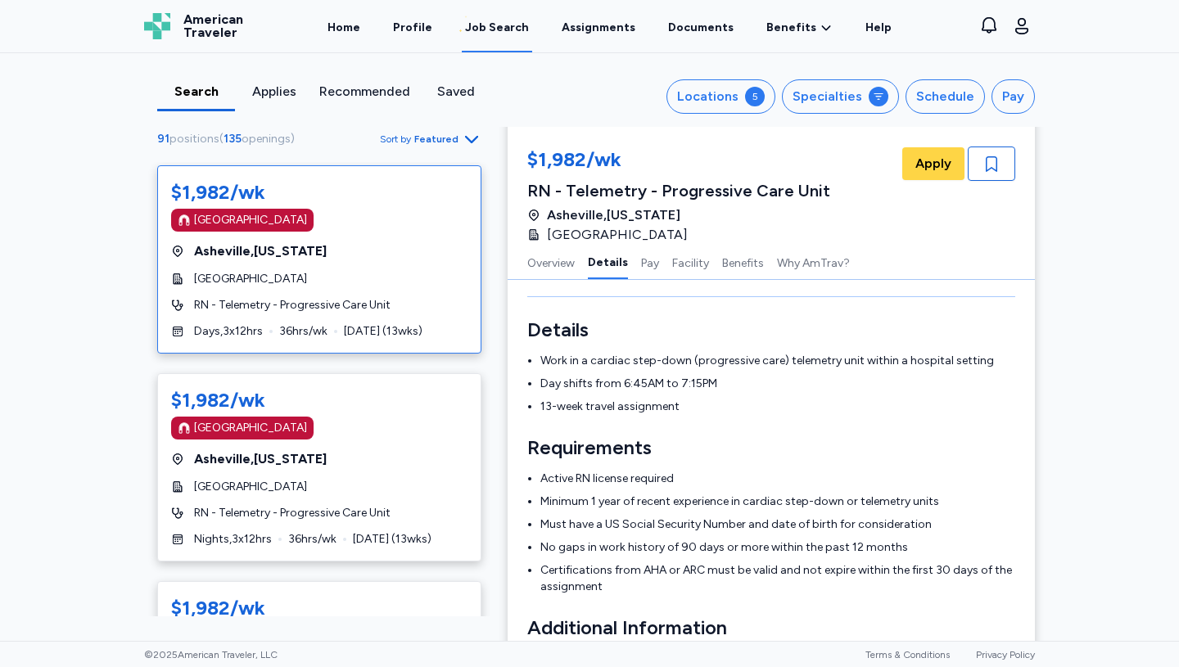
scroll to position [6297, 0]
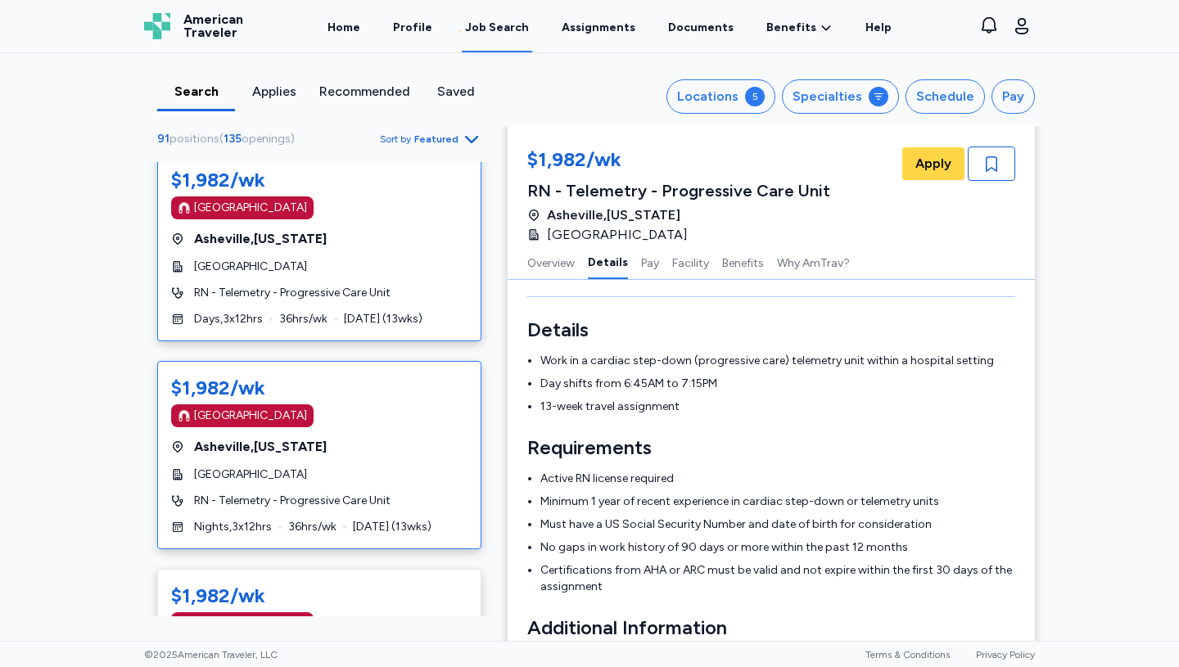
click at [327, 450] on span "[GEOGRAPHIC_DATA] , [US_STATE]" at bounding box center [260, 447] width 133 height 20
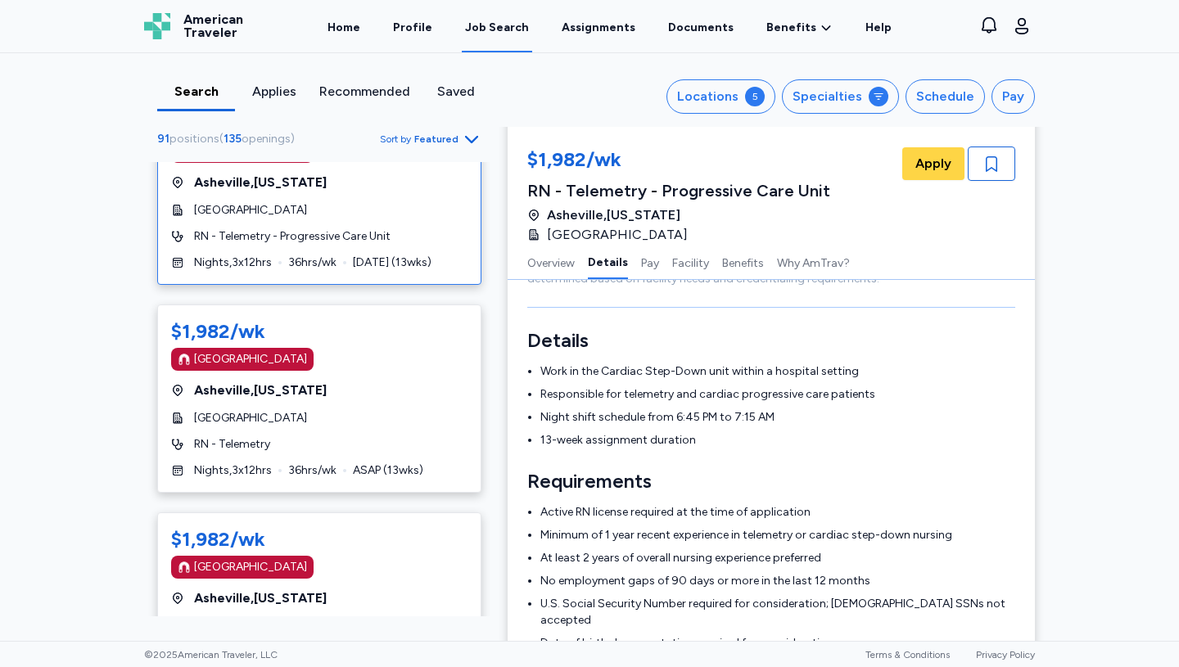
scroll to position [6565, 0]
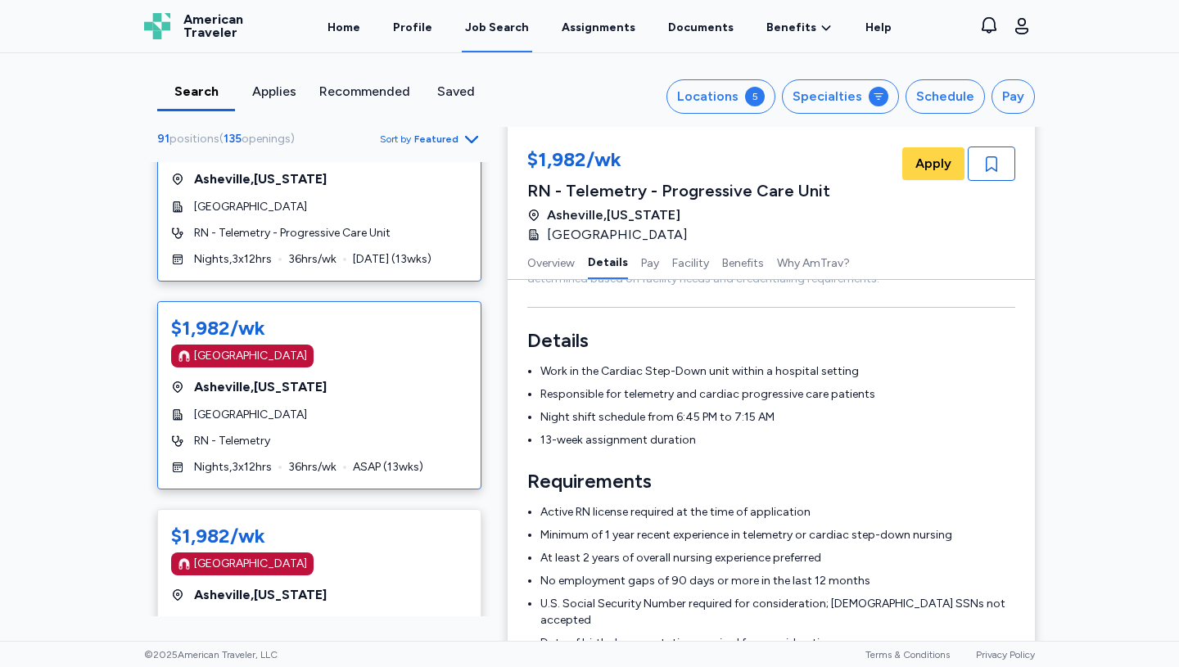
click at [318, 381] on span "[GEOGRAPHIC_DATA] , [US_STATE]" at bounding box center [260, 387] width 133 height 20
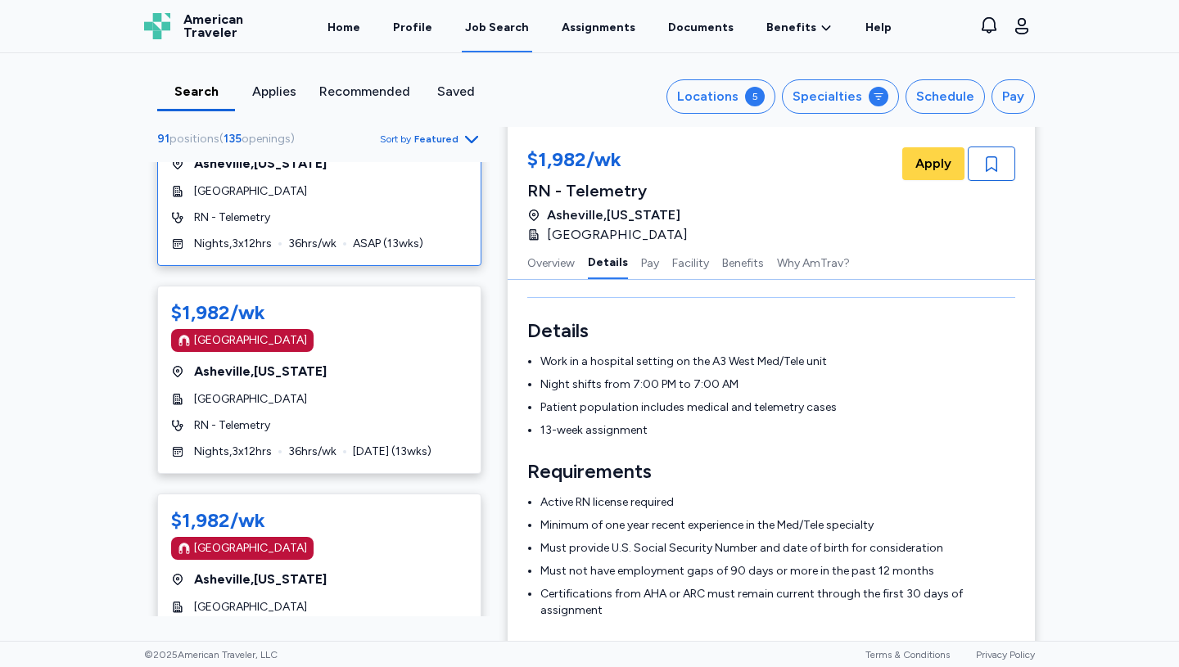
scroll to position [6790, 0]
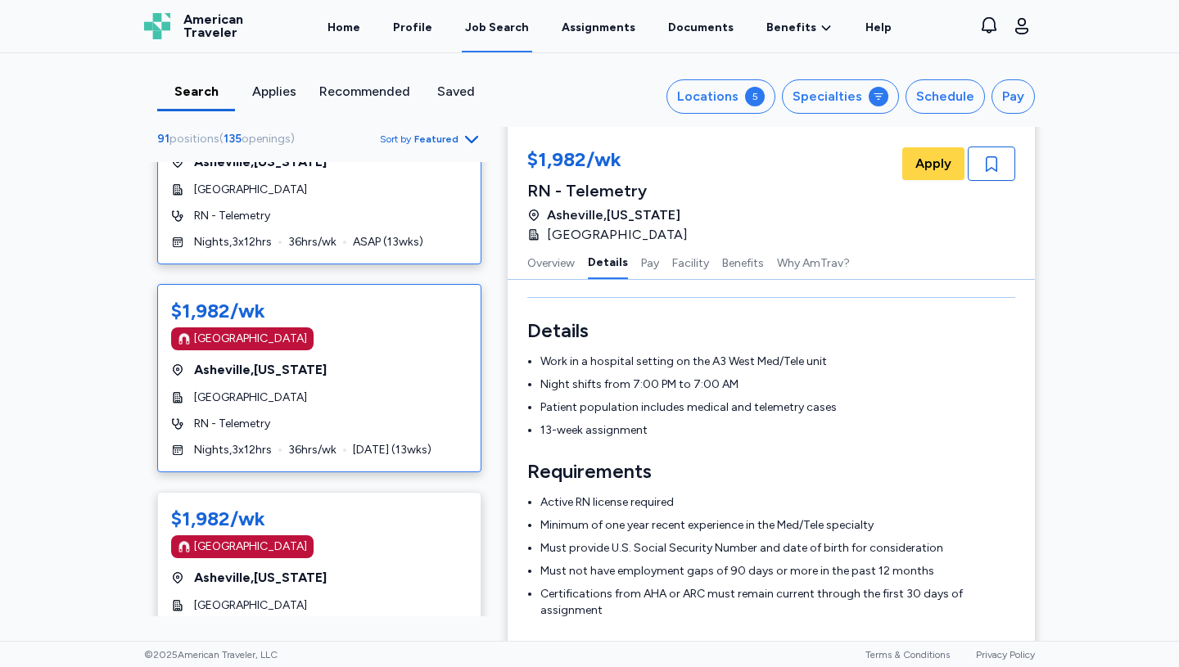
click at [328, 391] on div "[GEOGRAPHIC_DATA]" at bounding box center [319, 398] width 296 height 16
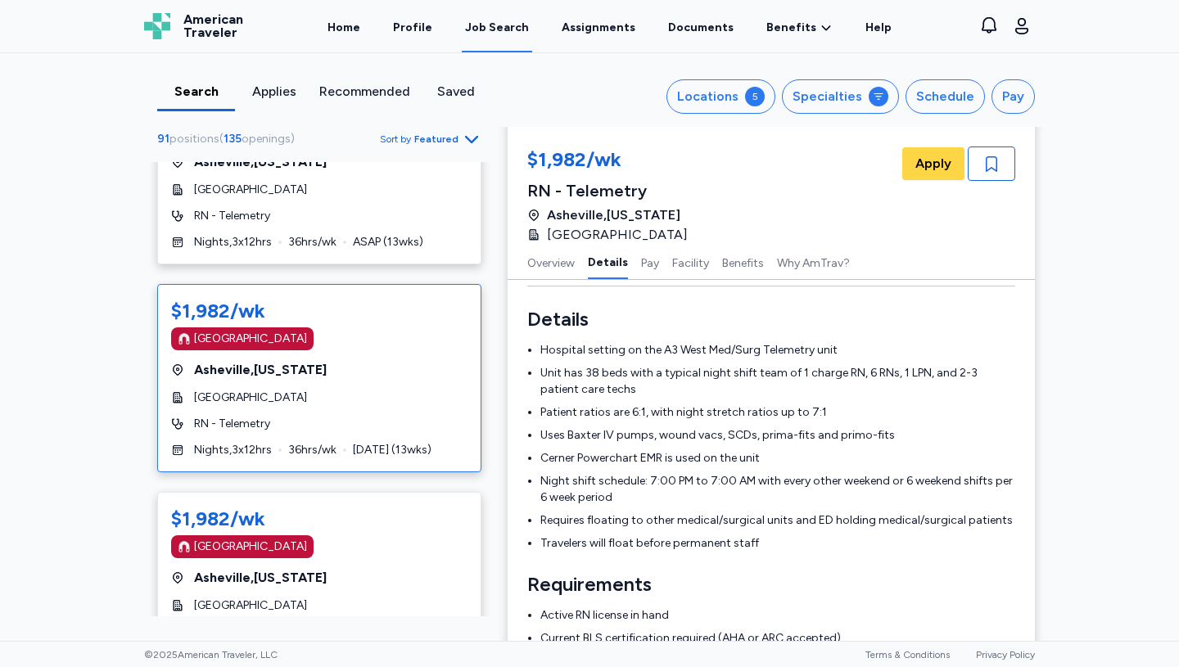
scroll to position [7066, 0]
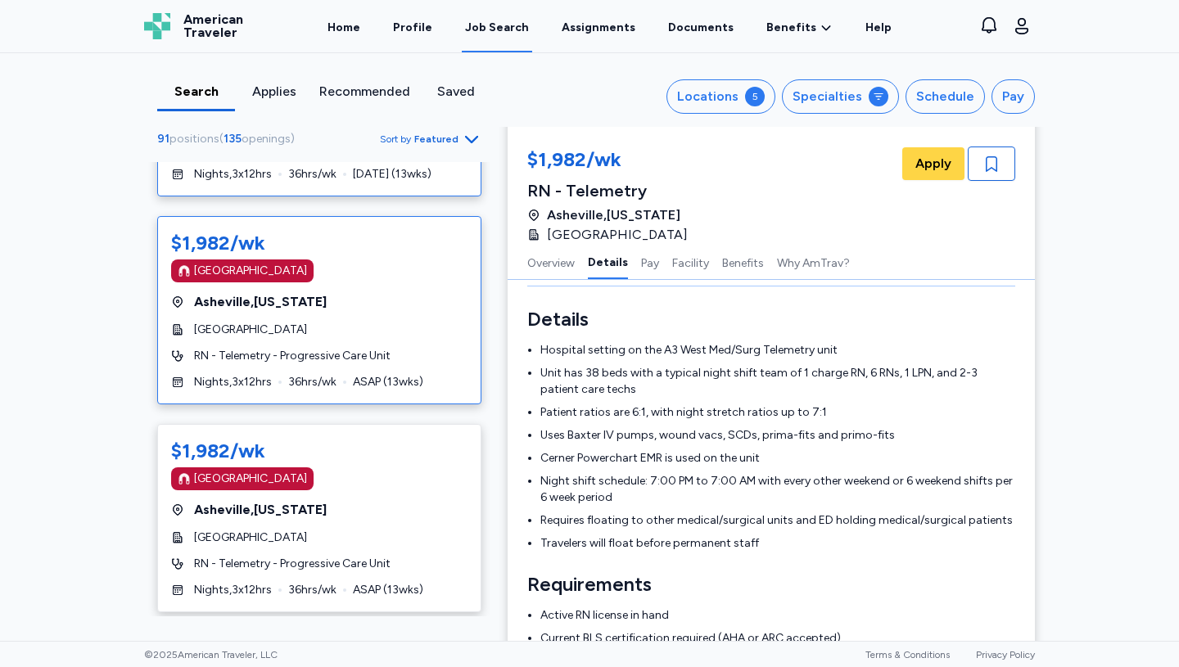
click at [343, 320] on div "$1,982/wk [GEOGRAPHIC_DATA] [GEOGRAPHIC_DATA] , [US_STATE][GEOGRAPHIC_DATA] RN …" at bounding box center [319, 310] width 324 height 188
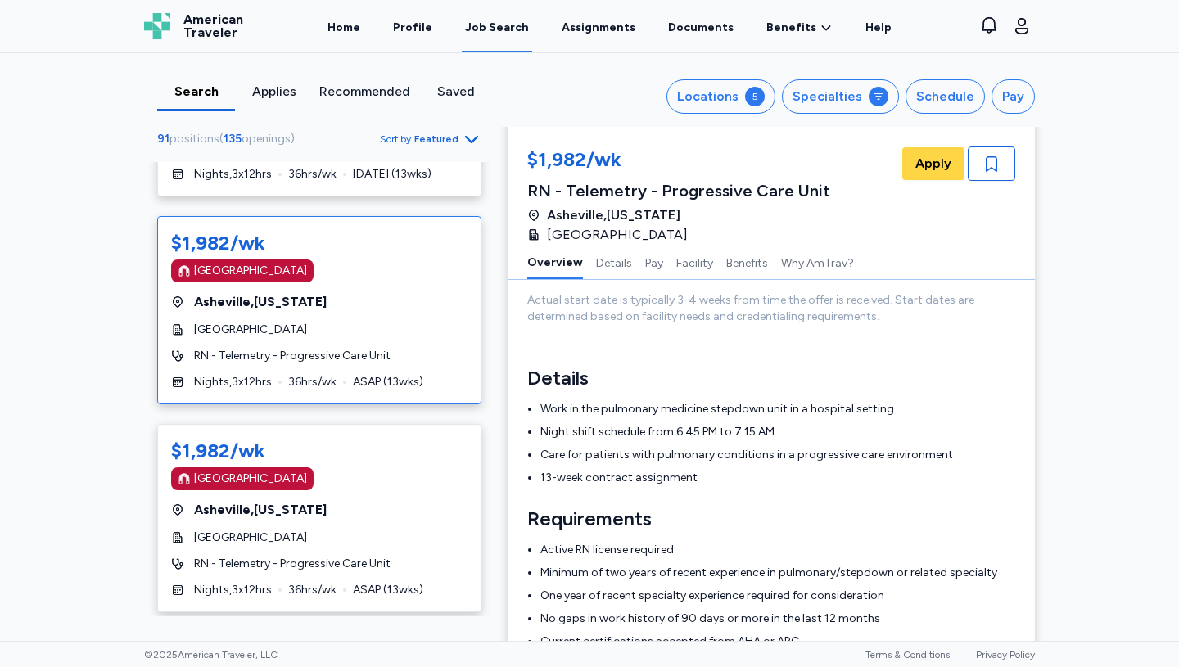
scroll to position [201, 0]
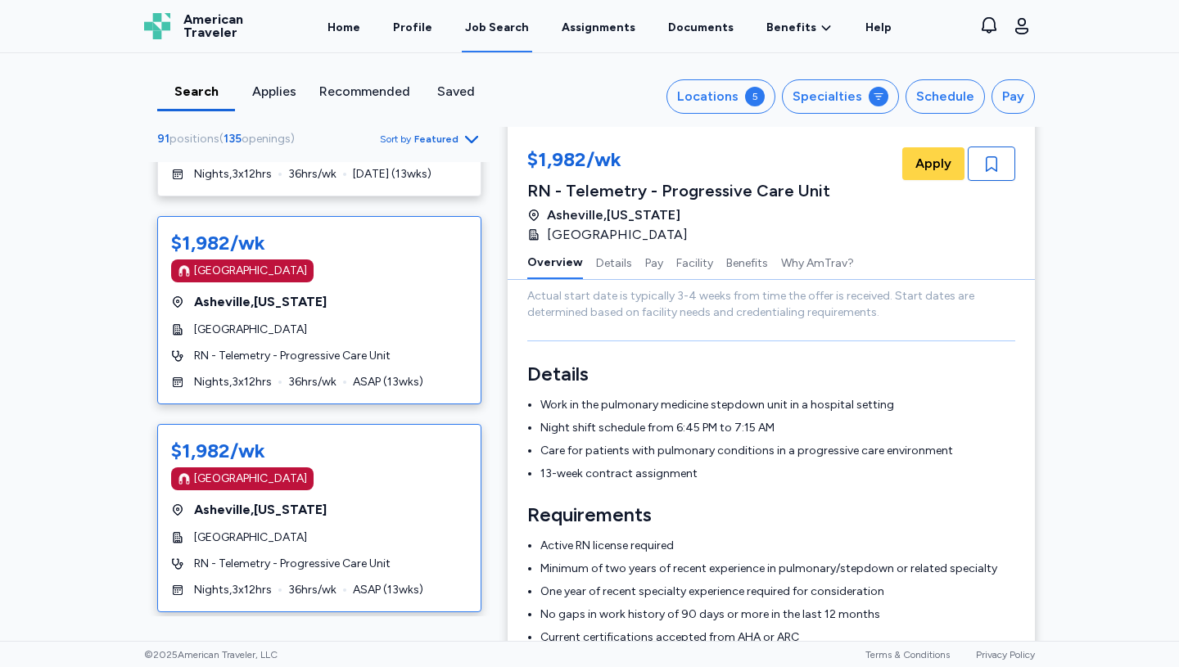
click at [330, 486] on div "[GEOGRAPHIC_DATA]" at bounding box center [319, 479] width 296 height 23
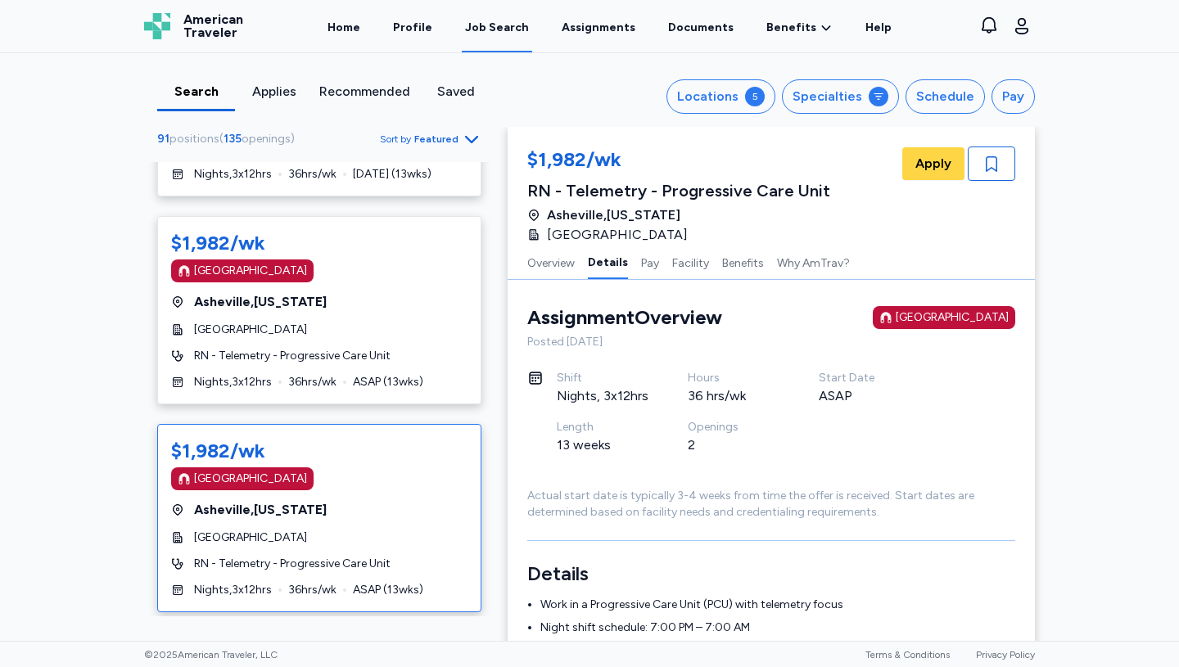
scroll to position [236, 0]
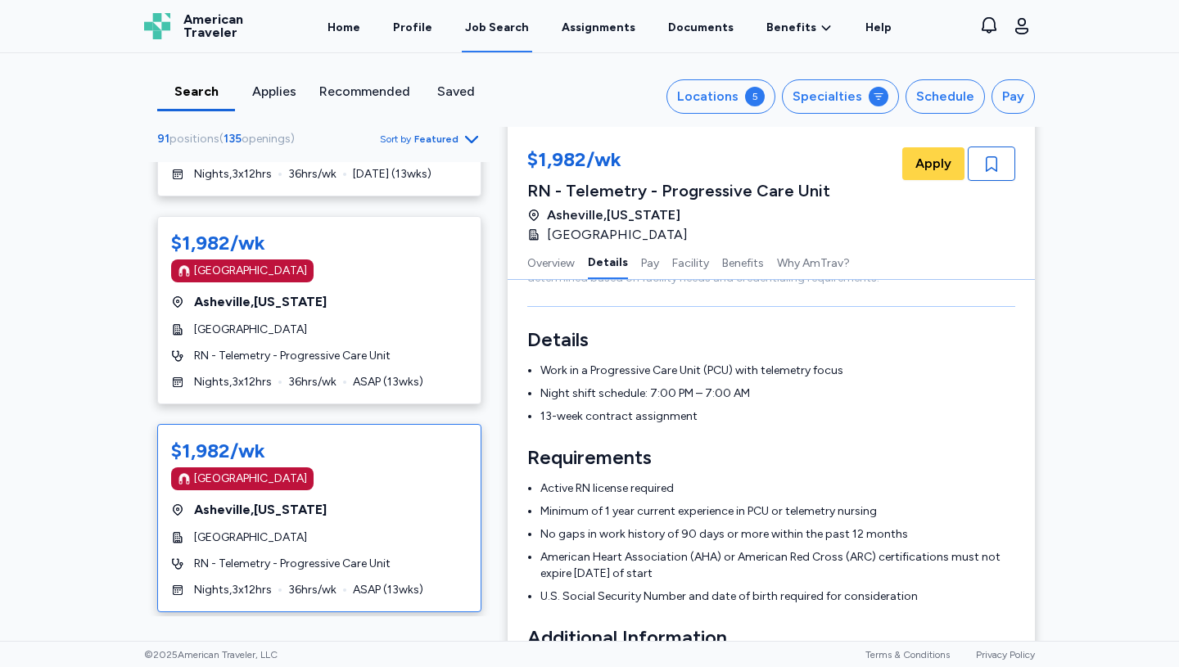
click at [313, 511] on span "[GEOGRAPHIC_DATA] , [US_STATE]" at bounding box center [260, 510] width 133 height 20
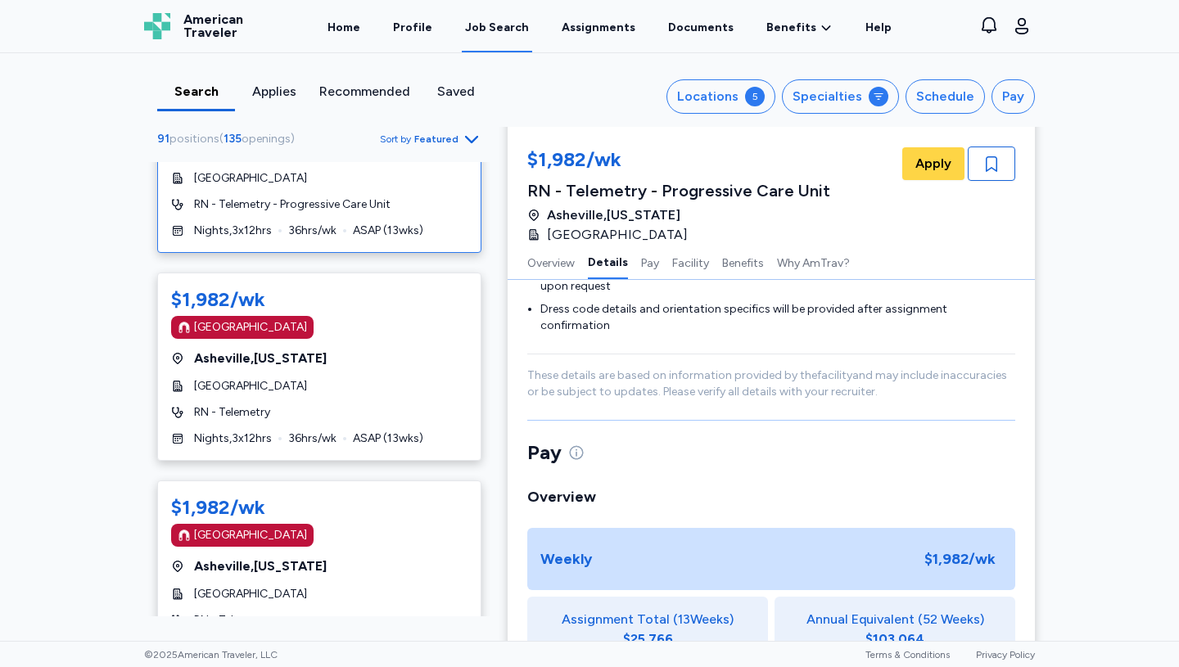
scroll to position [7427, 0]
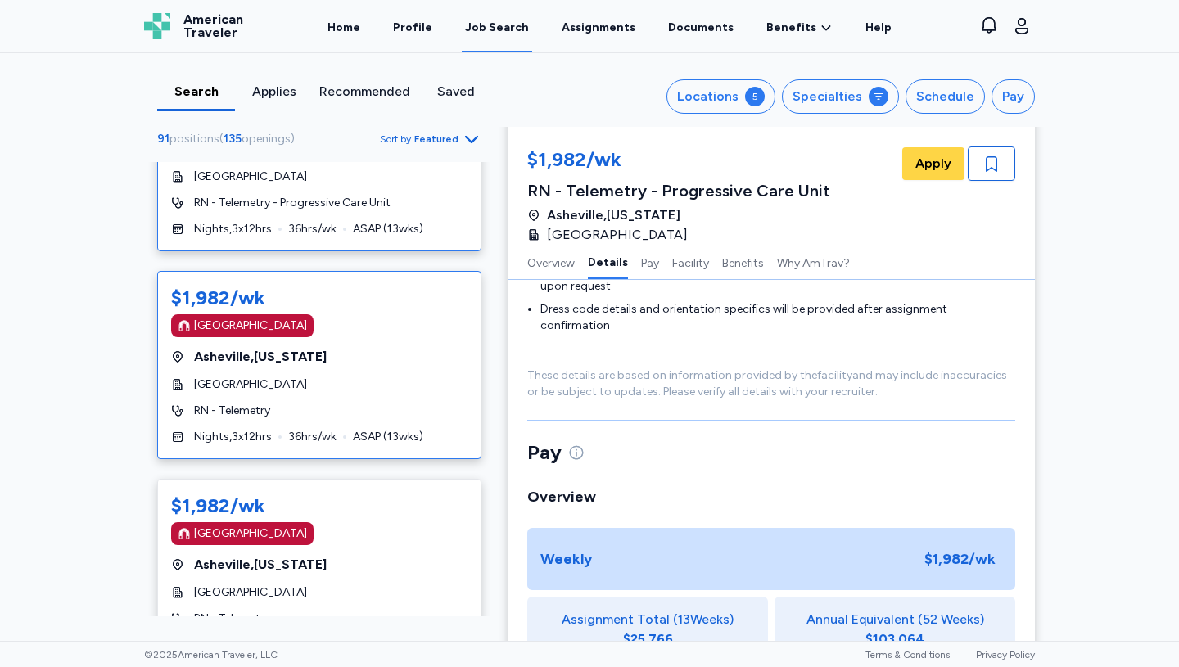
click at [313, 395] on div "$1,982/wk [GEOGRAPHIC_DATA] [GEOGRAPHIC_DATA] , [US_STATE][GEOGRAPHIC_DATA] RN …" at bounding box center [319, 365] width 324 height 188
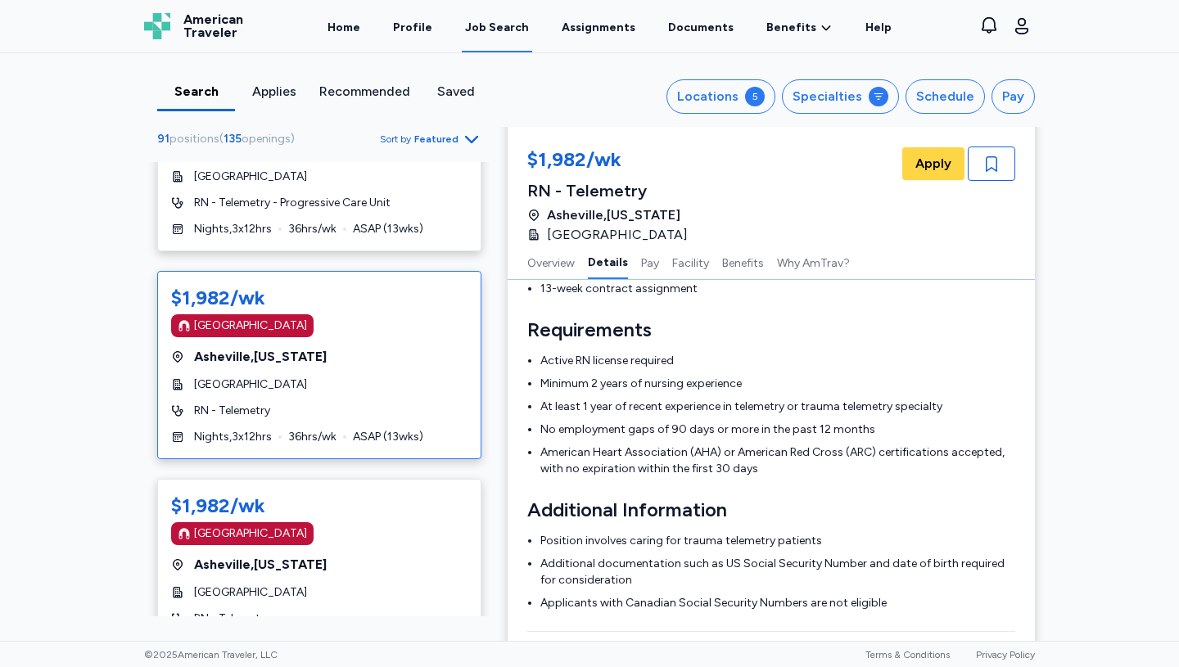
scroll to position [364, 0]
click at [318, 569] on span "[GEOGRAPHIC_DATA] , [US_STATE]" at bounding box center [260, 565] width 133 height 20
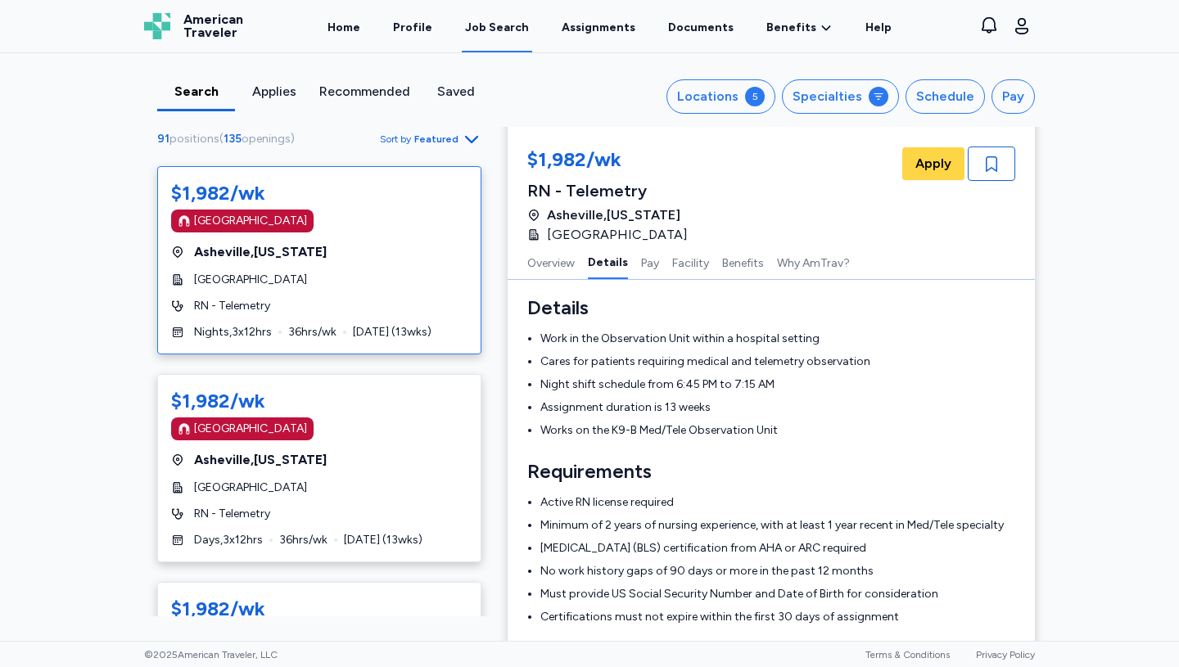
scroll to position [7741, 0]
click at [298, 489] on div "[GEOGRAPHIC_DATA]" at bounding box center [319, 487] width 296 height 16
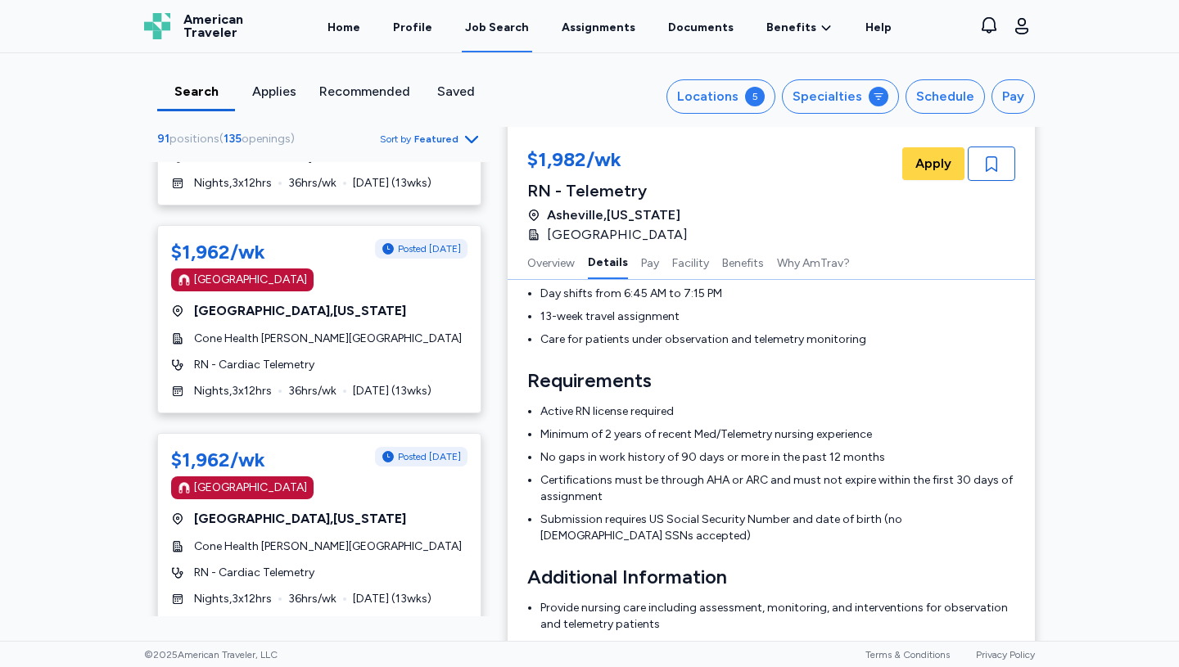
scroll to position [9349, 0]
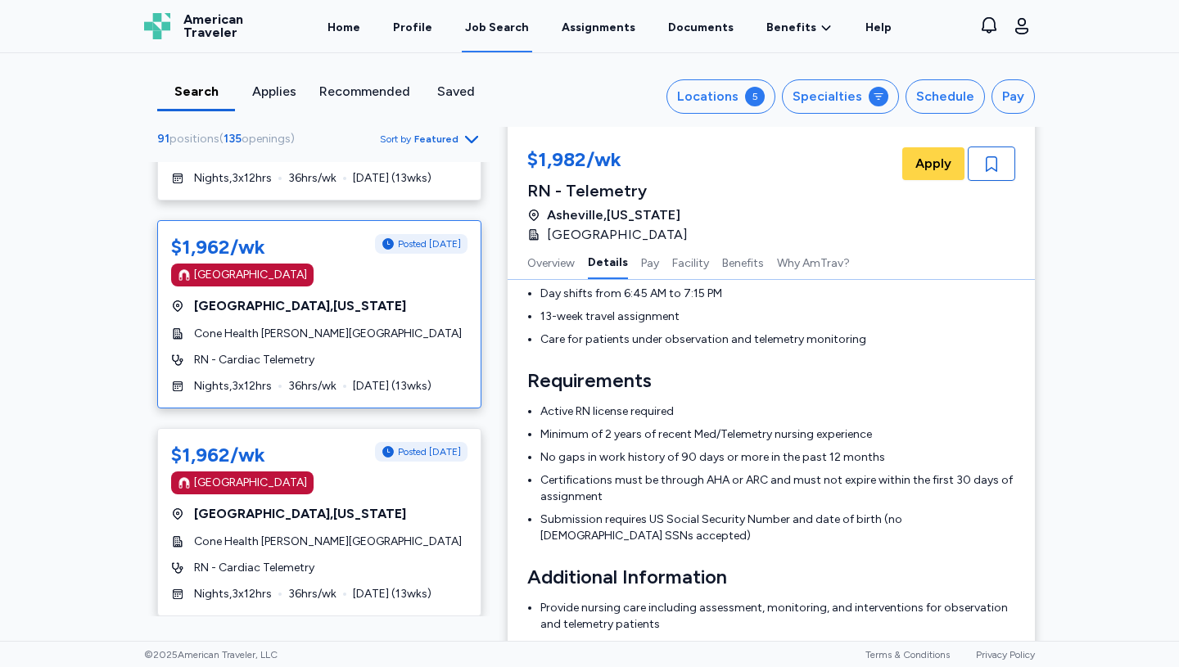
click at [306, 365] on span "RN - Cardiac Telemetry" at bounding box center [254, 360] width 120 height 16
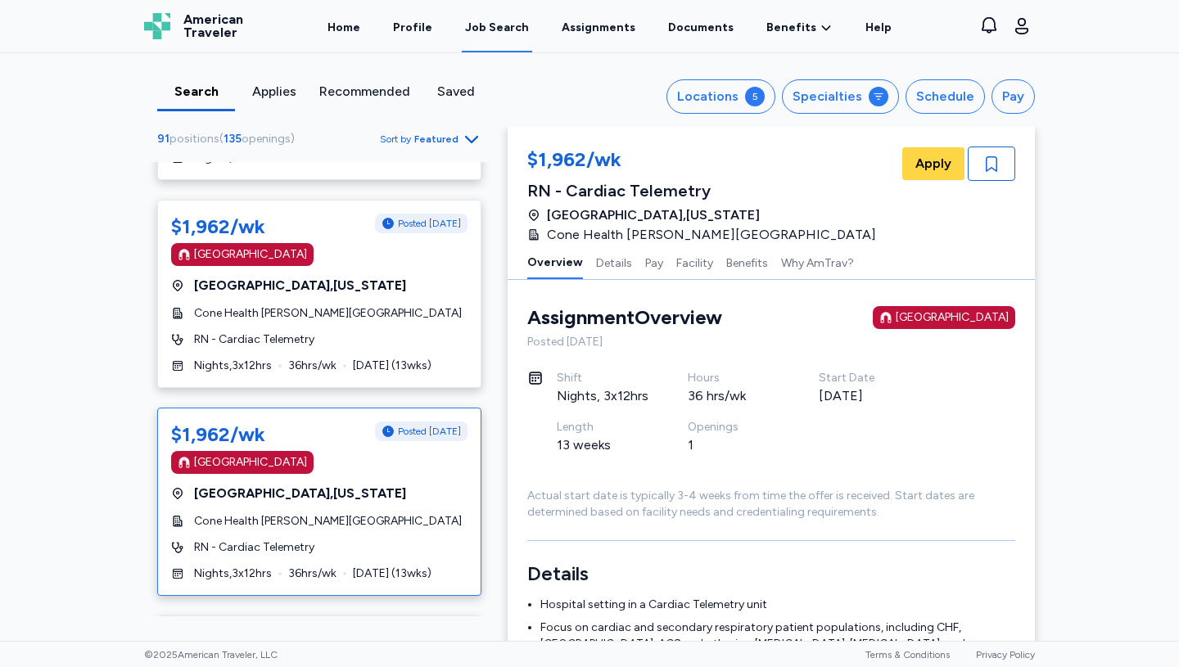
scroll to position [9132, 0]
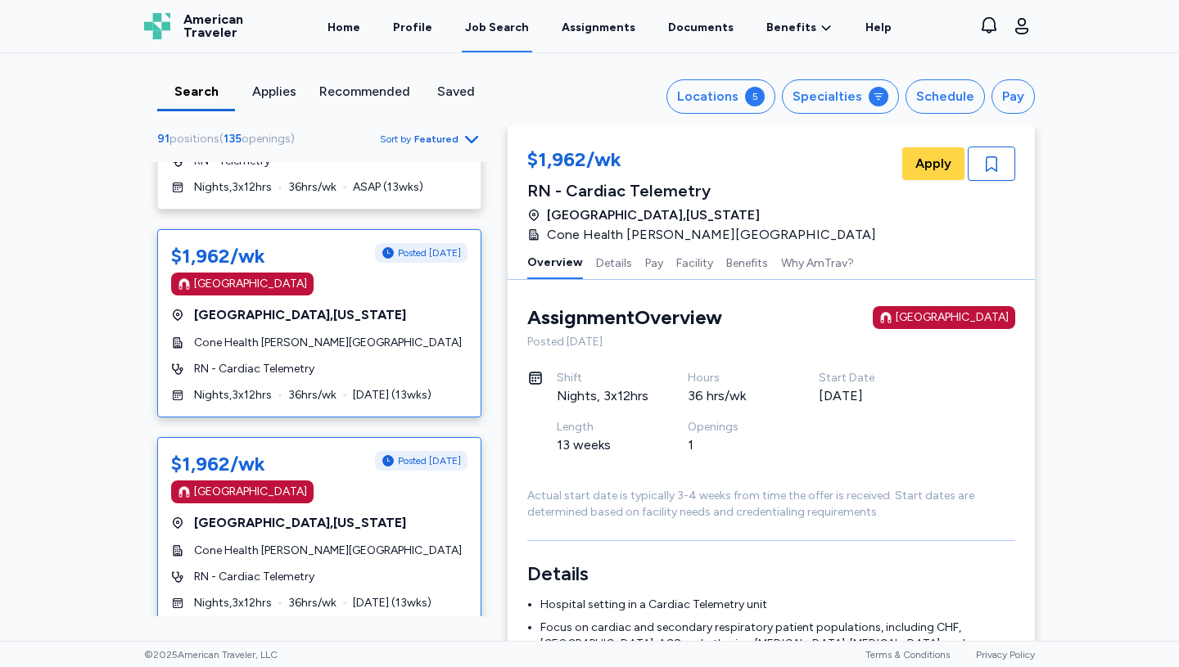
click at [313, 326] on div "$1,962/wk Posted [DATE] [GEOGRAPHIC_DATA] [GEOGRAPHIC_DATA] , [US_STATE] Cone H…" at bounding box center [319, 323] width 324 height 188
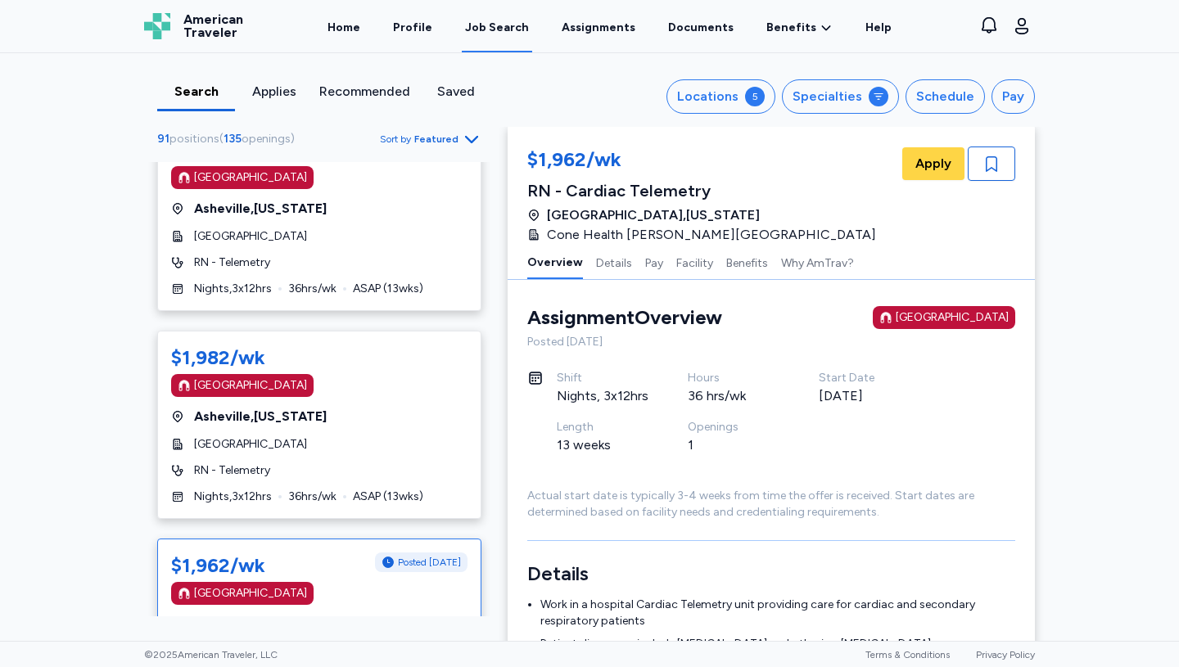
scroll to position [8820, 0]
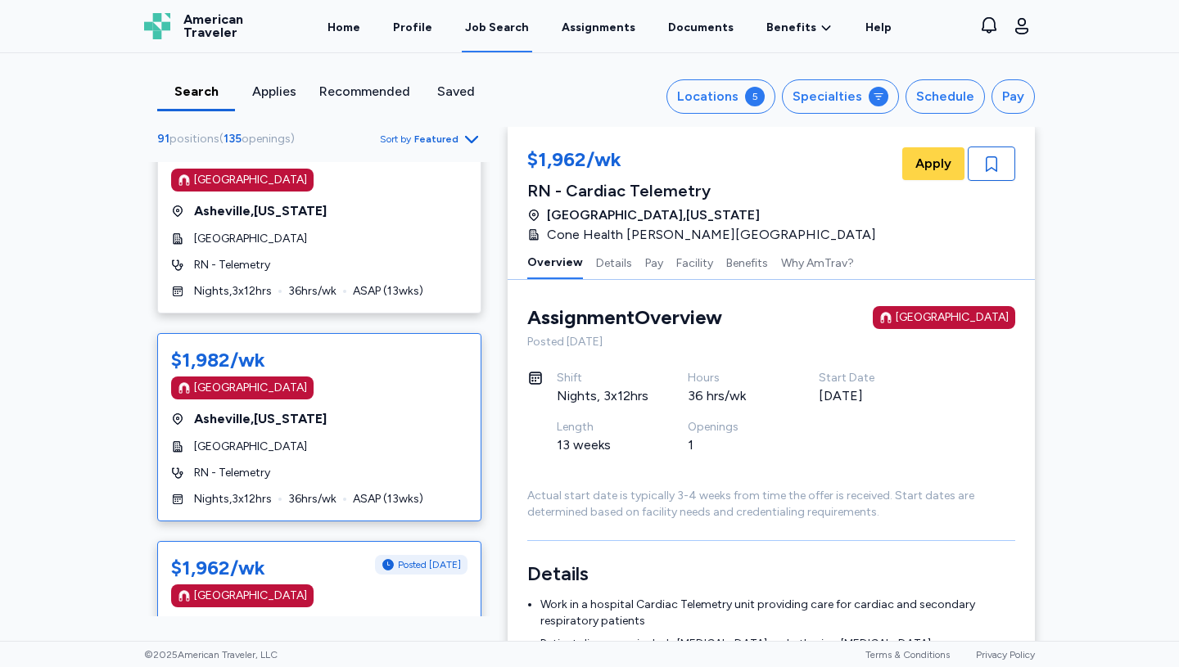
click at [317, 448] on div "[GEOGRAPHIC_DATA]" at bounding box center [319, 447] width 296 height 16
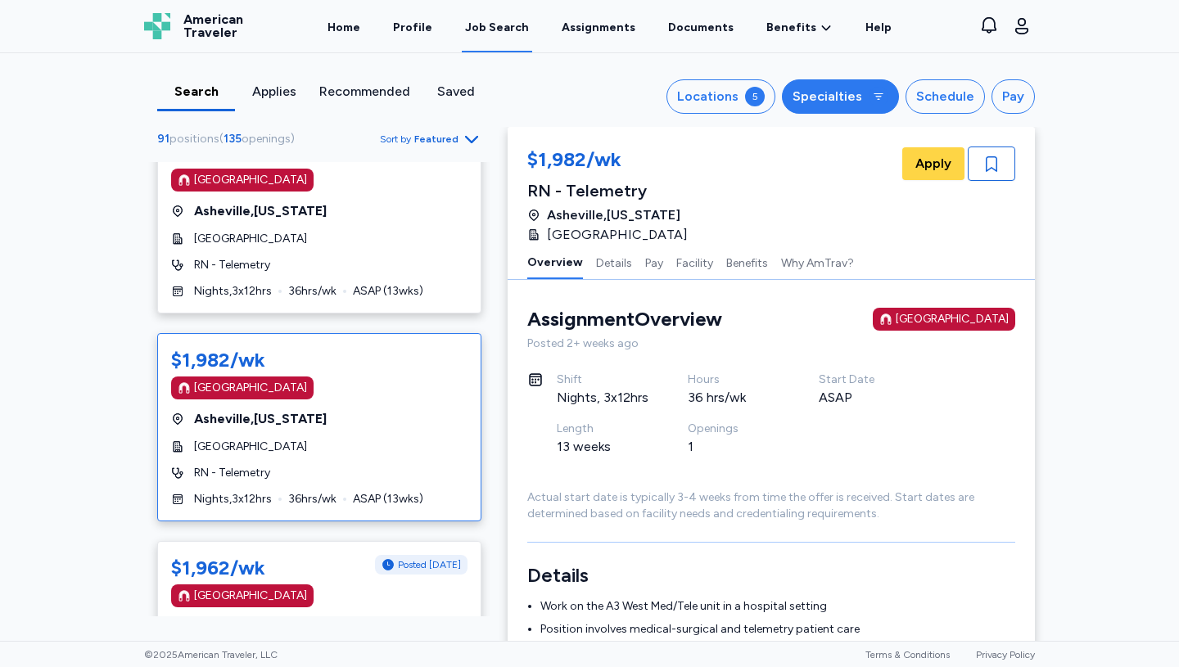
click at [843, 107] on button "Specialties" at bounding box center [840, 96] width 117 height 34
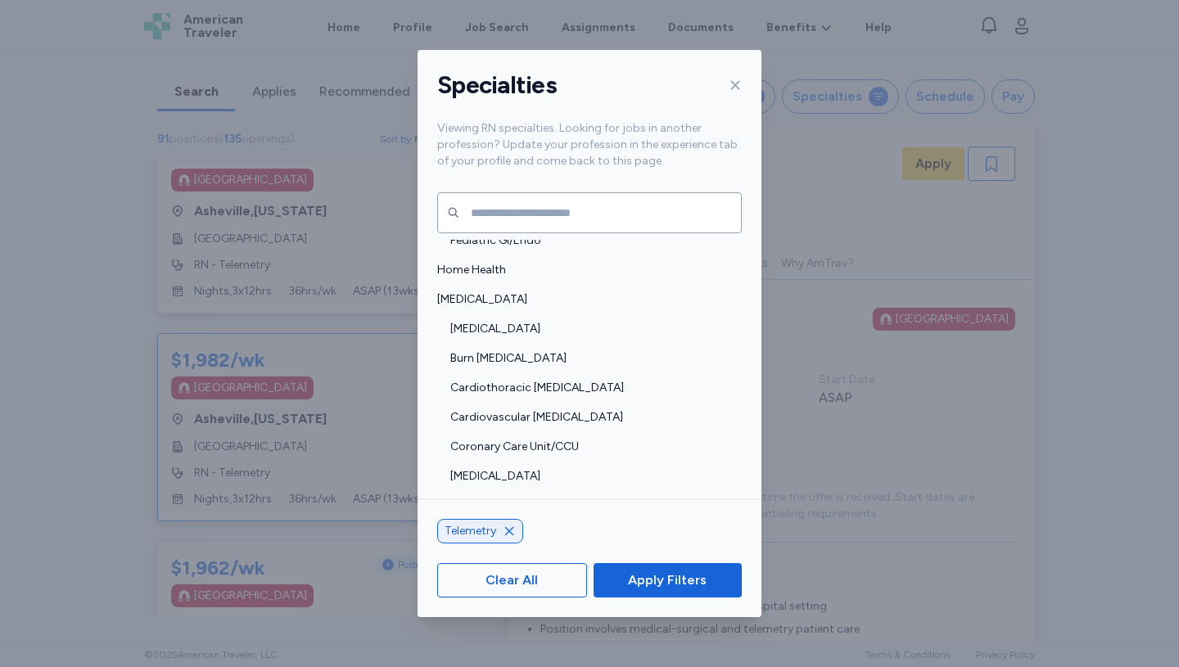
scroll to position [712, 0]
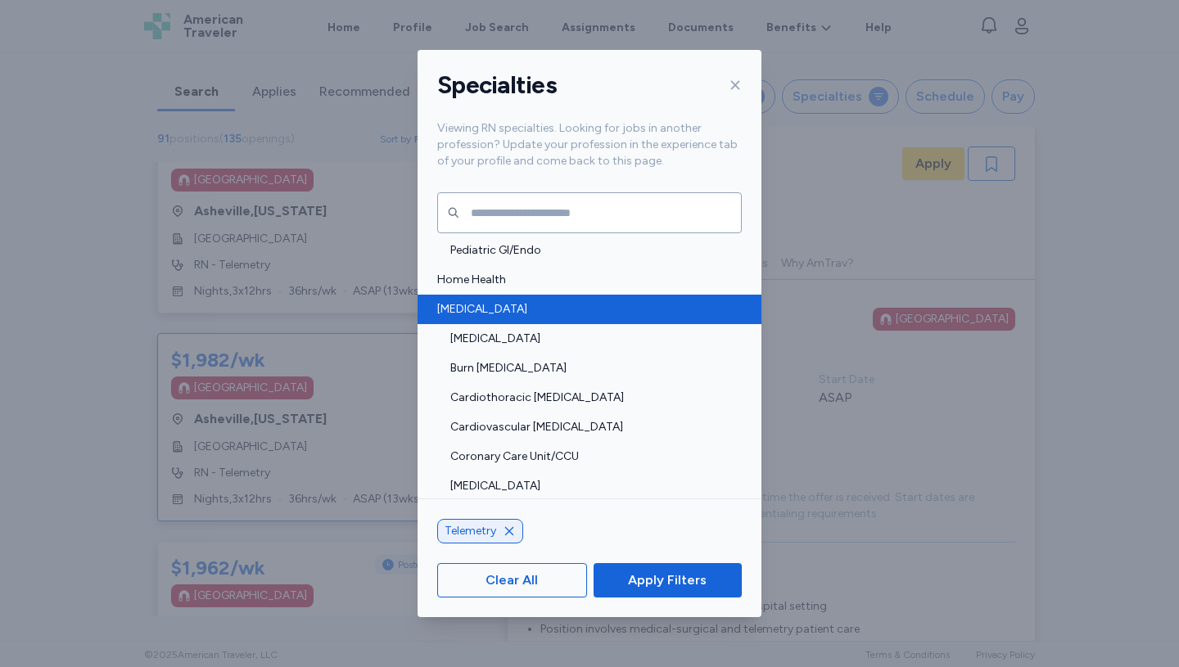
click at [448, 301] on span "[MEDICAL_DATA]" at bounding box center [584, 309] width 295 height 16
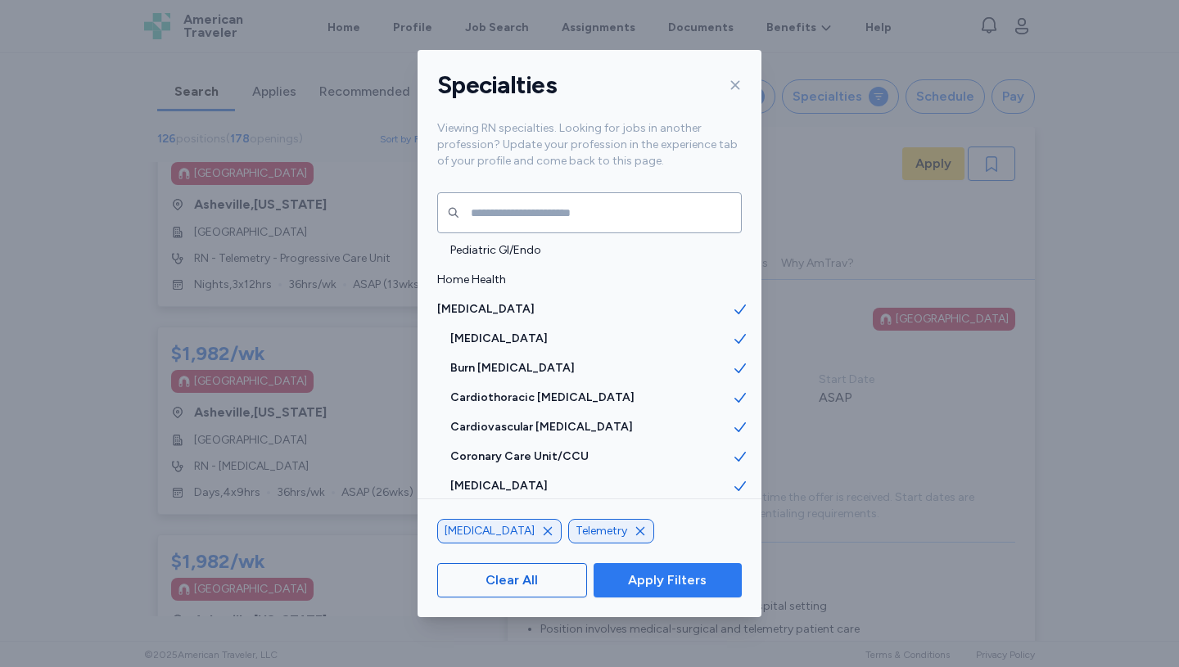
scroll to position [9593, 0]
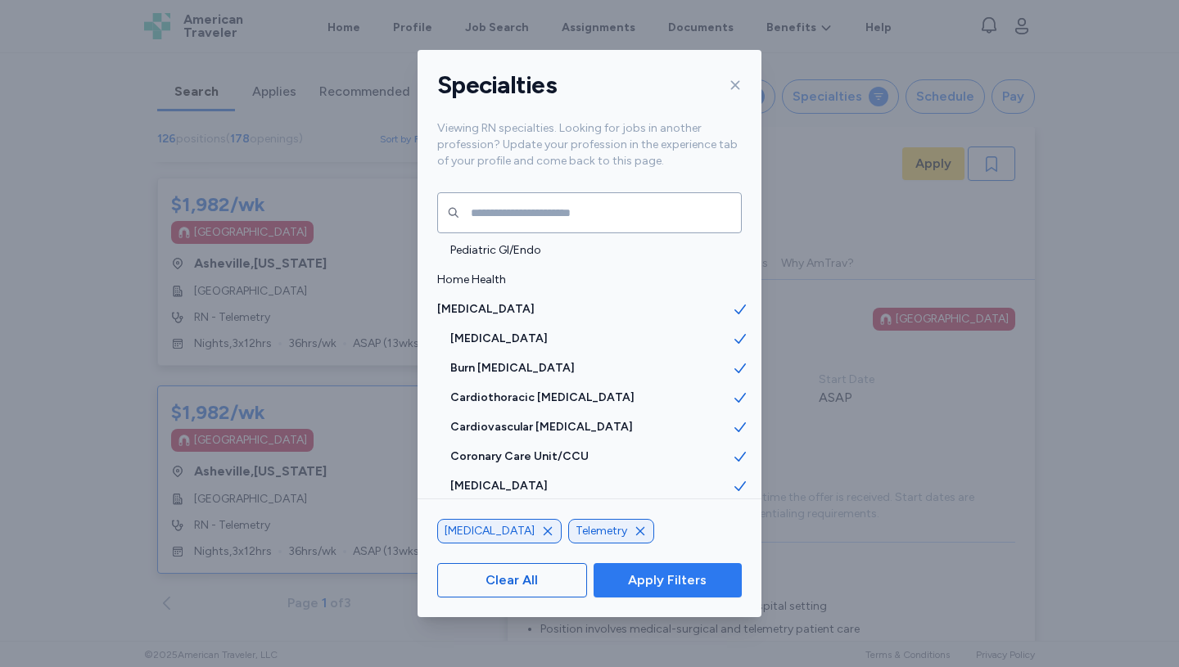
click at [664, 588] on span "Apply Filters" at bounding box center [667, 581] width 79 height 20
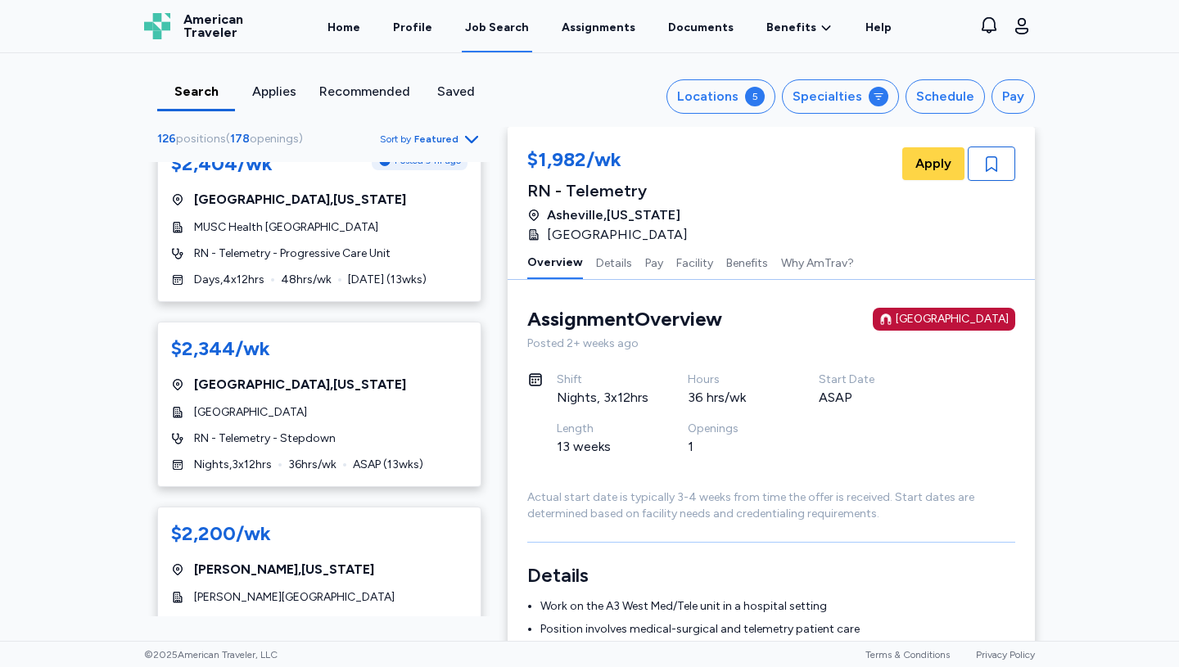
scroll to position [1292, 0]
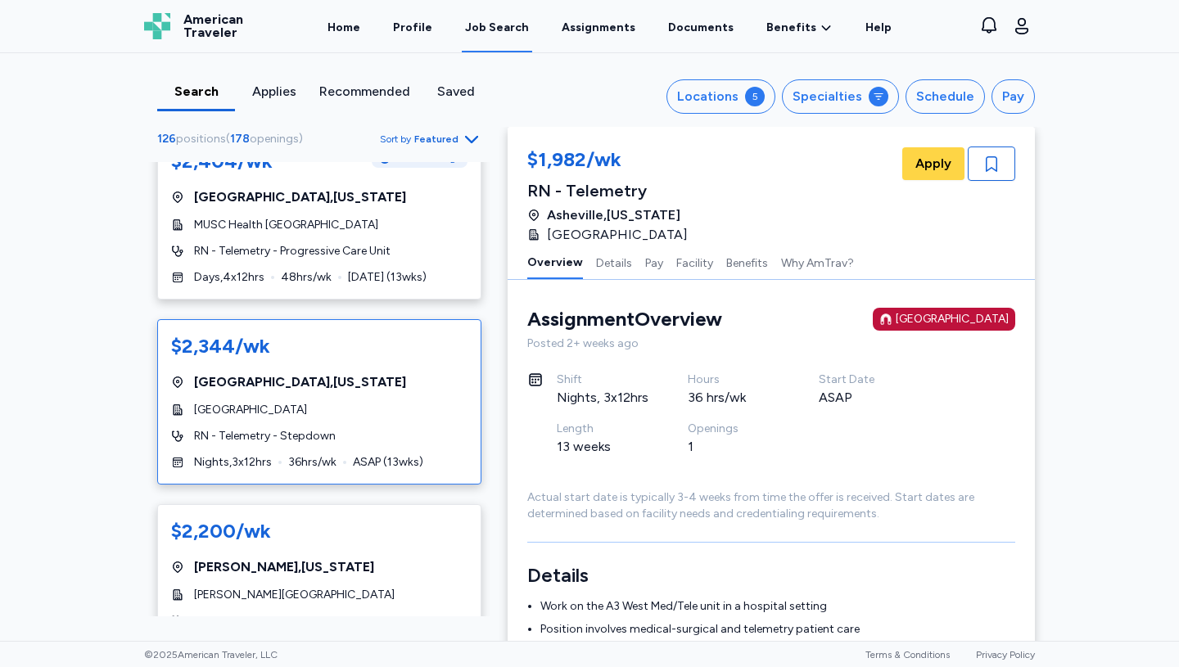
click at [287, 402] on span "[GEOGRAPHIC_DATA]" at bounding box center [250, 410] width 113 height 16
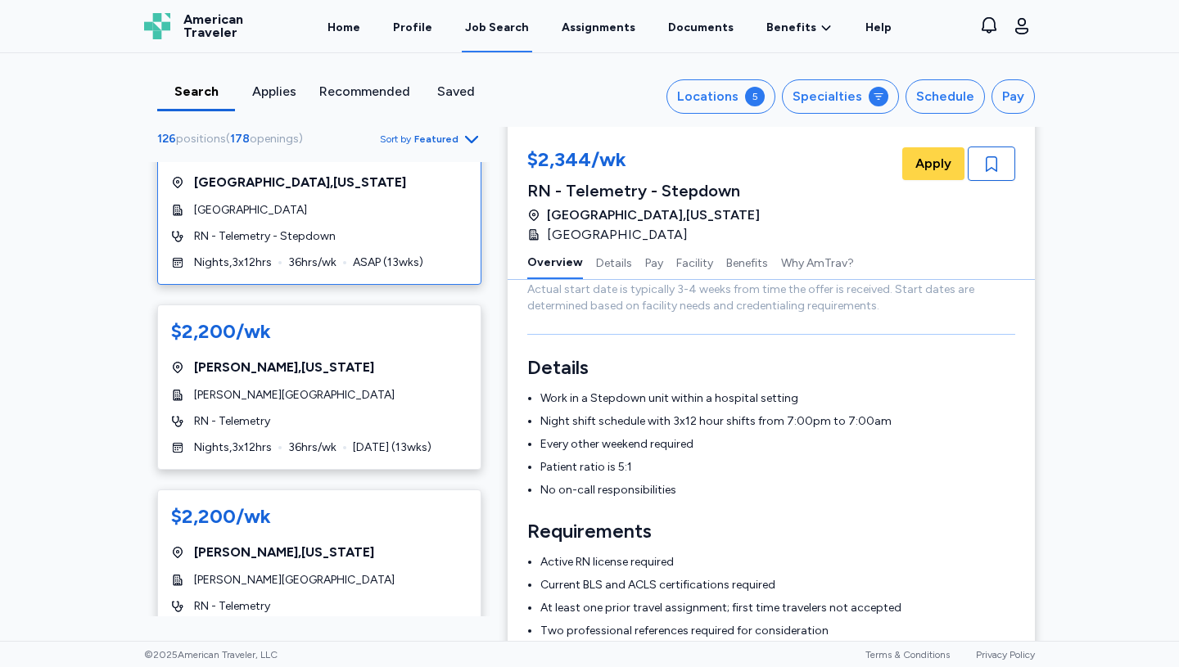
scroll to position [1495, 0]
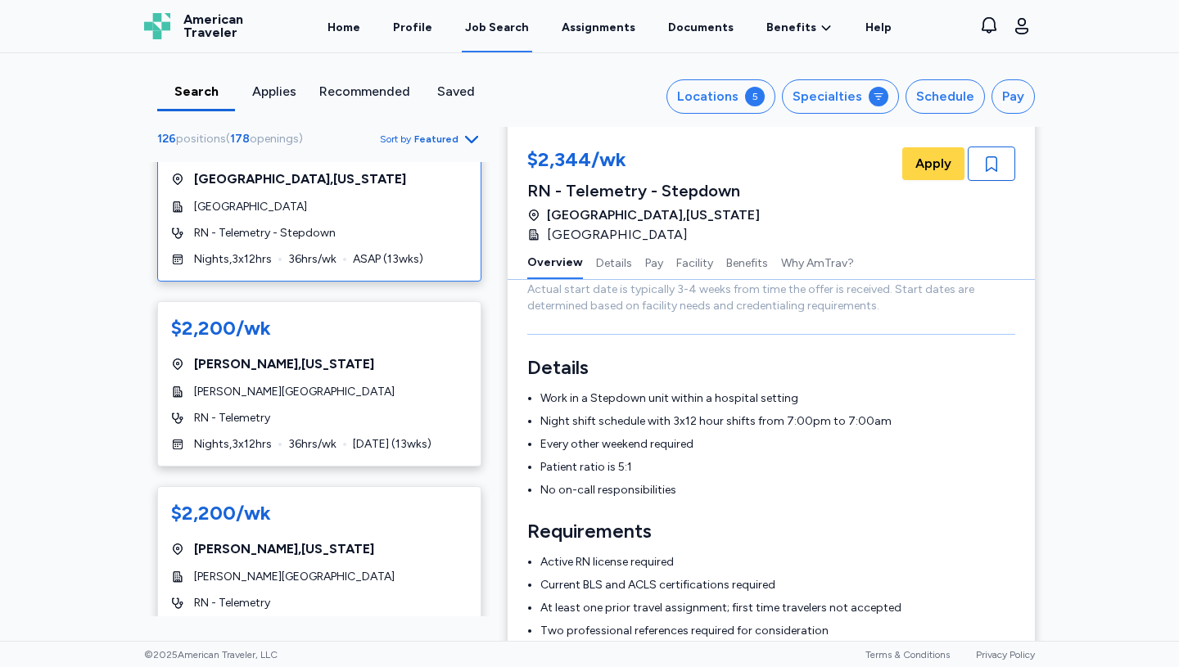
click at [298, 384] on span "[PERSON_NAME][GEOGRAPHIC_DATA]" at bounding box center [294, 392] width 201 height 16
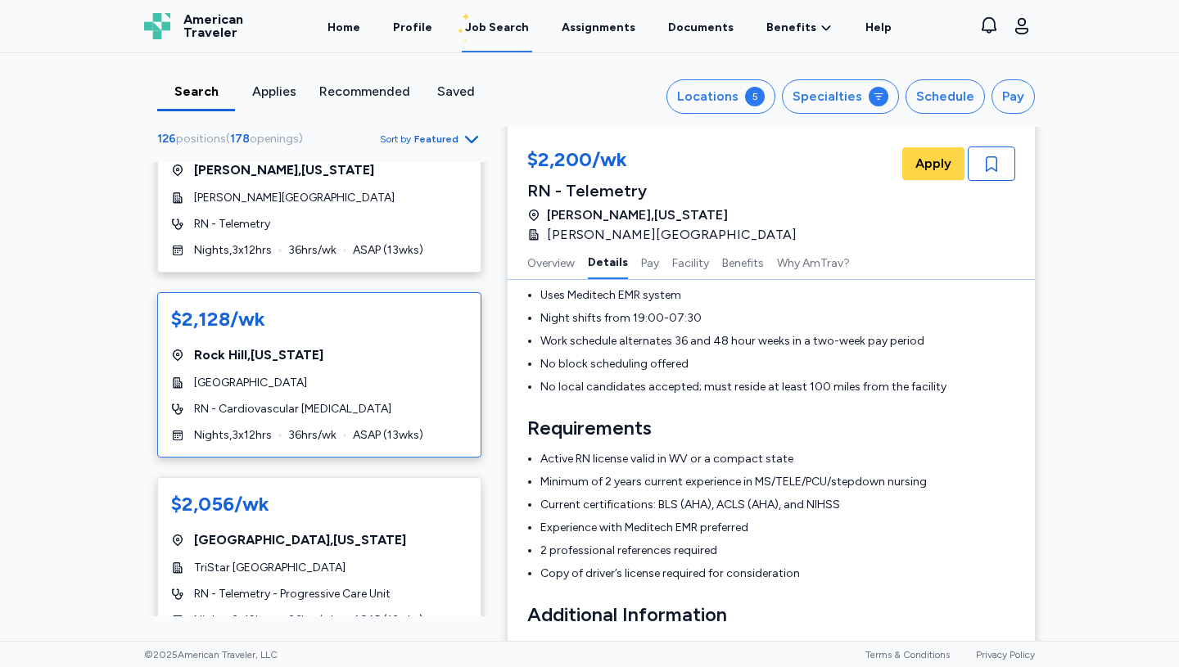
scroll to position [1877, 0]
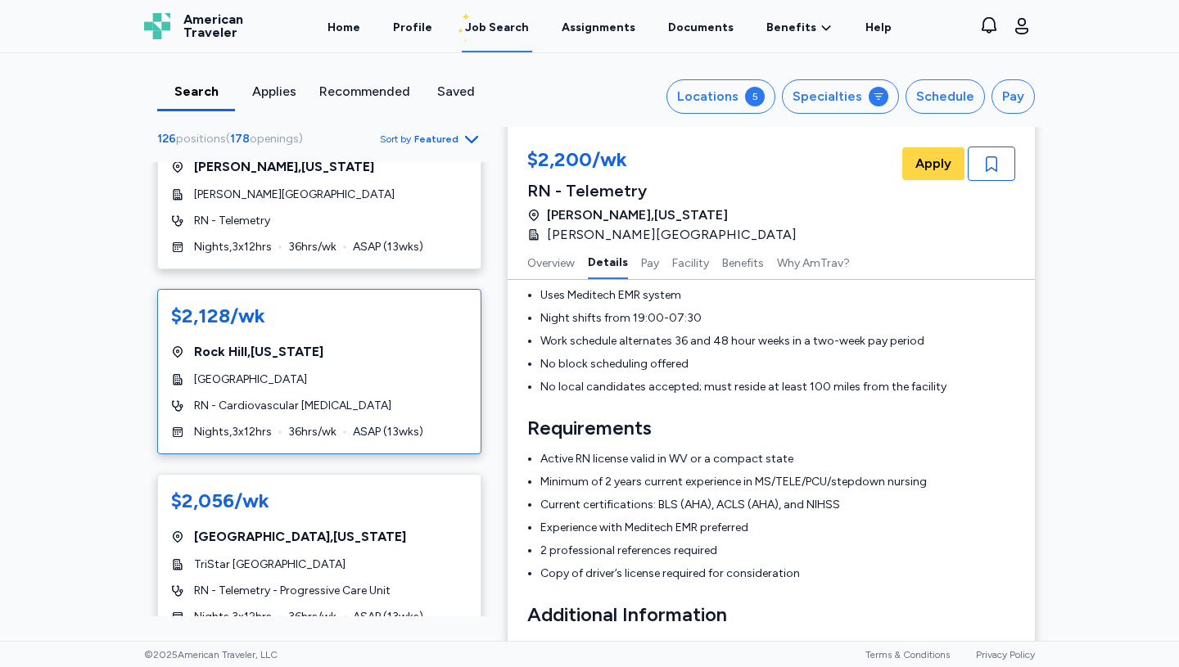
click at [365, 372] on div "[GEOGRAPHIC_DATA]" at bounding box center [319, 380] width 296 height 16
